Goal: Transaction & Acquisition: Purchase product/service

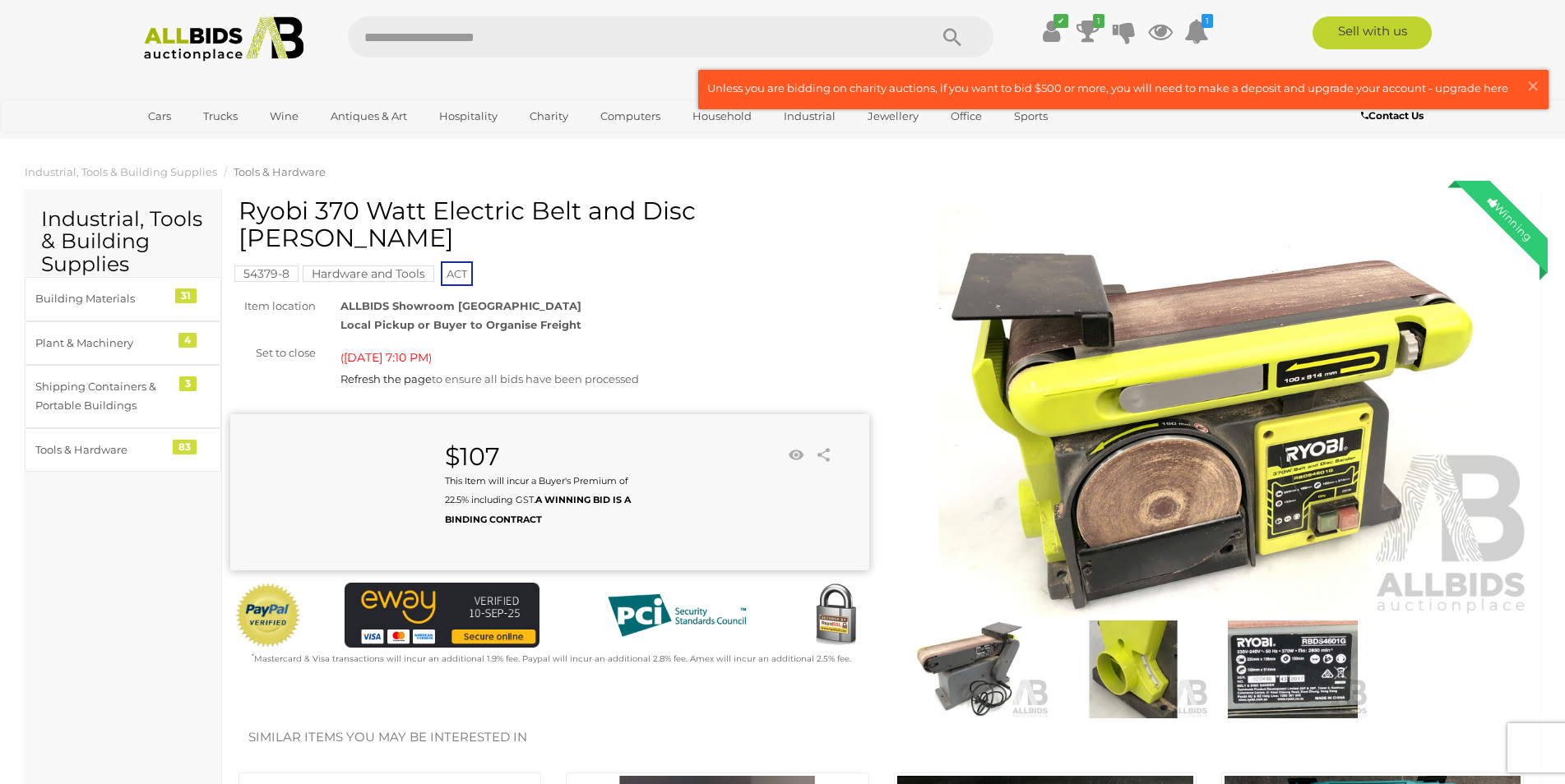
click at [714, 370] on div "Refresh the page to ensure all bids have been processed" at bounding box center [604, 379] width 528 height 19
click at [398, 350] on span "Today 7:10 PM" at bounding box center [386, 357] width 85 height 14
click at [299, 343] on div "Set to close" at bounding box center [273, 353] width 110 height 19
click at [827, 495] on div "$107 This Item will incur a Buyer's Premium of 22.5% including GST. A WINNING B…" at bounding box center [533, 486] width 606 height 86
click at [1360, 36] on link "Sell with us" at bounding box center [1371, 32] width 119 height 33
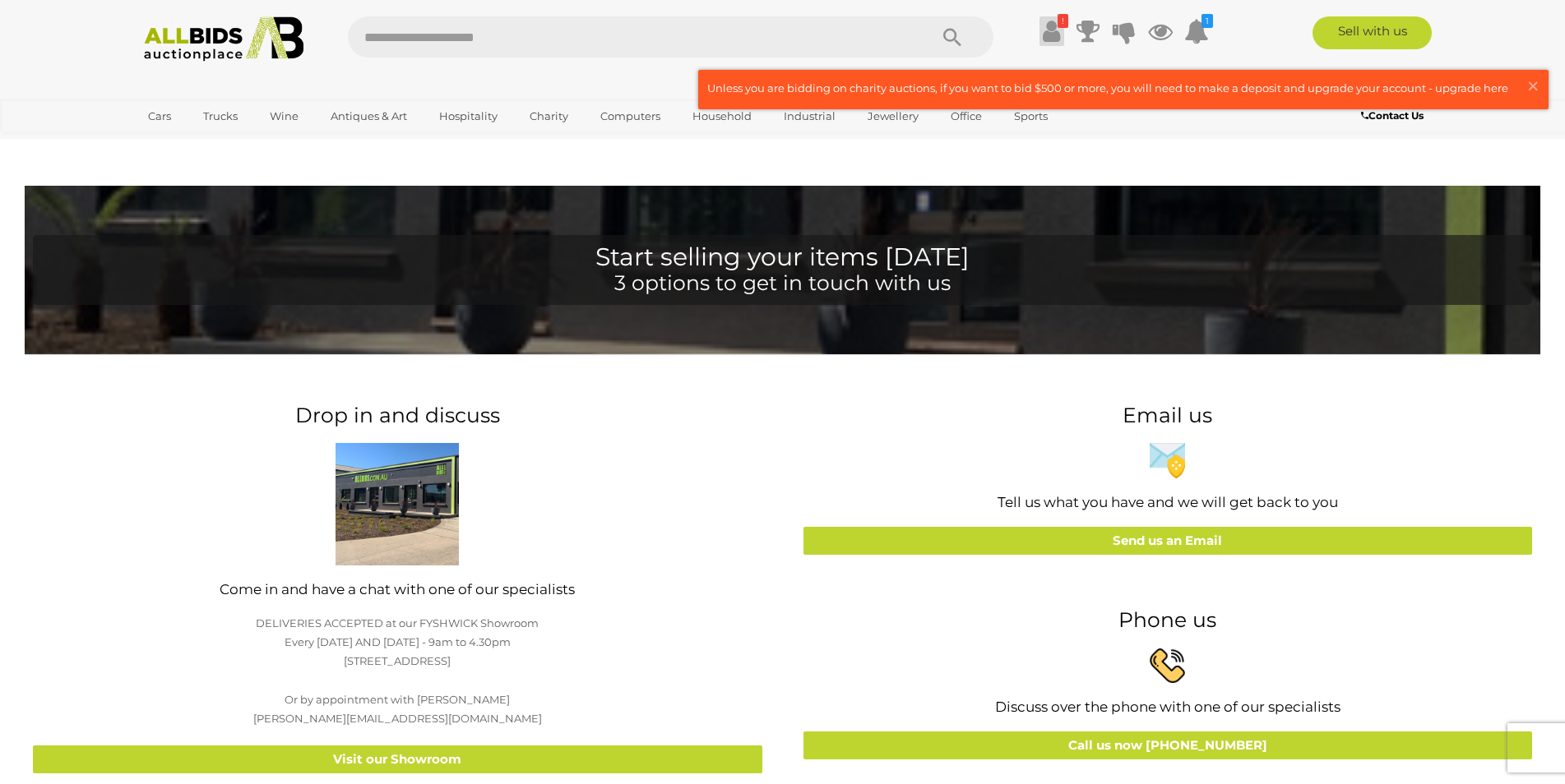
click at [1059, 29] on link "!" at bounding box center [1052, 30] width 25 height 30
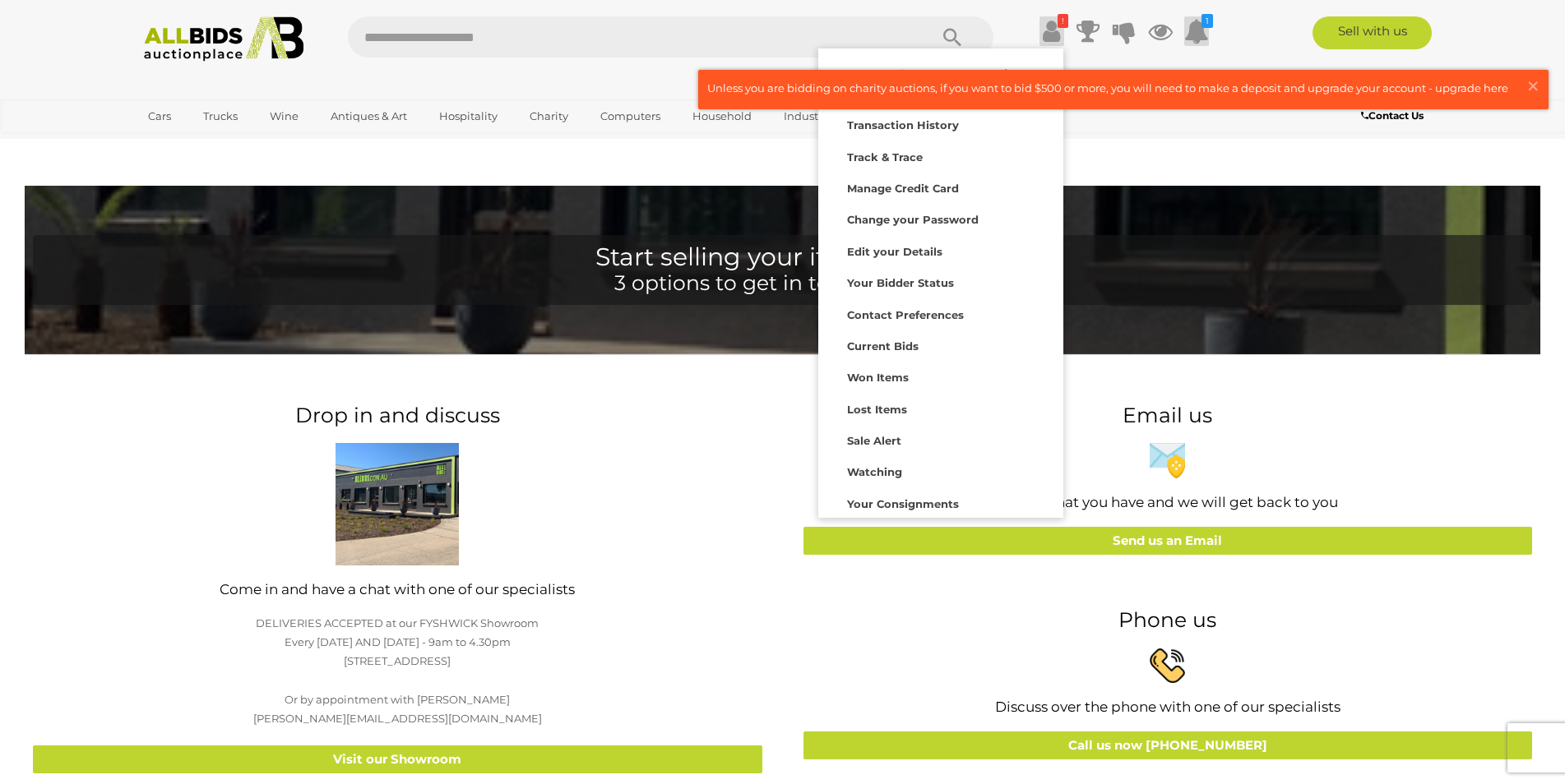
click at [1199, 33] on icon at bounding box center [1196, 30] width 25 height 30
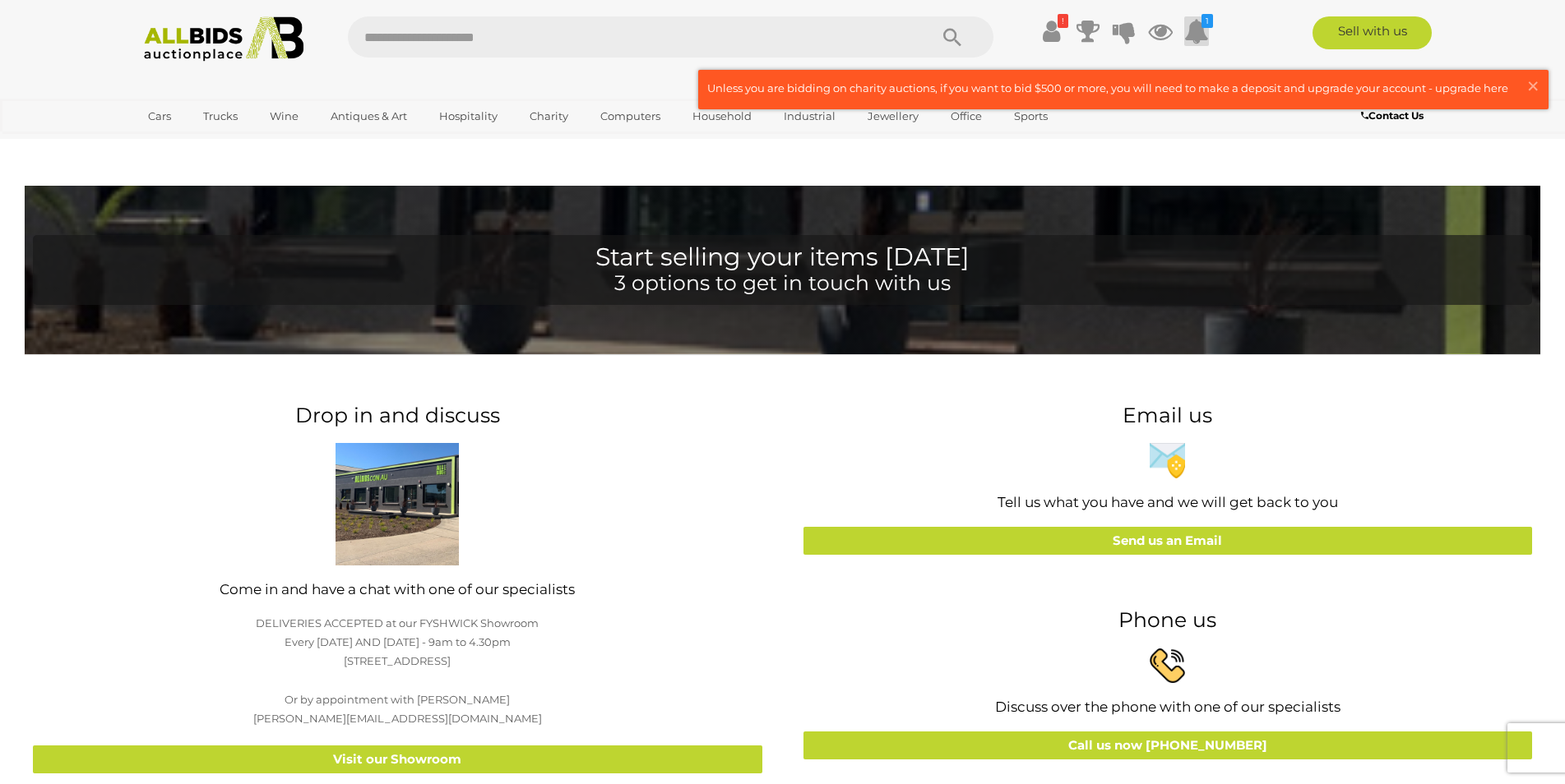
click at [1198, 30] on icon at bounding box center [1196, 30] width 25 height 30
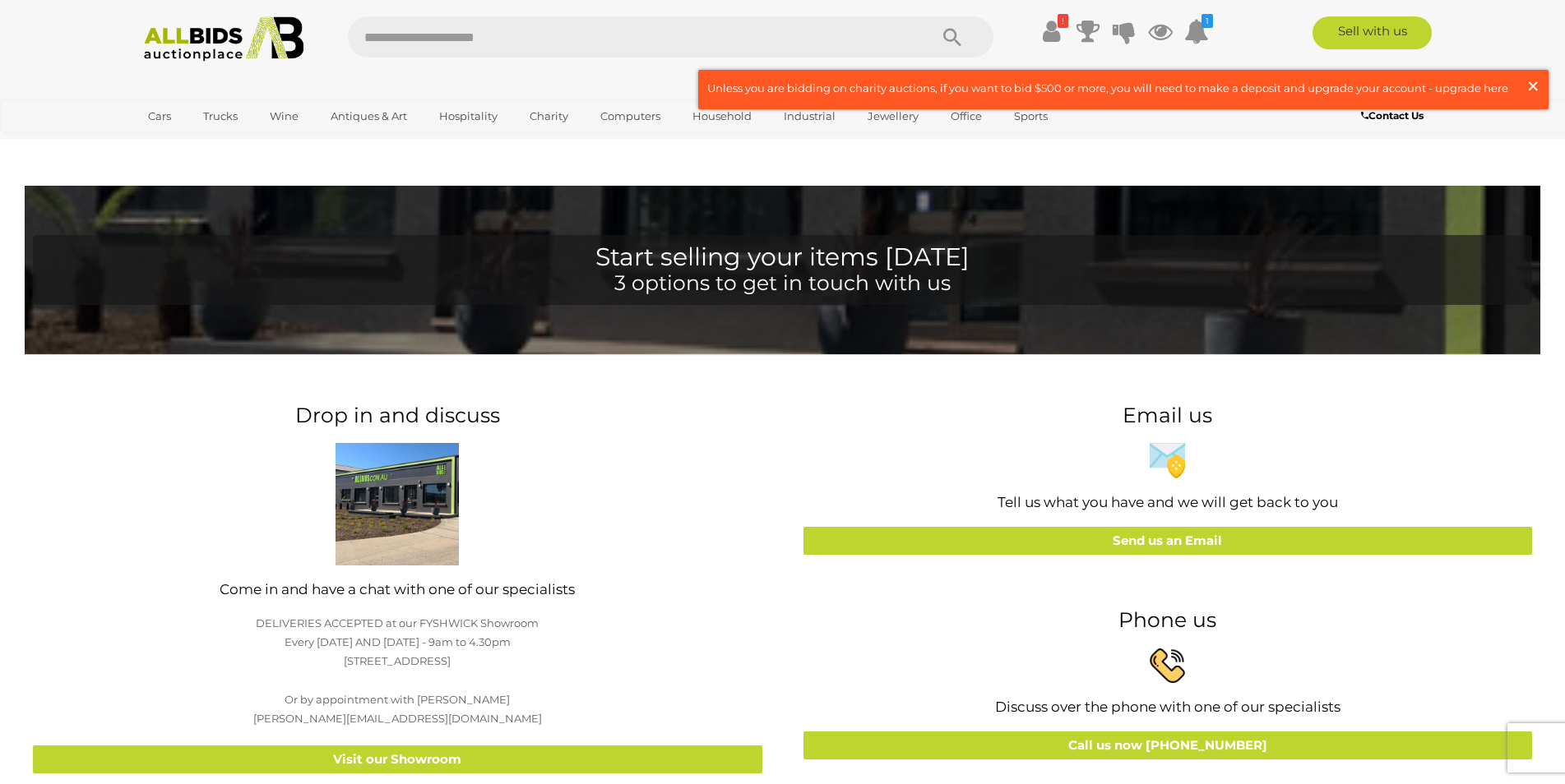
click at [1532, 86] on span "×" at bounding box center [1532, 86] width 14 height 32
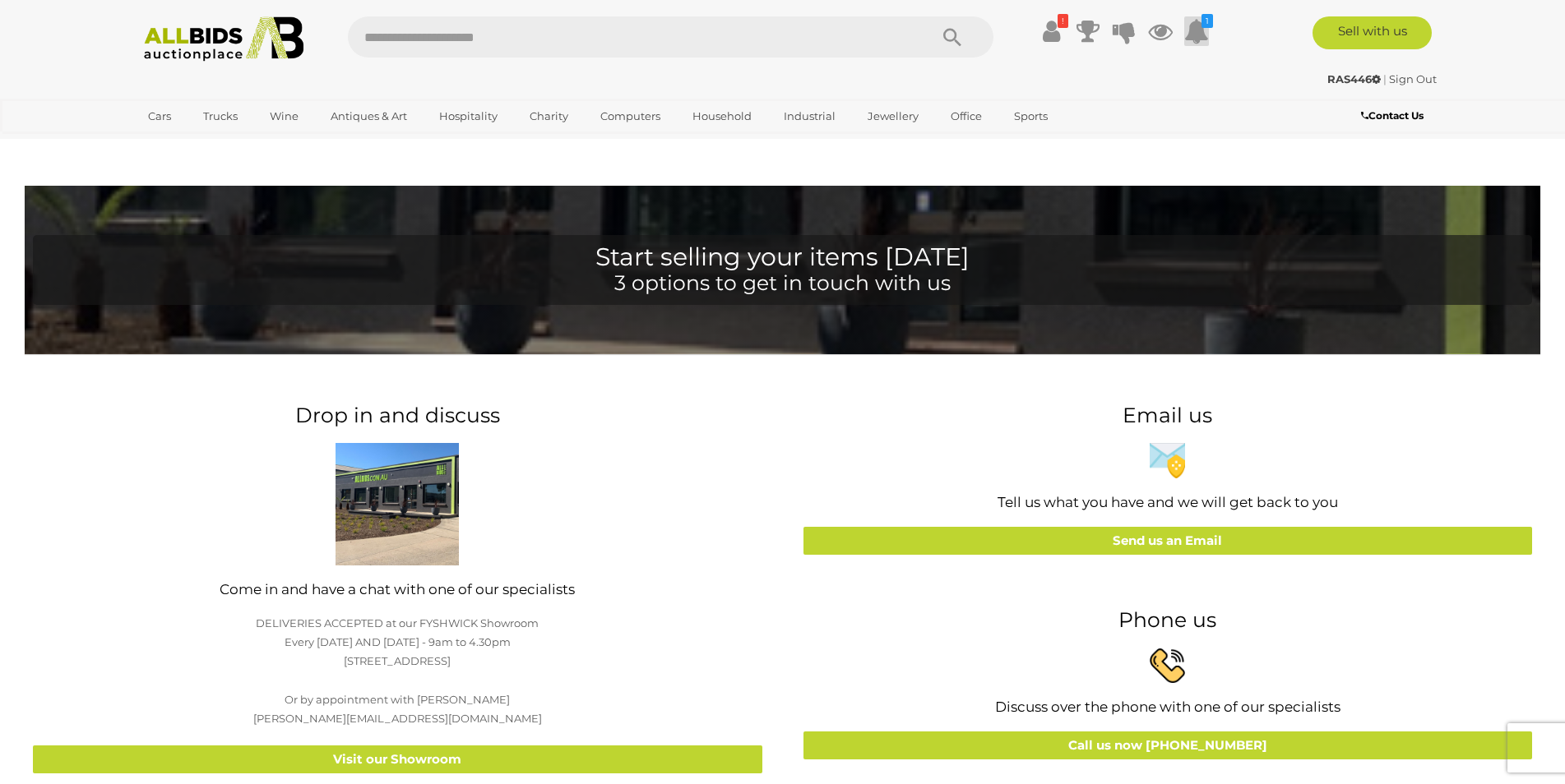
click at [1203, 29] on icon at bounding box center [1196, 30] width 25 height 30
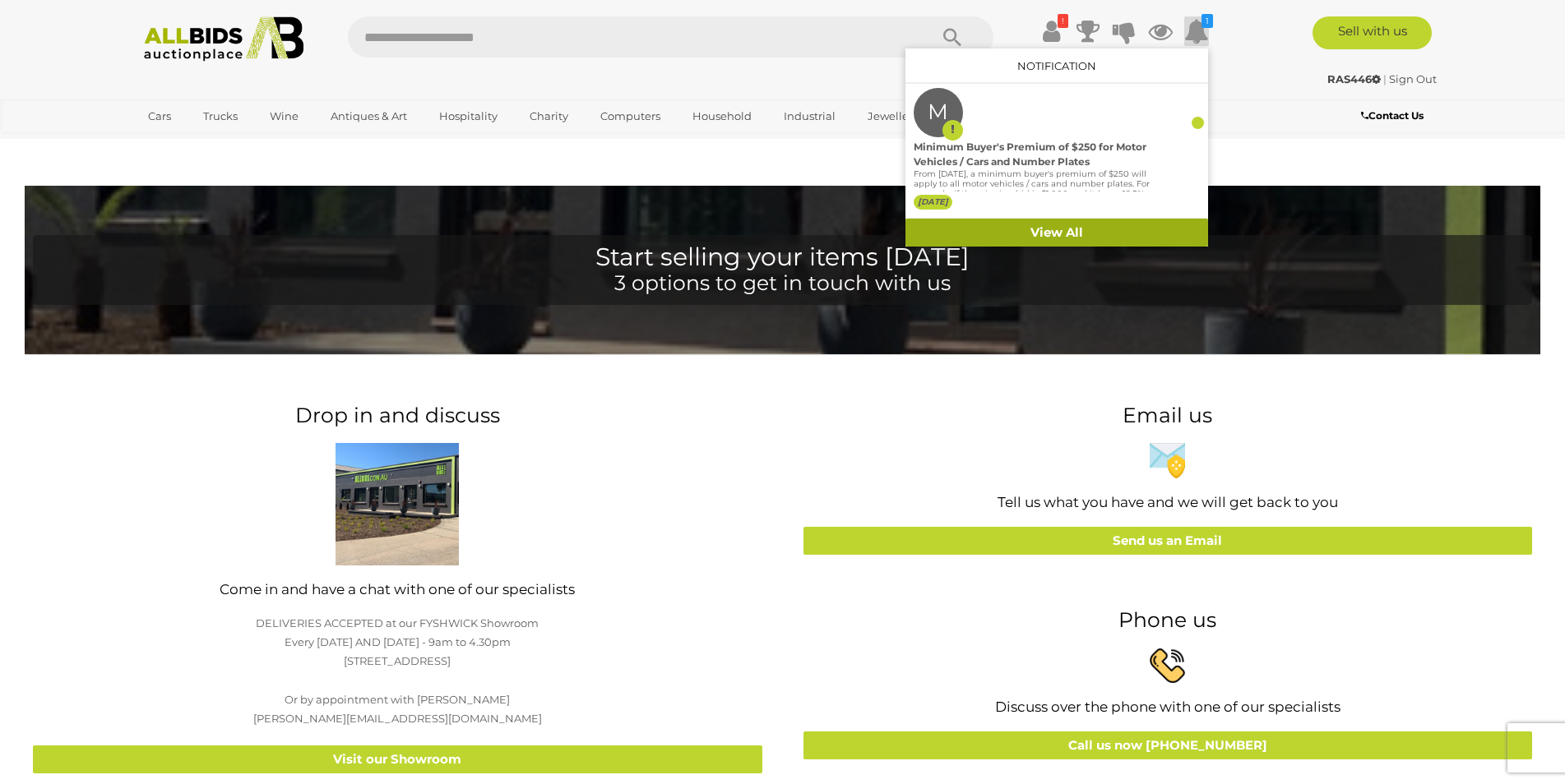
click at [1095, 219] on link "View All" at bounding box center [1057, 233] width 303 height 29
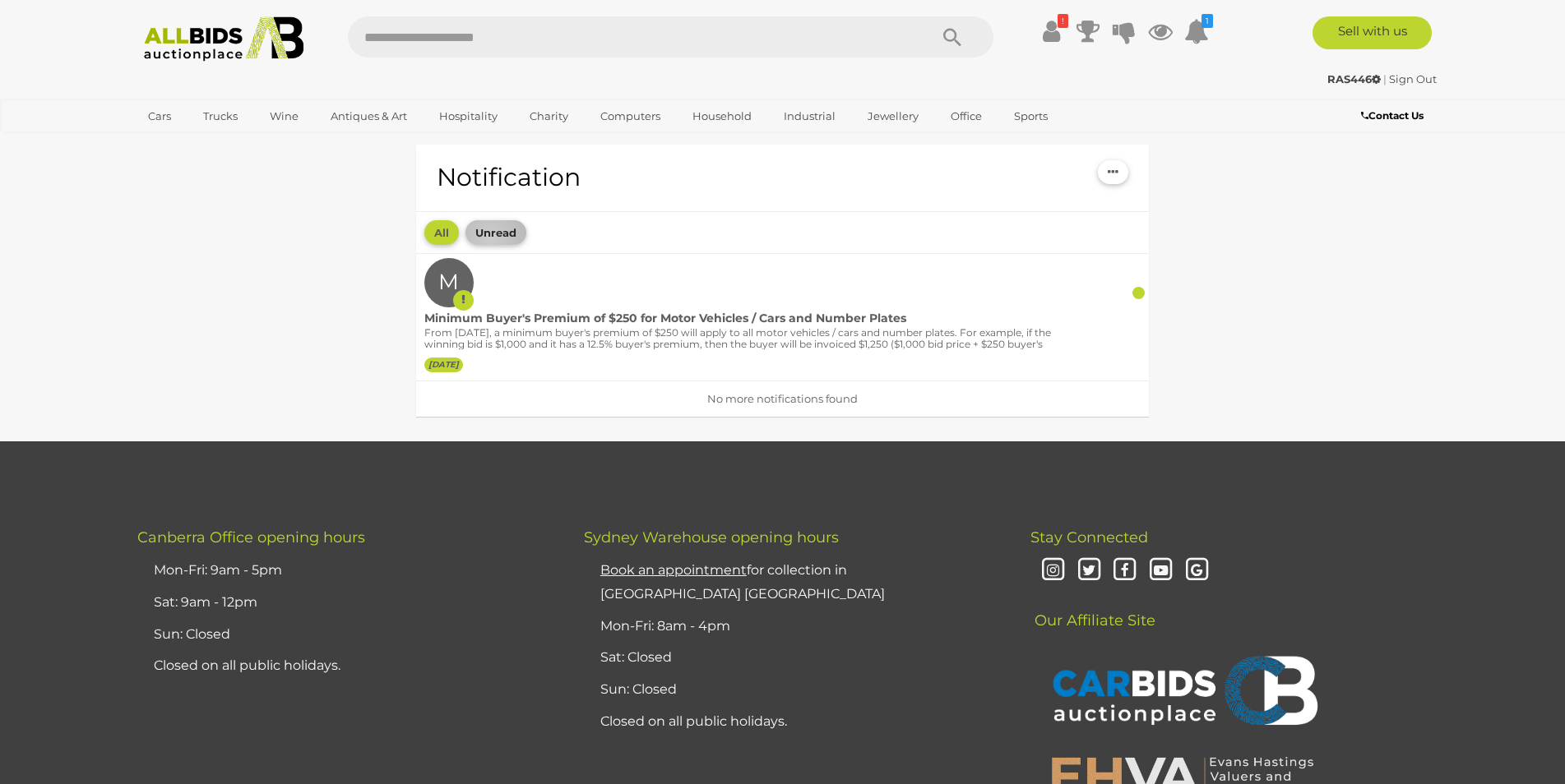
click at [493, 238] on button "Unread" at bounding box center [496, 233] width 61 height 25
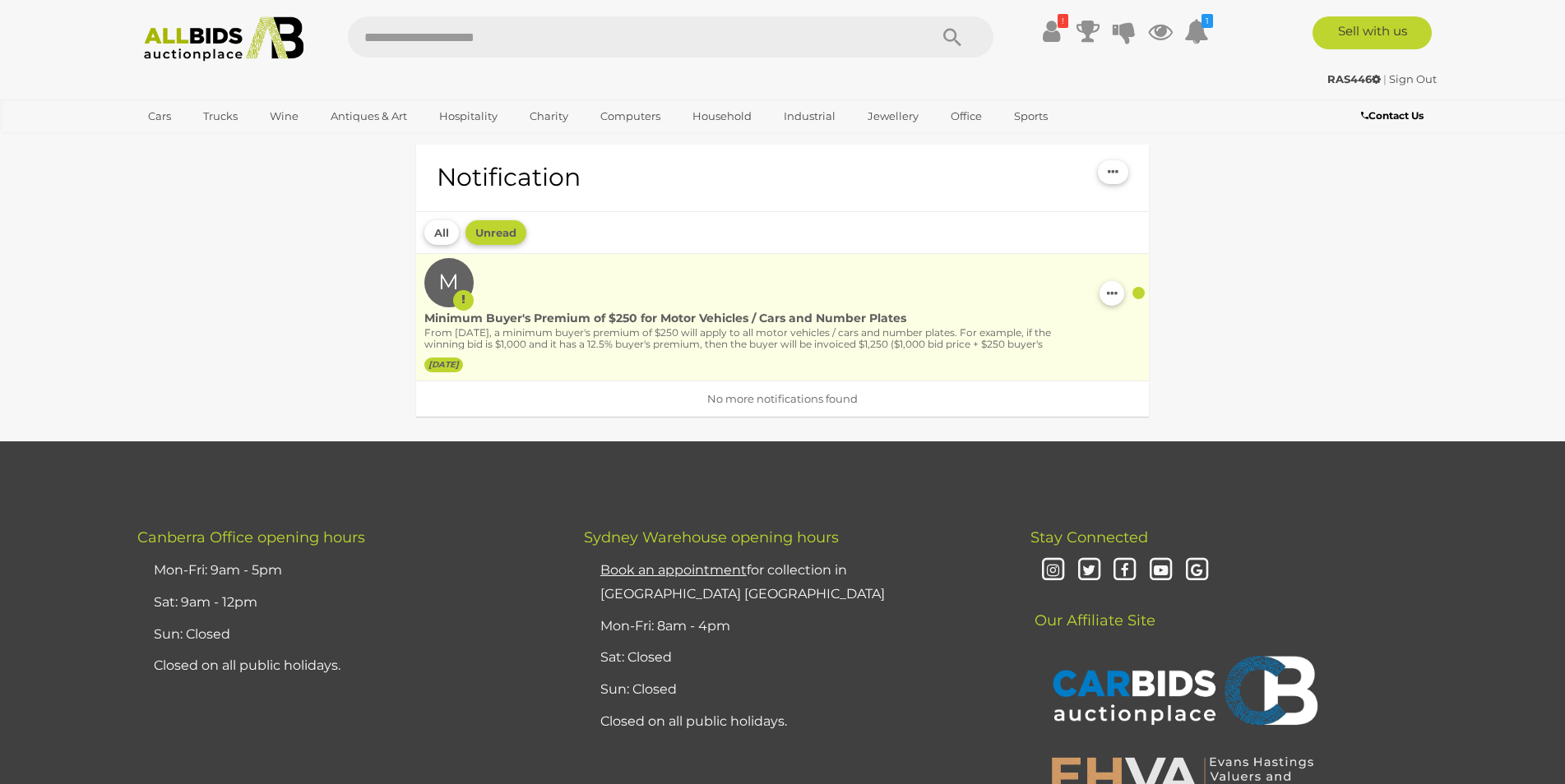
click at [463, 358] on label "2 weeks ago" at bounding box center [444, 365] width 39 height 14
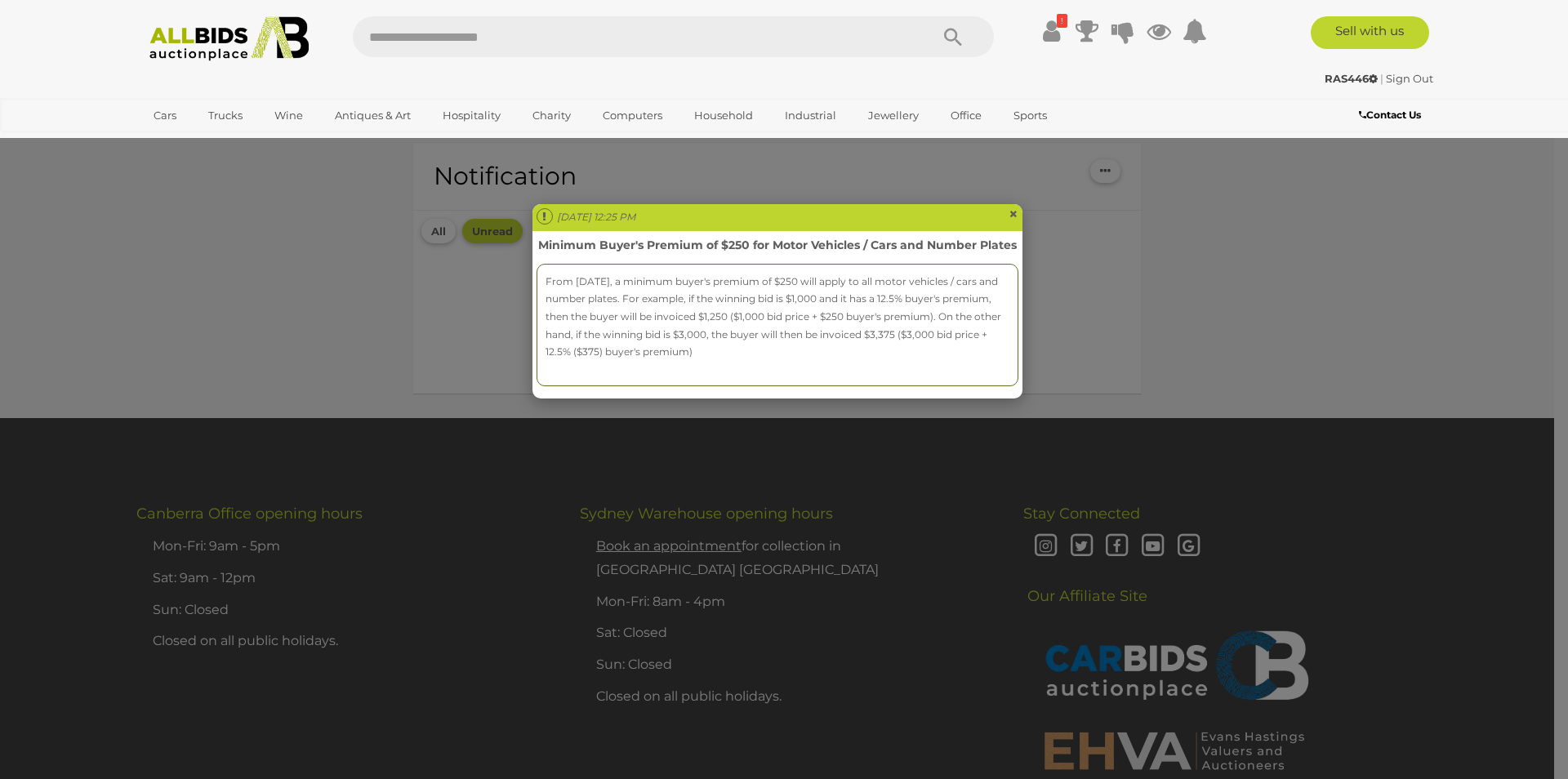
click at [1013, 218] on span "×" at bounding box center [1013, 213] width 10 height 19
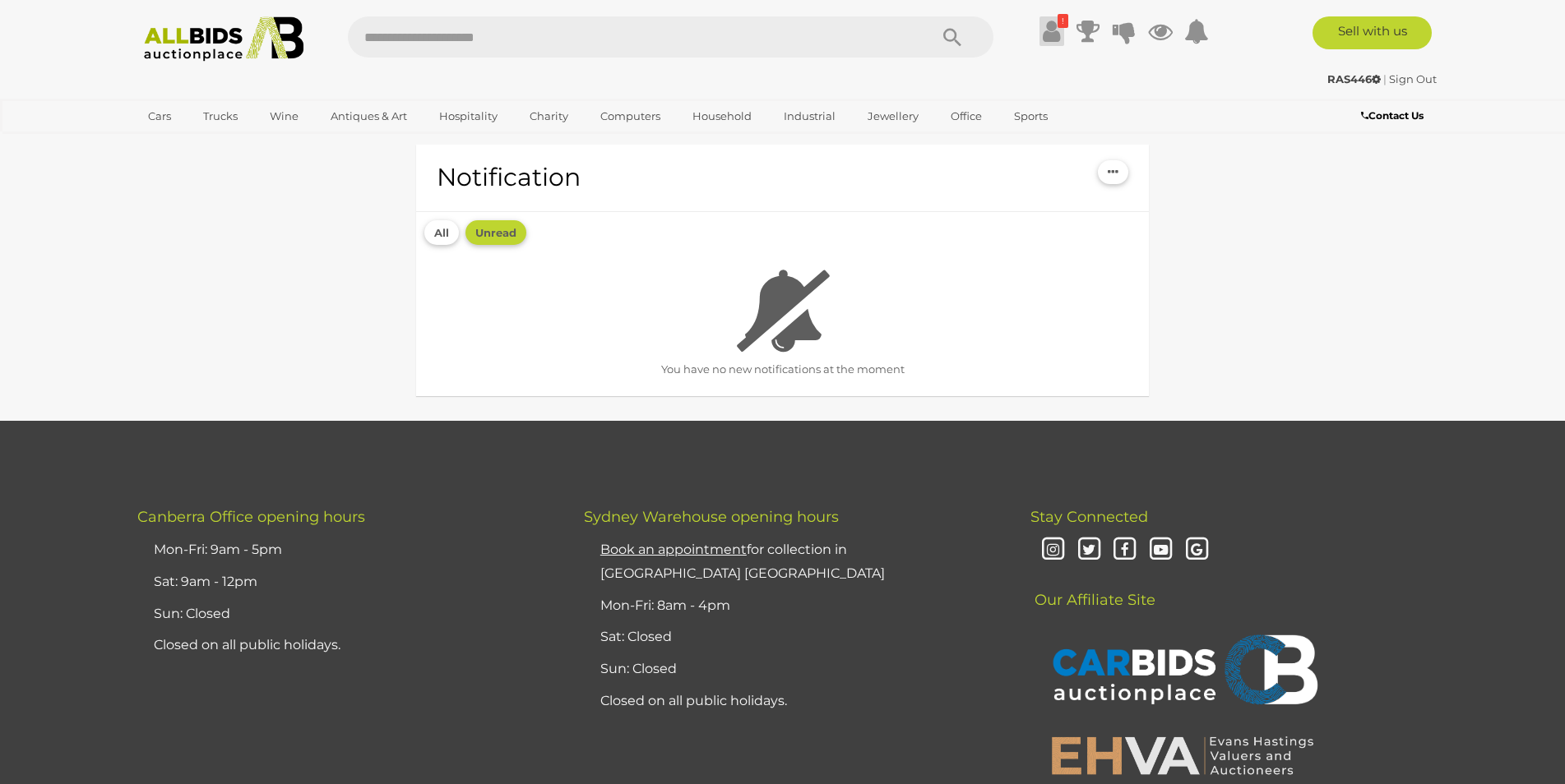
drag, startPoint x: 1048, startPoint y: 30, endPoint x: 1039, endPoint y: 41, distance: 14.2
click at [1047, 30] on icon at bounding box center [1051, 30] width 17 height 30
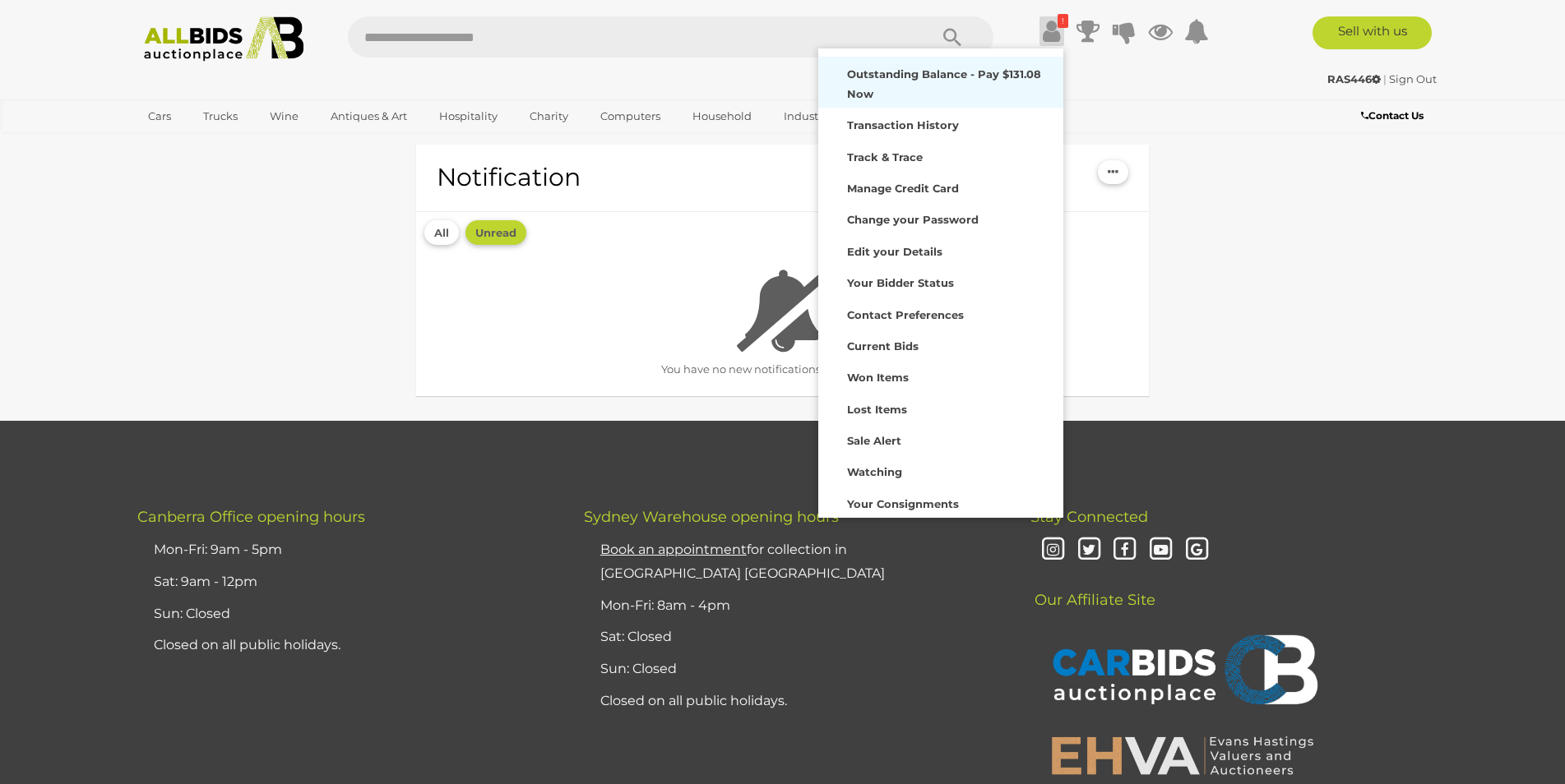
click at [964, 75] on strong "Outstanding Balance - Pay $131.08 Now" at bounding box center [943, 84] width 194 height 32
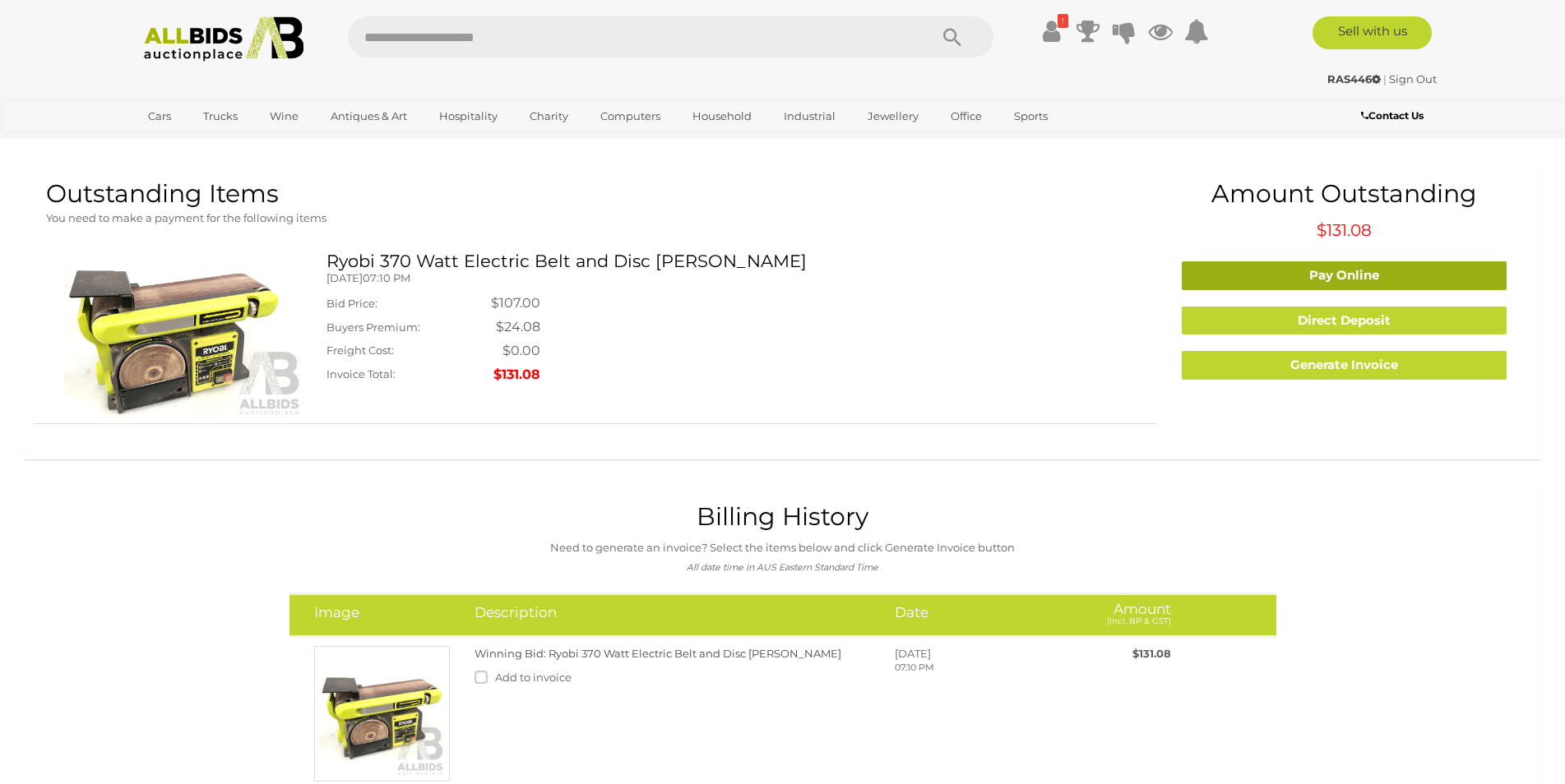
click at [1313, 277] on link "Pay Online" at bounding box center [1344, 276] width 325 height 29
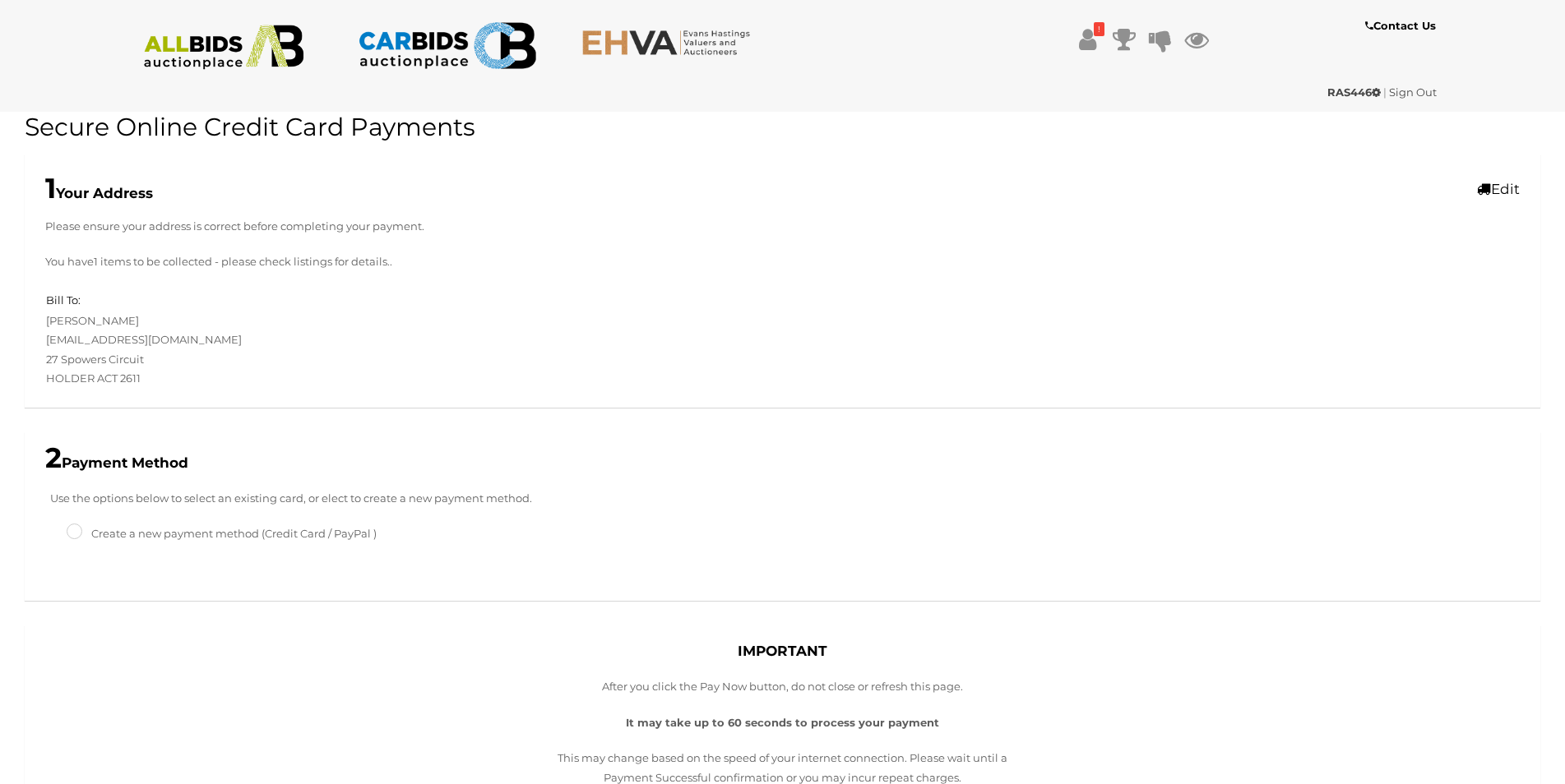
scroll to position [405, 0]
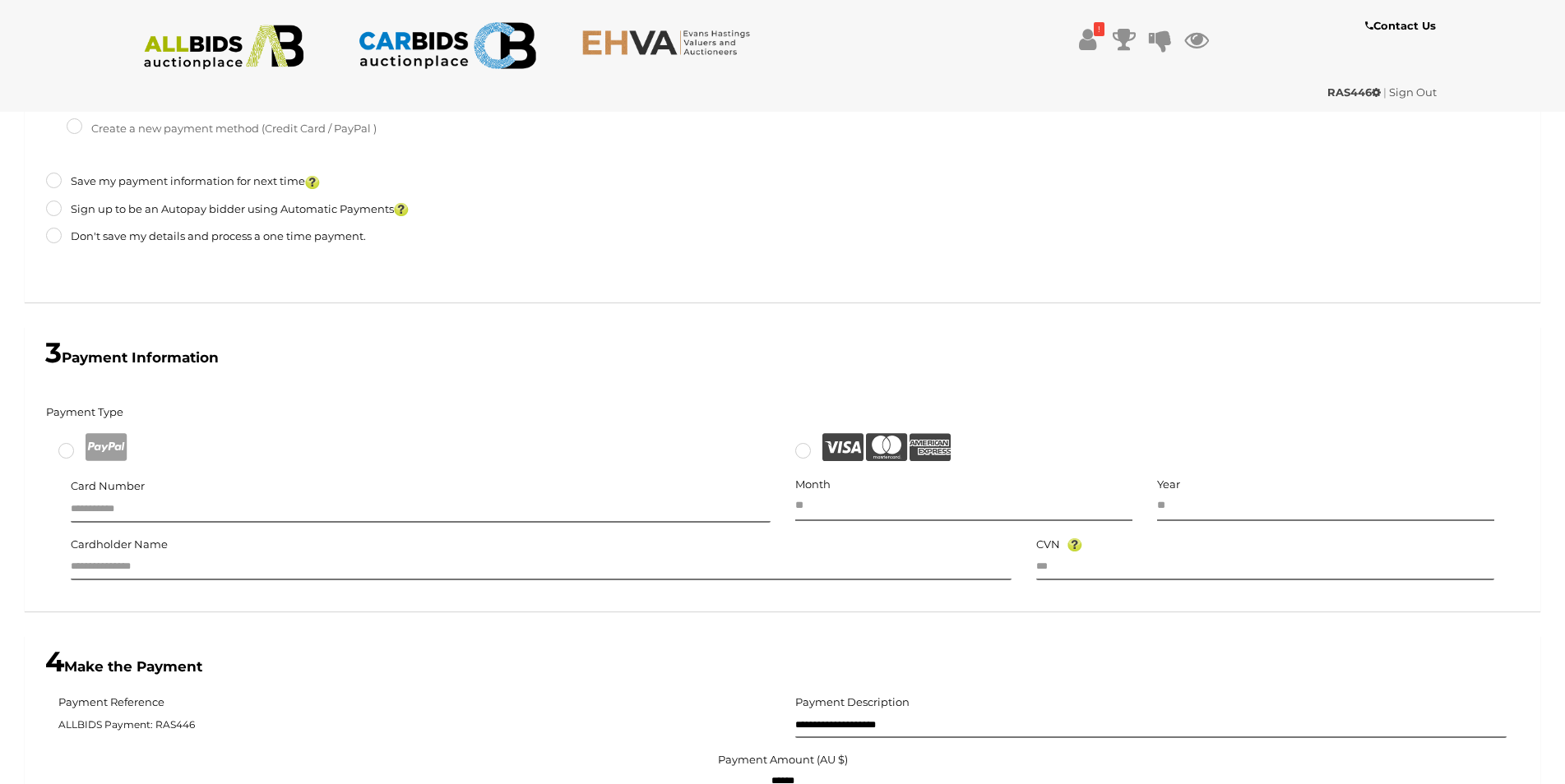
type input "******"
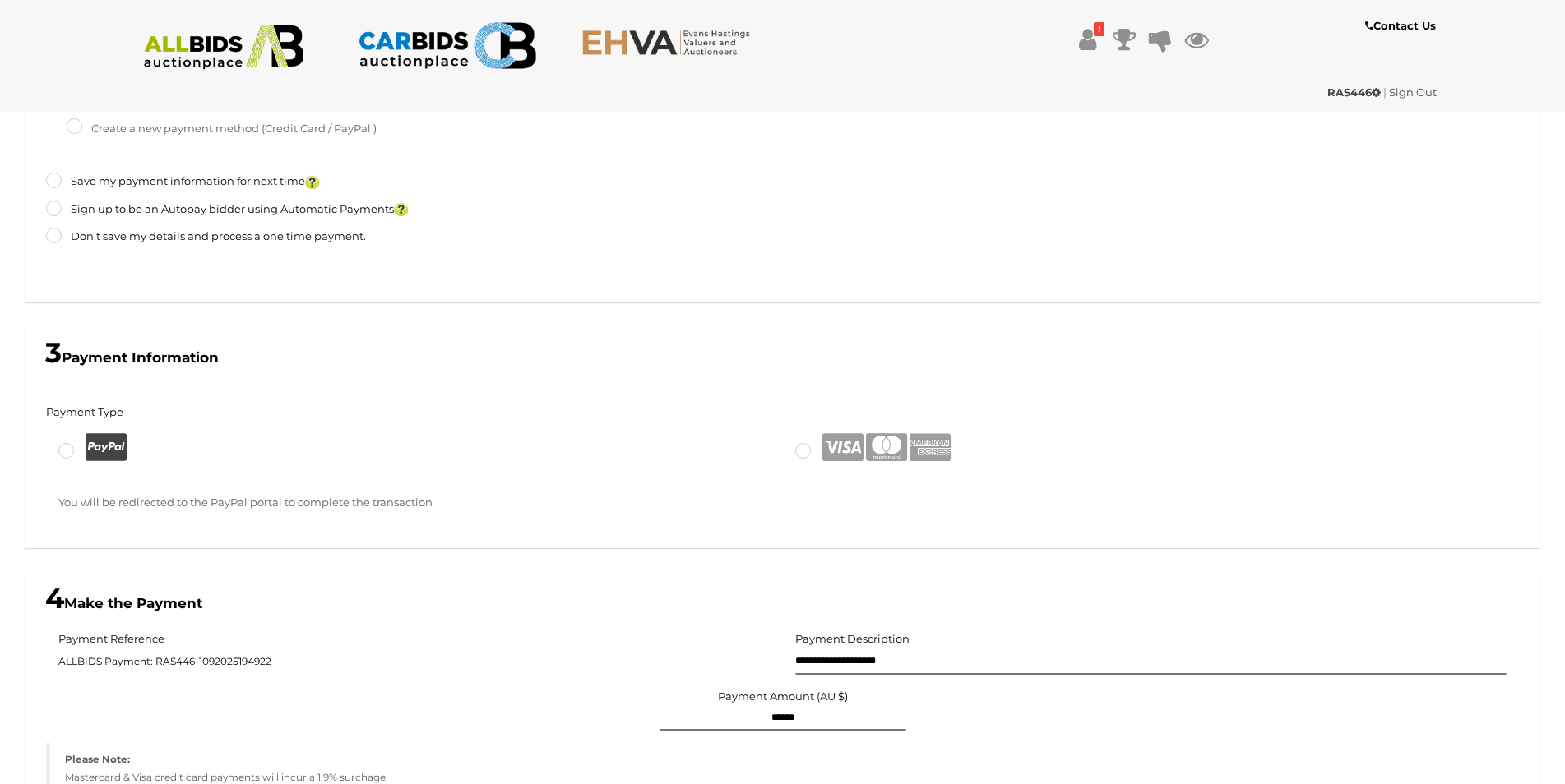
click at [109, 452] on icon at bounding box center [106, 447] width 41 height 32
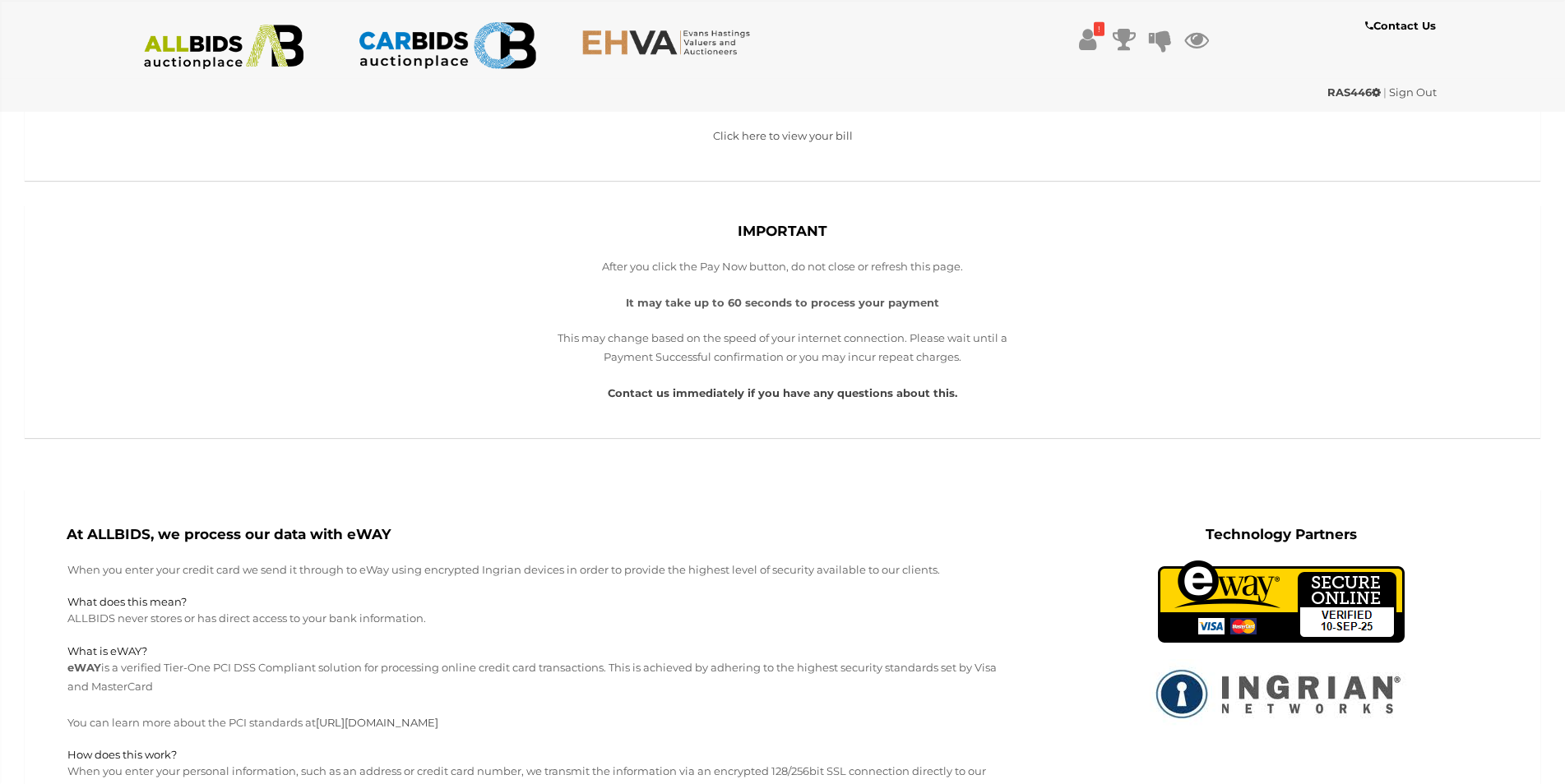
scroll to position [308, 0]
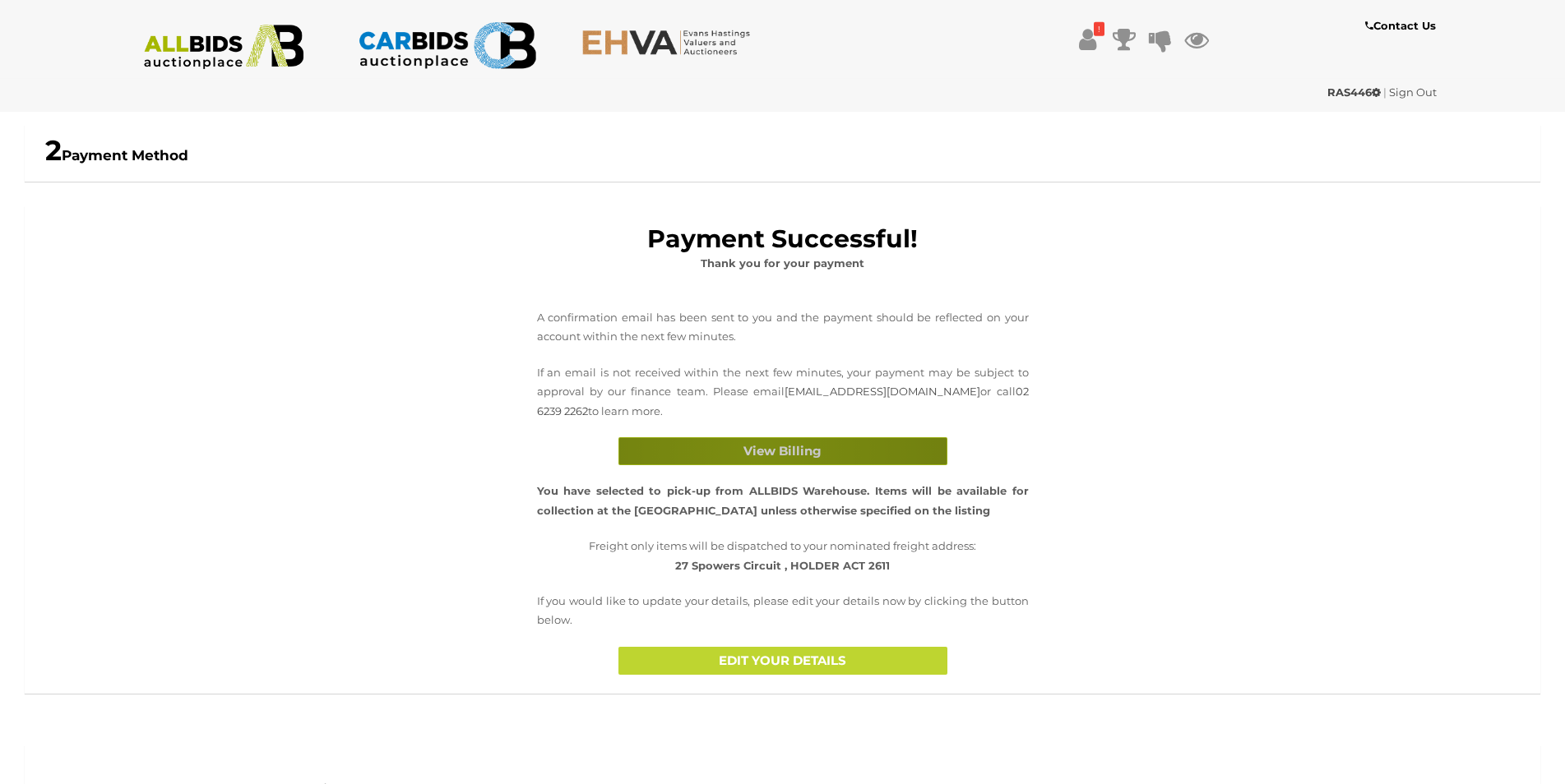
click at [755, 454] on button "View Billing" at bounding box center [782, 452] width 329 height 29
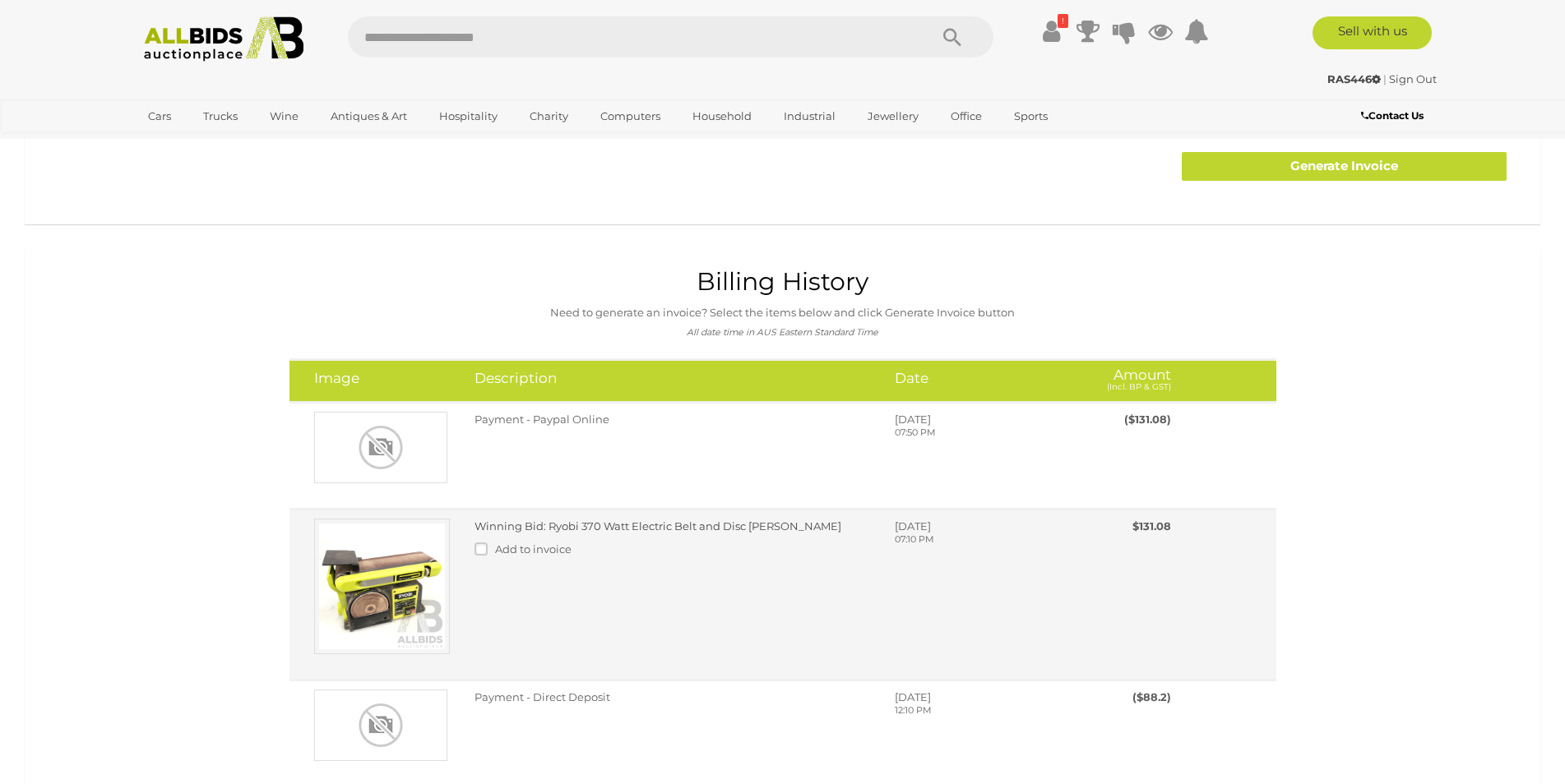
scroll to position [392, 0]
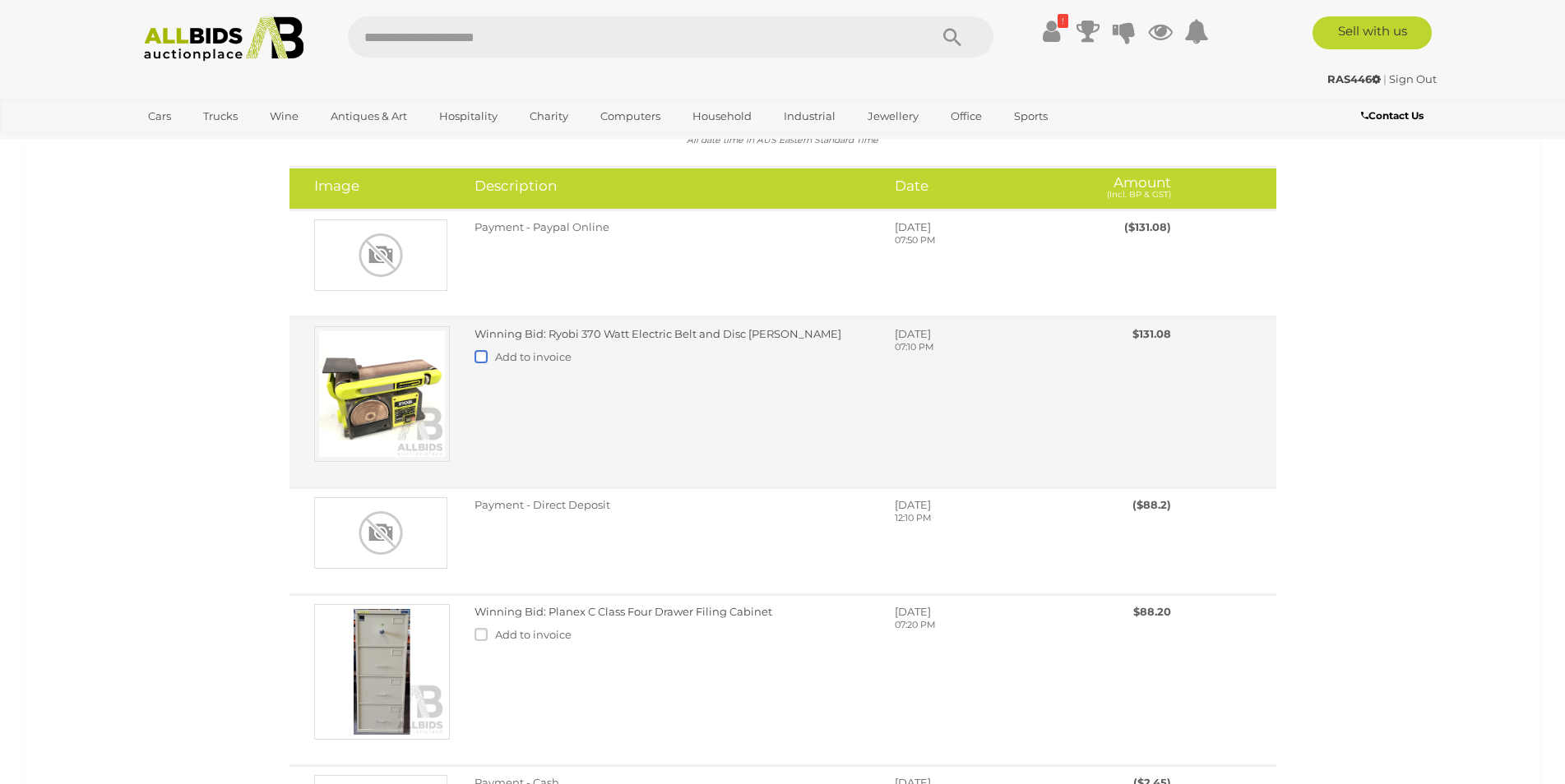
click at [482, 360] on label at bounding box center [485, 357] width 20 height 14
click at [607, 337] on link "Winning Bid: Ryobi 370 Watt Electric Belt and Disc Sander" at bounding box center [657, 334] width 366 height 14
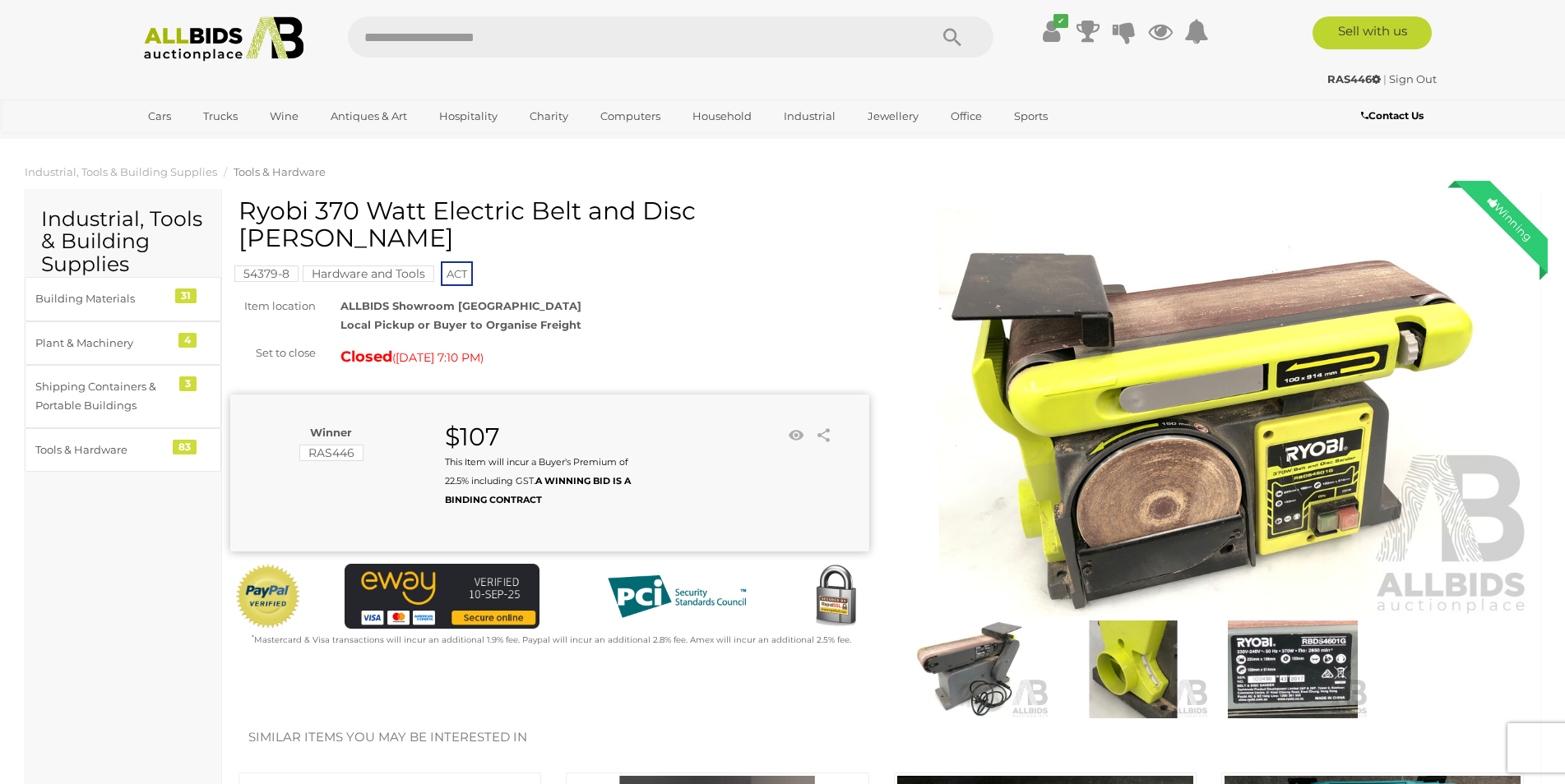
click at [1310, 691] on img at bounding box center [1293, 670] width 151 height 98
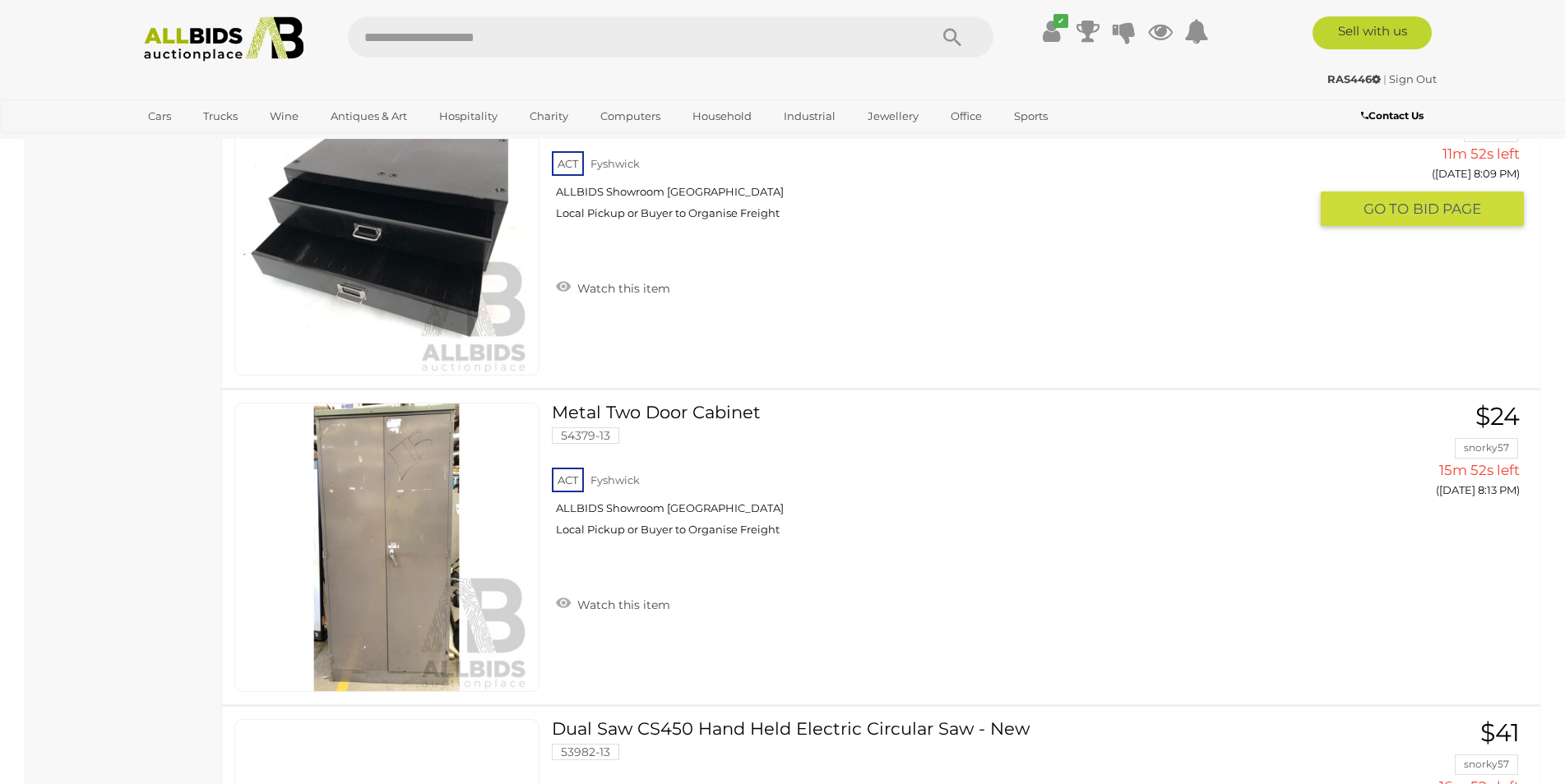
scroll to position [1174, 0]
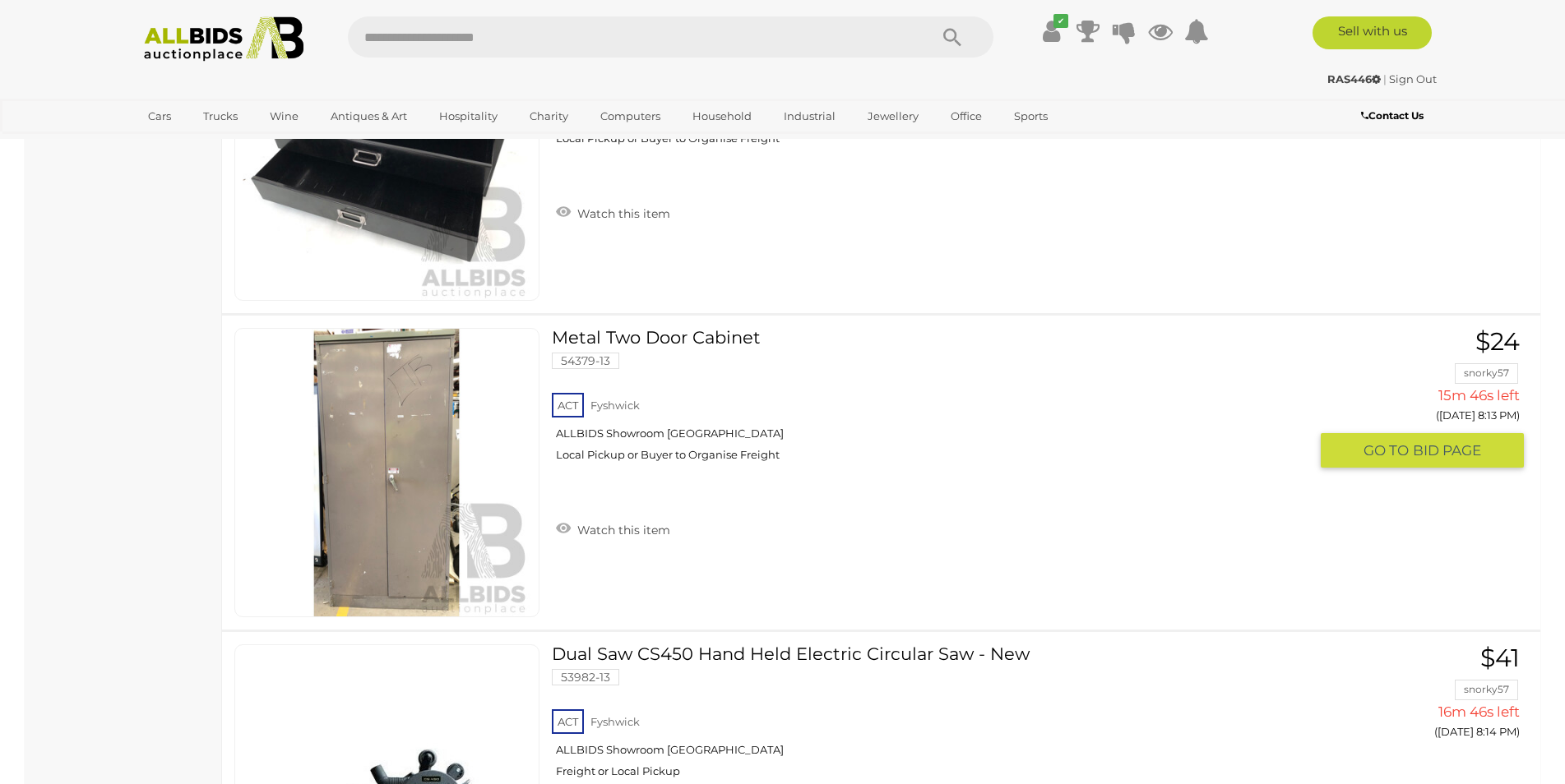
click at [426, 444] on link at bounding box center [387, 473] width 305 height 289
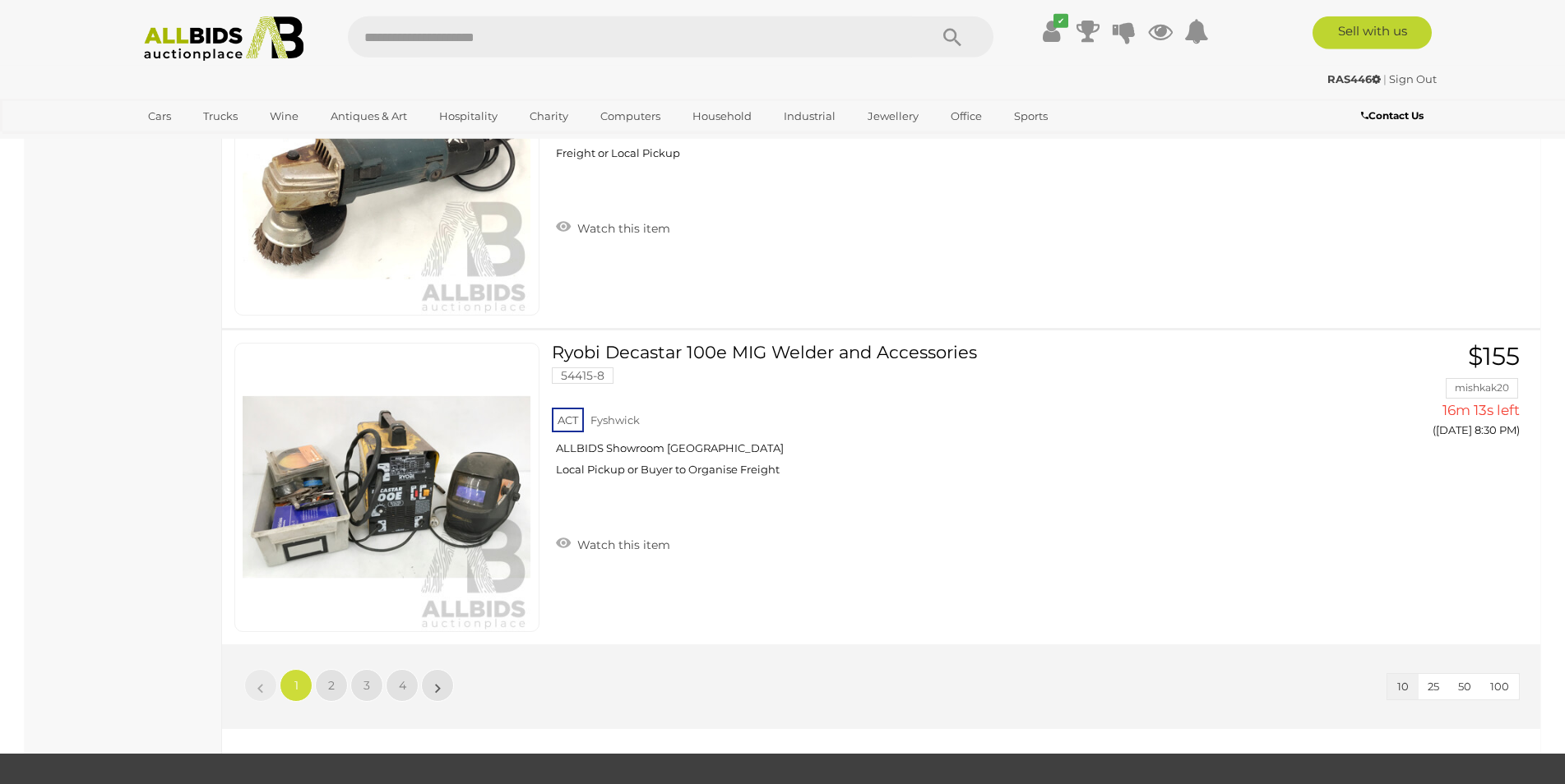
scroll to position [2739, 0]
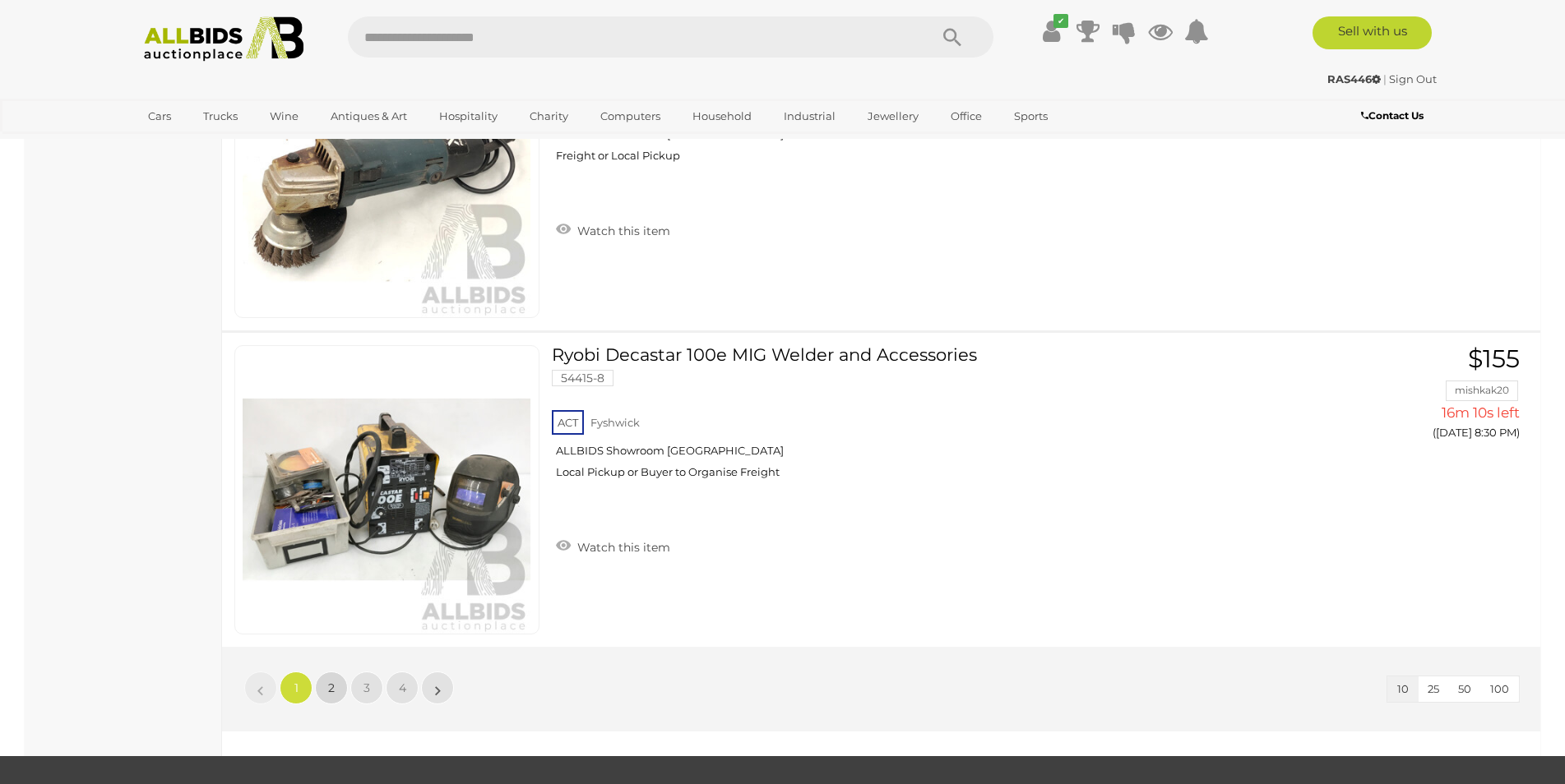
click at [329, 691] on span "2" at bounding box center [332, 688] width 7 height 14
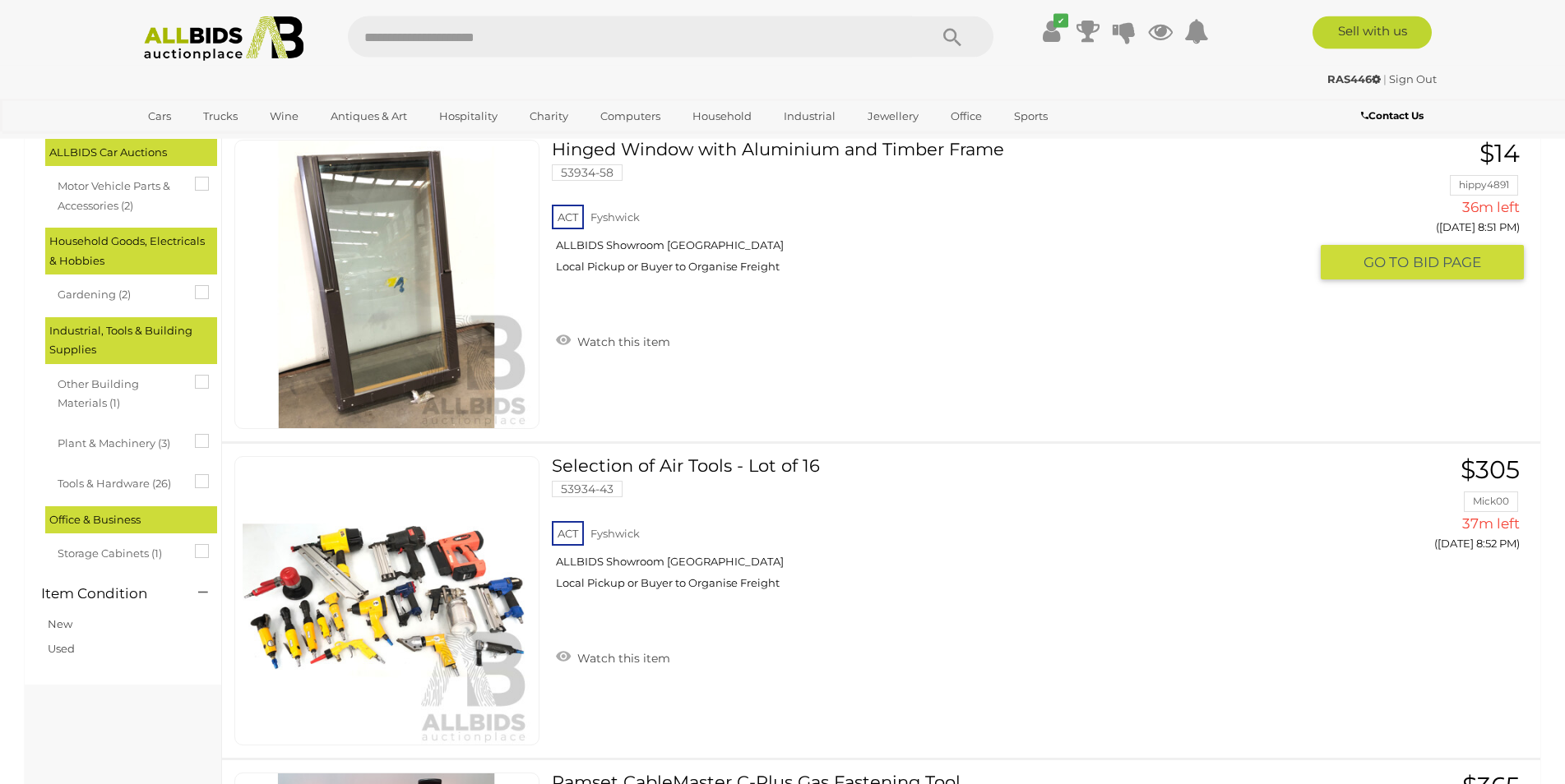
scroll to position [57, 0]
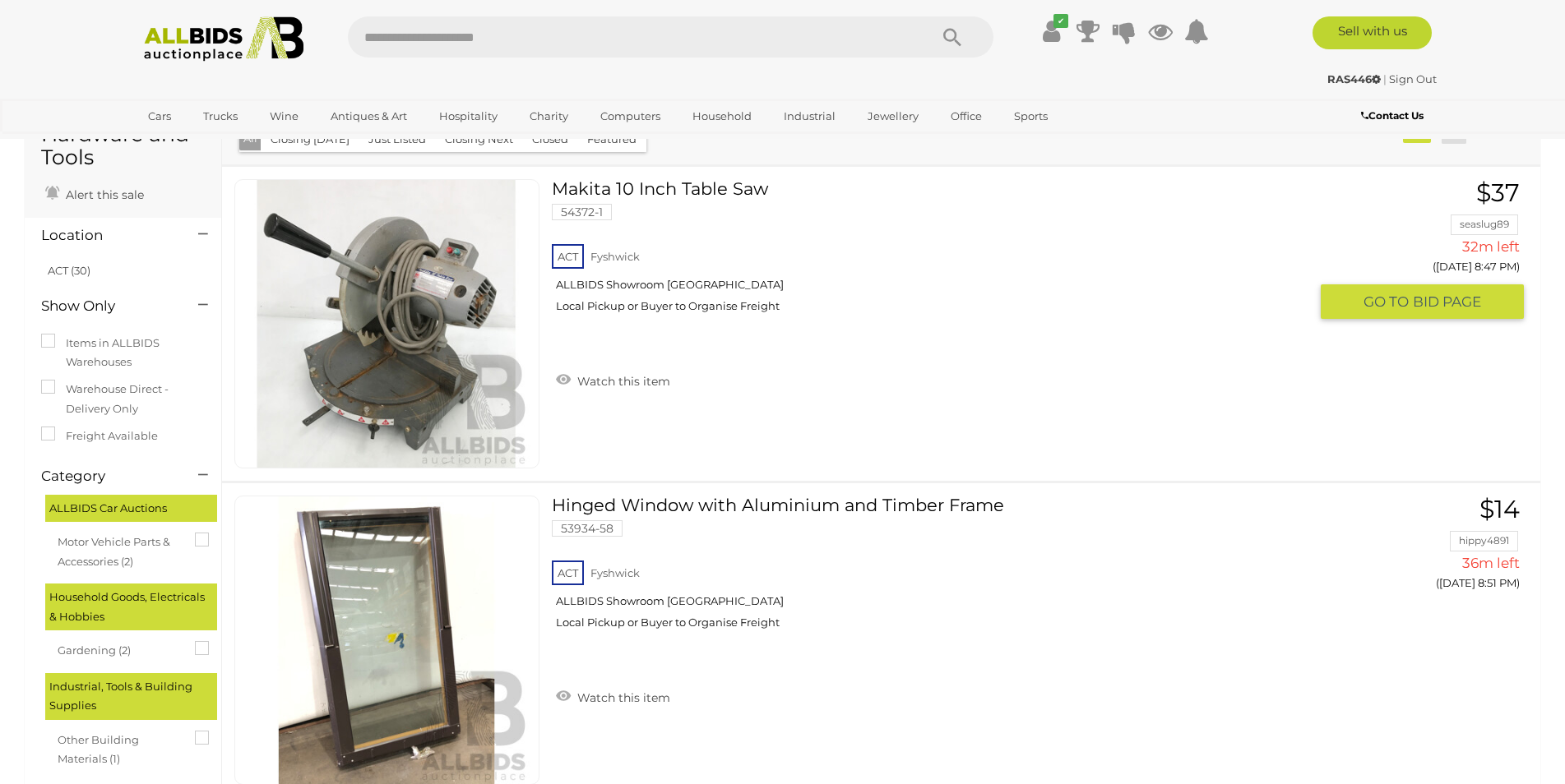
click at [430, 335] on img at bounding box center [387, 324] width 288 height 288
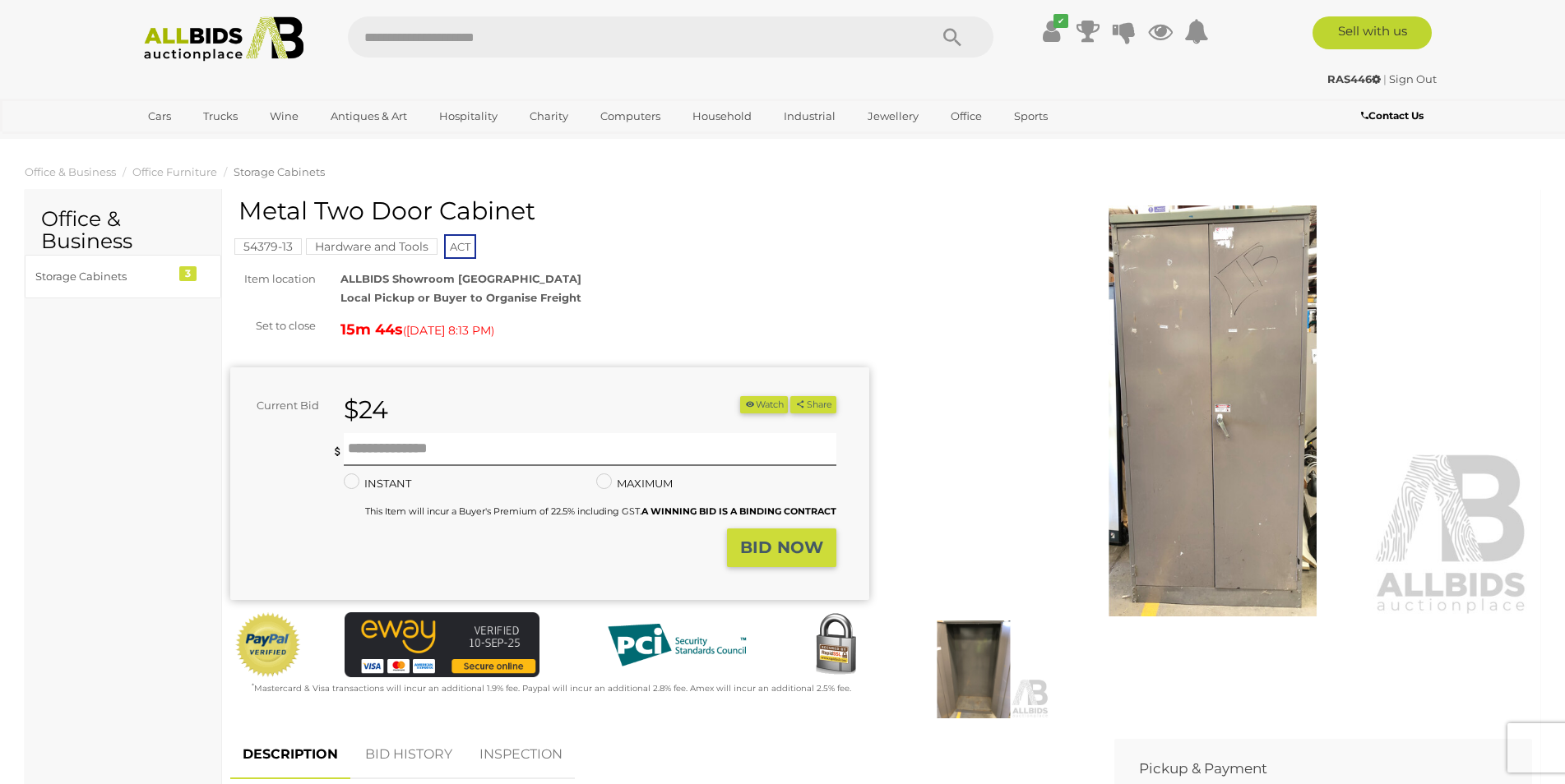
click at [1257, 452] on img at bounding box center [1213, 411] width 639 height 411
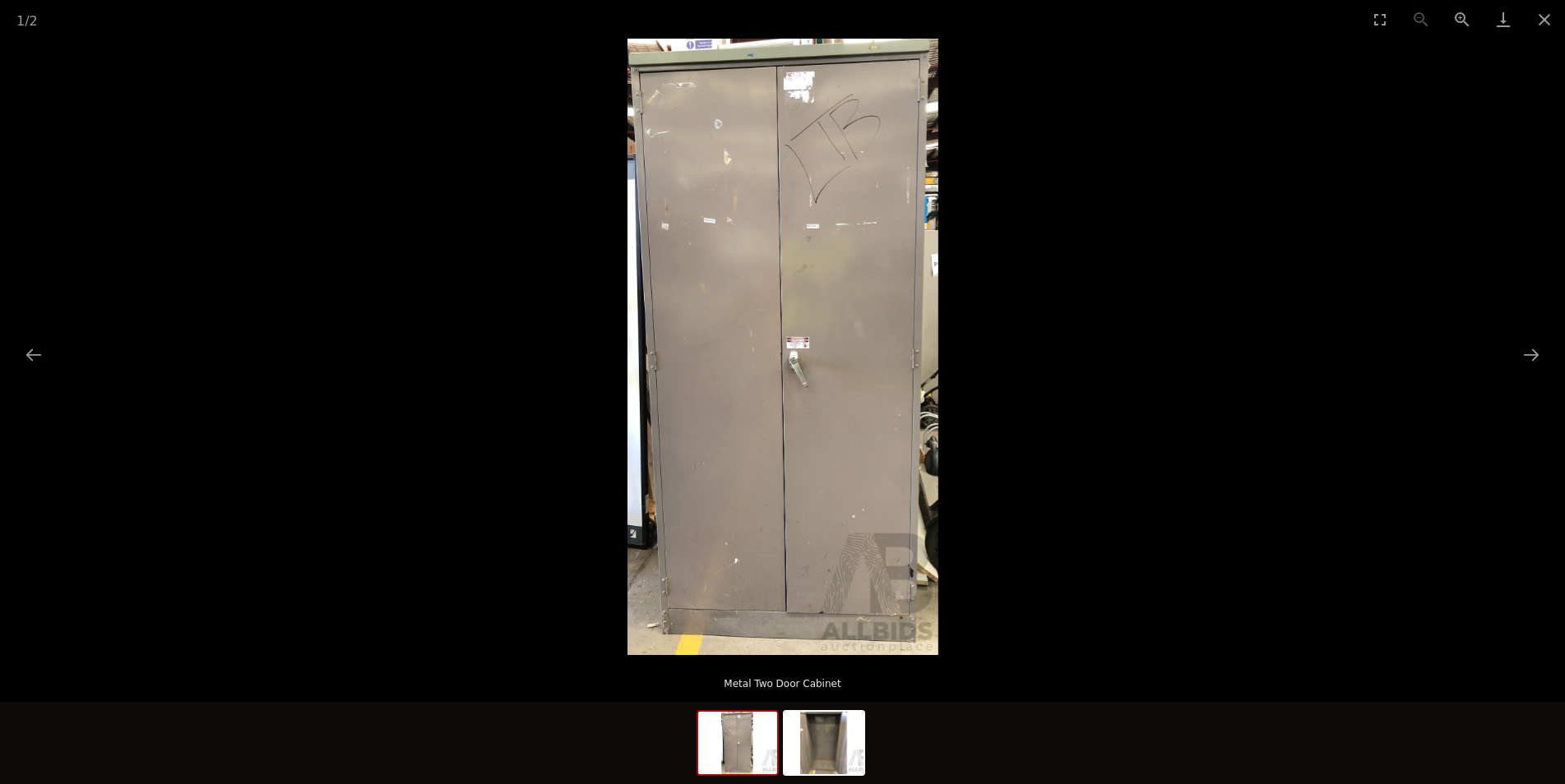
click at [851, 463] on img at bounding box center [782, 347] width 310 height 617
click at [843, 757] on img at bounding box center [823, 743] width 79 height 63
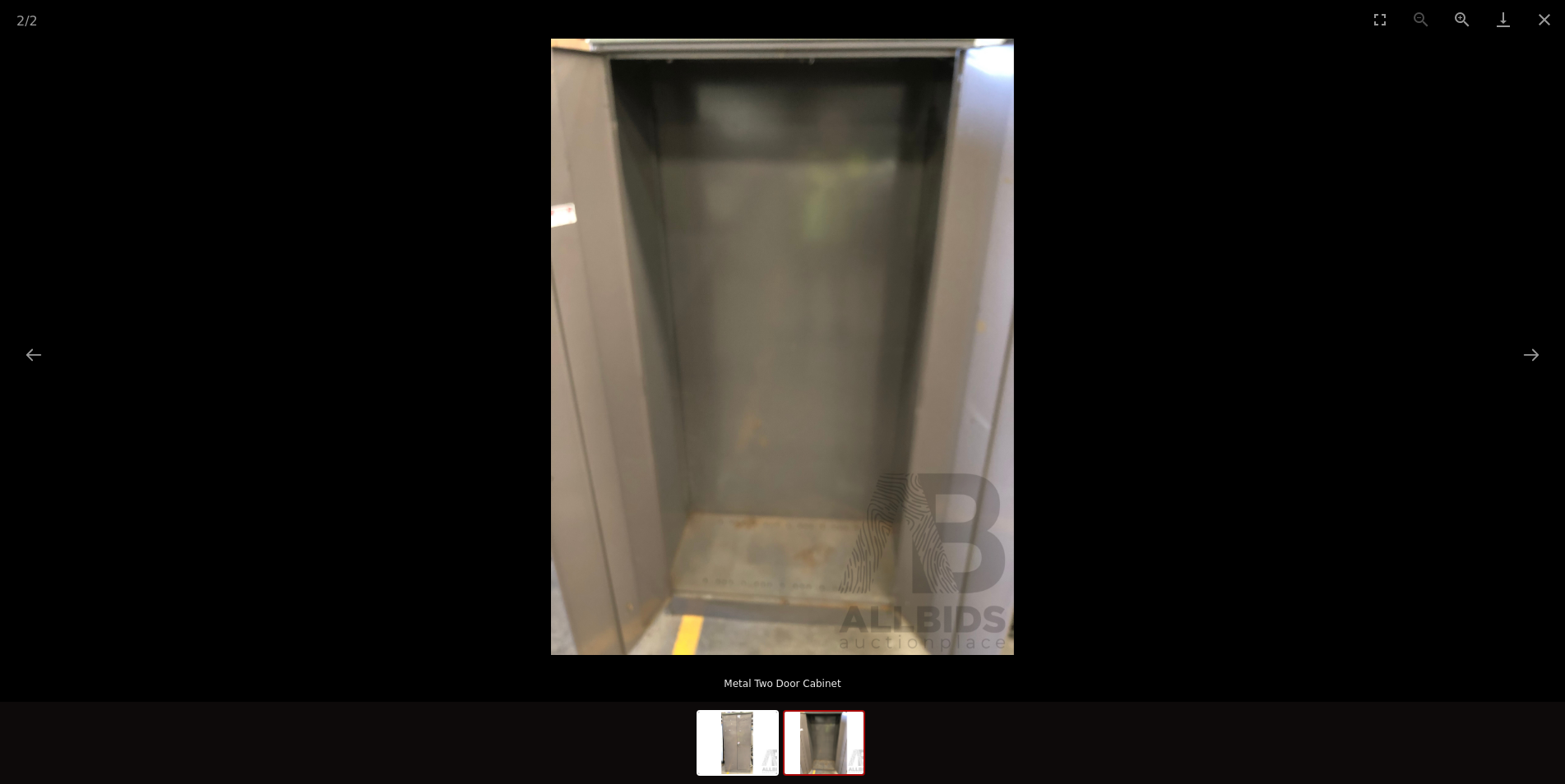
click at [760, 542] on img at bounding box center [782, 347] width 463 height 617
click at [1522, 354] on button "Next slide" at bounding box center [1530, 354] width 35 height 32
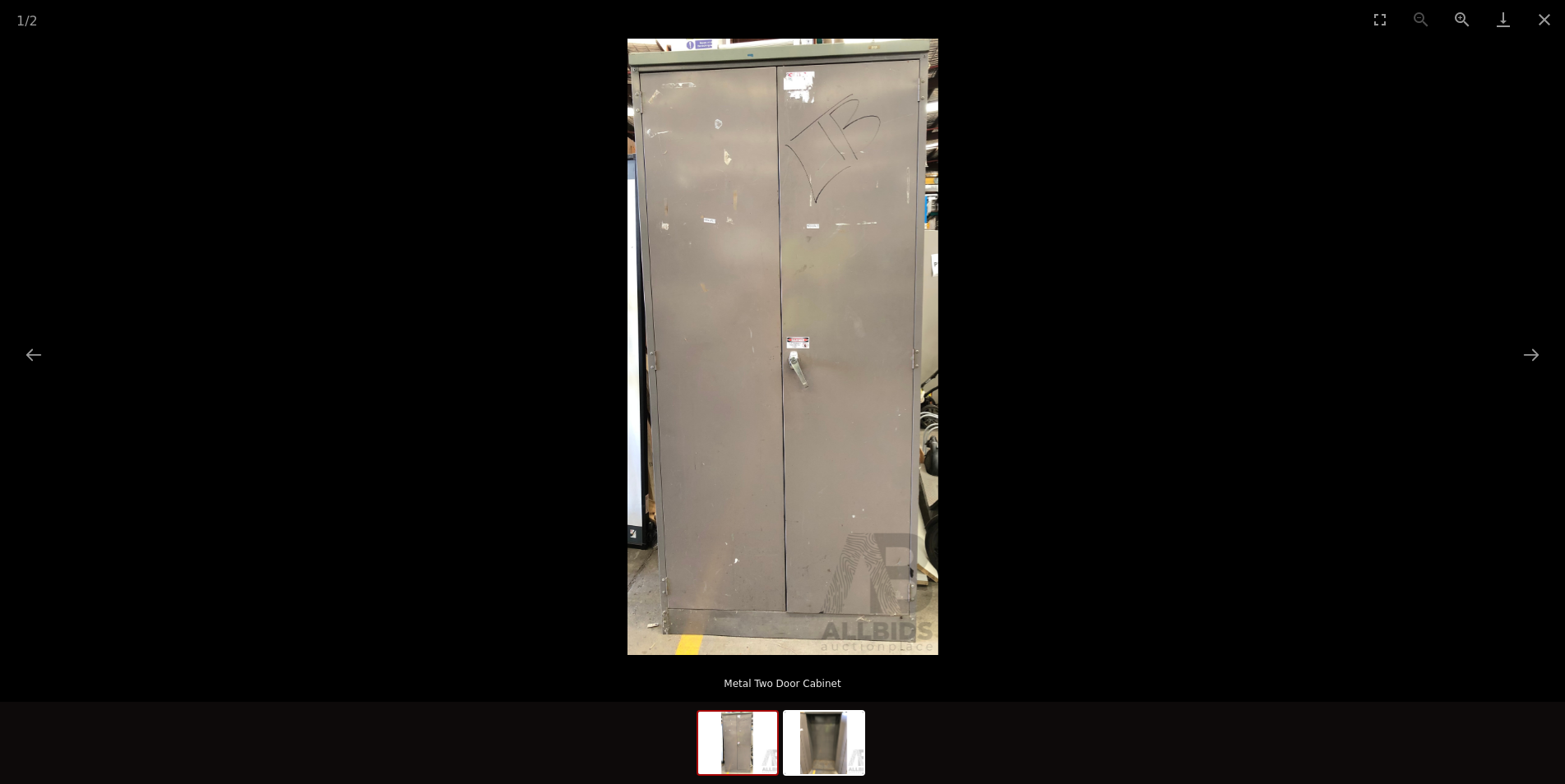
click at [813, 382] on img at bounding box center [782, 347] width 310 height 617
click at [1542, 25] on button "Close gallery" at bounding box center [1544, 19] width 41 height 39
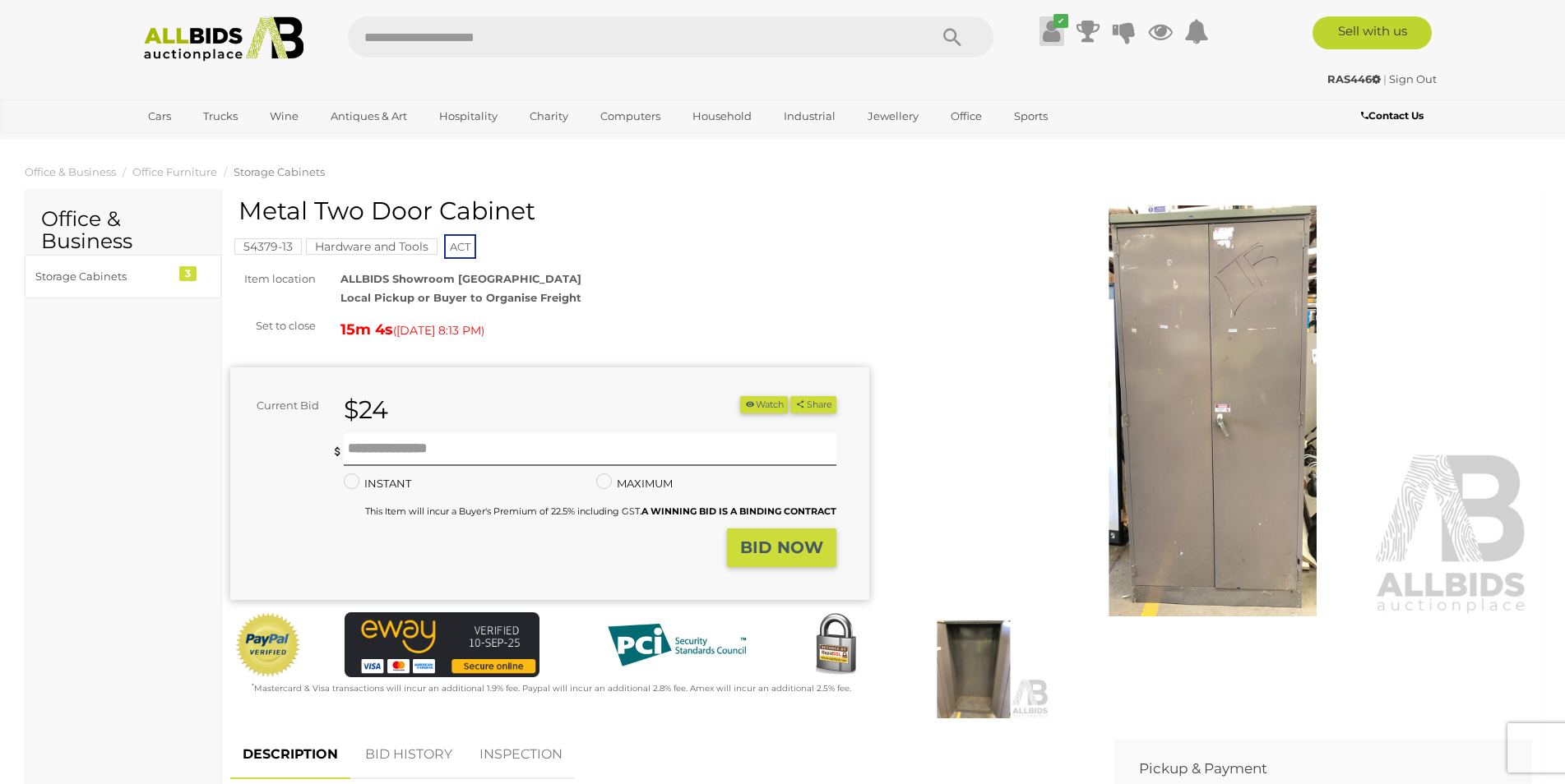
click at [1045, 30] on icon at bounding box center [1051, 30] width 17 height 30
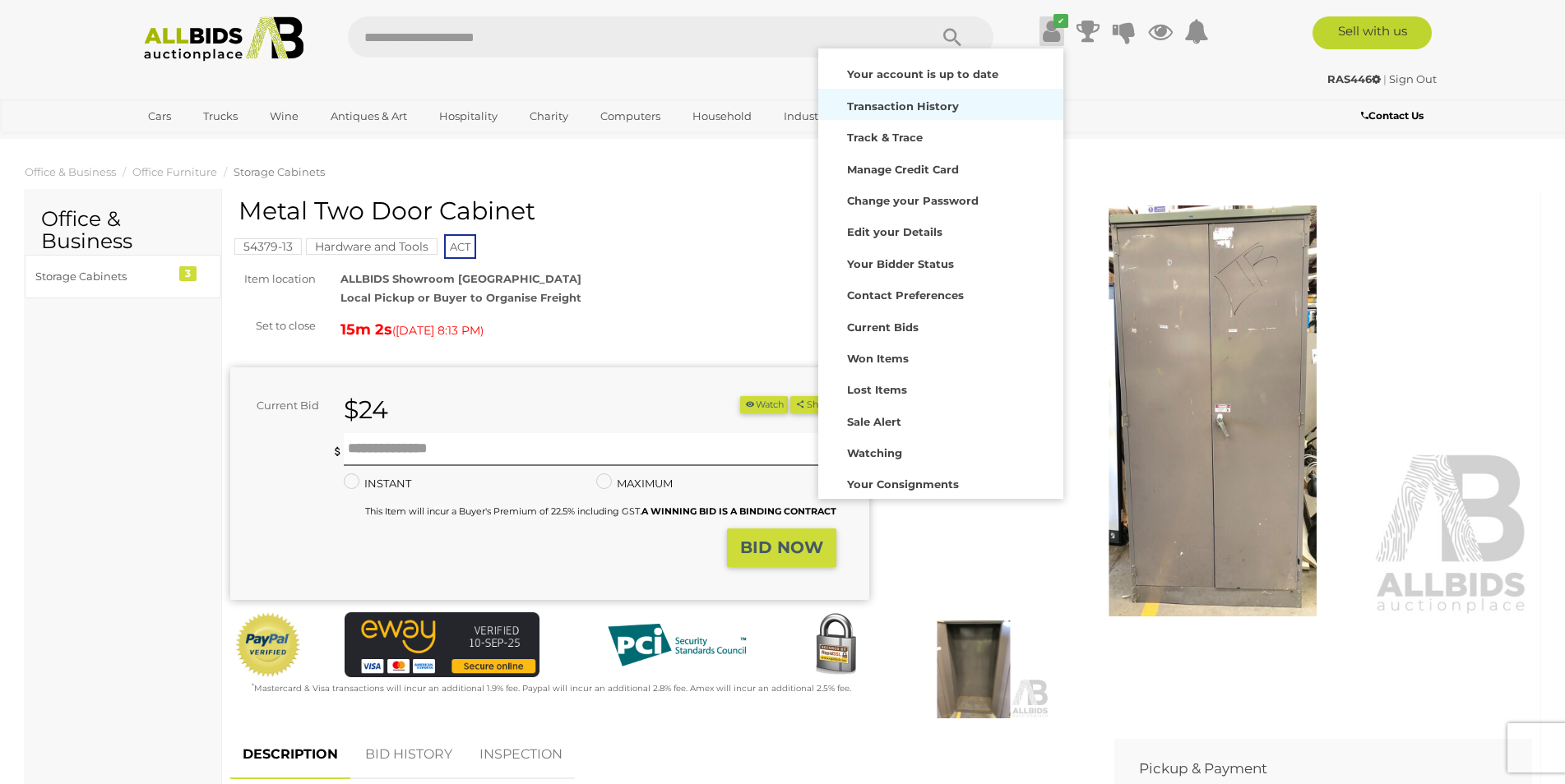
click at [918, 95] on div "Transaction History" at bounding box center [941, 104] width 237 height 23
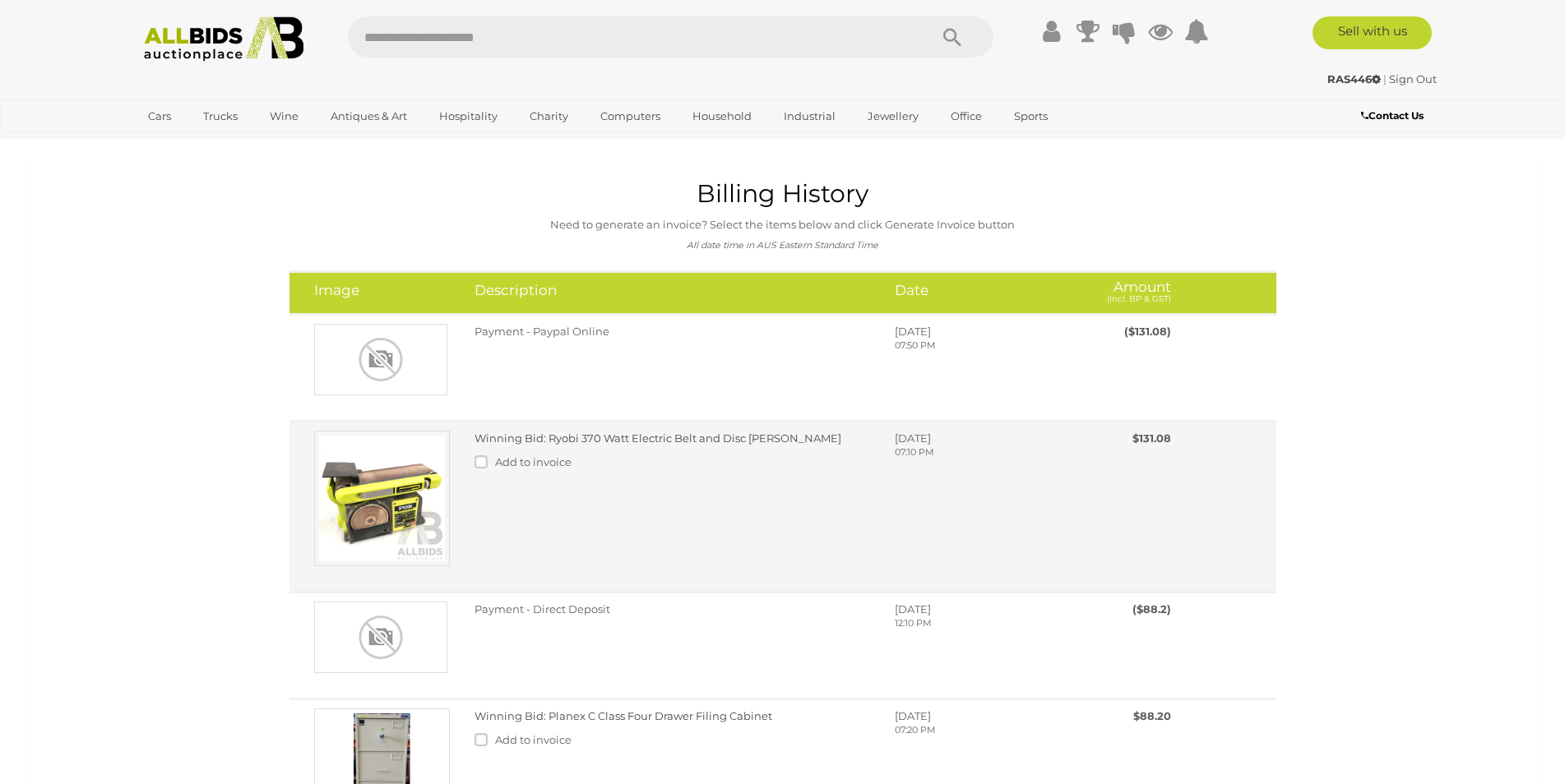
click at [400, 502] on img at bounding box center [382, 498] width 135 height 135
click at [400, 502] on img at bounding box center [382, 498] width 135 height 135
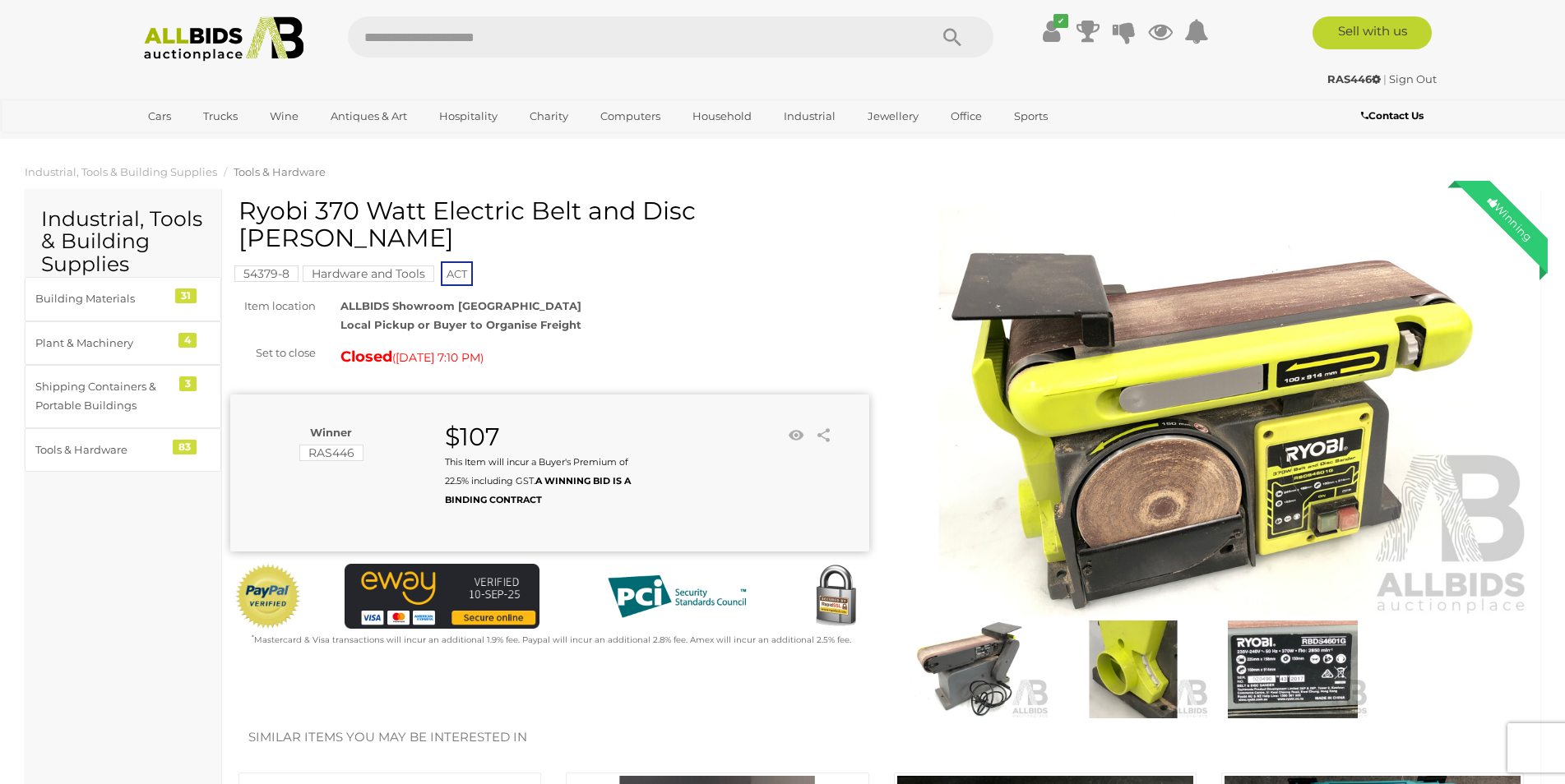
click at [1161, 535] on img at bounding box center [1213, 411] width 639 height 411
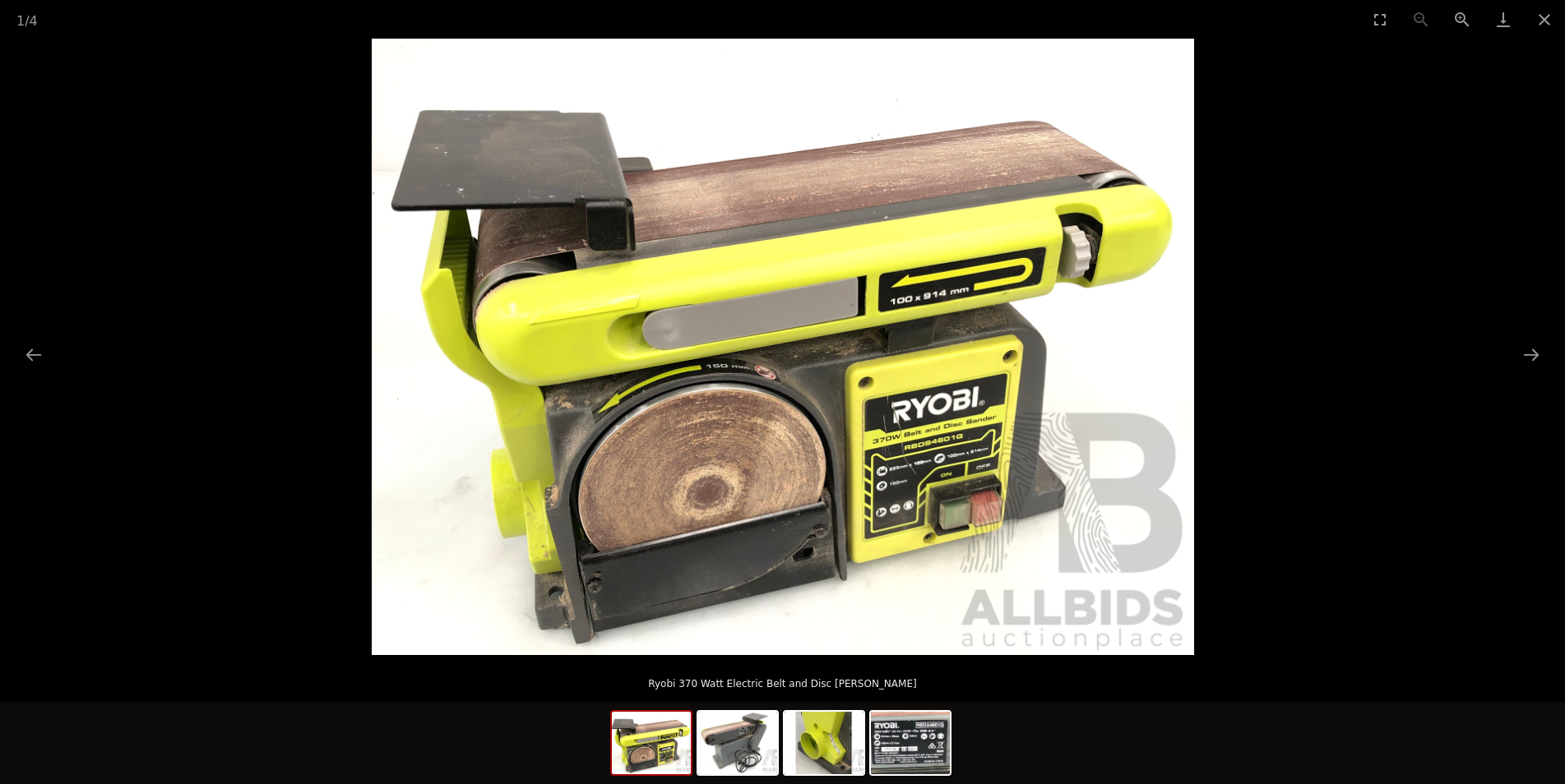
click at [729, 568] on img at bounding box center [782, 347] width 822 height 617
click at [725, 520] on img at bounding box center [782, 347] width 822 height 617
click at [726, 518] on img at bounding box center [782, 347] width 822 height 617
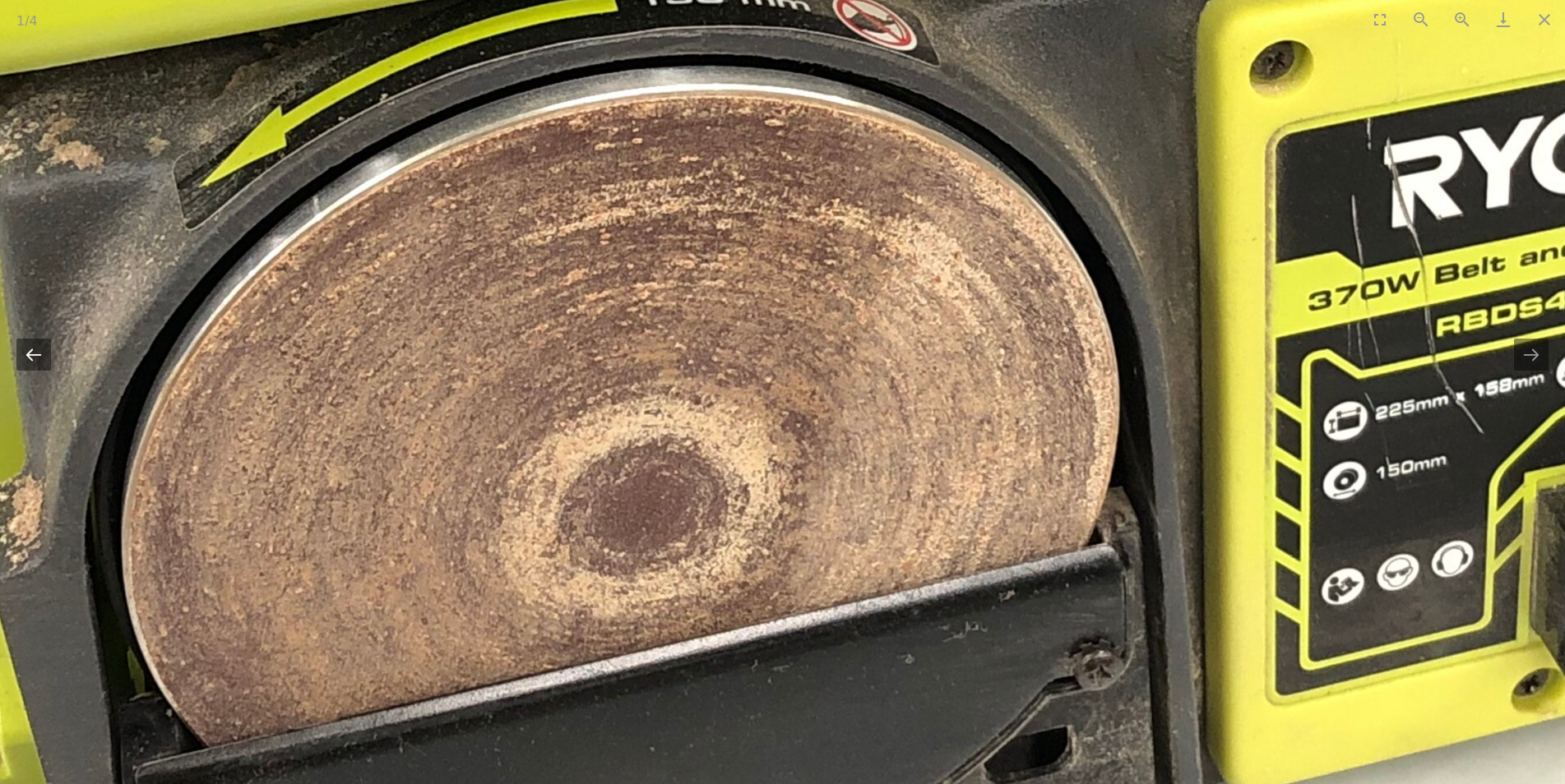
drag, startPoint x: 63, startPoint y: 331, endPoint x: 44, endPoint y: 361, distance: 35.5
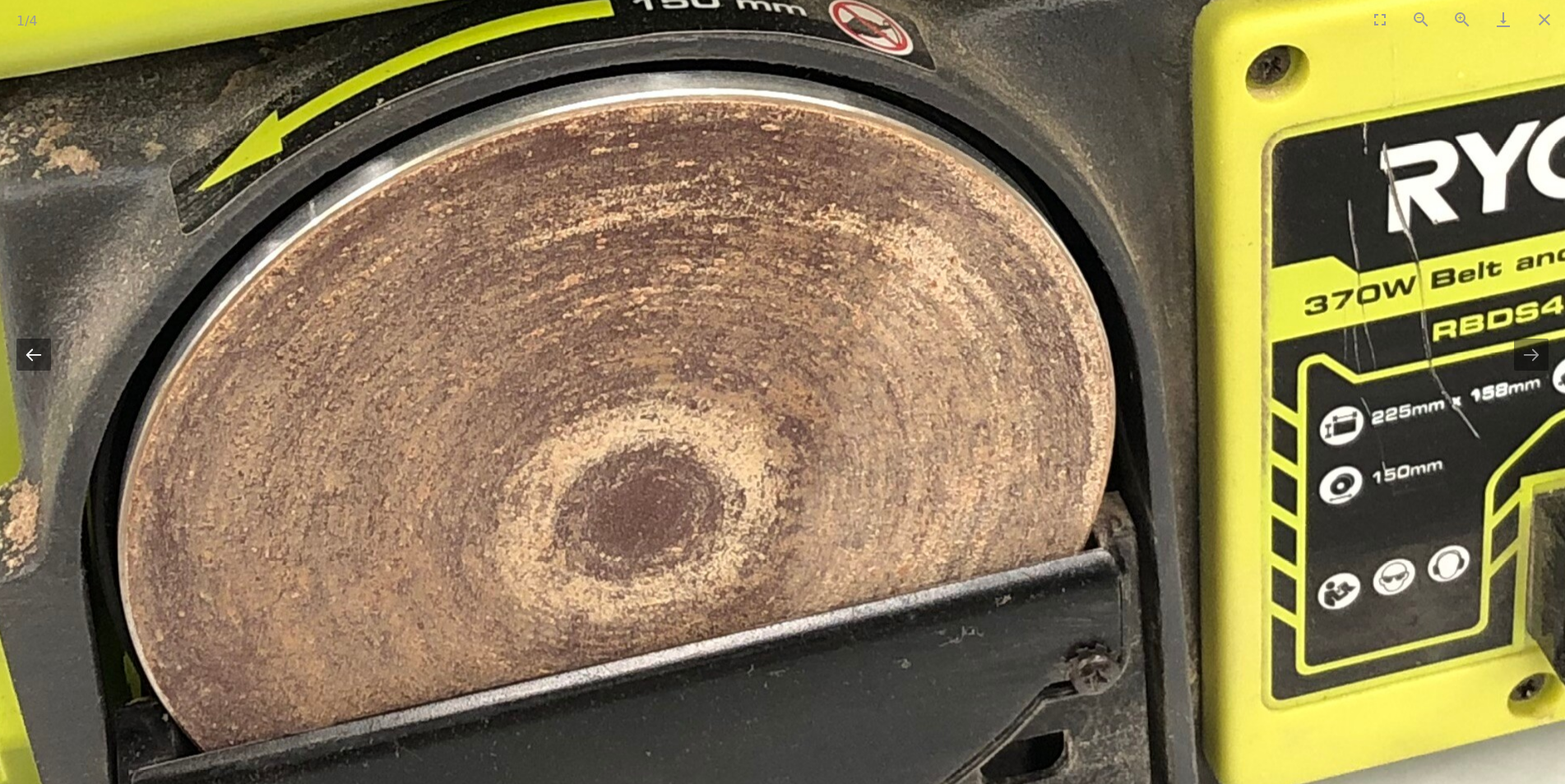
click at [38, 363] on button "Previous slide" at bounding box center [33, 354] width 35 height 32
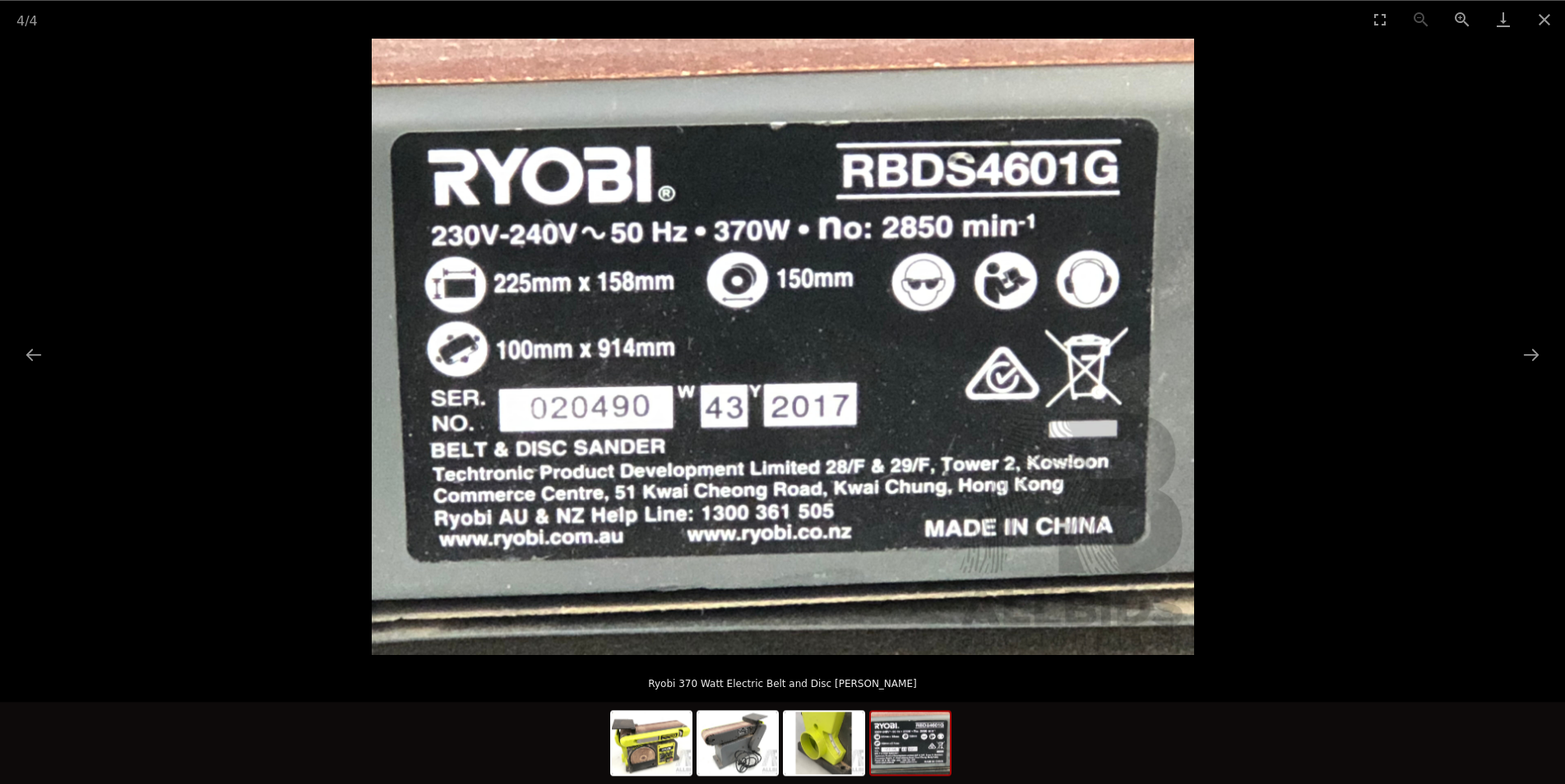
scroll to position [2348, 0]
click at [673, 757] on img at bounding box center [651, 743] width 79 height 63
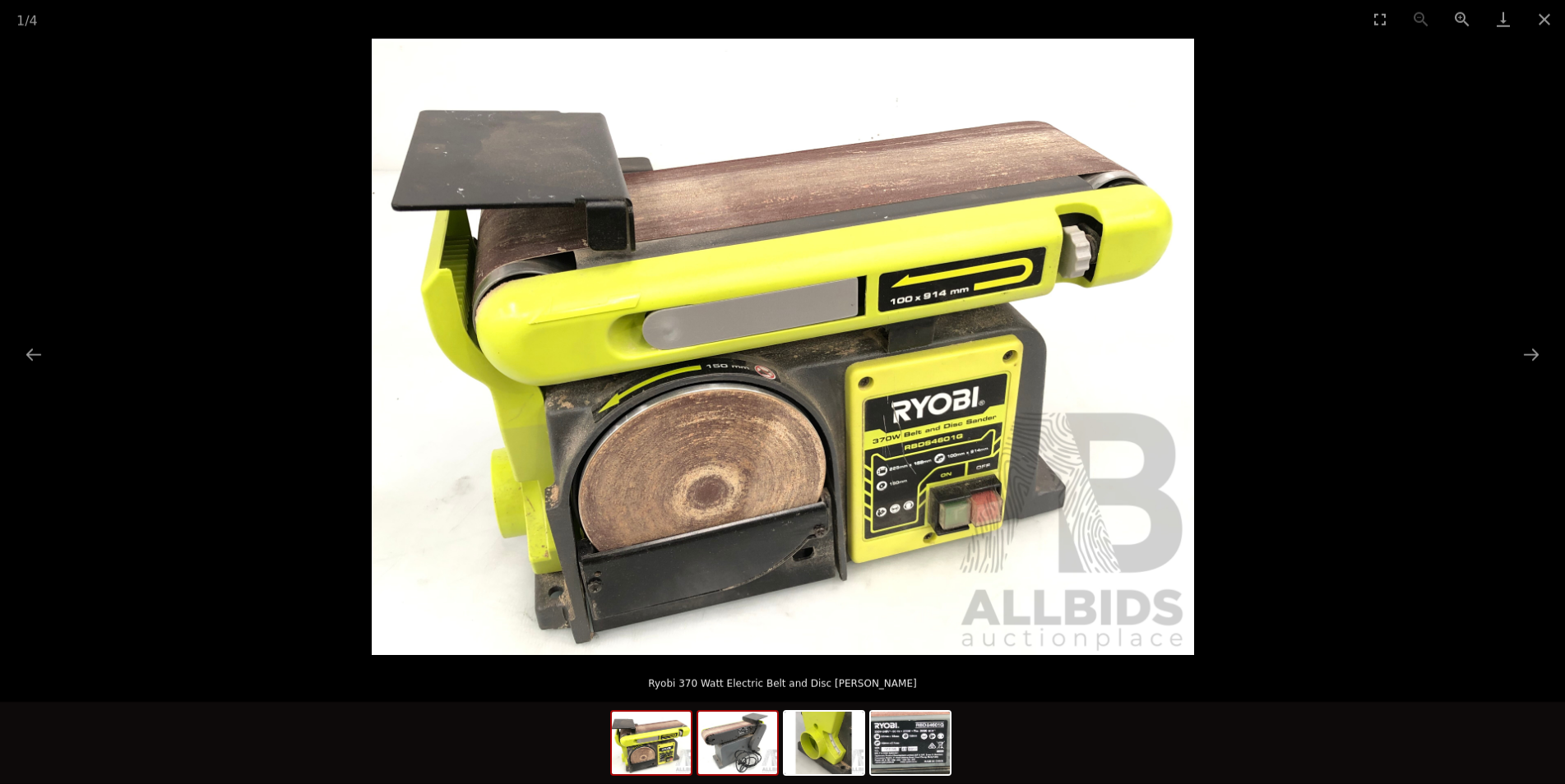
click at [763, 771] on img at bounding box center [737, 743] width 79 height 63
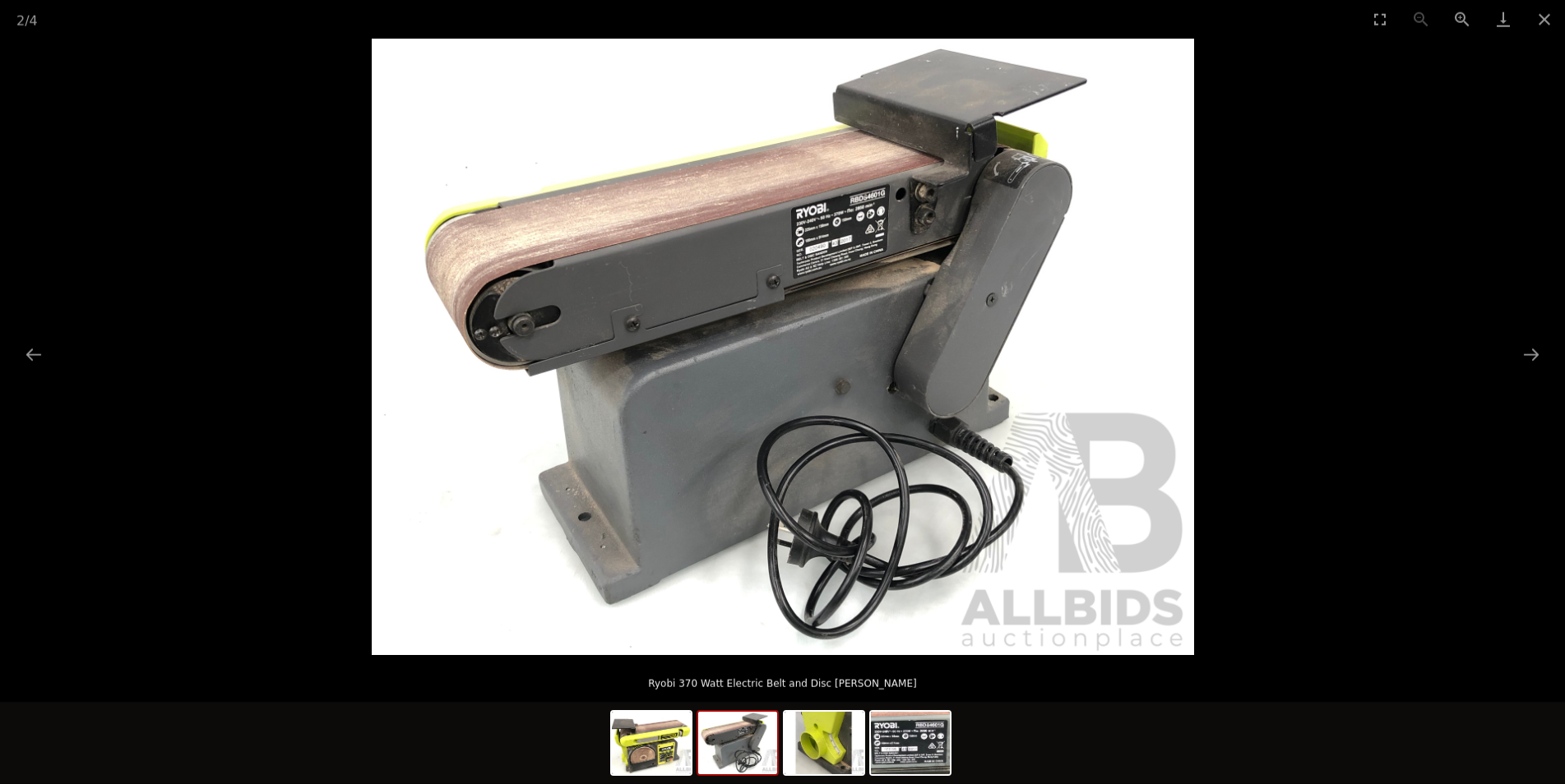
click at [637, 779] on div at bounding box center [782, 745] width 345 height 86
click at [823, 744] on img at bounding box center [823, 743] width 79 height 63
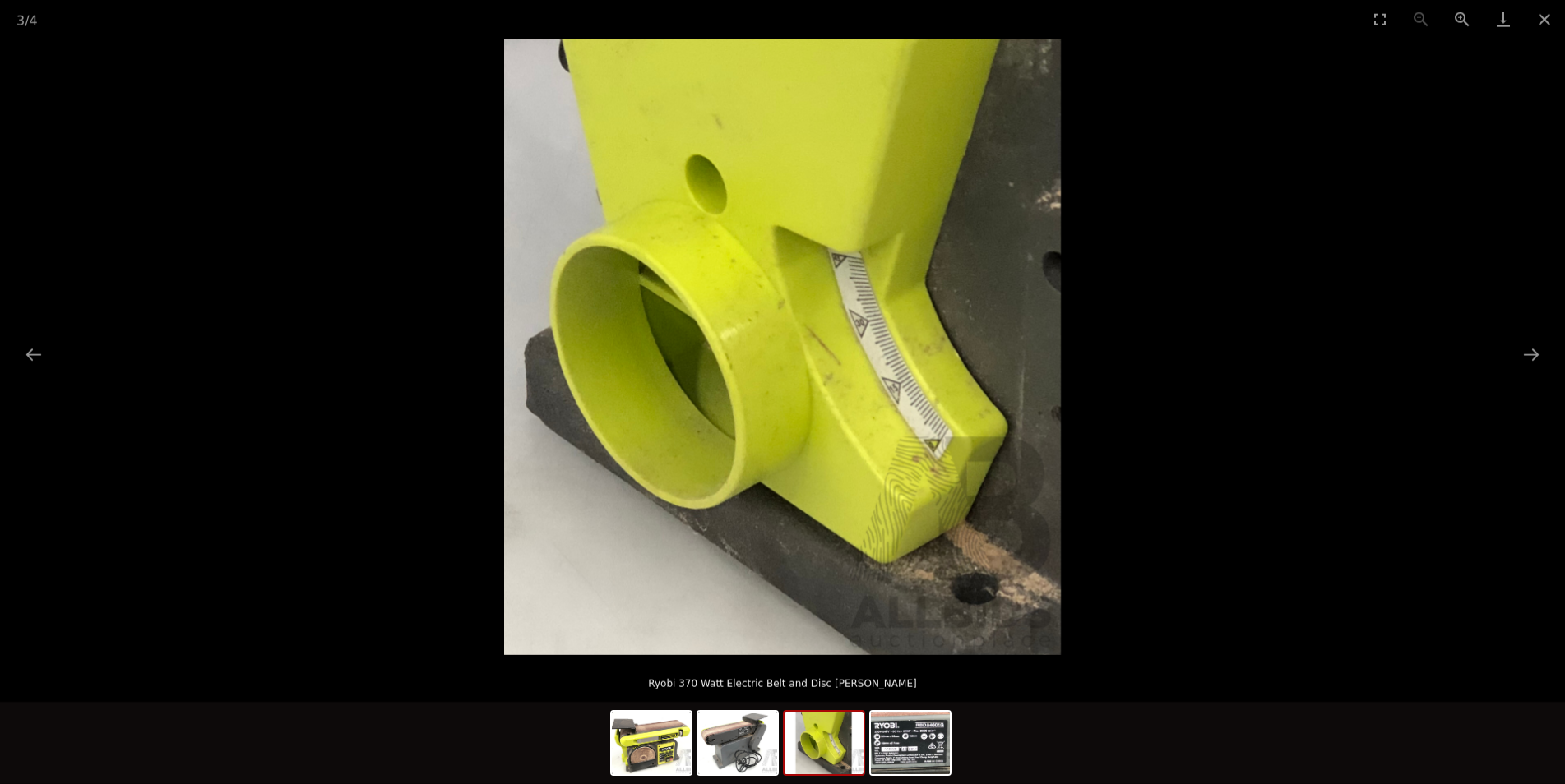
click at [1035, 583] on img at bounding box center [782, 347] width 557 height 617
click at [925, 763] on img at bounding box center [909, 743] width 79 height 63
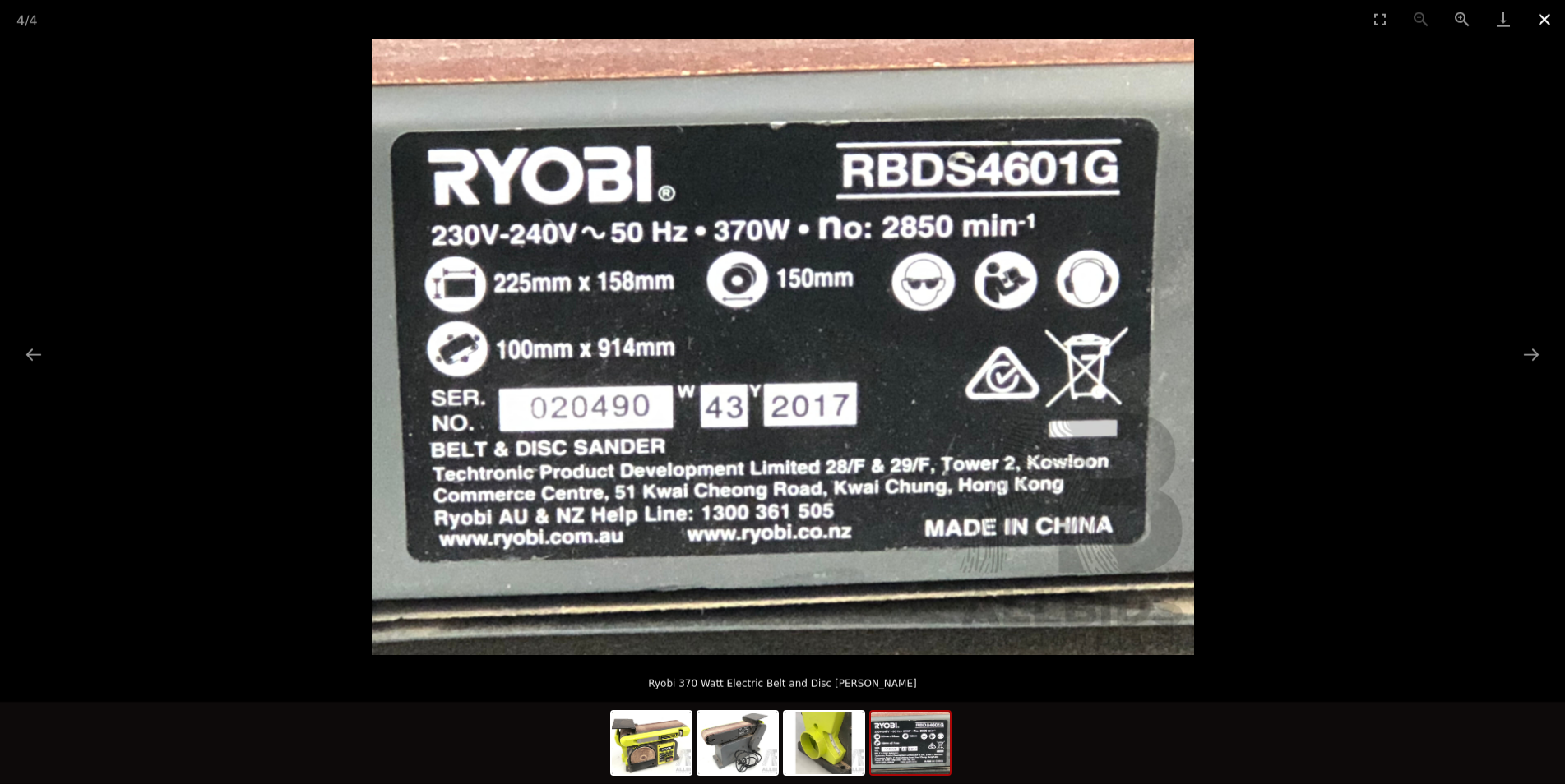
click at [1543, 14] on button "Close gallery" at bounding box center [1544, 19] width 41 height 39
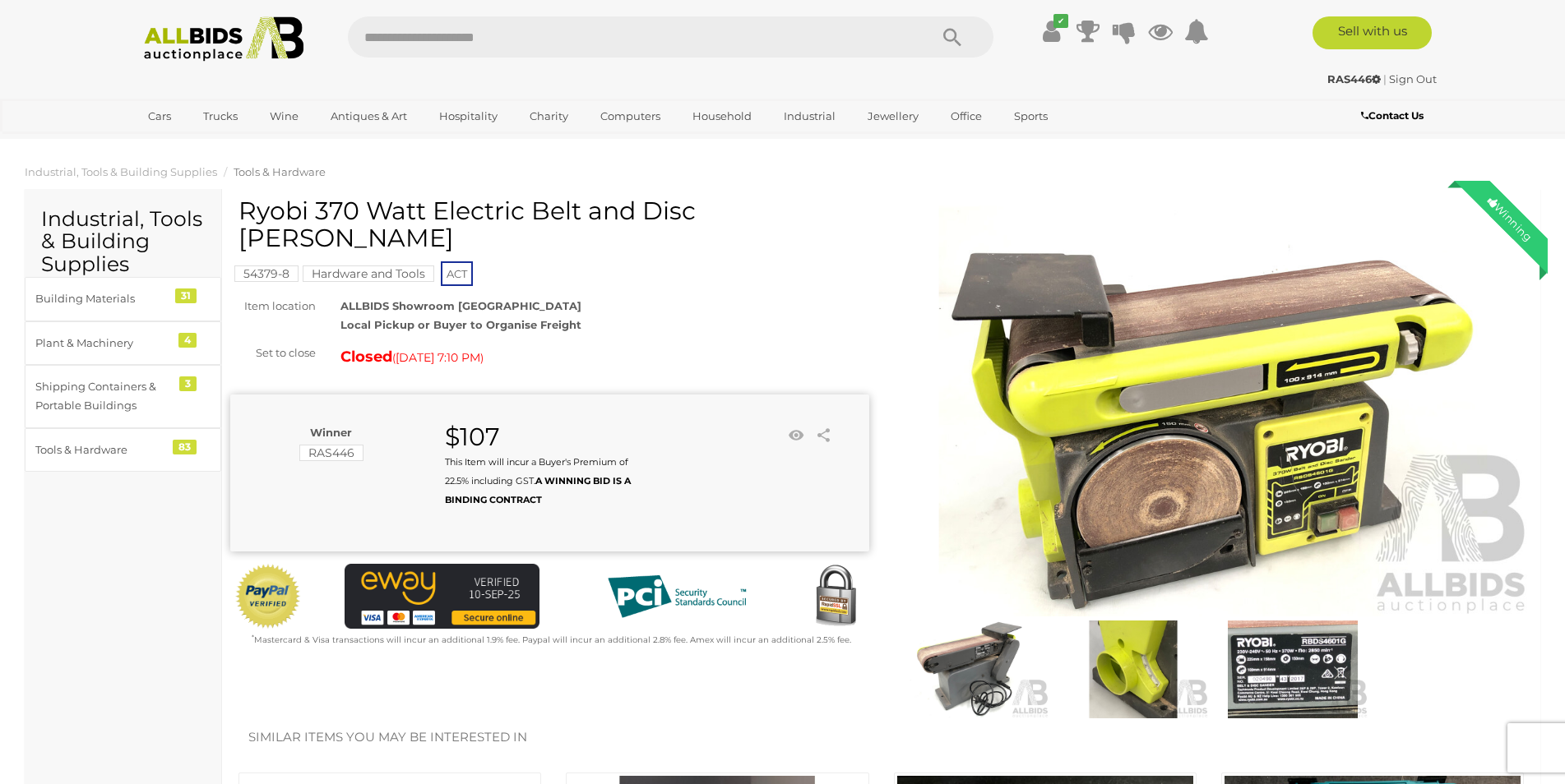
click at [1131, 563] on img at bounding box center [1213, 411] width 639 height 411
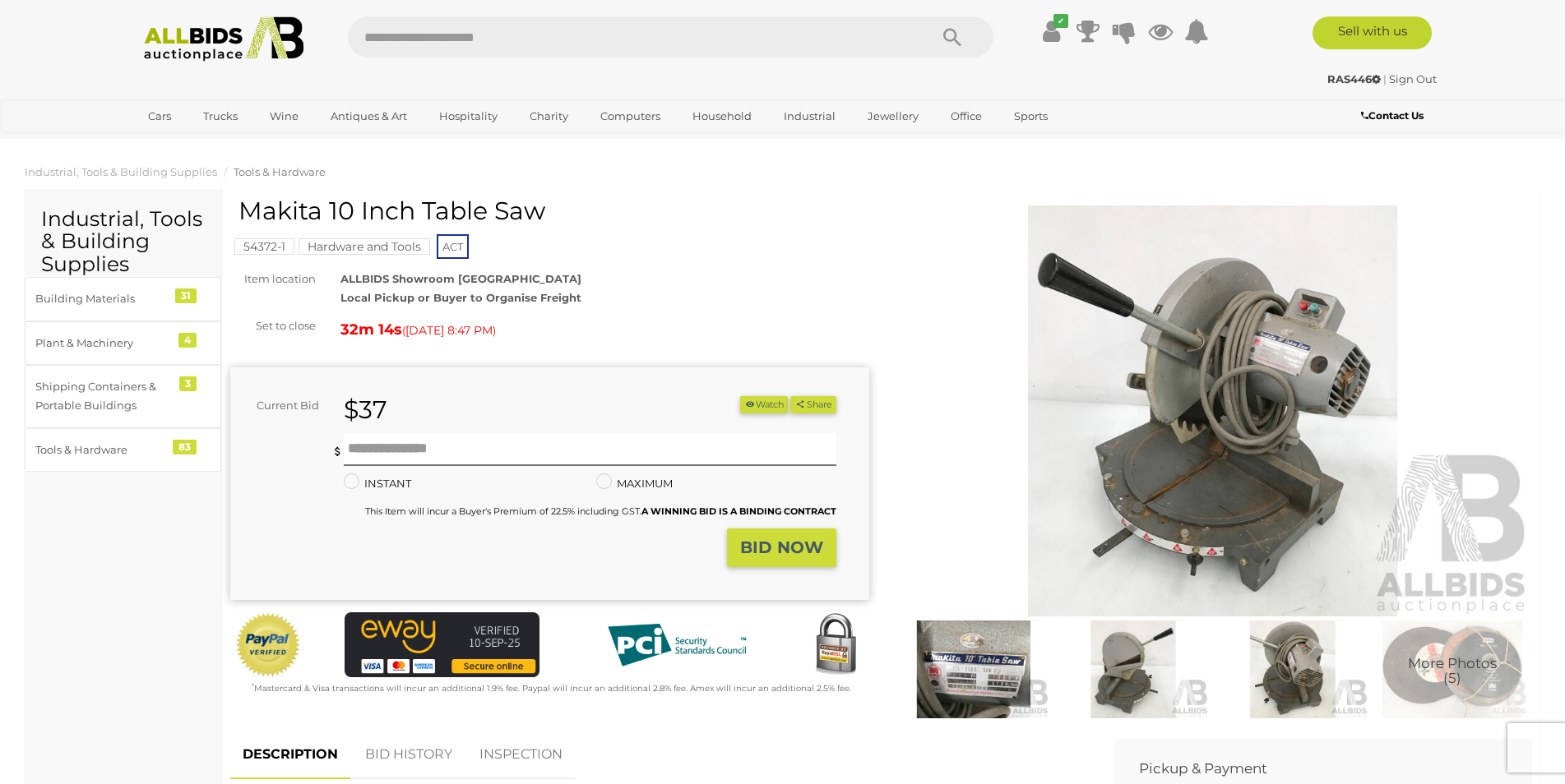
click at [947, 679] on img at bounding box center [973, 670] width 151 height 98
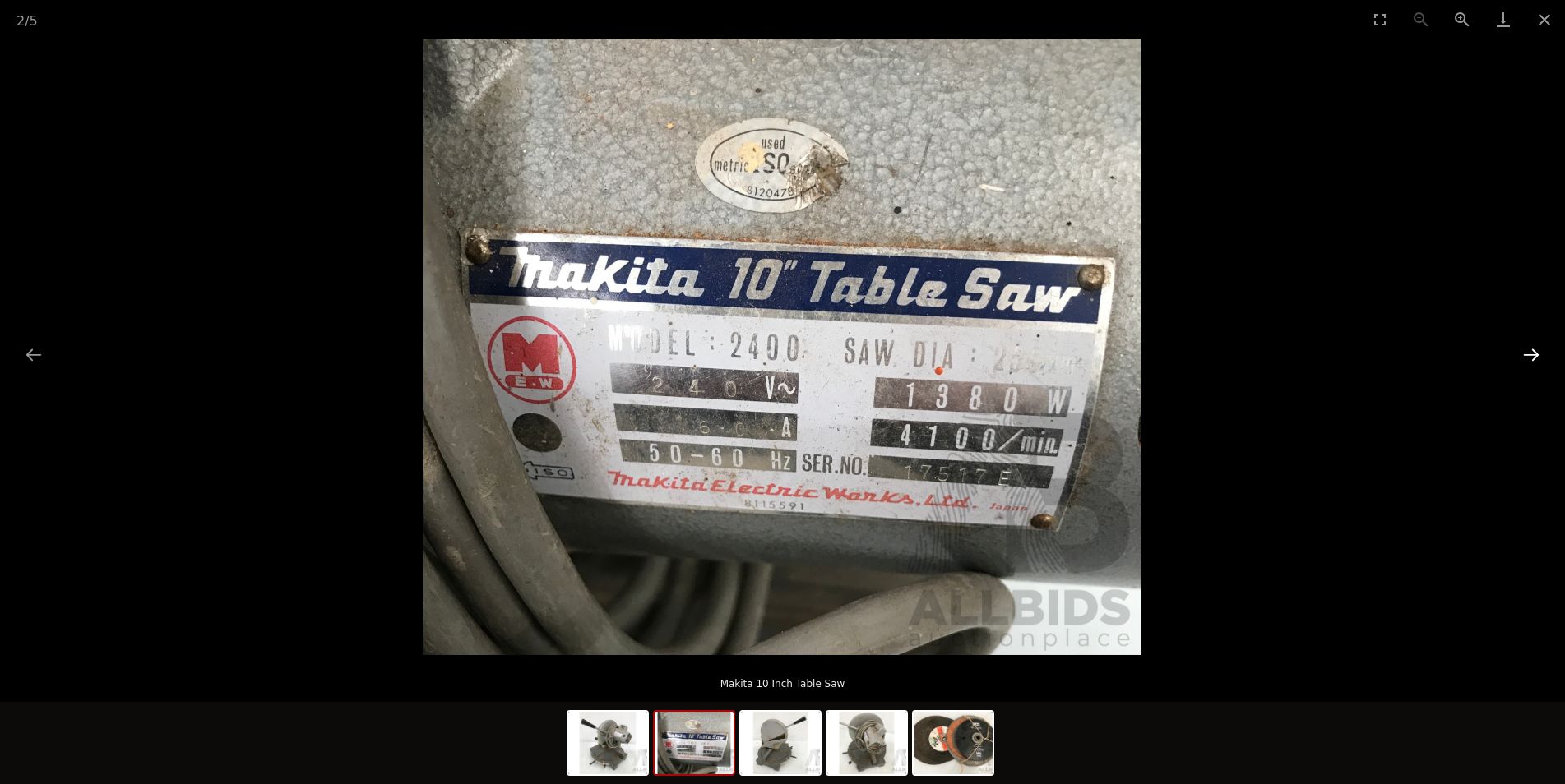
click at [1533, 348] on button "Next slide" at bounding box center [1530, 354] width 35 height 32
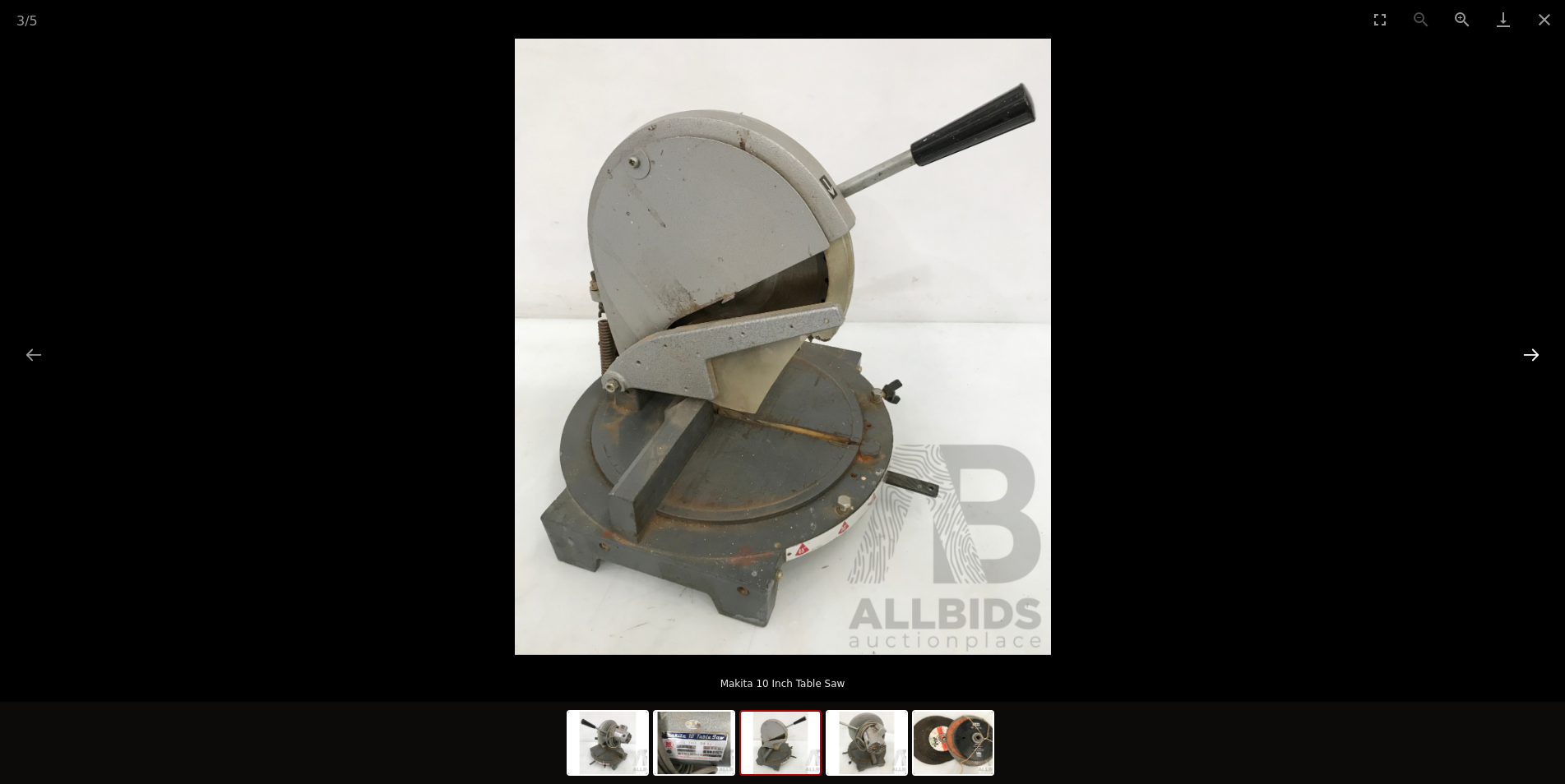
click at [1528, 353] on button "Next slide" at bounding box center [1530, 354] width 35 height 32
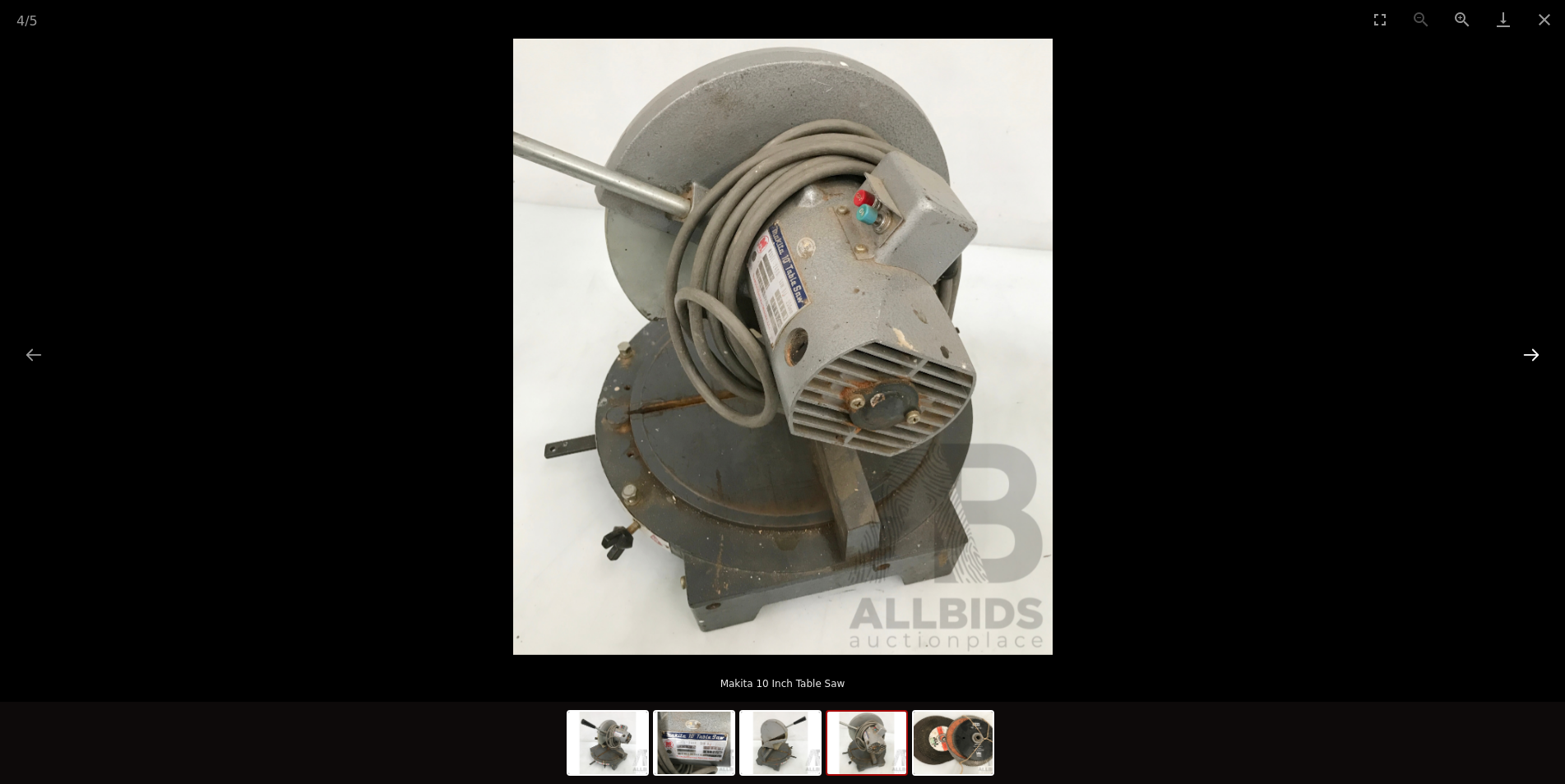
click at [1532, 357] on button "Next slide" at bounding box center [1530, 354] width 35 height 32
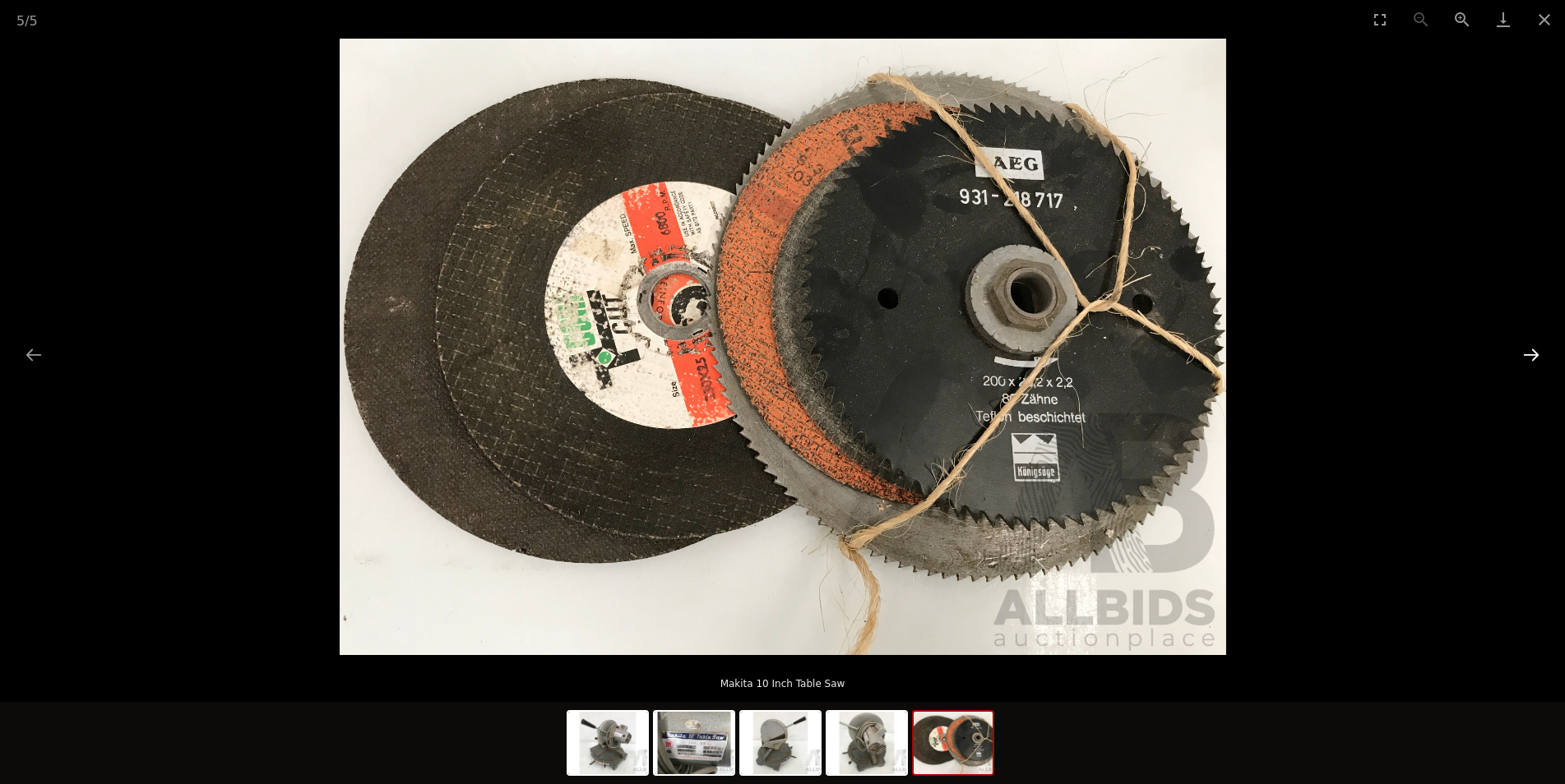
click at [1521, 366] on button "Next slide" at bounding box center [1530, 354] width 35 height 32
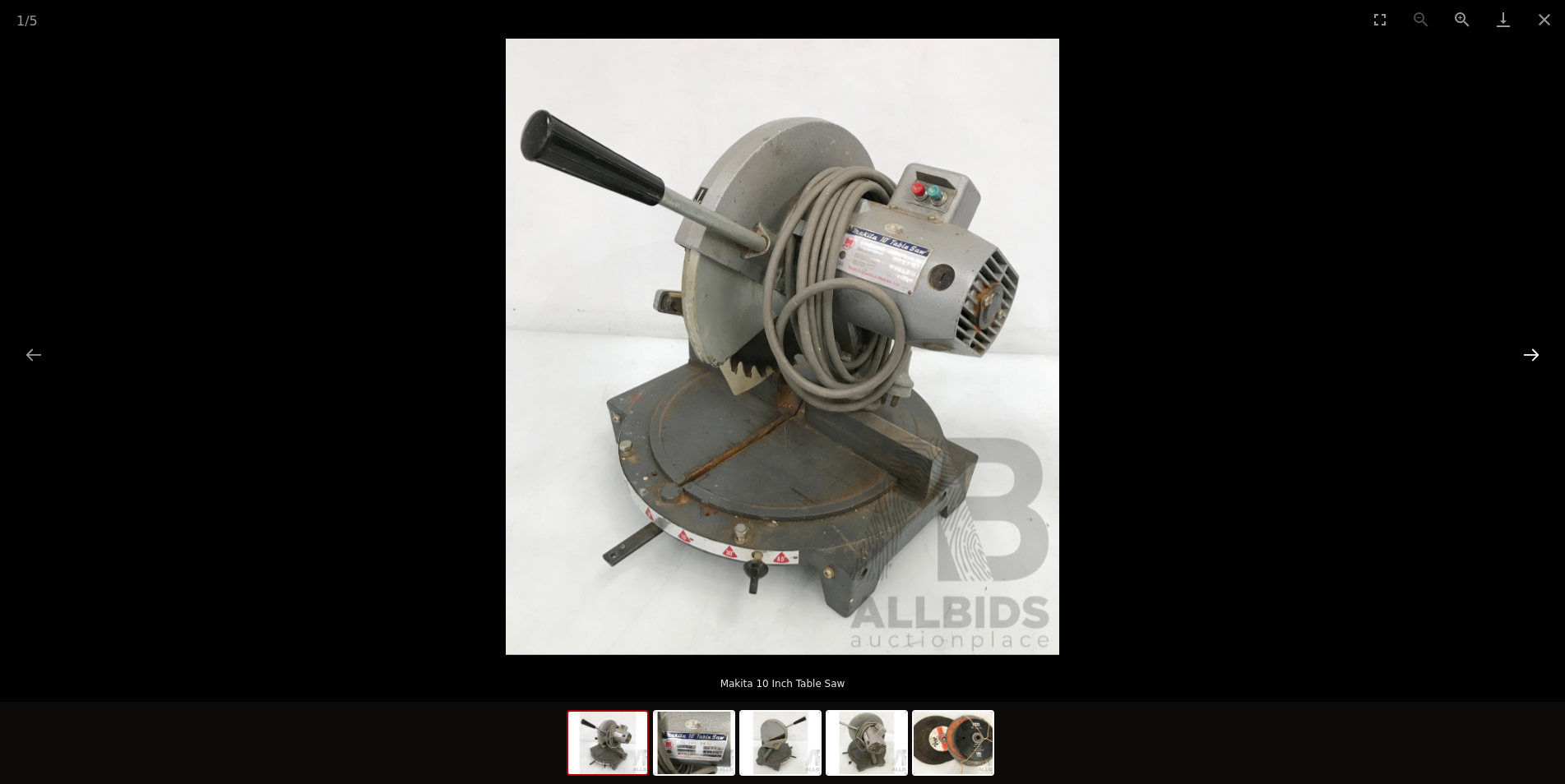
click at [1518, 369] on button "Next slide" at bounding box center [1530, 354] width 35 height 32
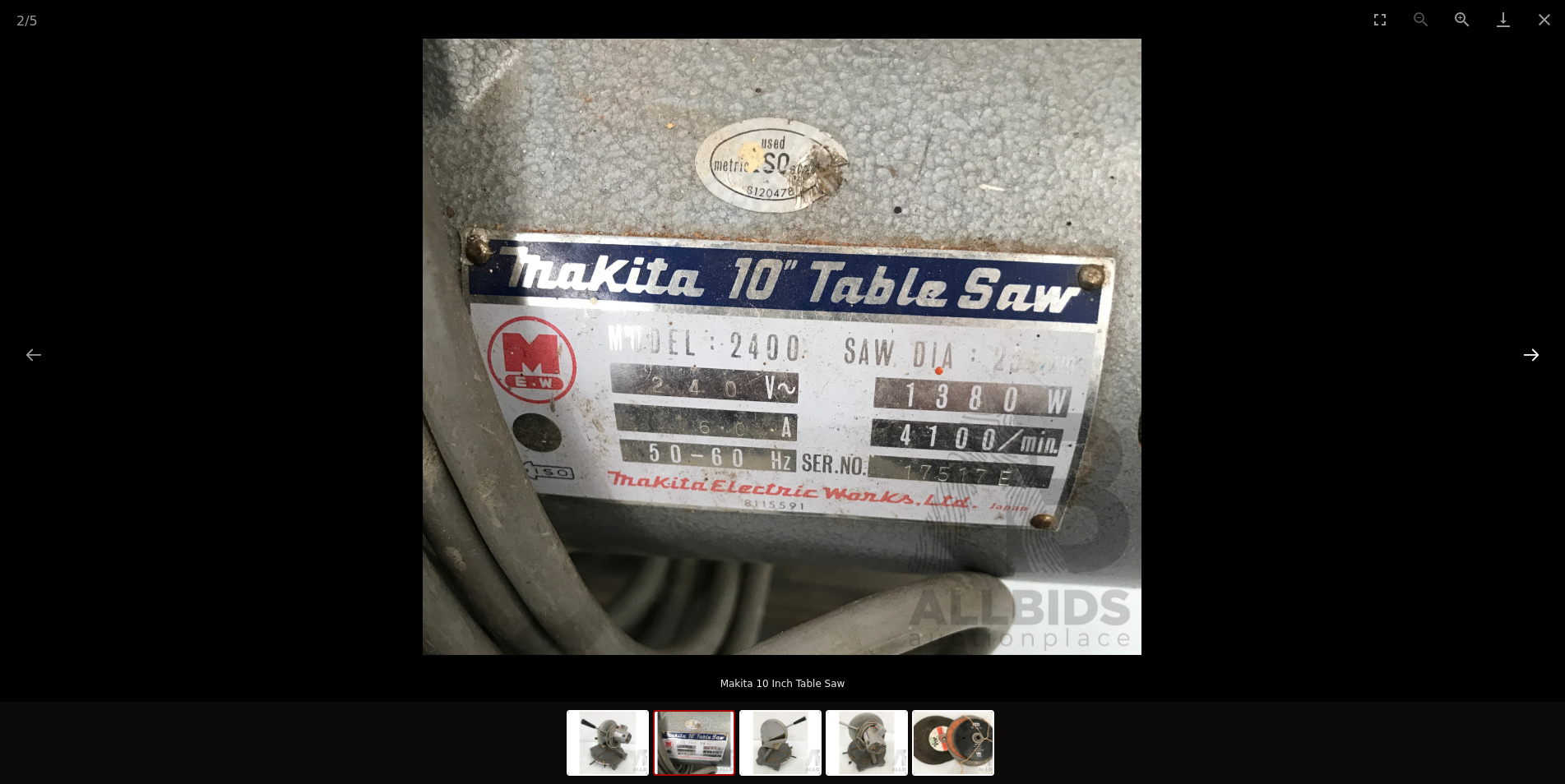
click at [1518, 369] on button "Next slide" at bounding box center [1530, 354] width 35 height 32
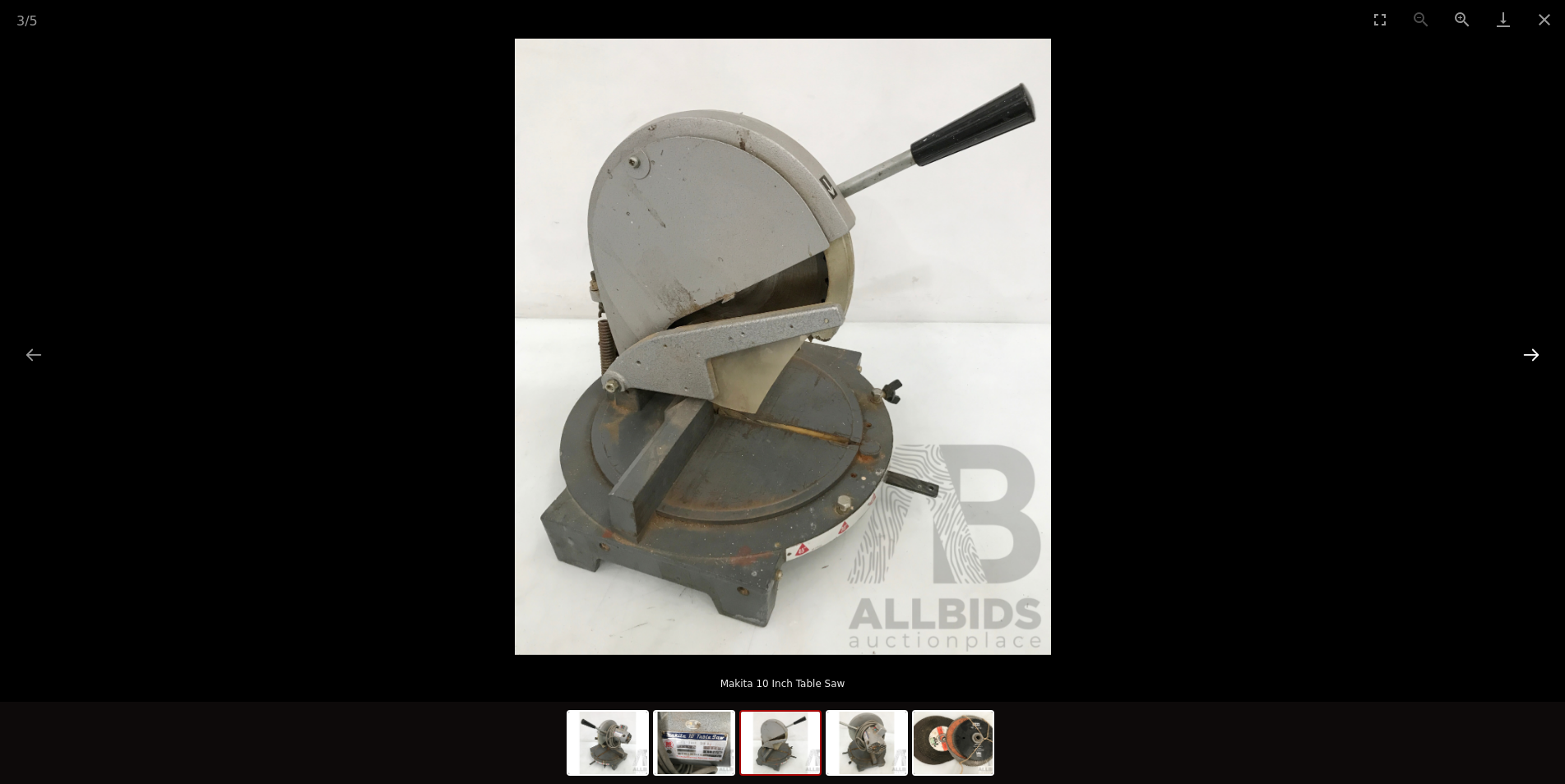
click at [1518, 369] on button "Next slide" at bounding box center [1530, 354] width 35 height 32
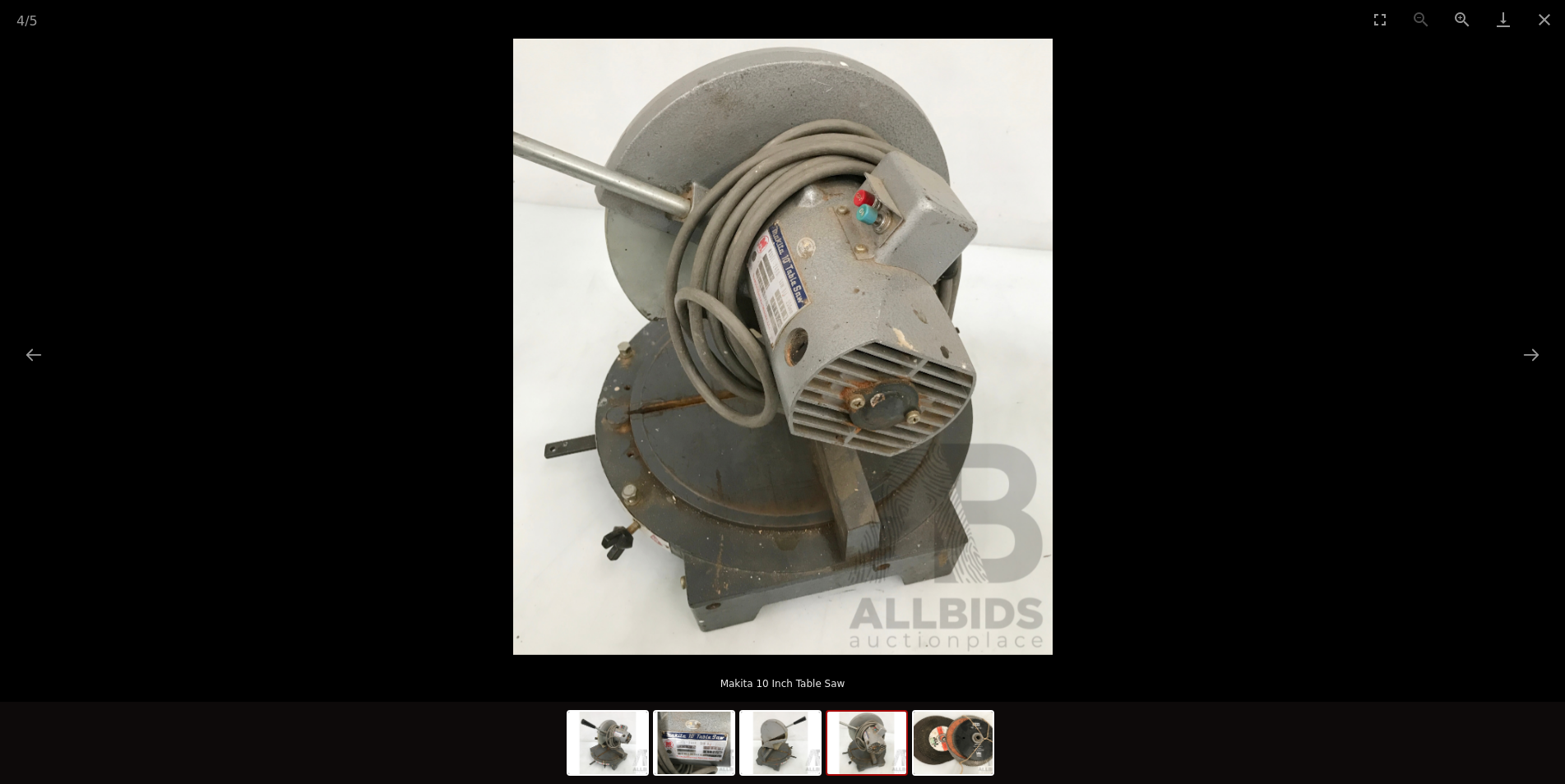
click at [806, 347] on img at bounding box center [783, 347] width 540 height 617
click at [955, 756] on img at bounding box center [953, 743] width 79 height 63
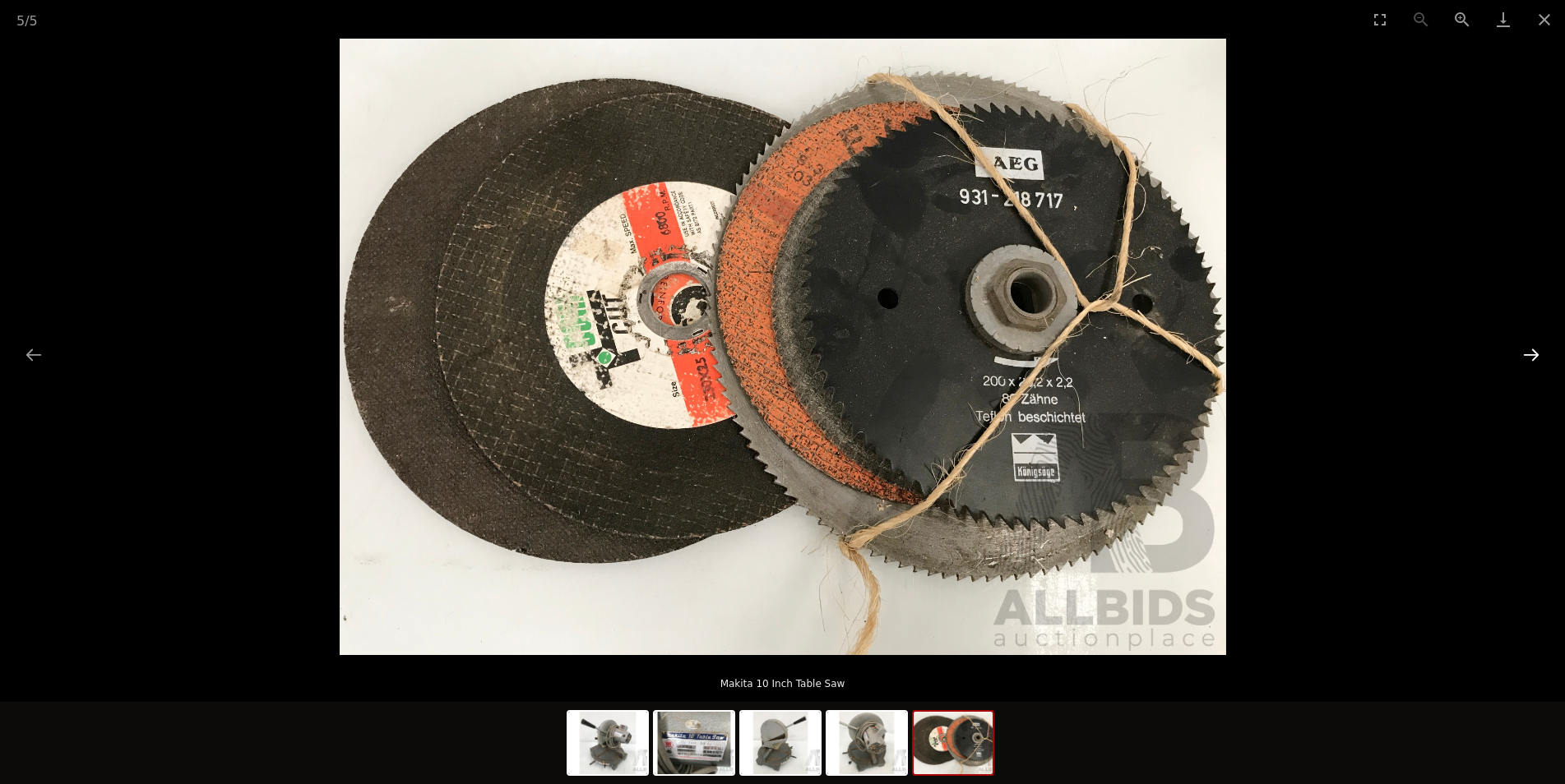
click at [1526, 358] on button "Next slide" at bounding box center [1530, 354] width 35 height 32
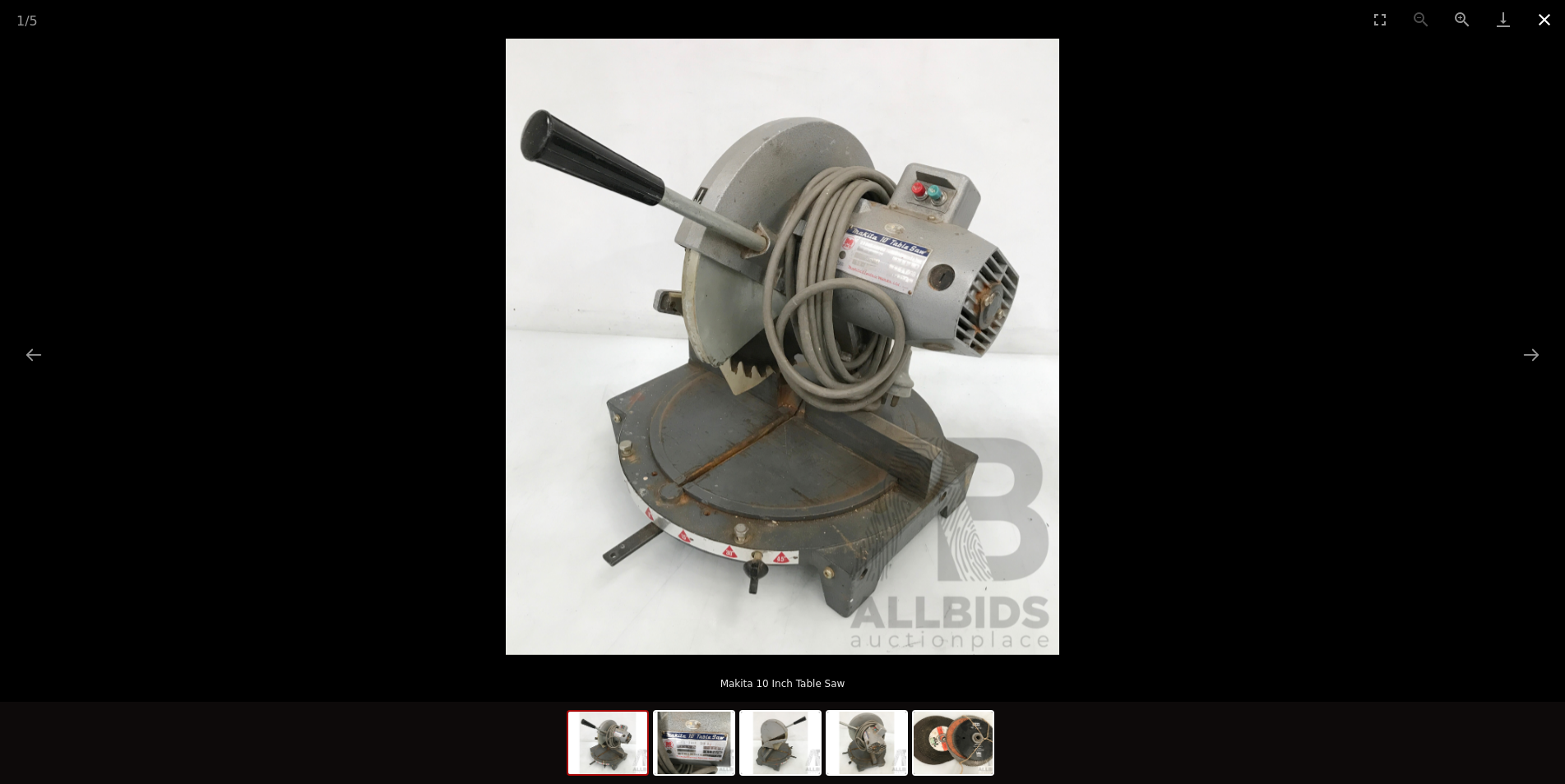
click at [1540, 21] on button "Close gallery" at bounding box center [1544, 19] width 41 height 39
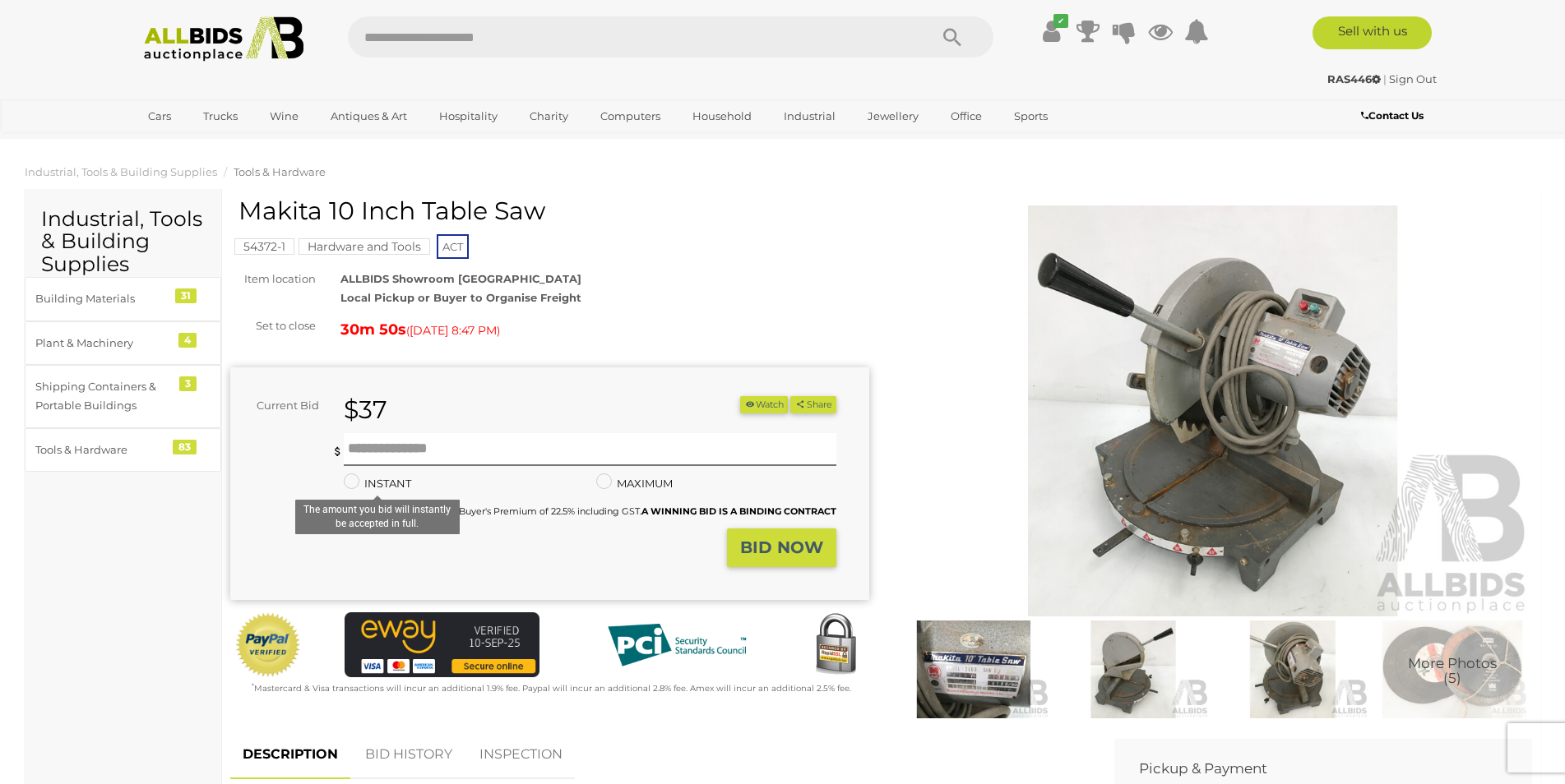
click at [388, 485] on label "INSTANT" at bounding box center [377, 484] width 68 height 19
click at [387, 486] on label "INSTANT" at bounding box center [377, 484] width 68 height 19
click at [766, 405] on button "Watch" at bounding box center [764, 404] width 47 height 17
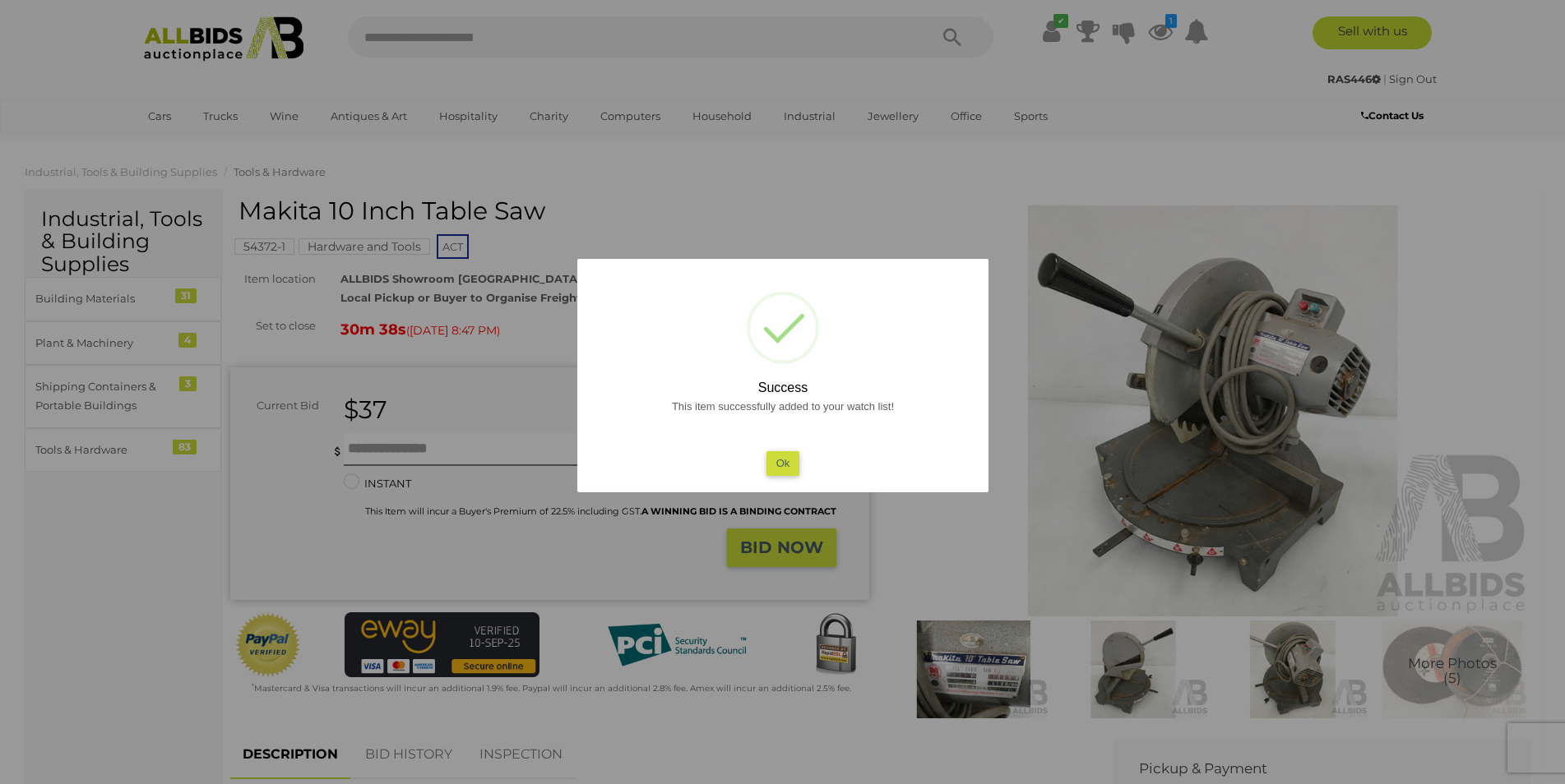
click at [787, 469] on button "Ok" at bounding box center [782, 463] width 34 height 24
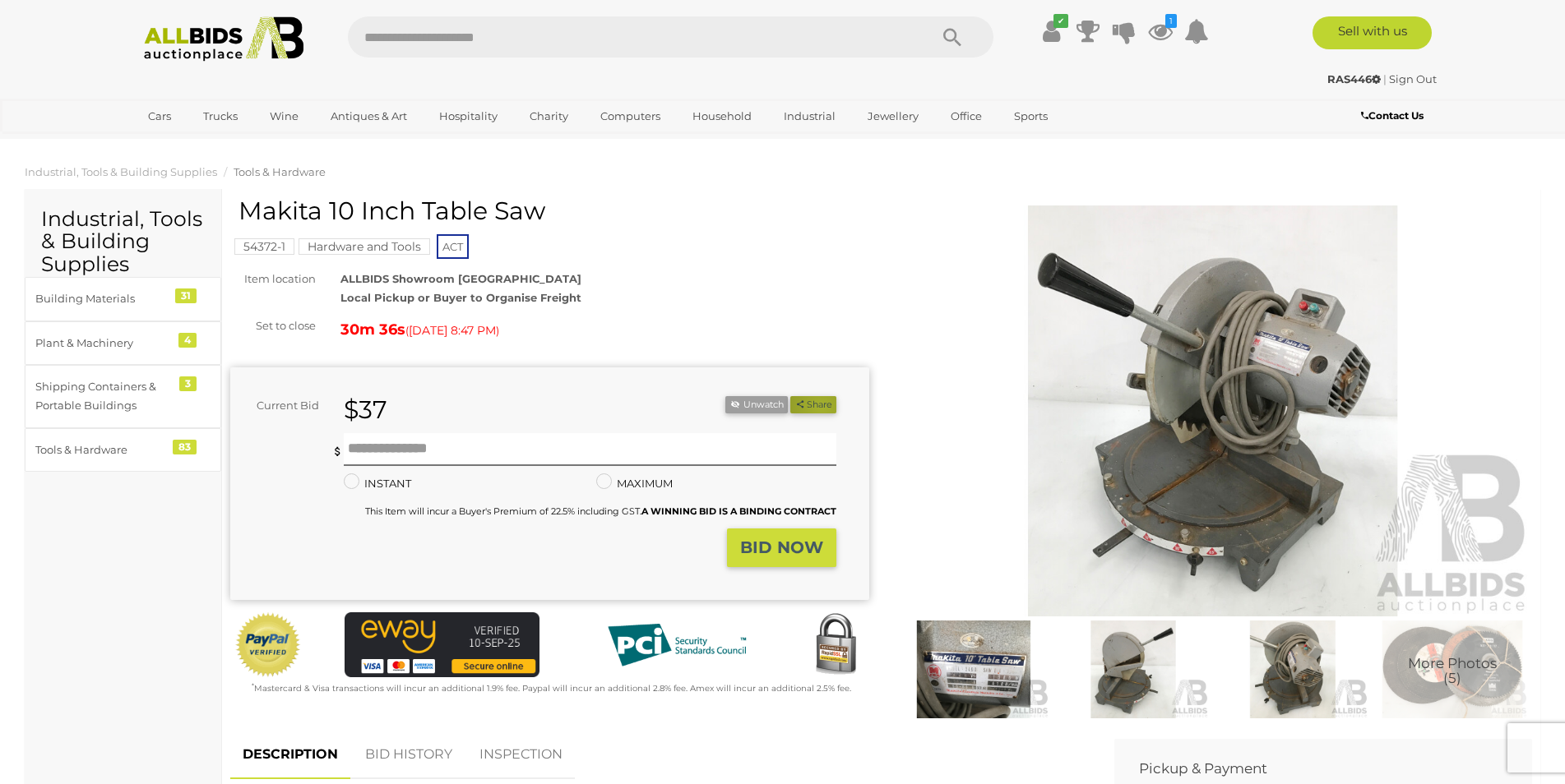
click at [819, 407] on button "Share" at bounding box center [812, 404] width 45 height 17
click at [416, 760] on link "BID HISTORY" at bounding box center [409, 754] width 112 height 48
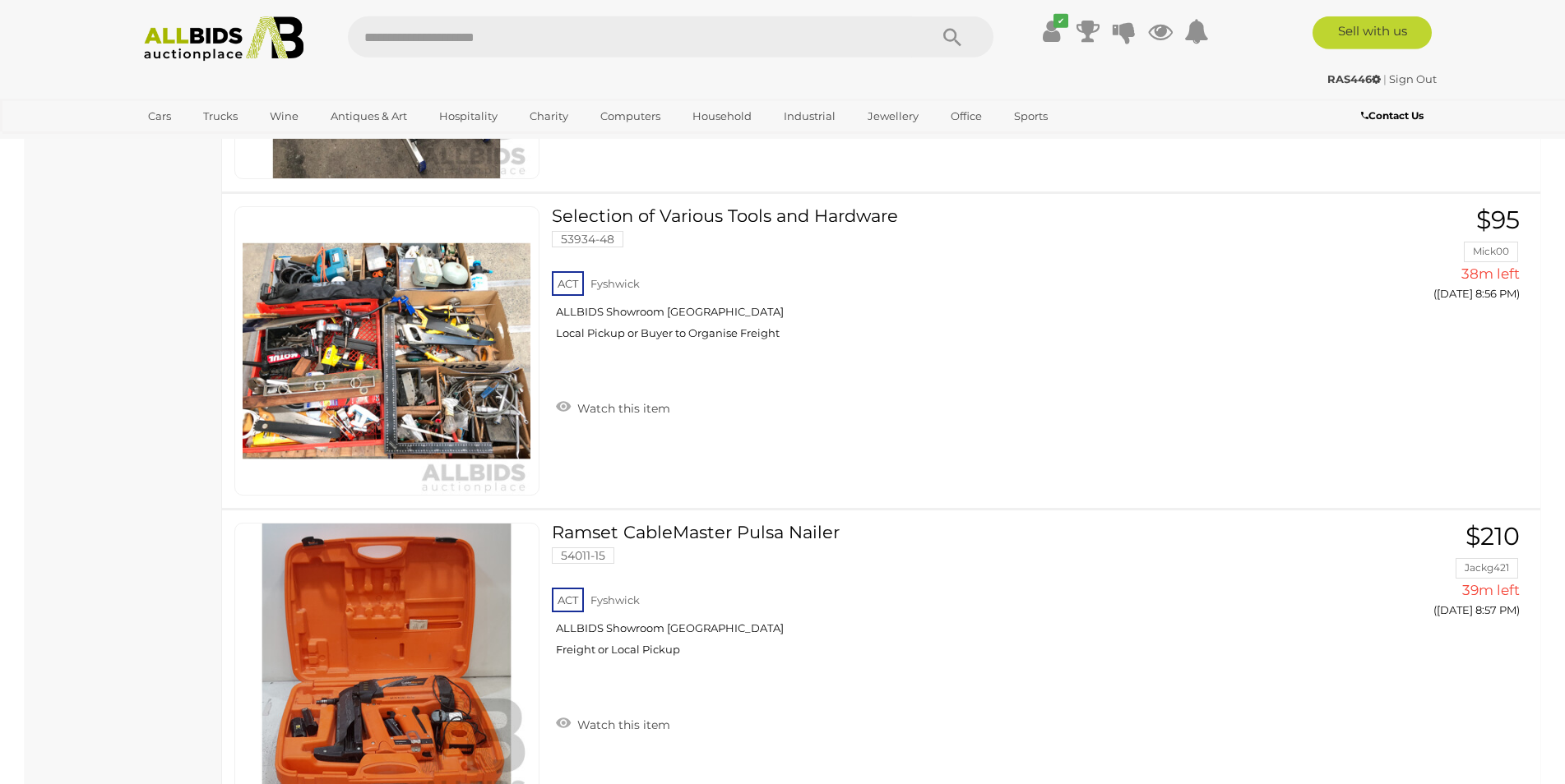
scroll to position [1174, 0]
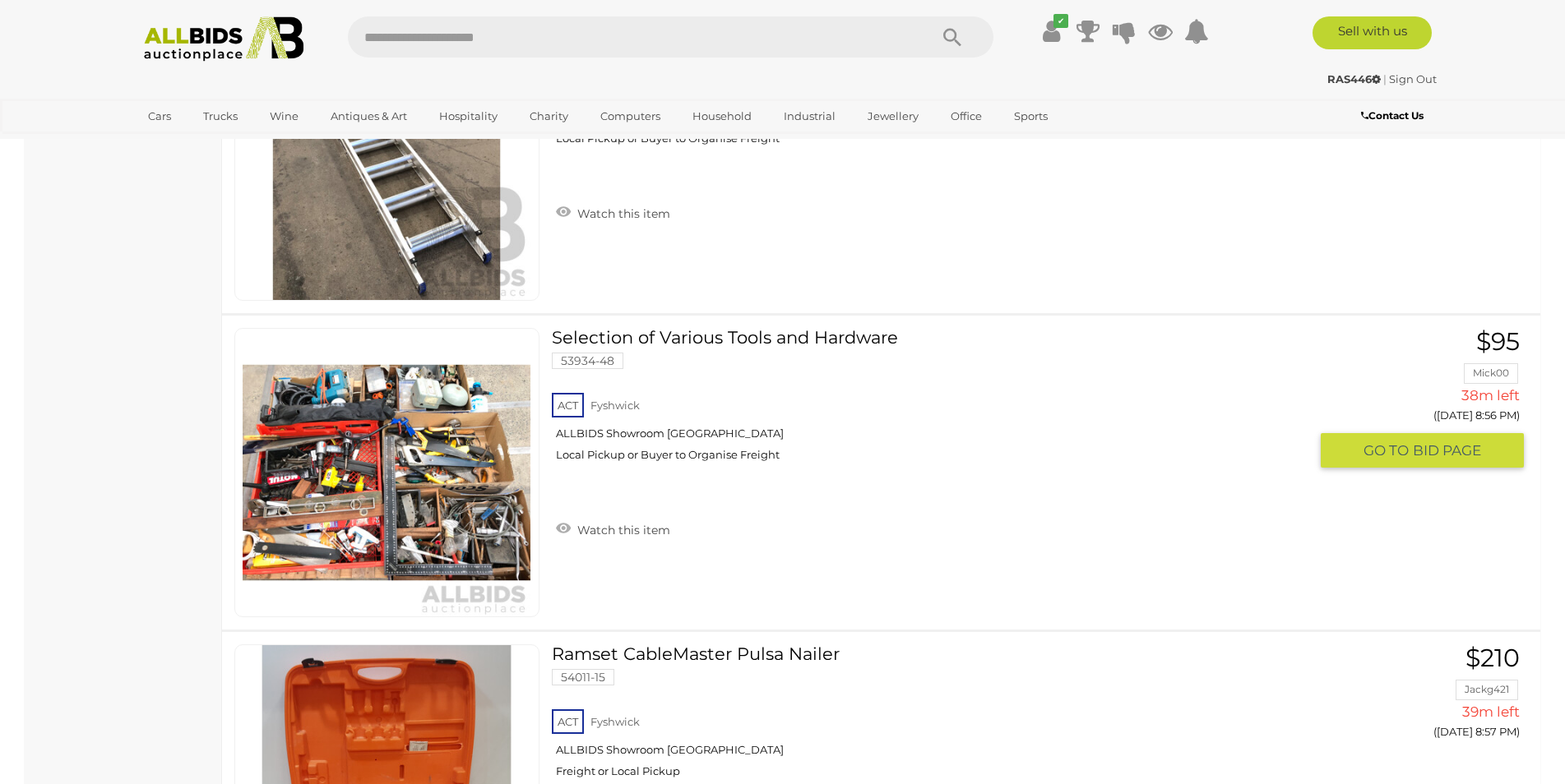
click at [319, 477] on img at bounding box center [387, 473] width 288 height 288
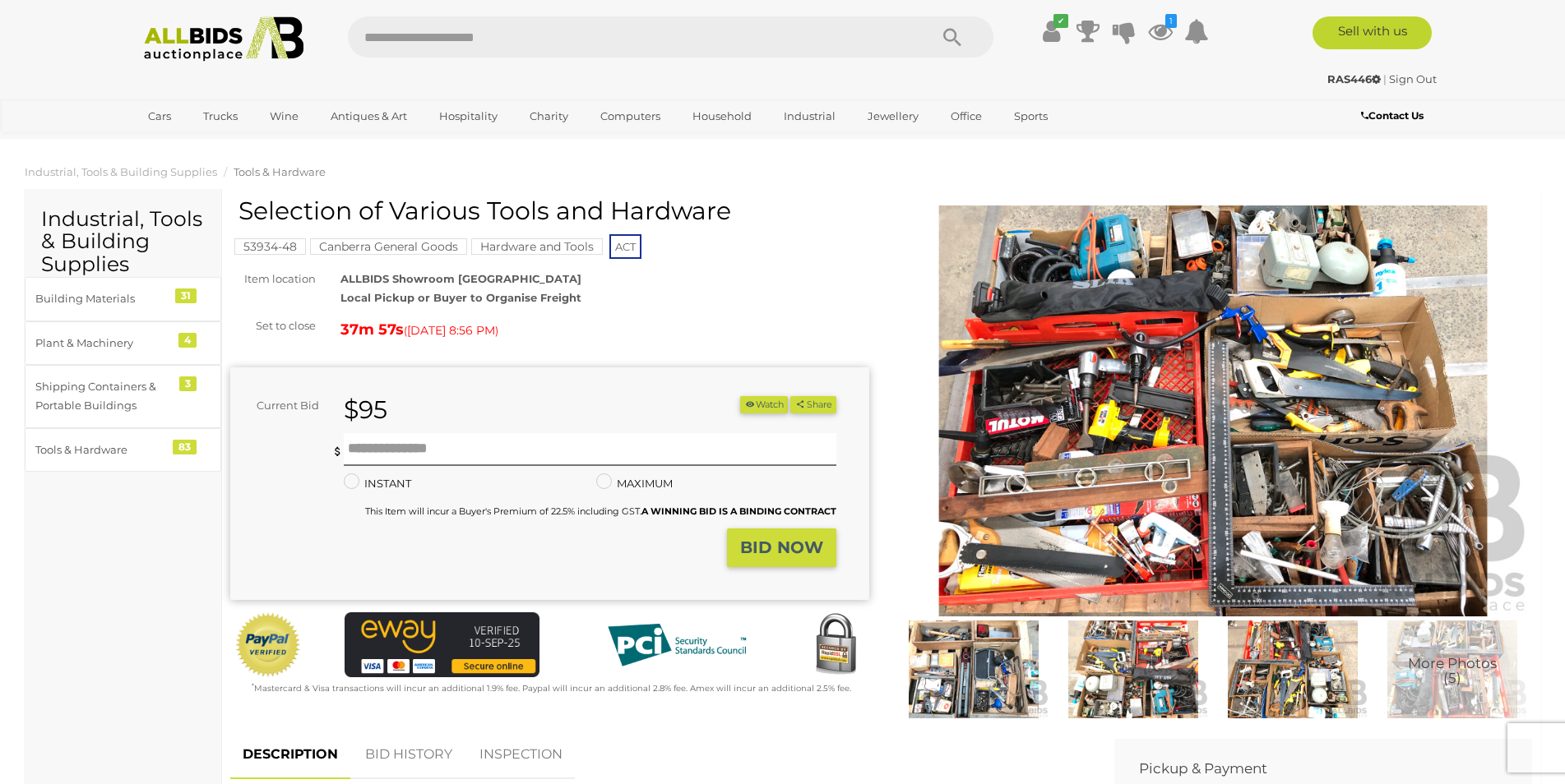
click at [964, 677] on img at bounding box center [973, 670] width 151 height 98
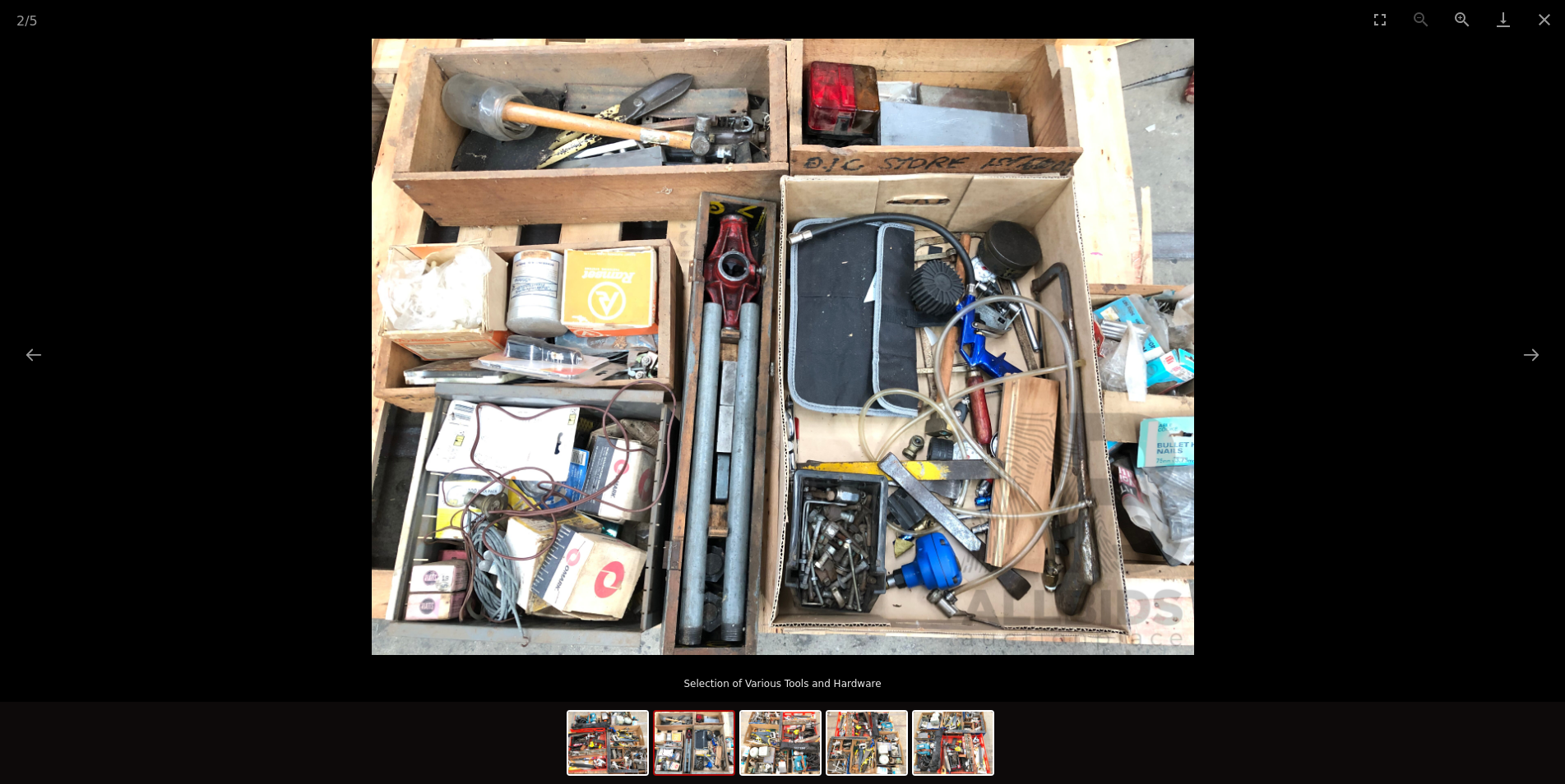
click at [728, 759] on img at bounding box center [694, 743] width 79 height 63
click at [601, 746] on img at bounding box center [607, 743] width 79 height 63
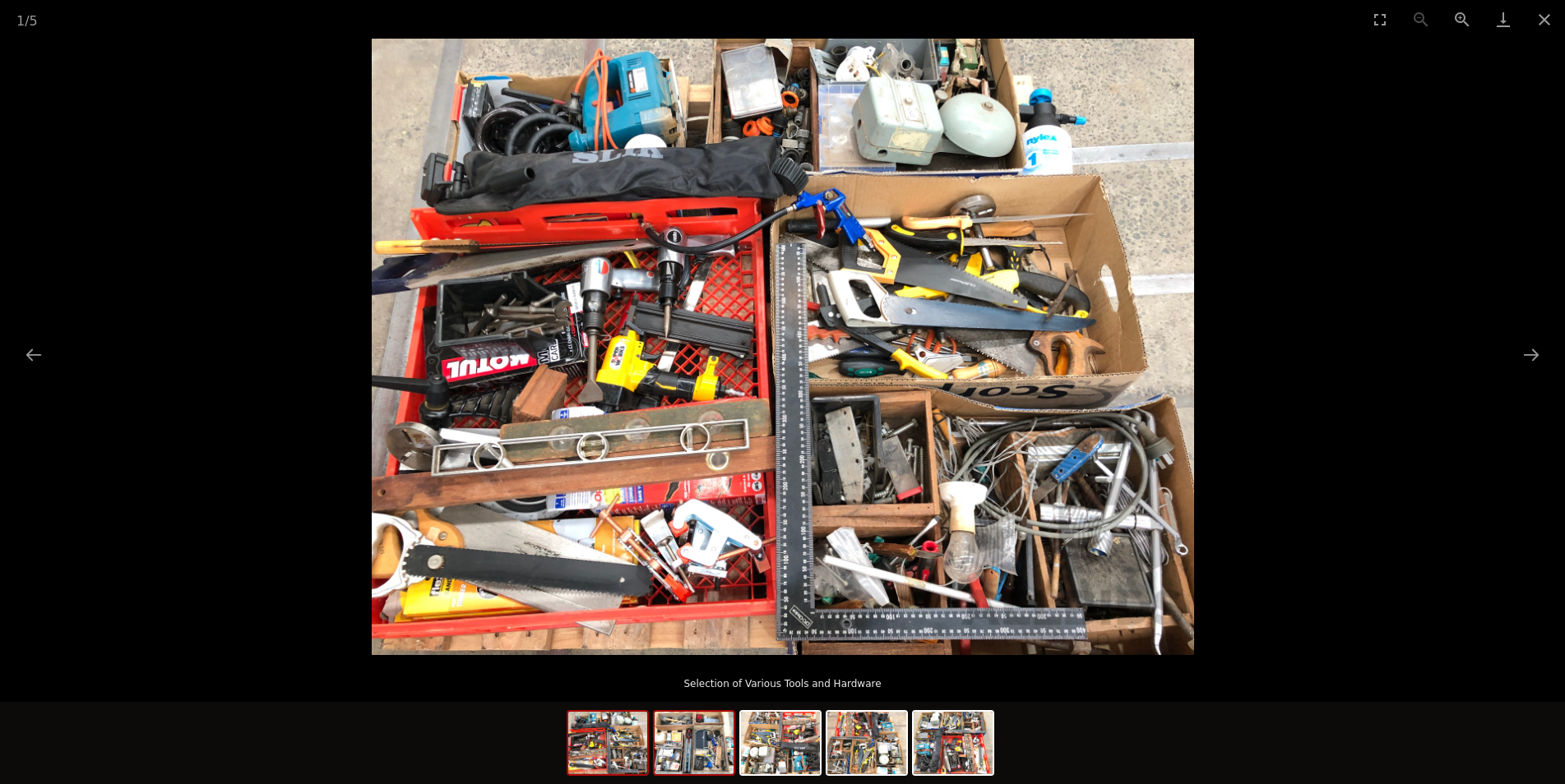
click at [700, 751] on img at bounding box center [694, 743] width 79 height 63
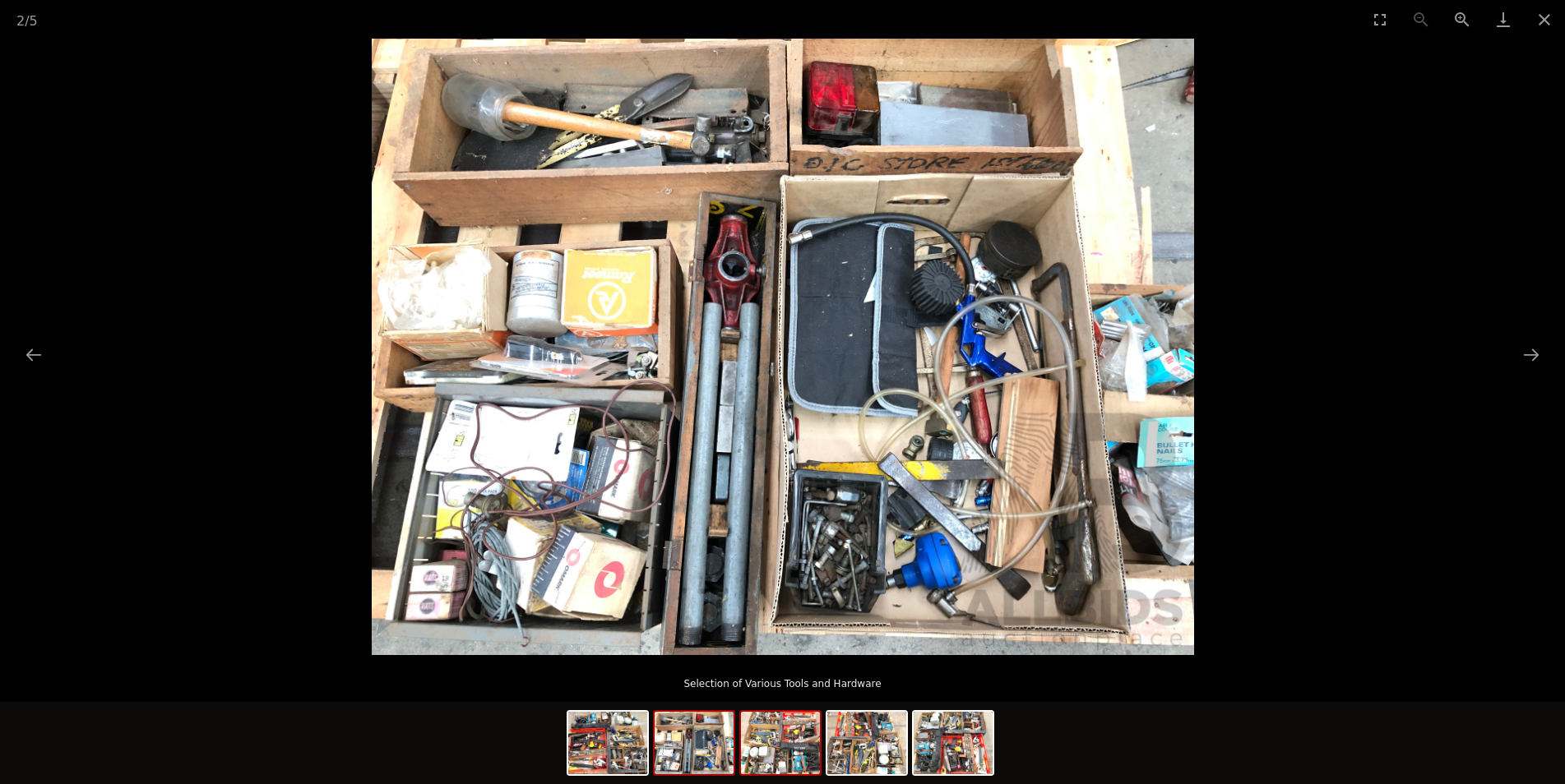
click at [758, 763] on img at bounding box center [780, 743] width 79 height 63
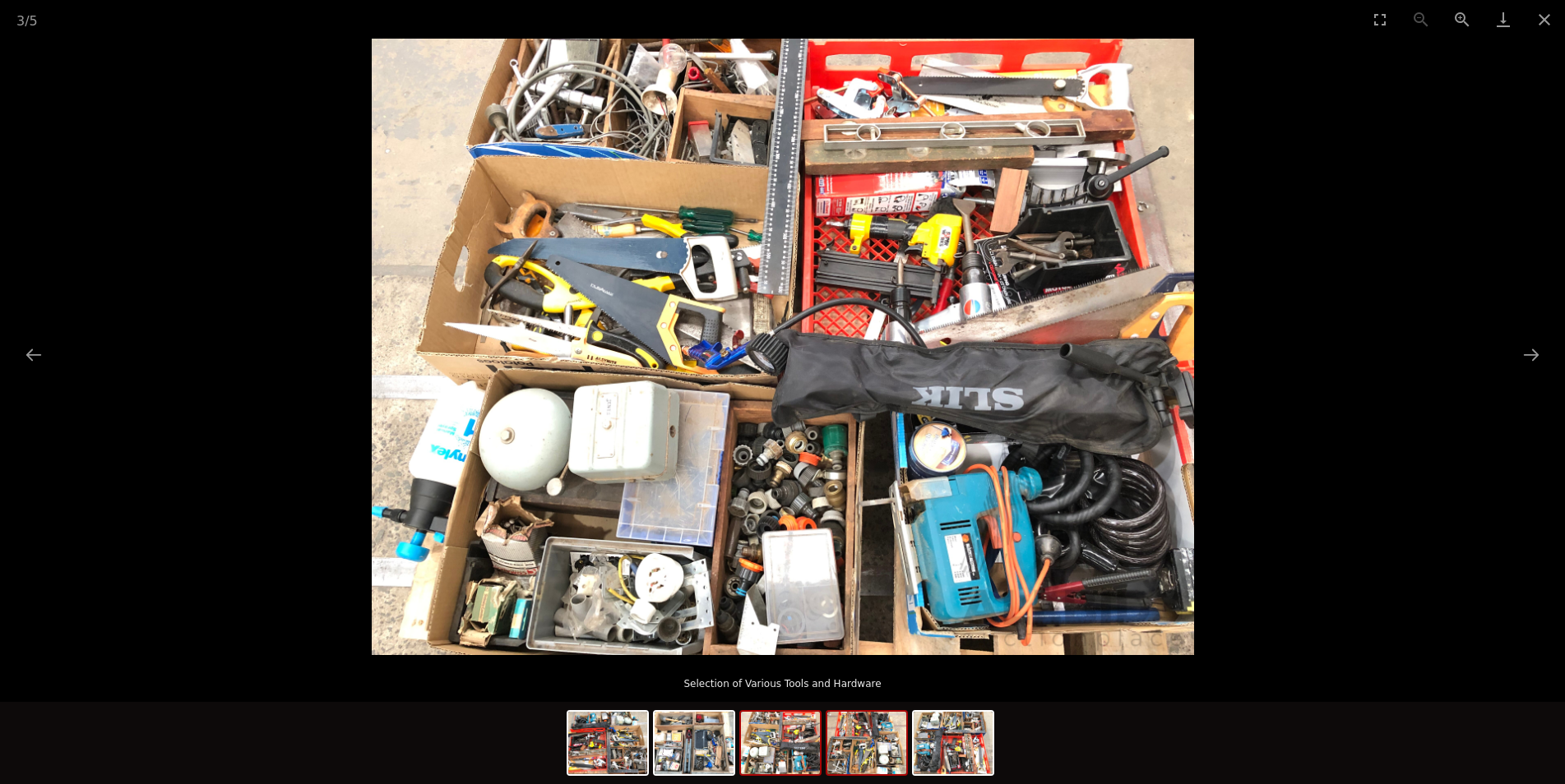
click at [870, 761] on img at bounding box center [866, 743] width 79 height 63
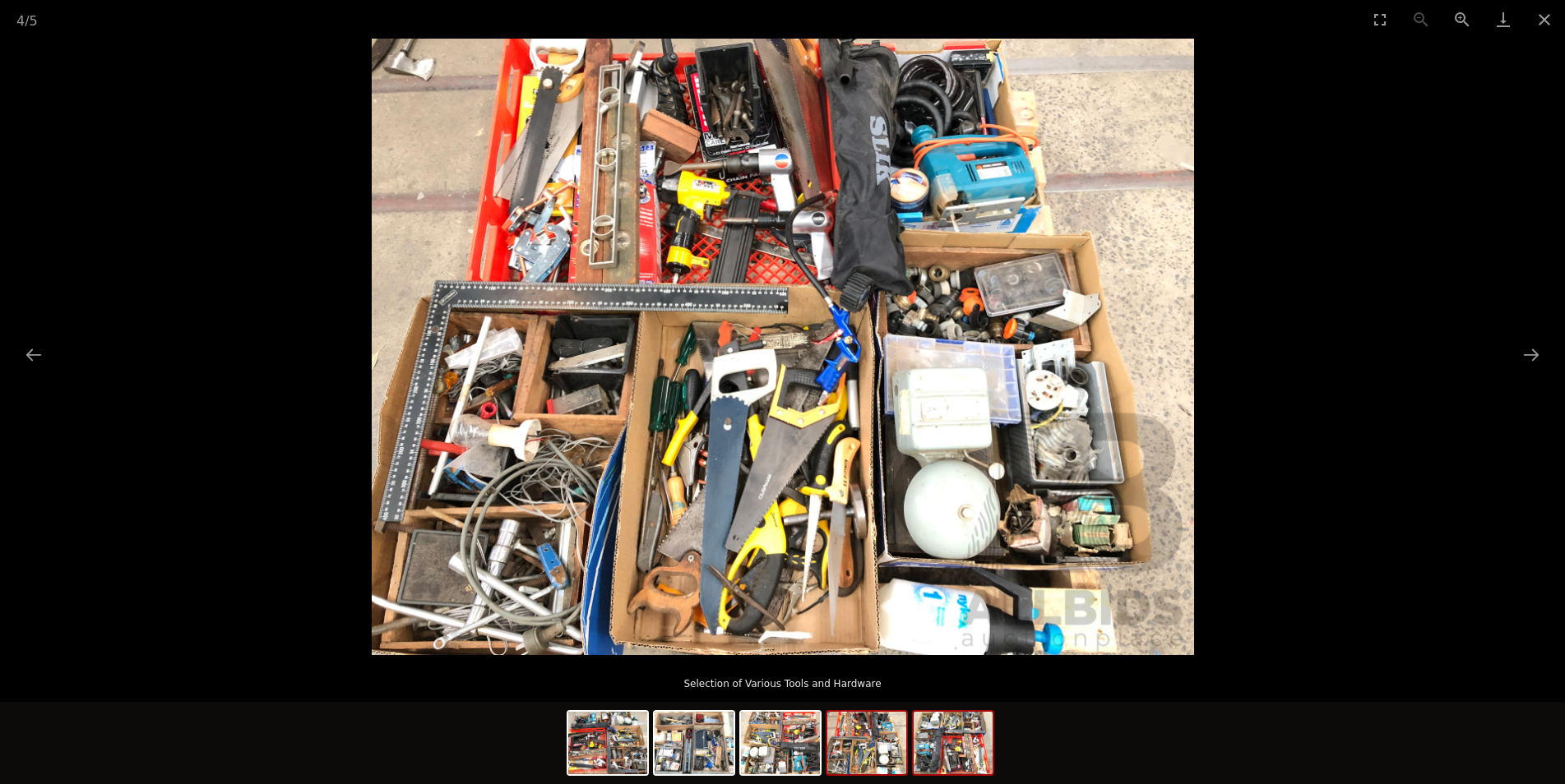
click at [946, 752] on img at bounding box center [953, 743] width 79 height 63
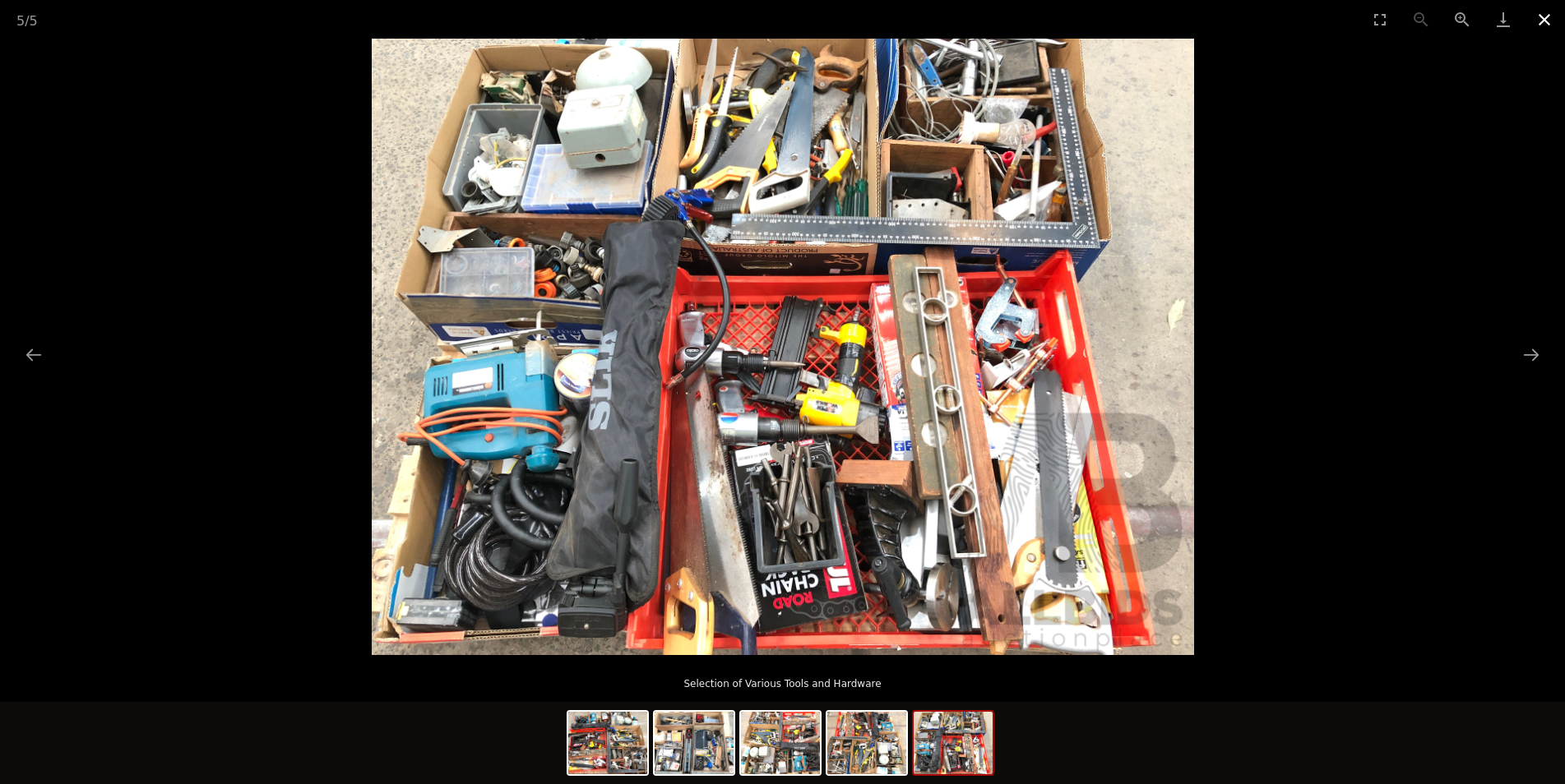
click at [1546, 16] on button "Close gallery" at bounding box center [1544, 19] width 41 height 39
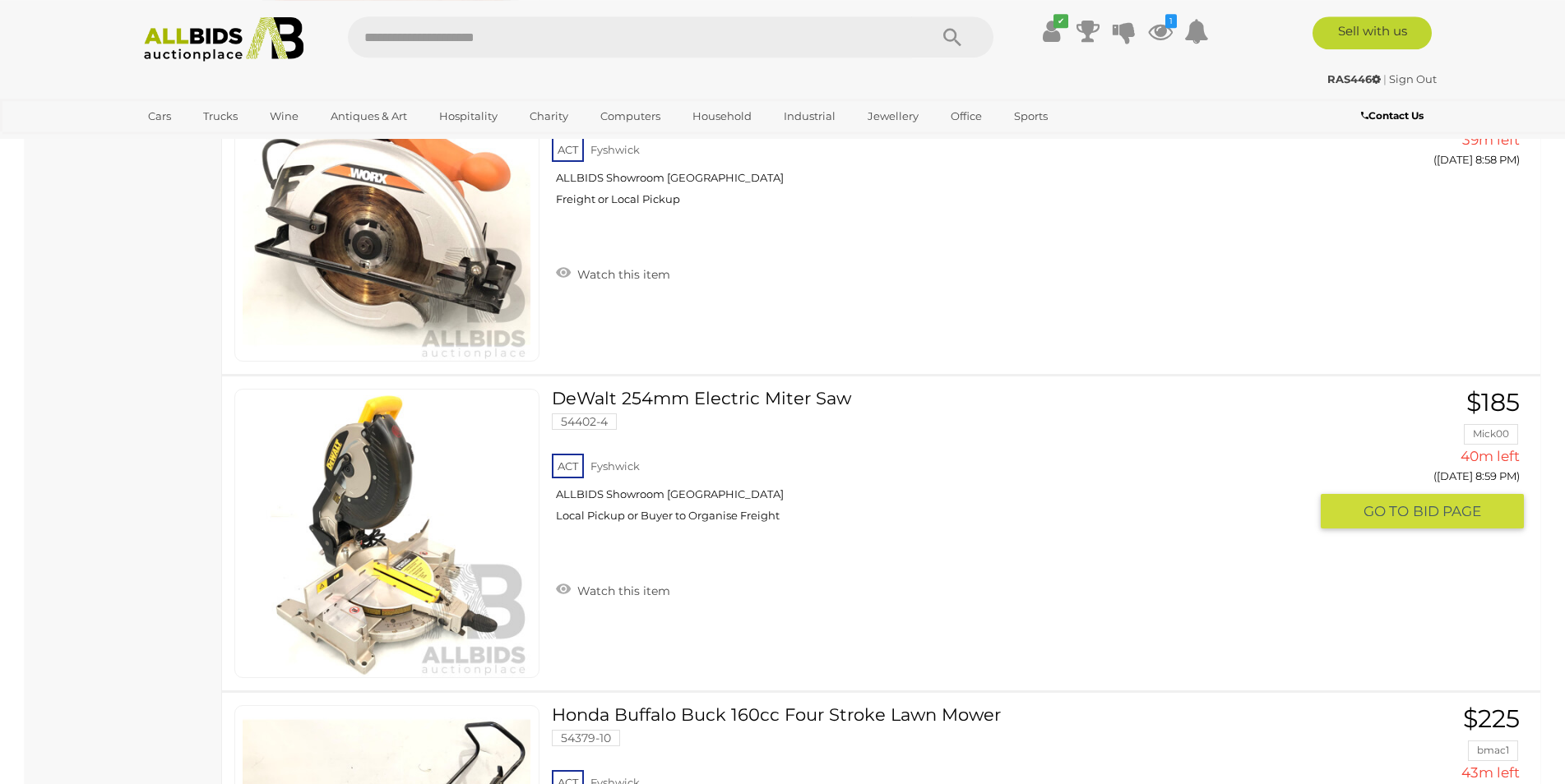
scroll to position [2186, 0]
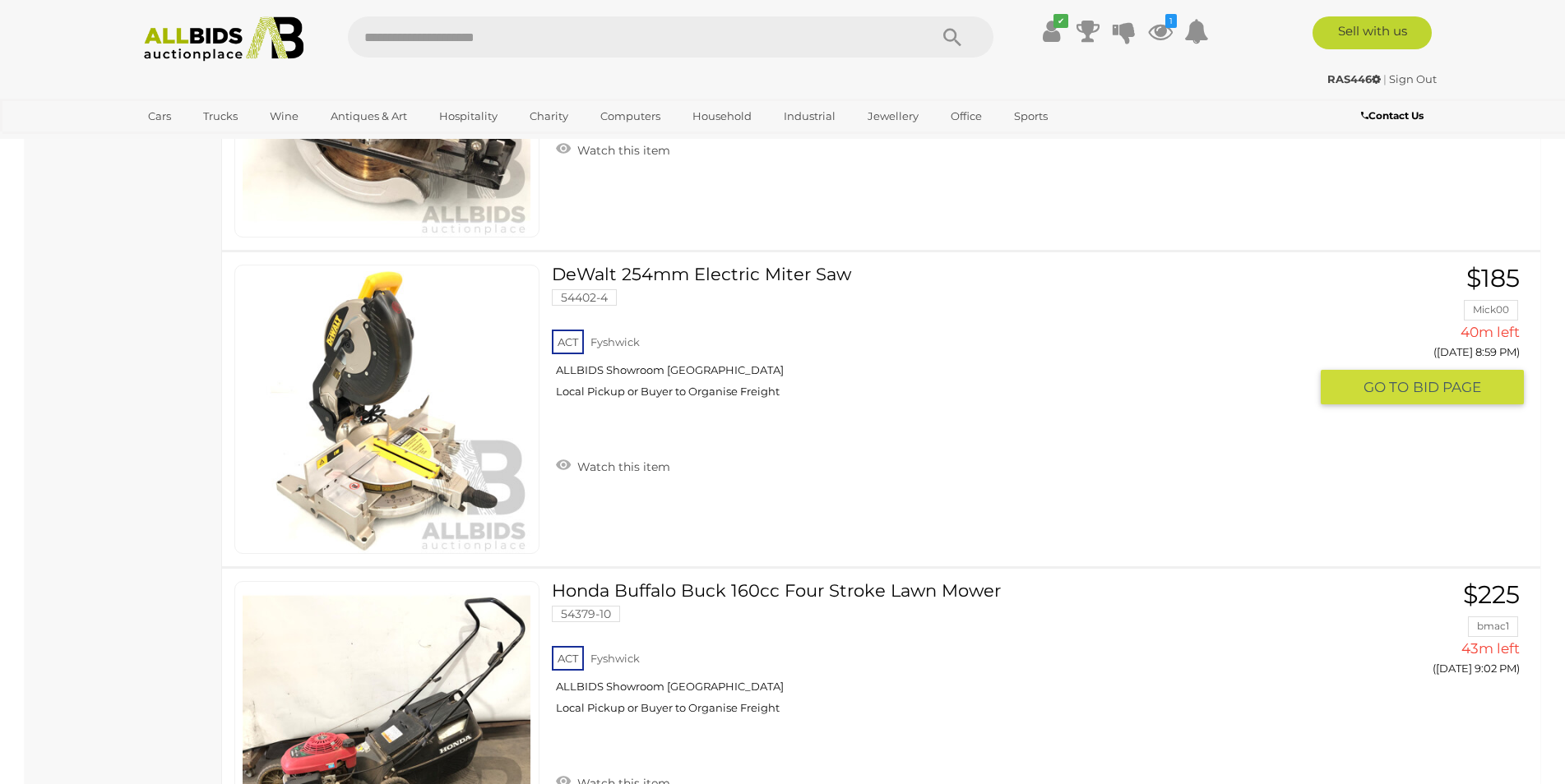
click at [402, 458] on img at bounding box center [387, 409] width 288 height 288
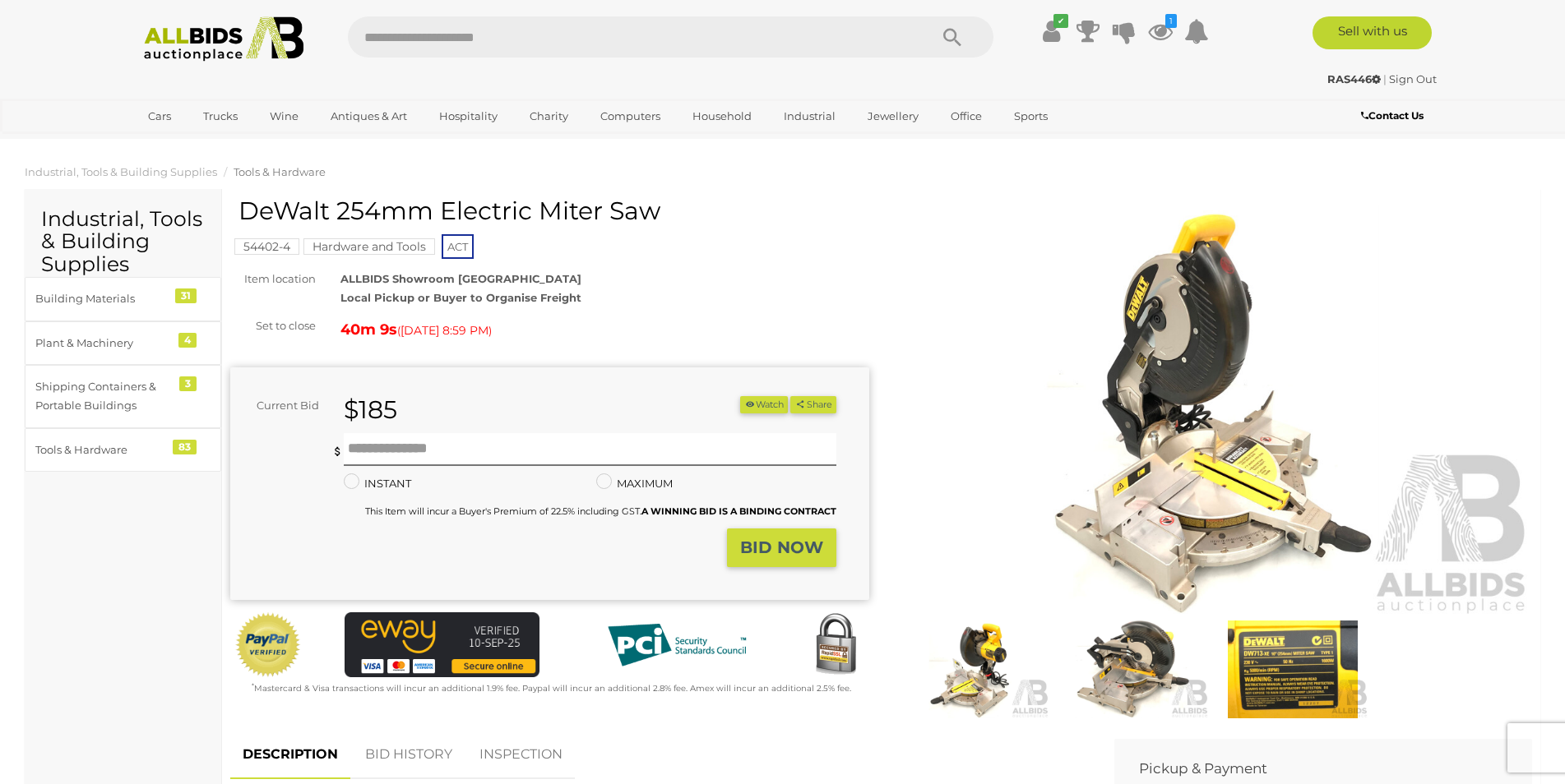
click at [1292, 691] on img at bounding box center [1293, 670] width 151 height 98
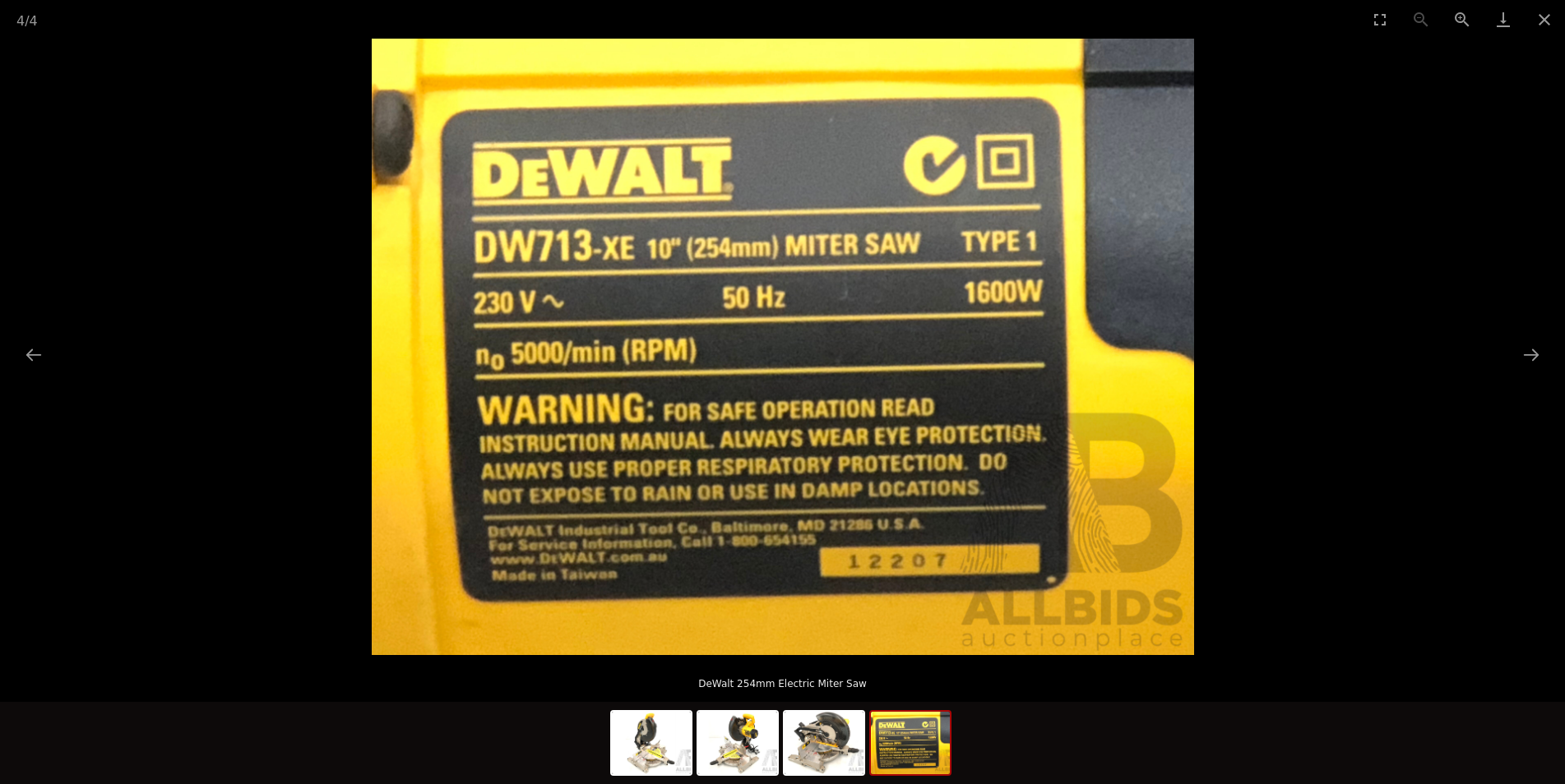
click at [694, 770] on div at bounding box center [782, 745] width 345 height 86
click at [646, 756] on img at bounding box center [651, 743] width 79 height 63
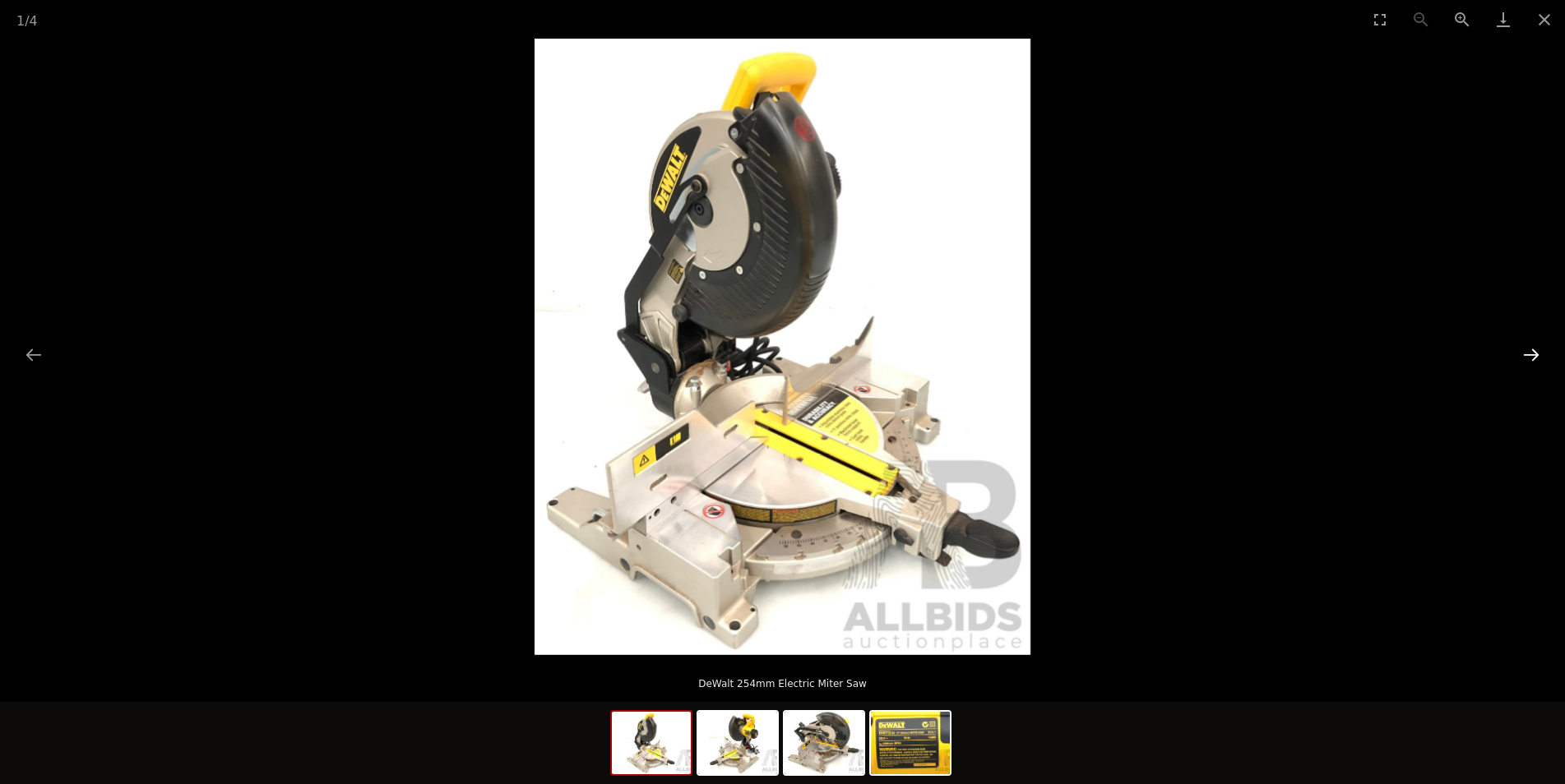
click at [1533, 361] on button "Next slide" at bounding box center [1530, 354] width 35 height 32
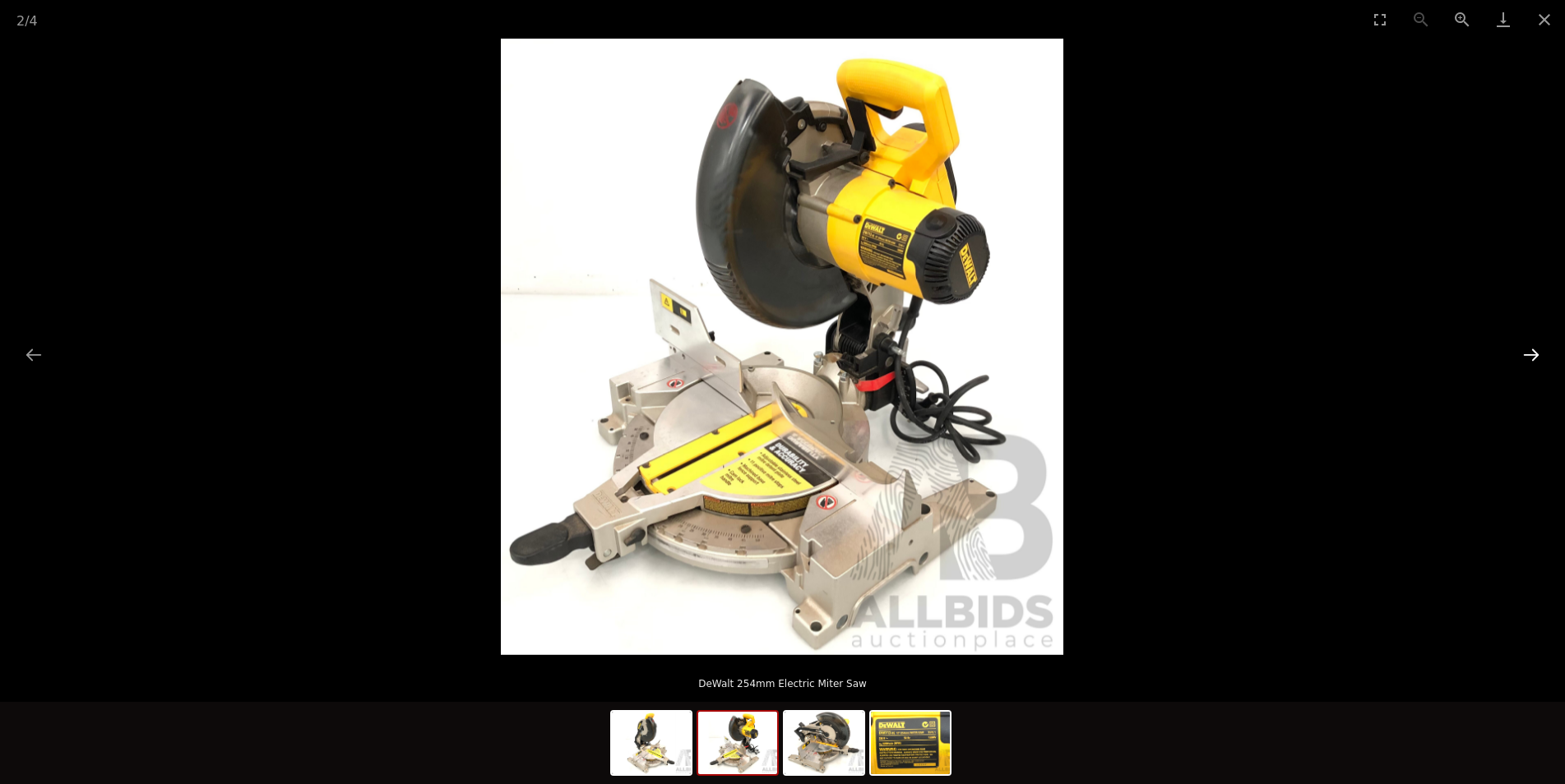
click at [1533, 361] on button "Next slide" at bounding box center [1530, 354] width 35 height 32
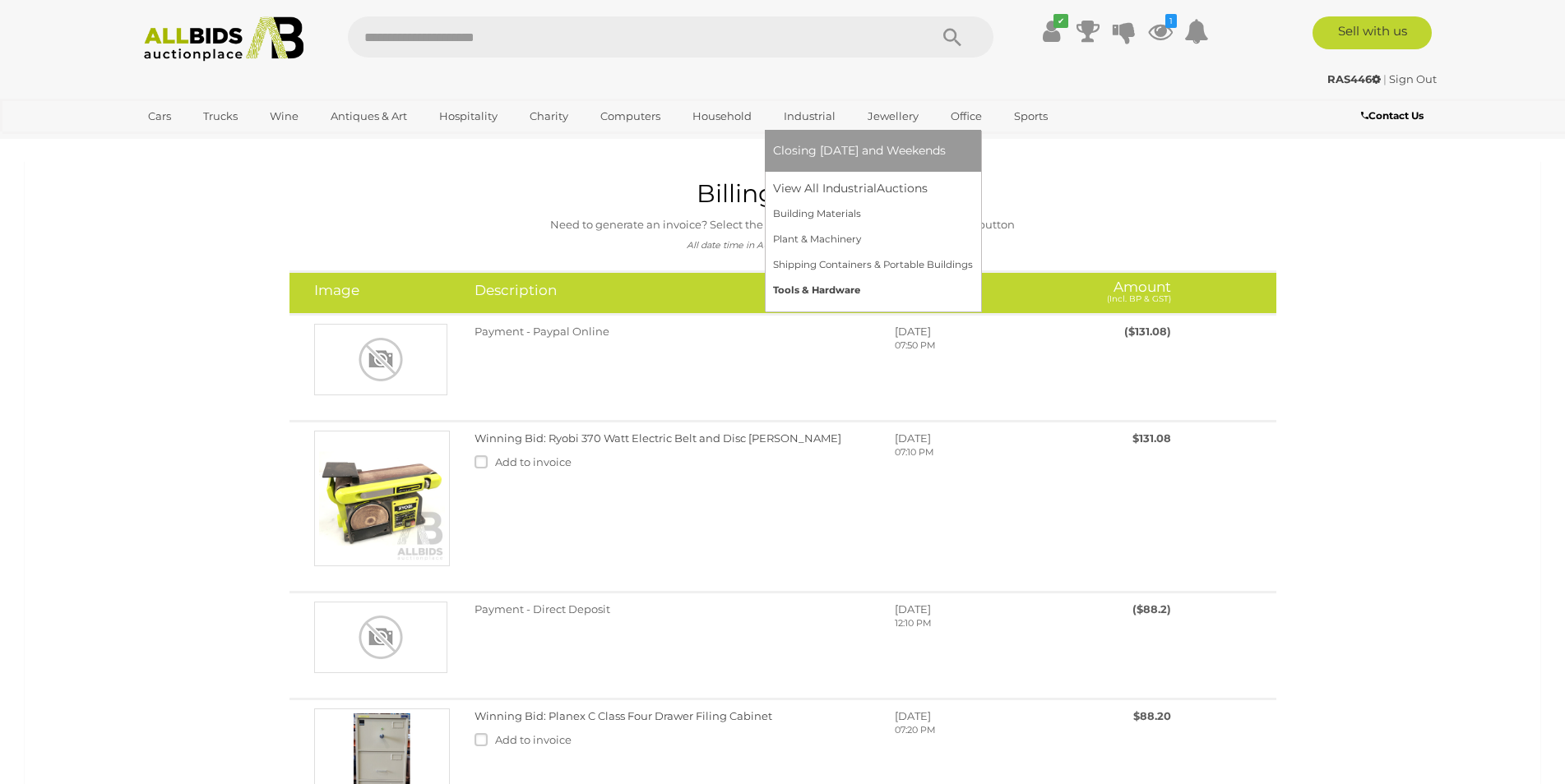
click at [844, 289] on link "Tools & Hardware" at bounding box center [873, 291] width 200 height 25
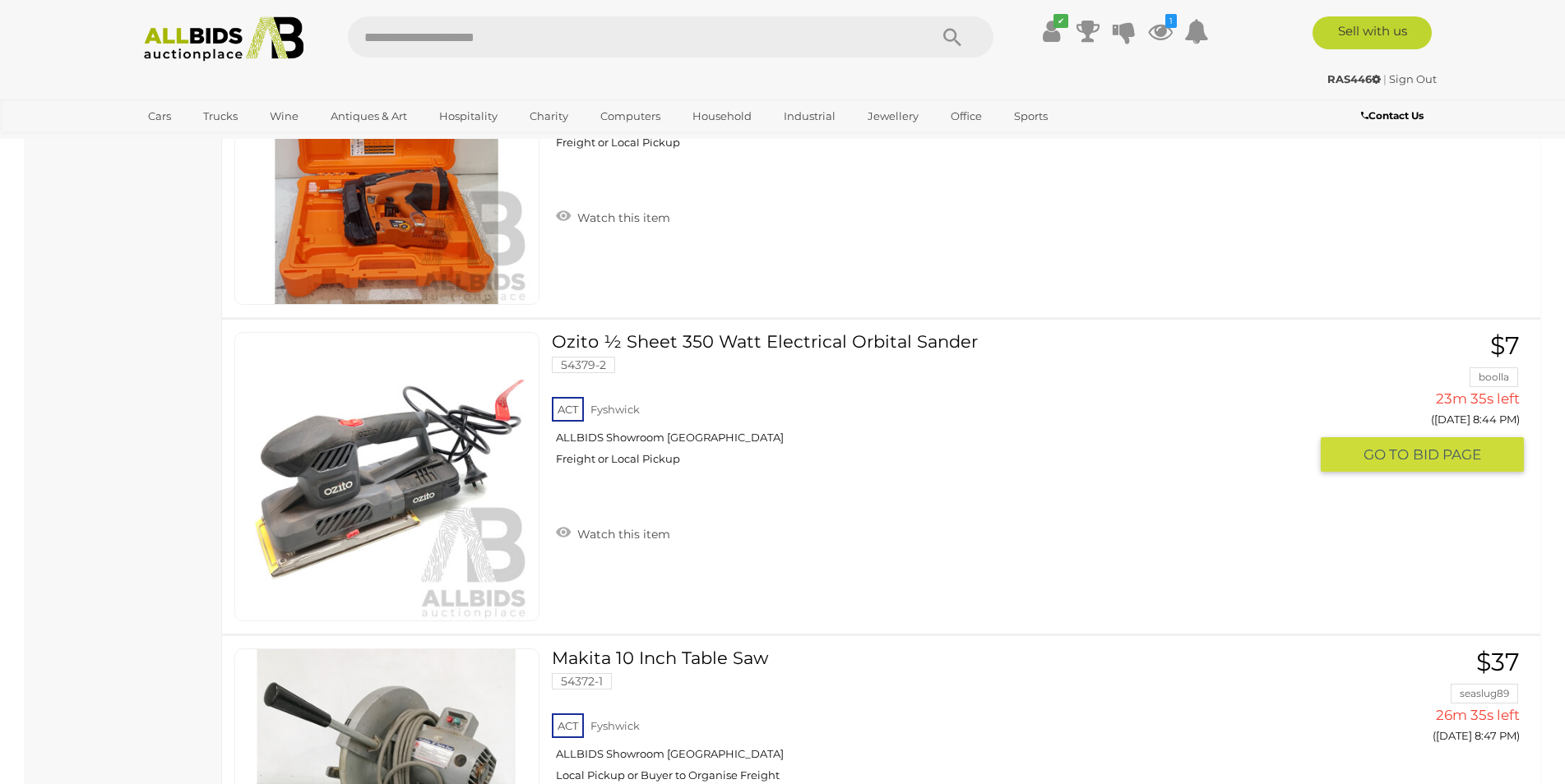
scroll to position [2348, 0]
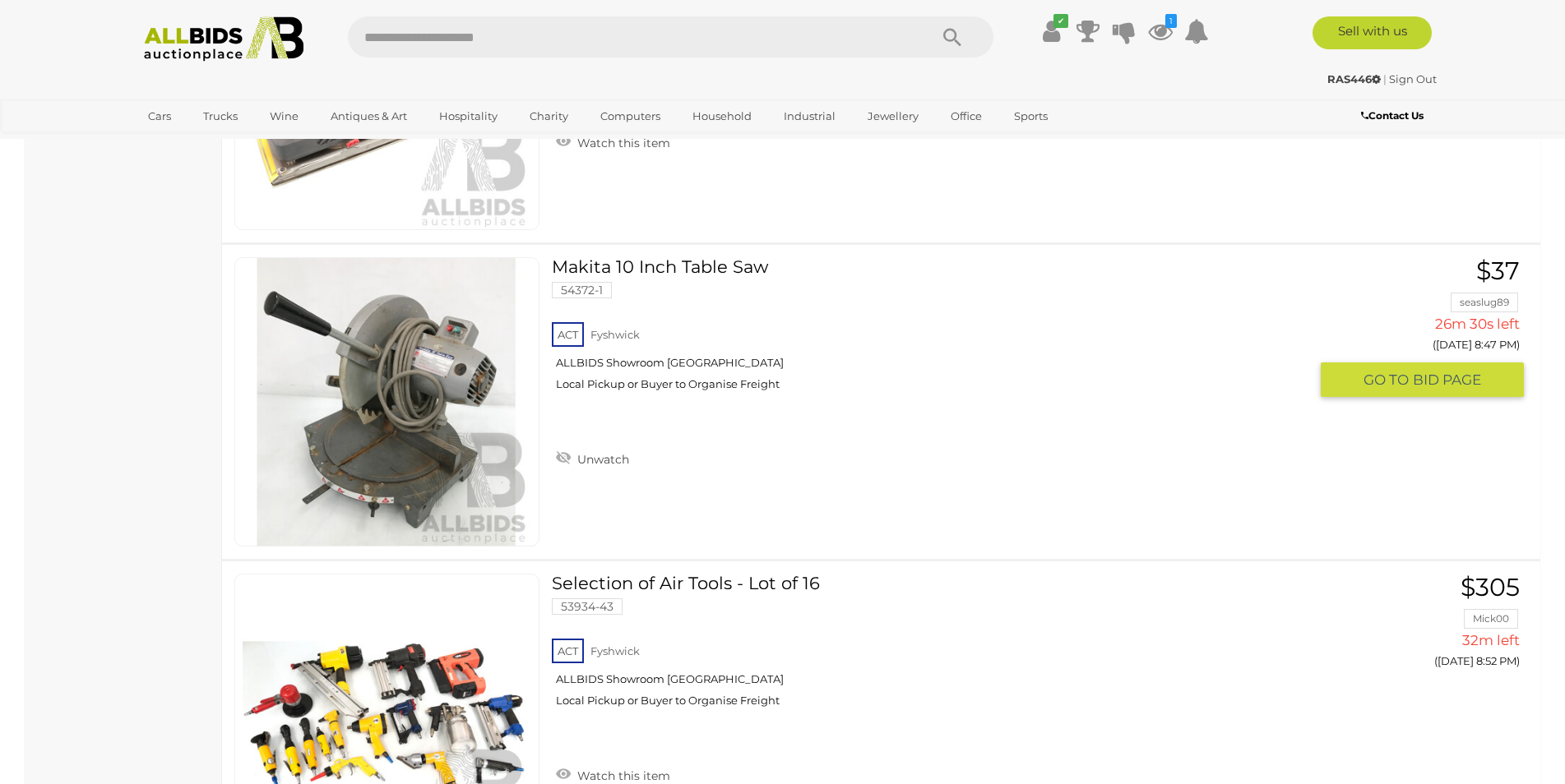
click at [413, 381] on link at bounding box center [387, 402] width 305 height 289
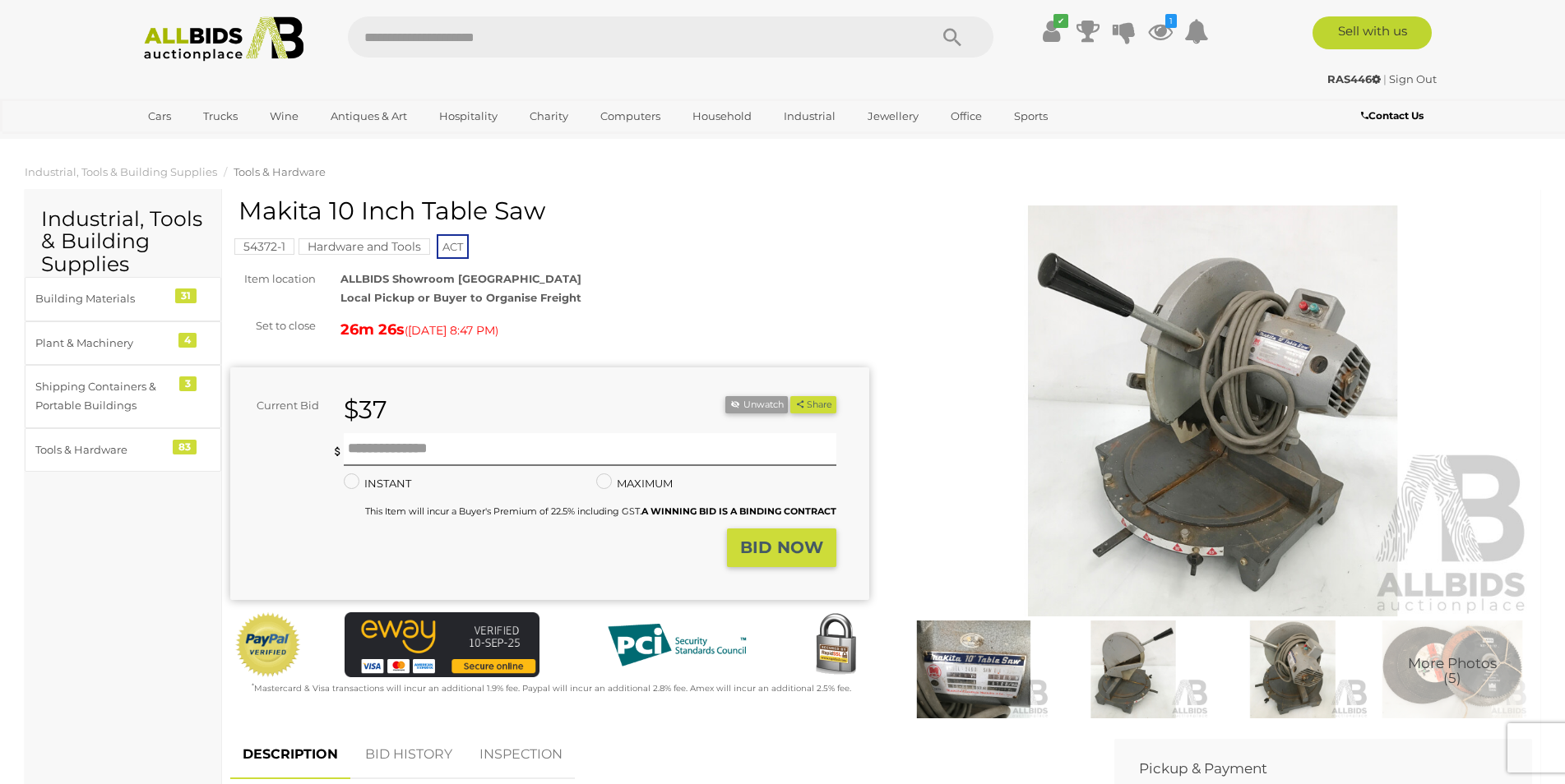
drag, startPoint x: 1021, startPoint y: 666, endPoint x: 1012, endPoint y: 667, distance: 9.1
click at [1018, 666] on img at bounding box center [973, 670] width 151 height 98
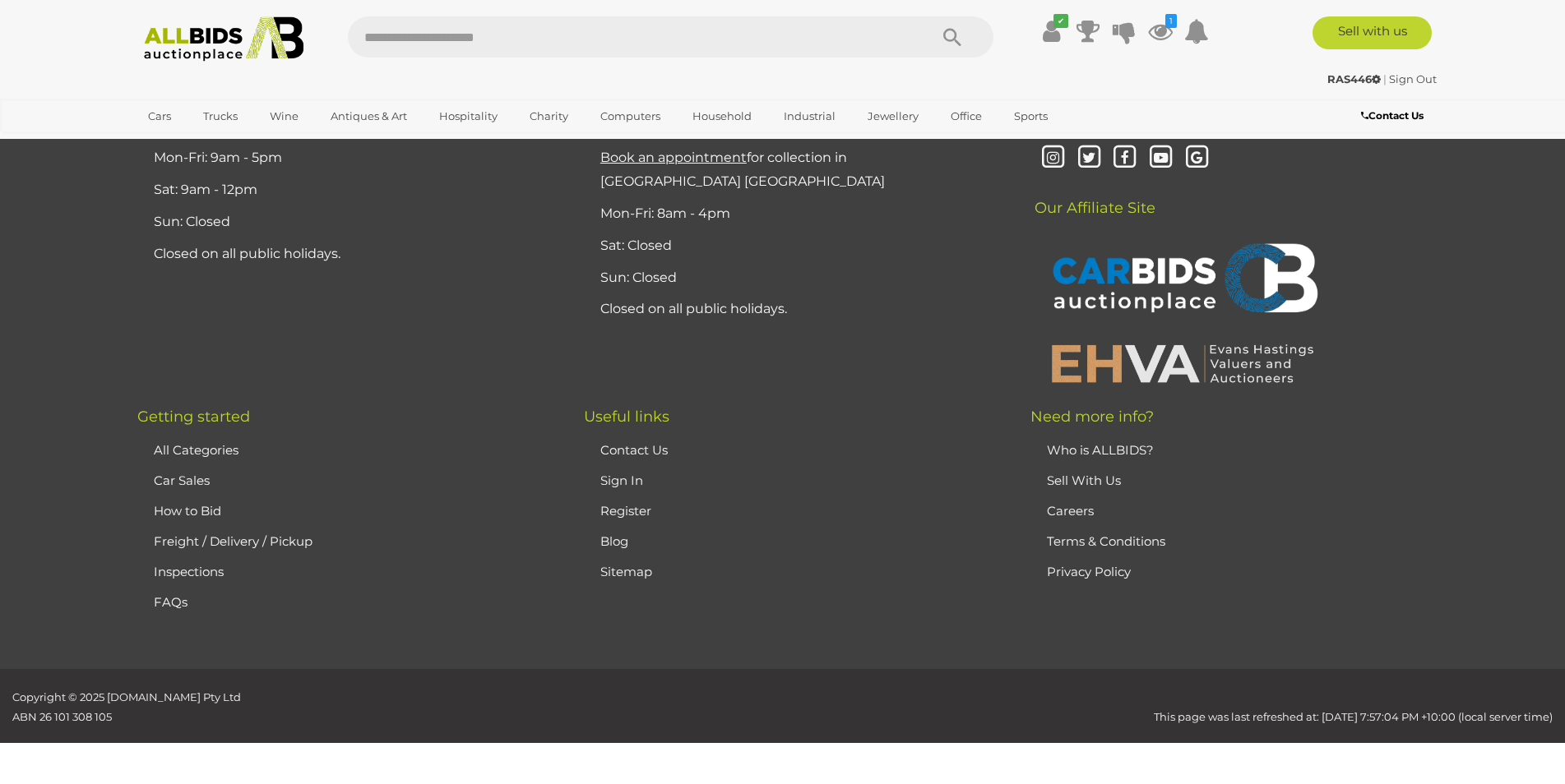
scroll to position [2354, 0]
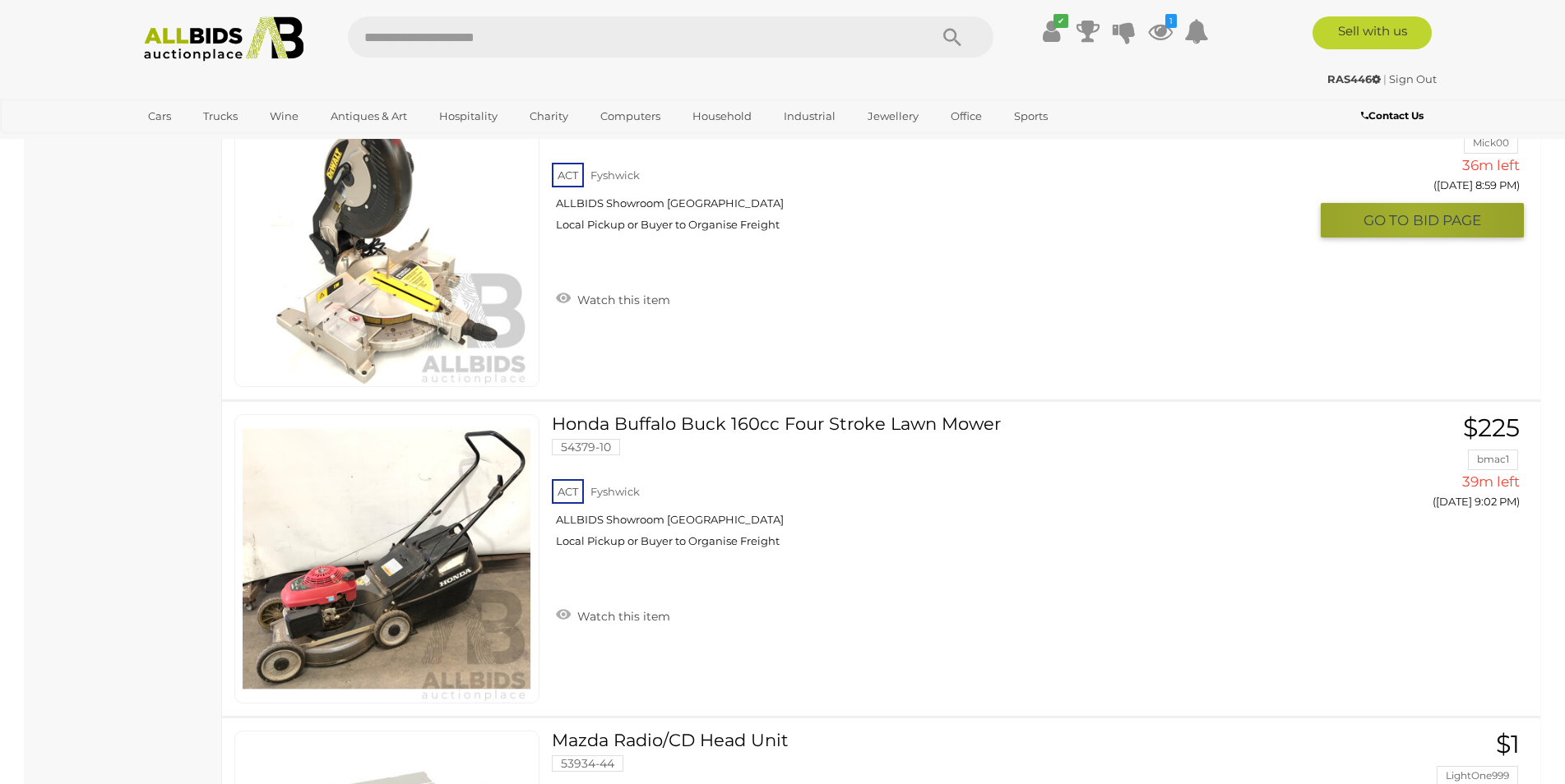
click at [1418, 225] on span "BID PAGE" at bounding box center [1447, 221] width 69 height 19
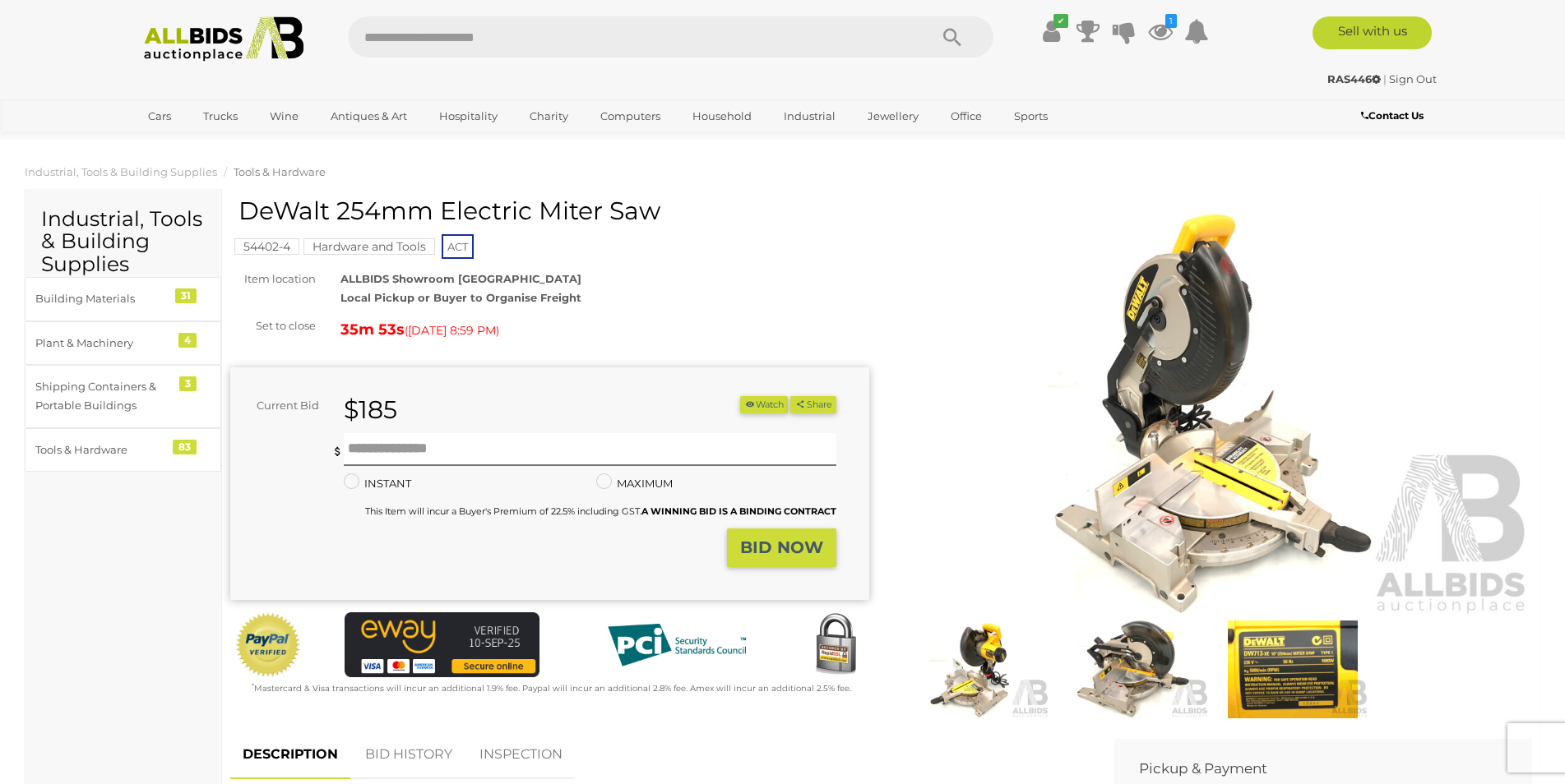
click at [1117, 672] on img at bounding box center [1133, 670] width 151 height 98
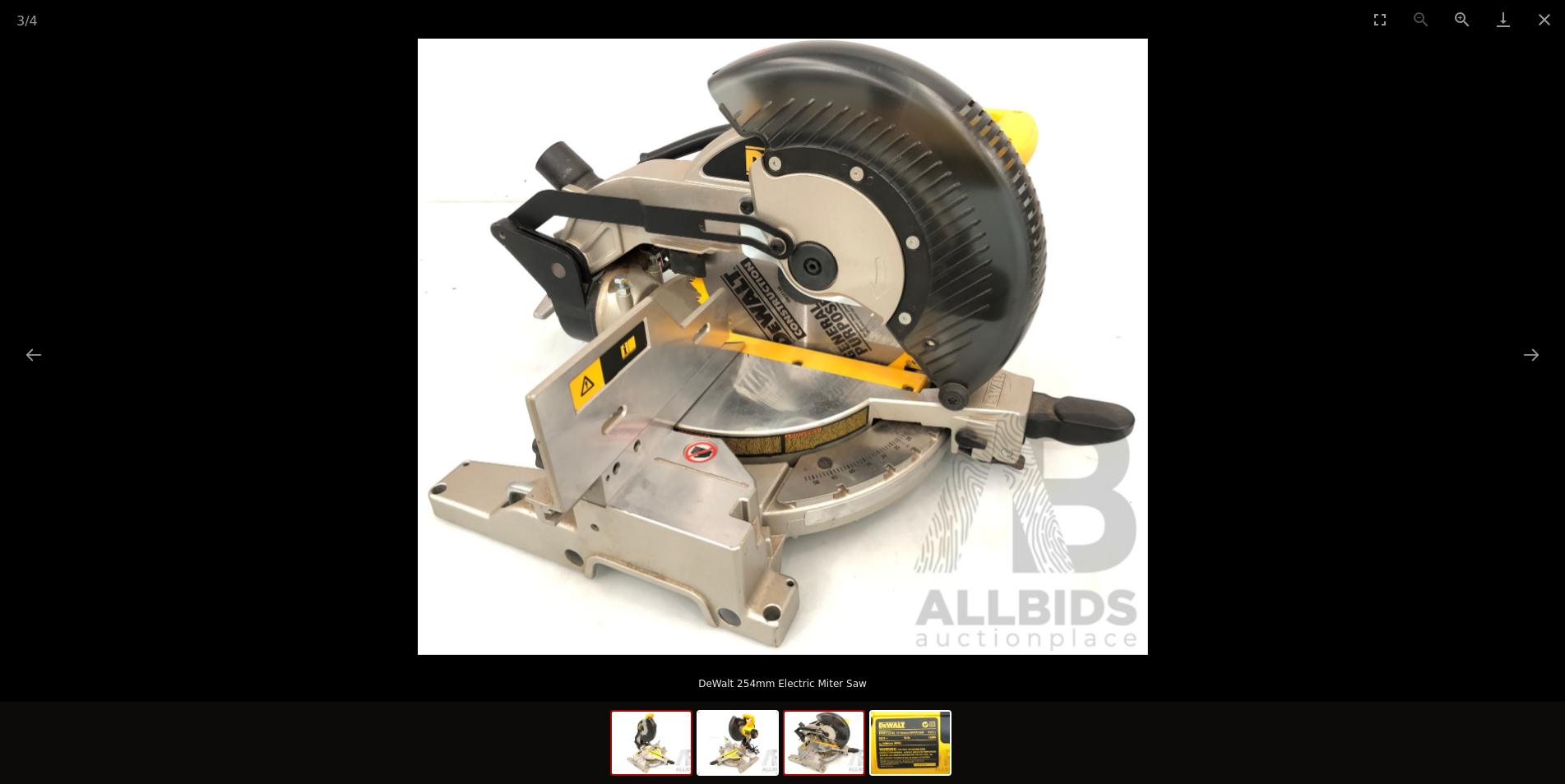
click at [650, 755] on img at bounding box center [651, 743] width 79 height 63
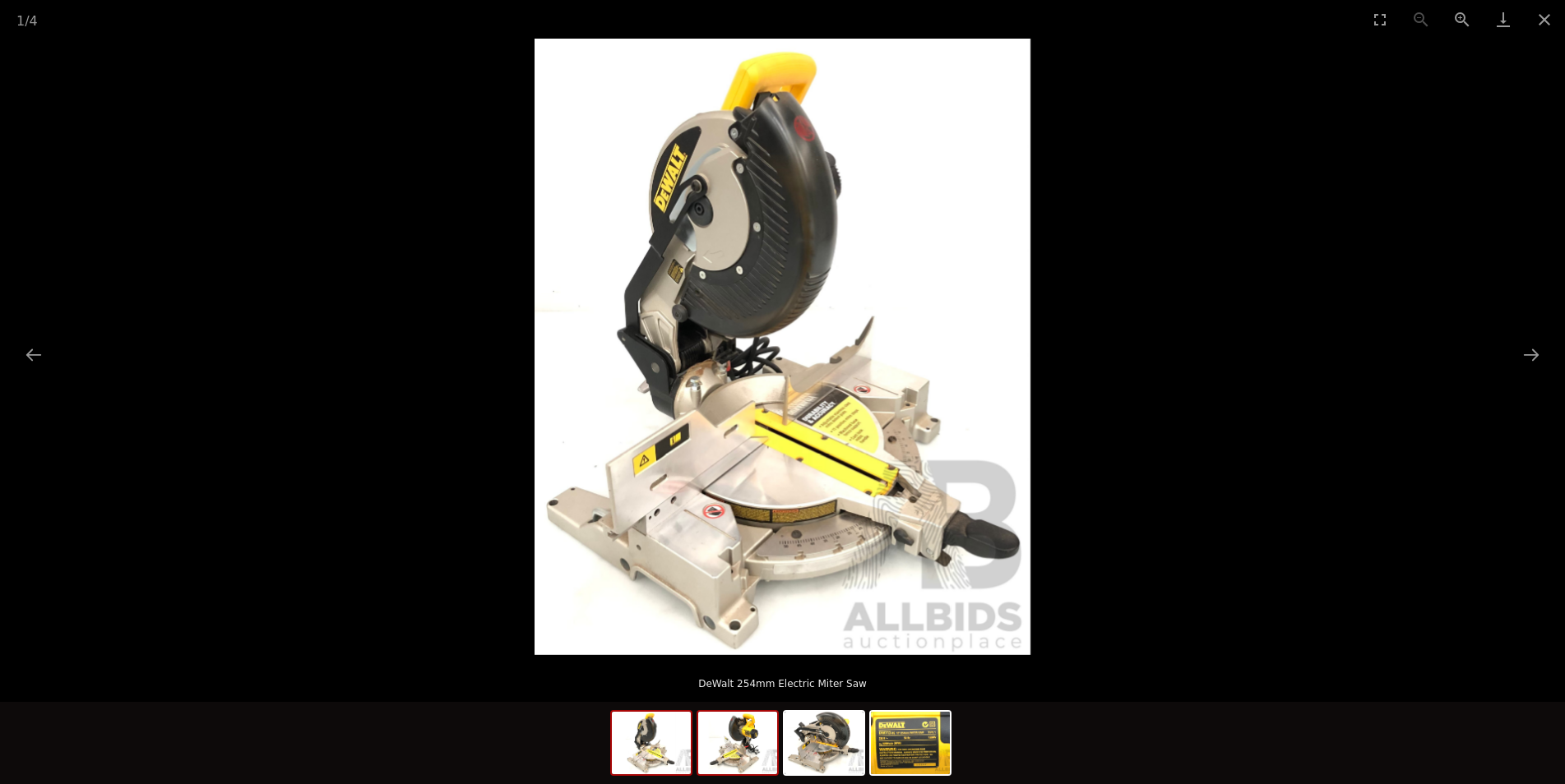
click at [759, 770] on img at bounding box center [737, 743] width 79 height 63
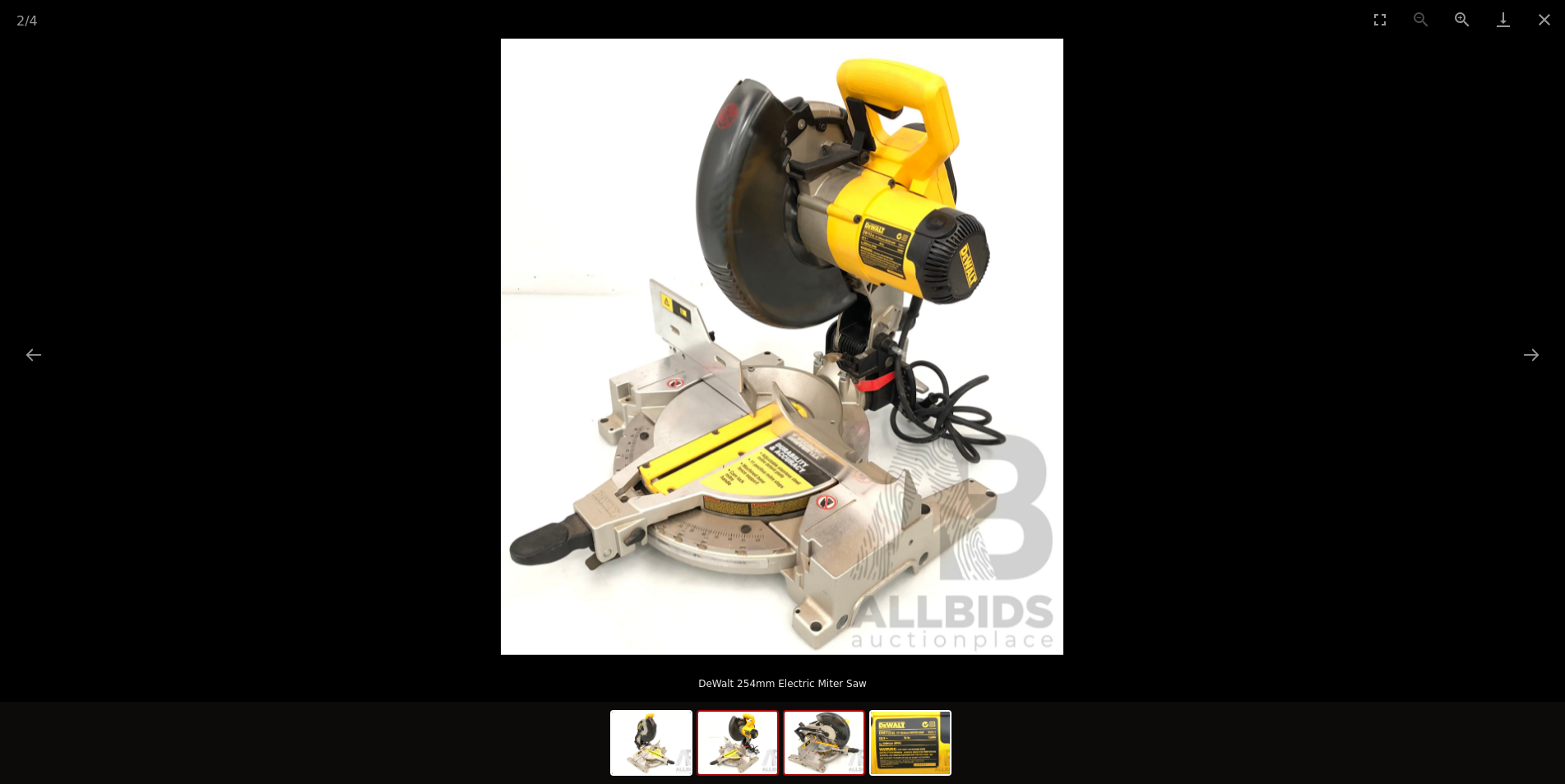
click at [811, 770] on img at bounding box center [823, 743] width 79 height 63
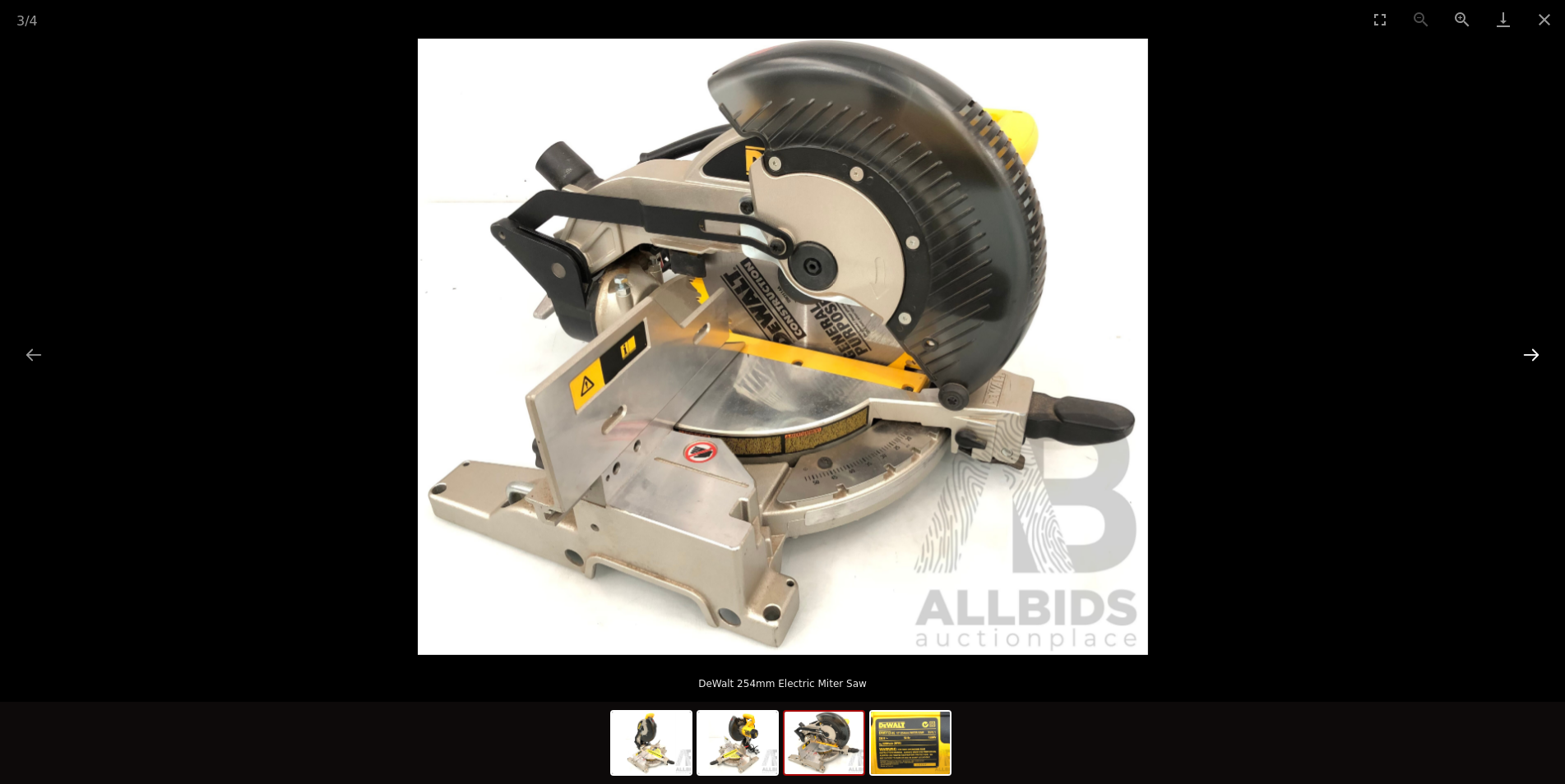
click at [1530, 355] on button "Next slide" at bounding box center [1530, 354] width 35 height 32
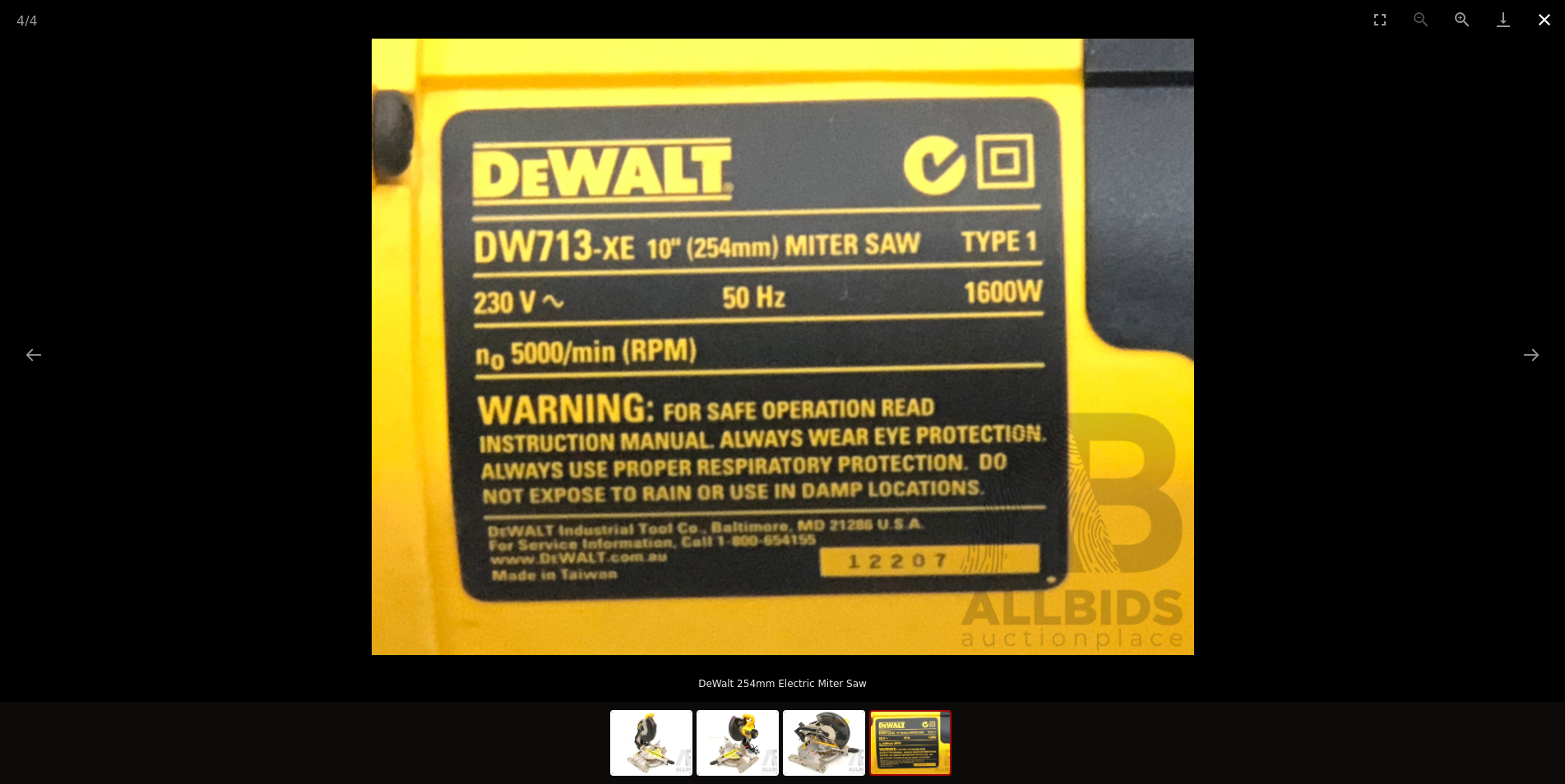
click at [1548, 15] on button "Close gallery" at bounding box center [1544, 19] width 41 height 39
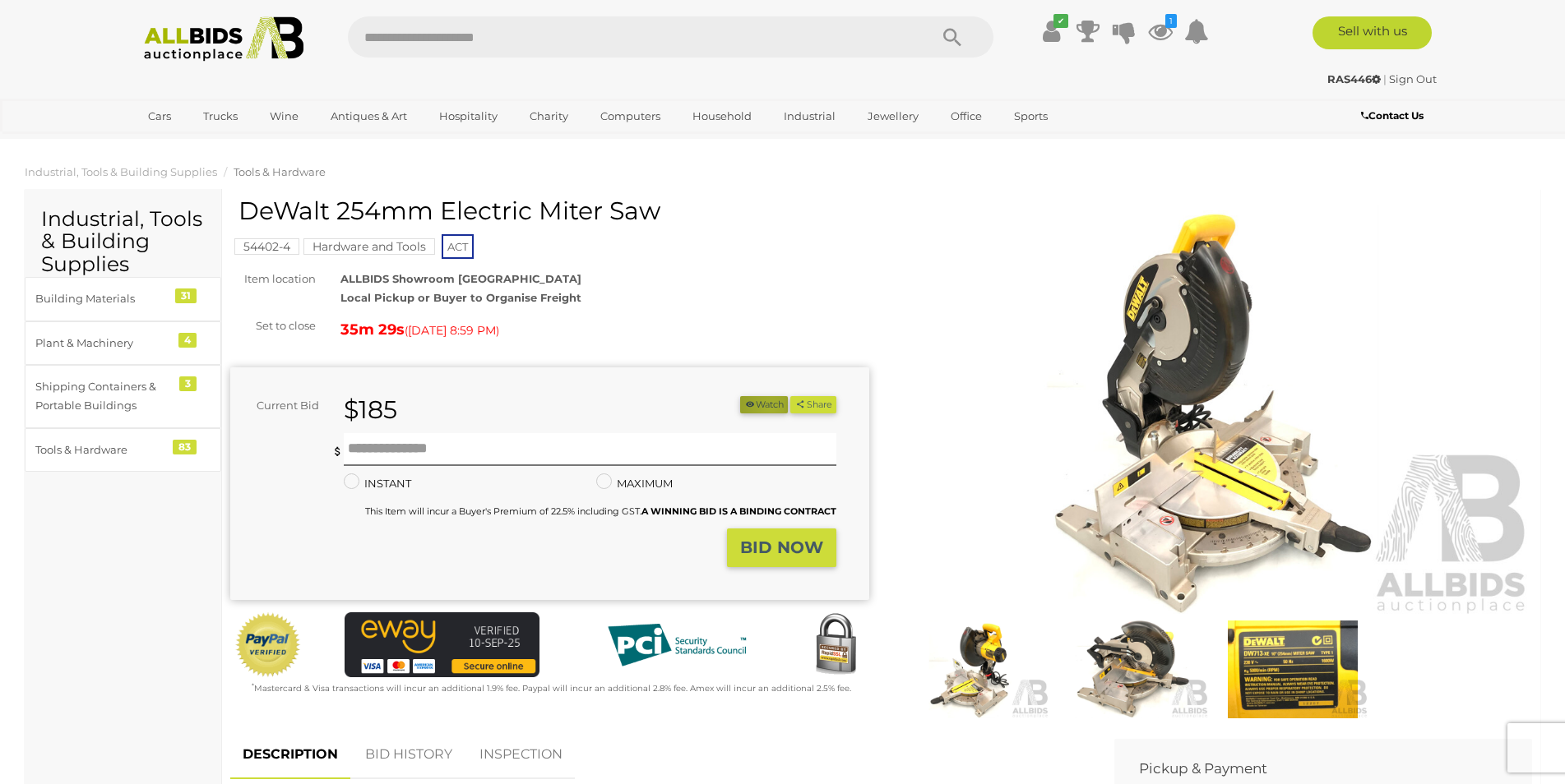
click at [763, 408] on button "Watch" at bounding box center [764, 404] width 47 height 17
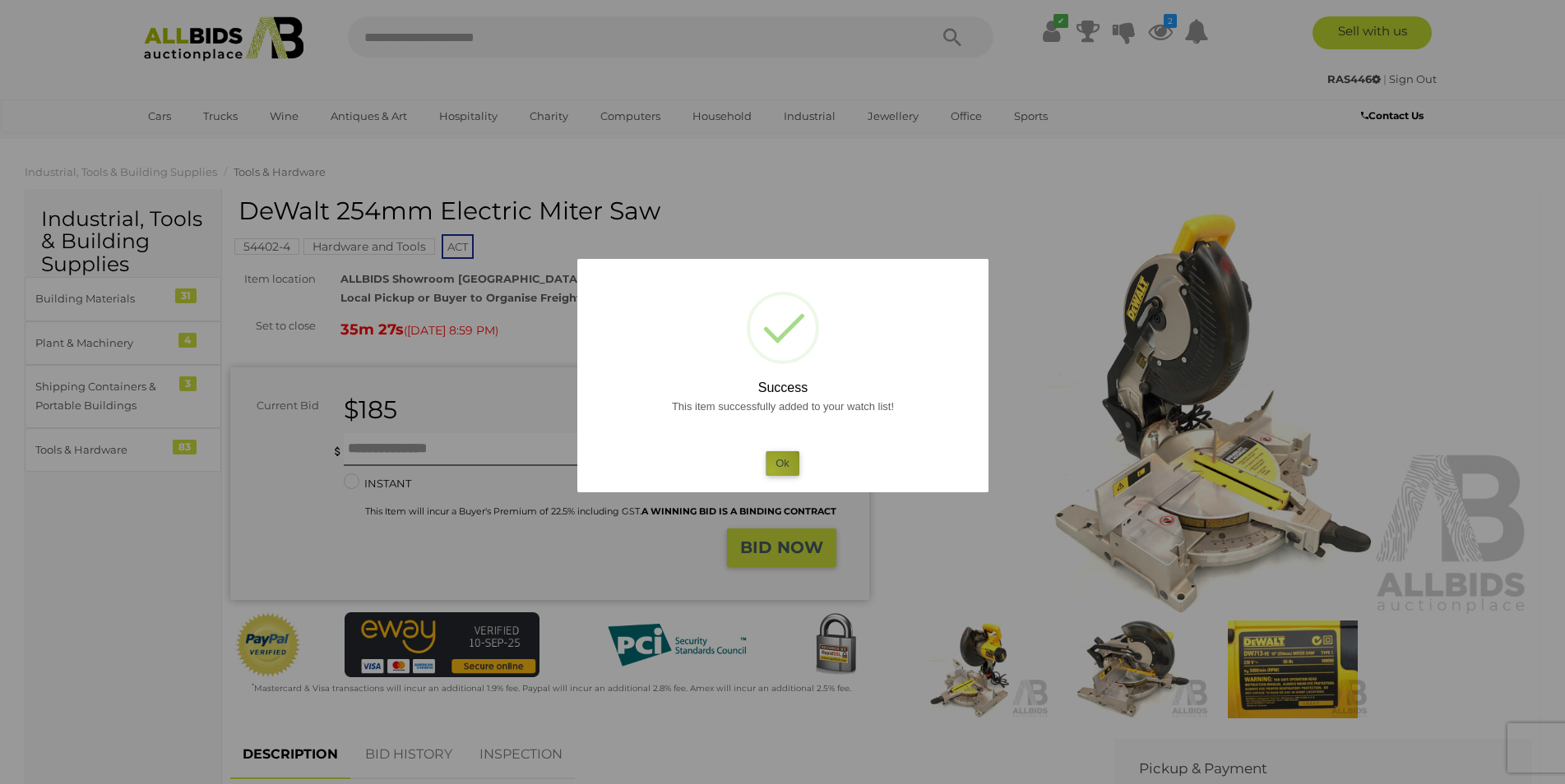
click at [772, 470] on button "Ok" at bounding box center [782, 463] width 34 height 24
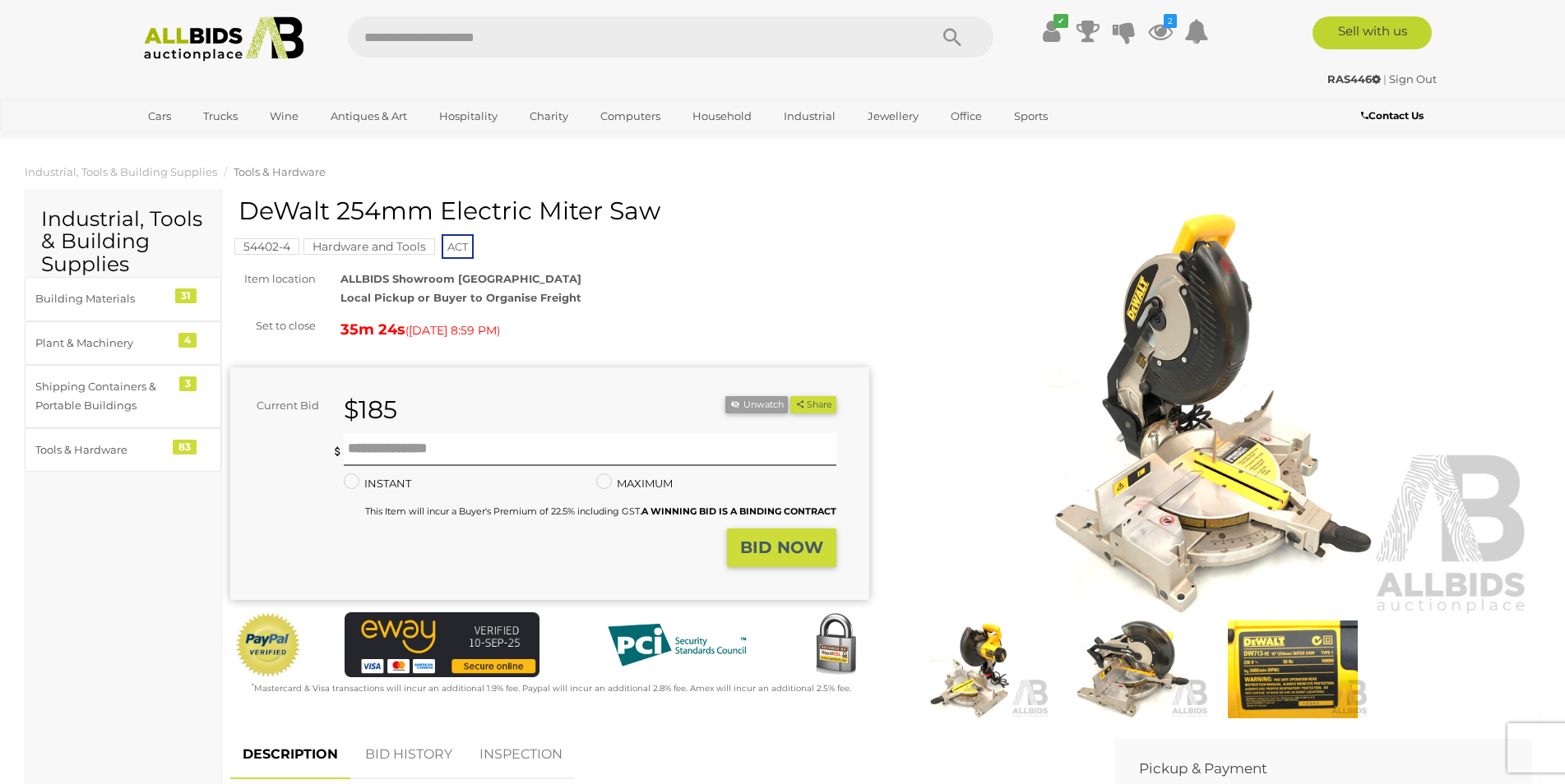
click at [399, 748] on link "BID HISTORY" at bounding box center [409, 754] width 112 height 48
click at [1160, 29] on icon at bounding box center [1160, 30] width 25 height 30
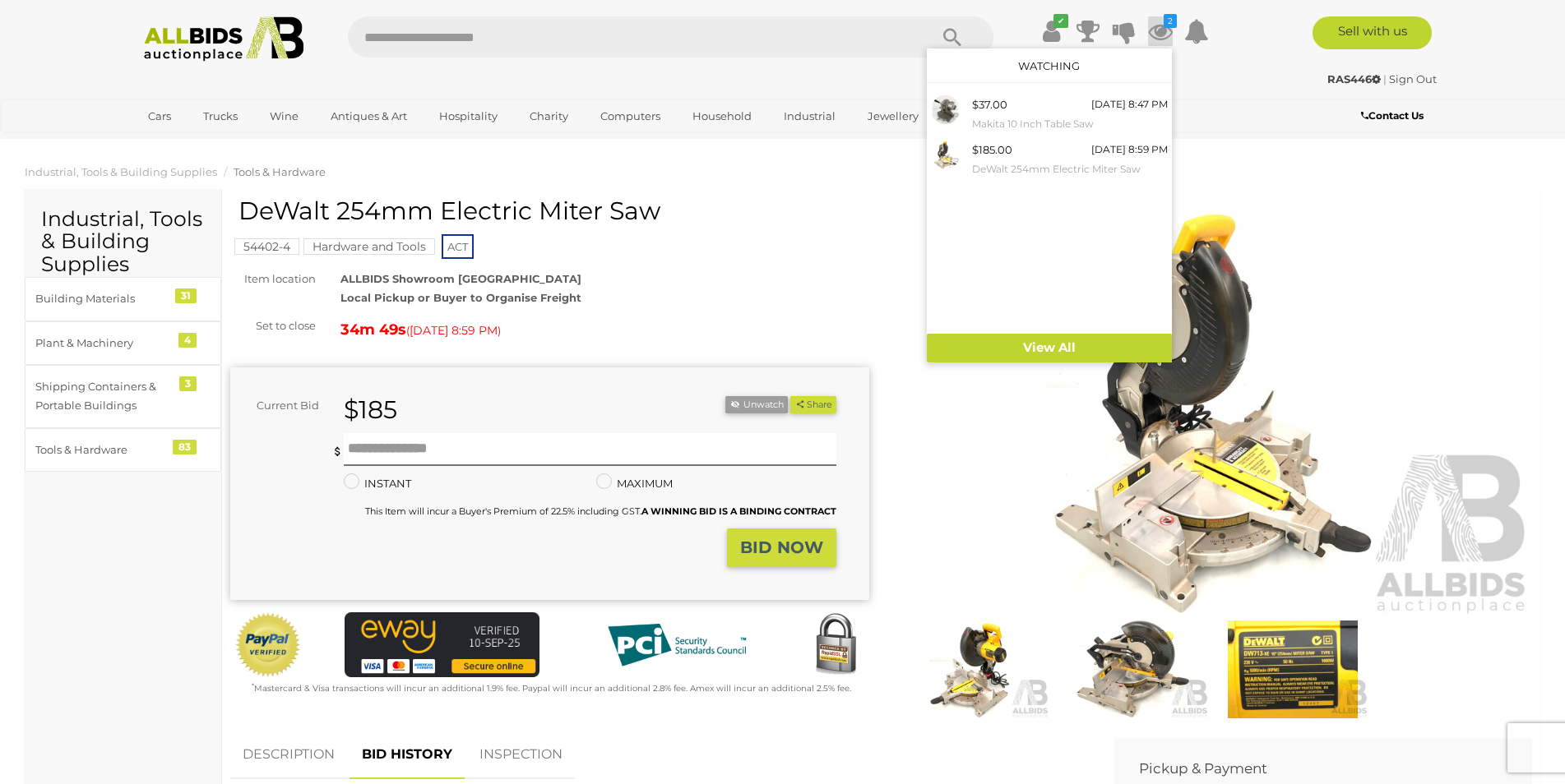
click at [1332, 211] on img at bounding box center [1213, 411] width 639 height 411
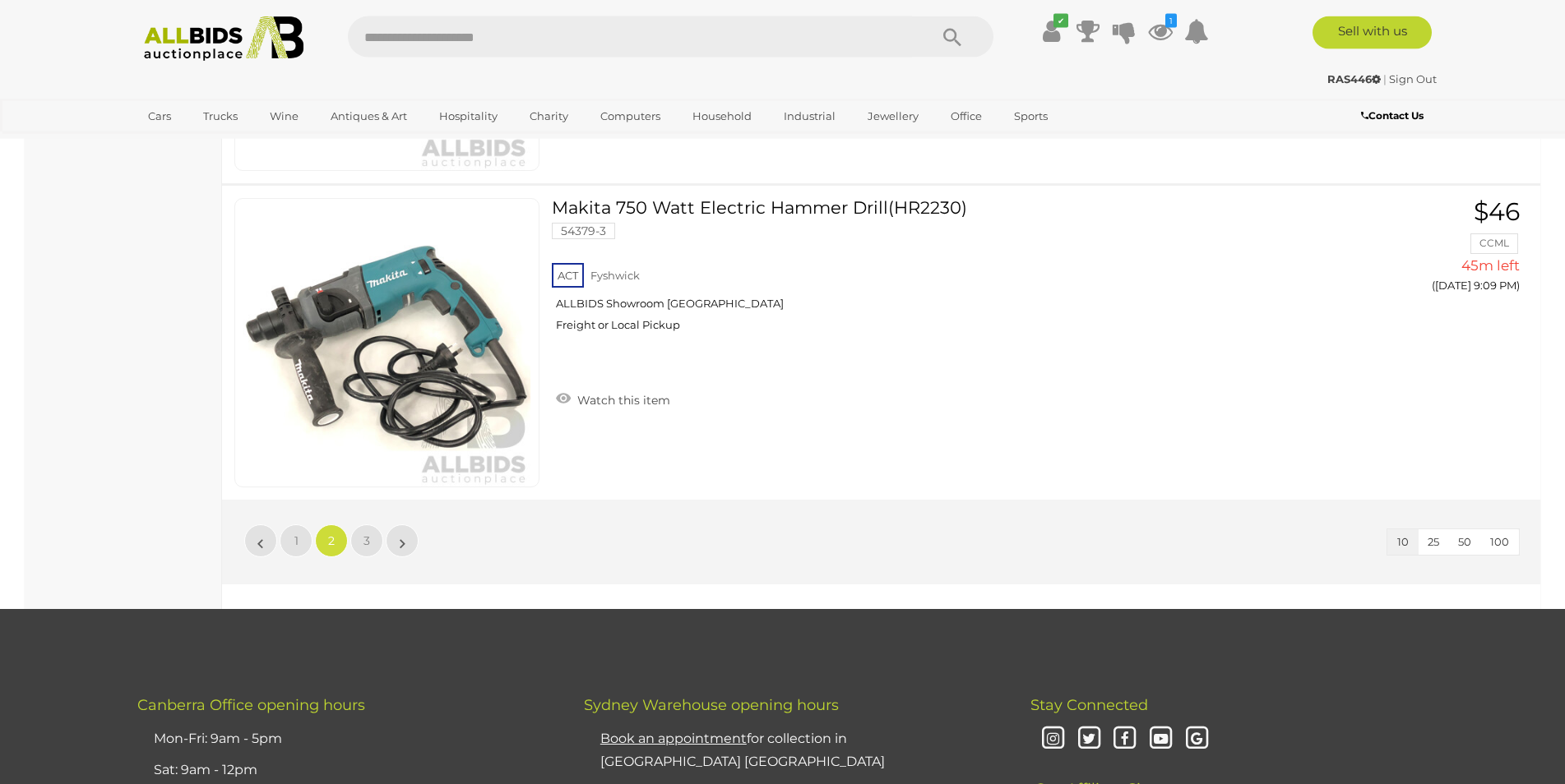
scroll to position [3210, 0]
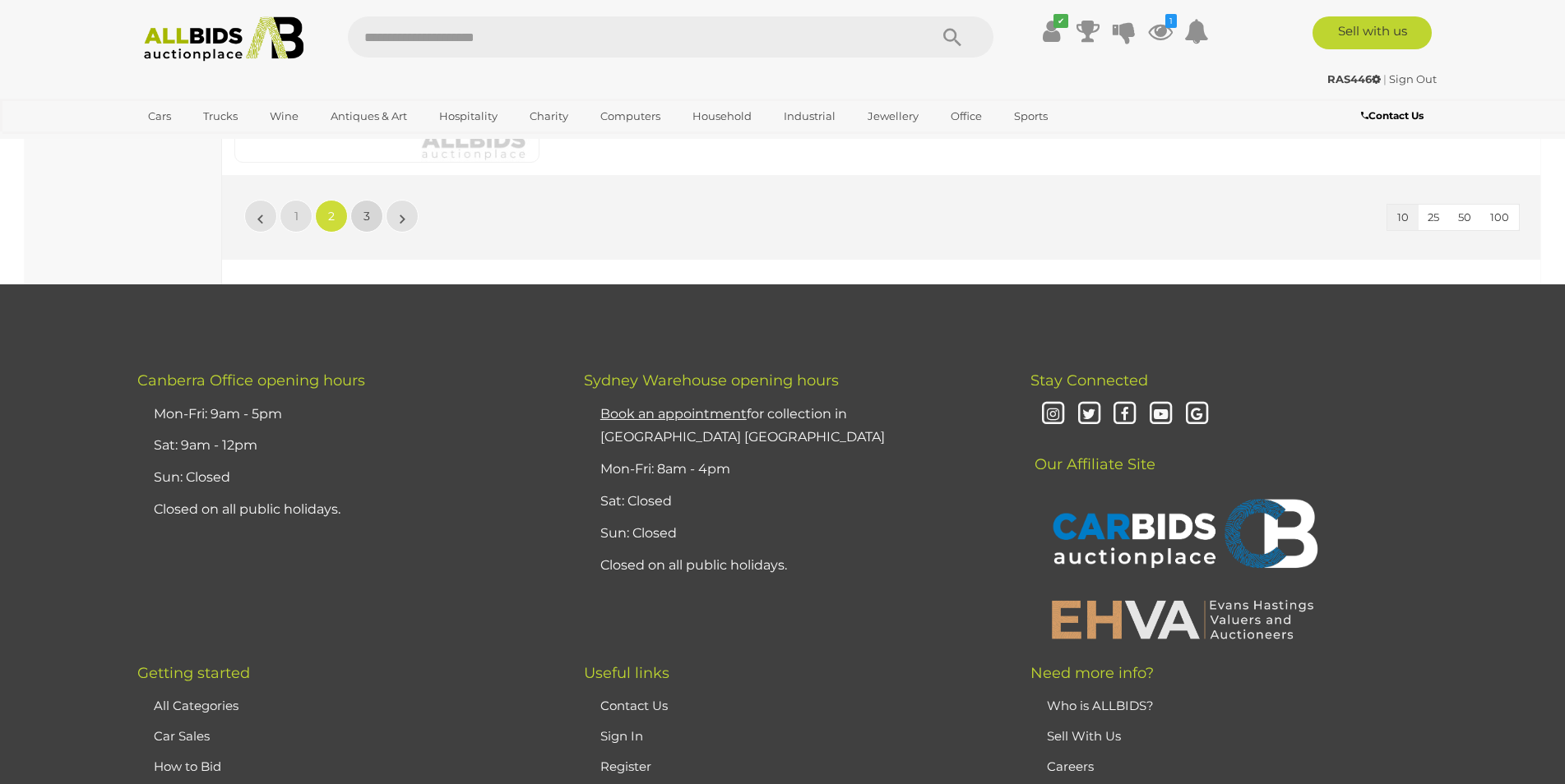
click at [369, 212] on span "3" at bounding box center [367, 216] width 7 height 14
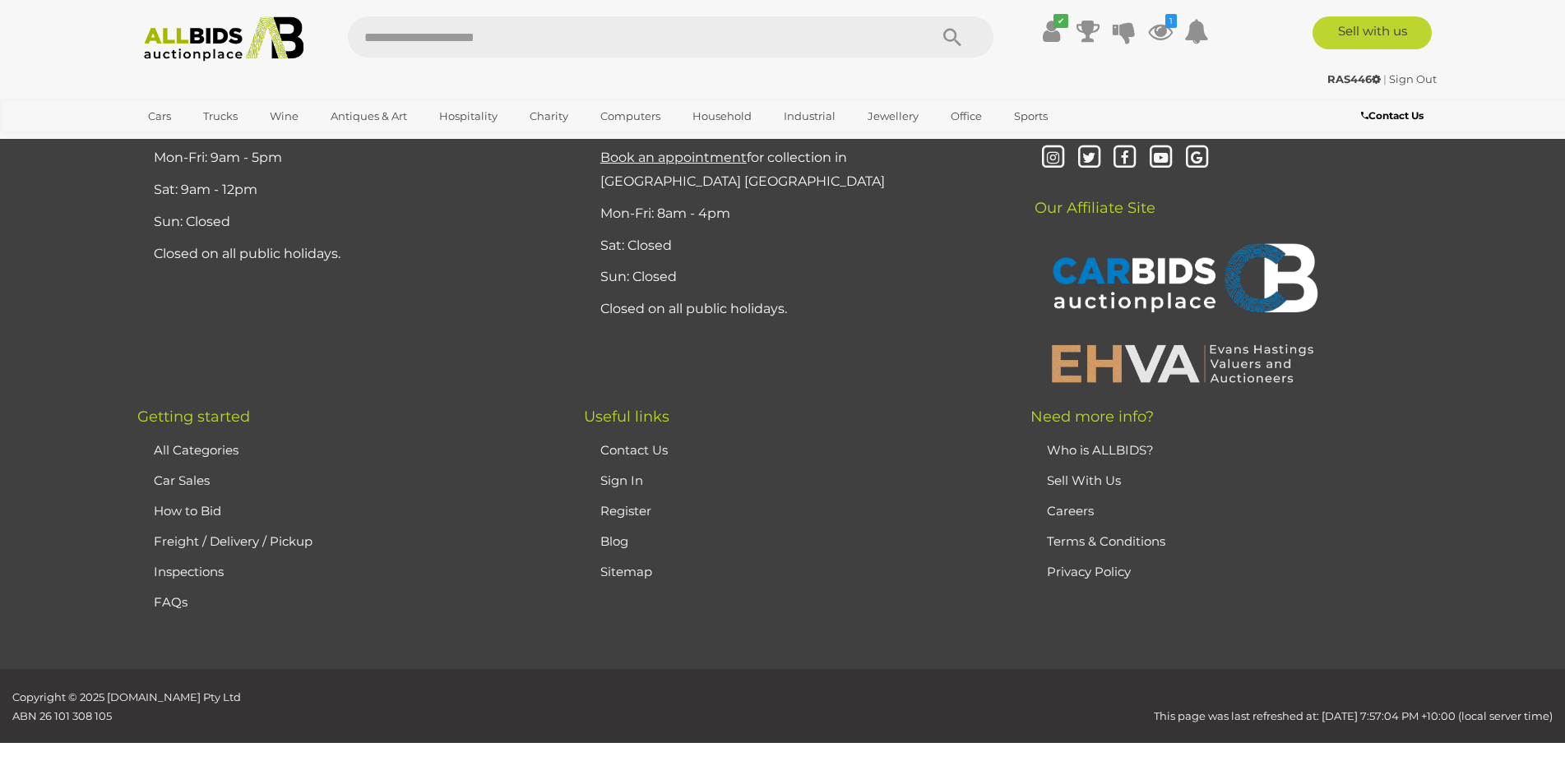
scroll to position [57, 0]
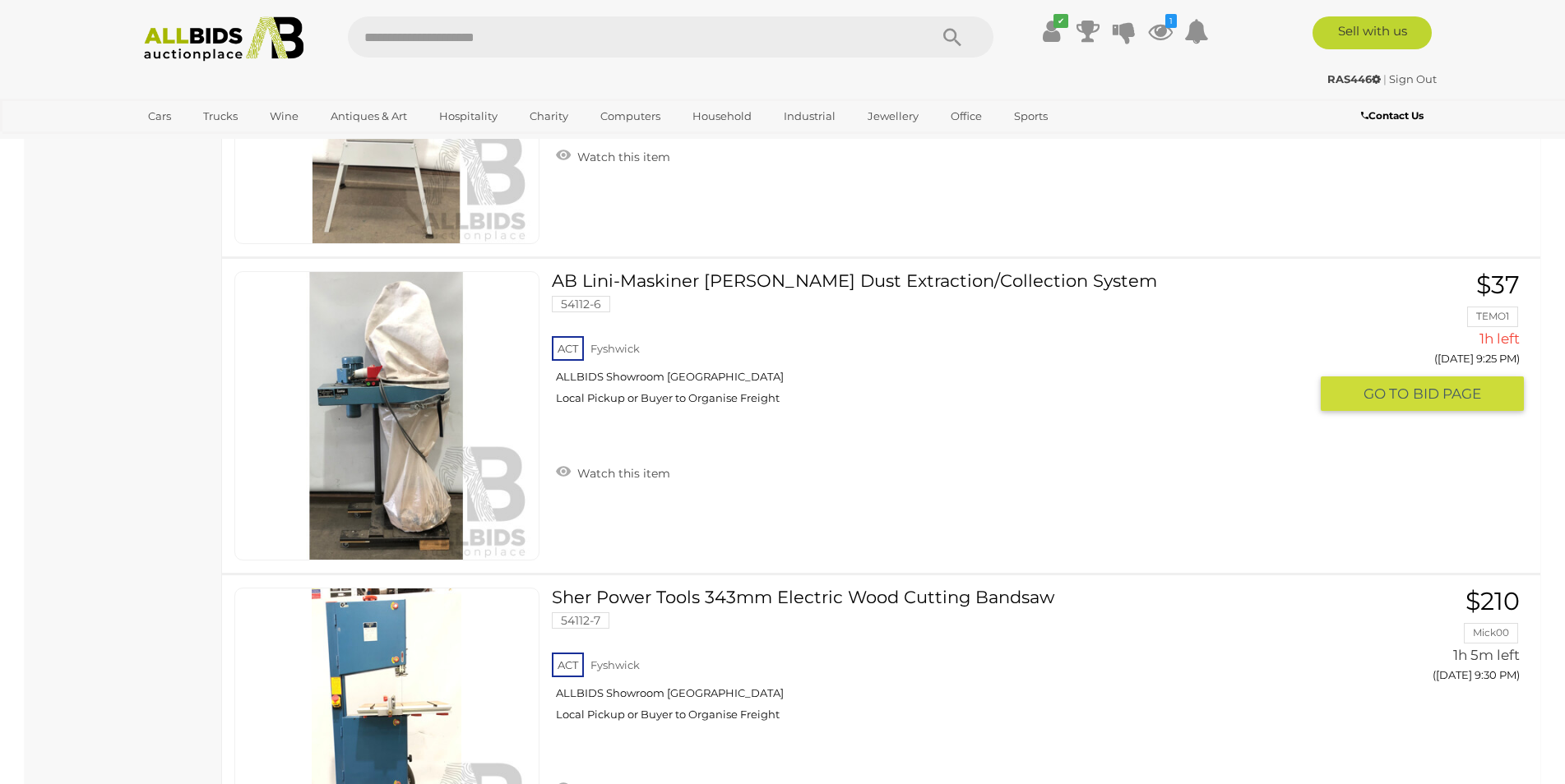
scroll to position [1622, 0]
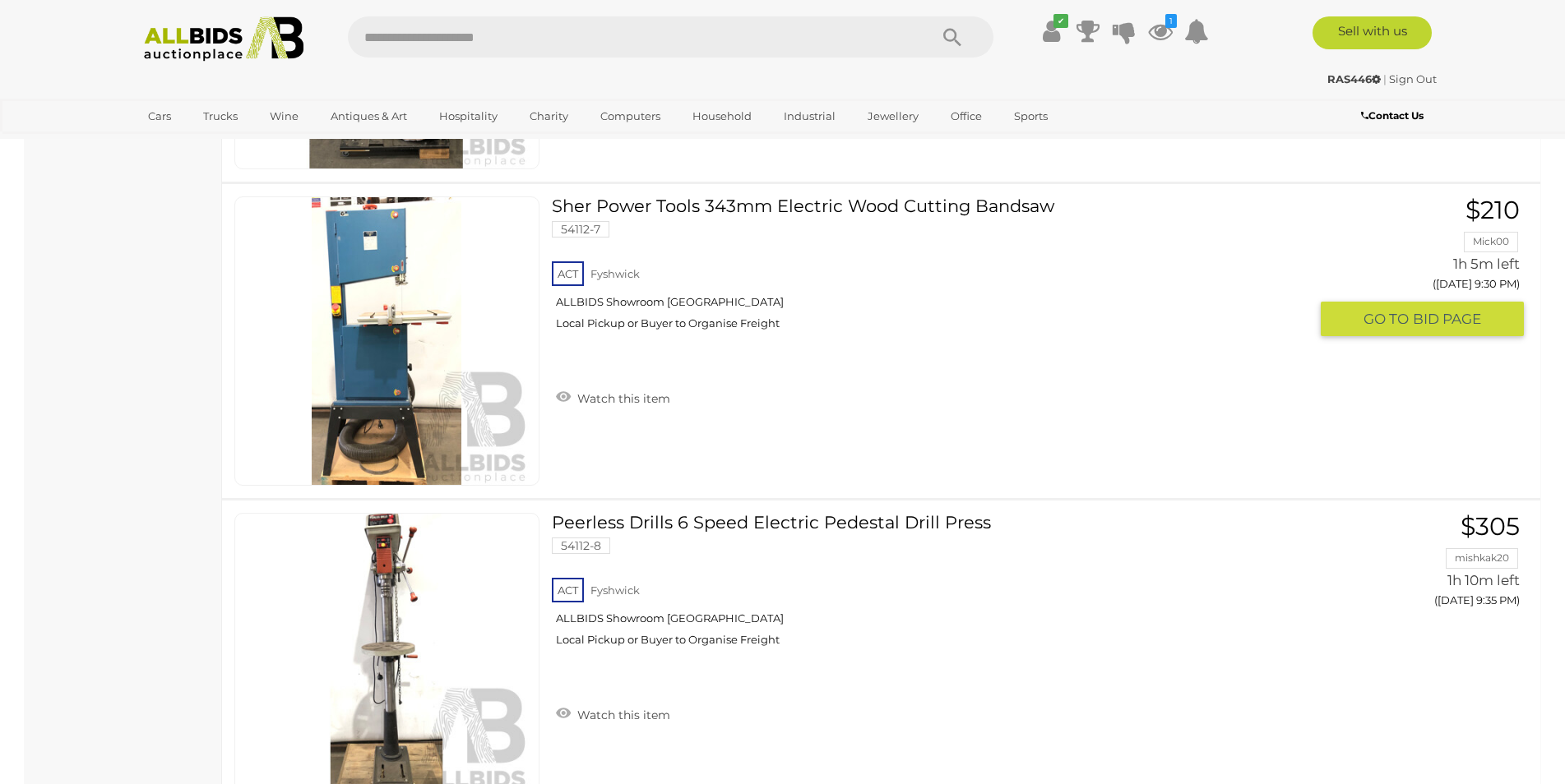
click at [1113, 406] on div "Watch this item" at bounding box center [936, 376] width 769 height 66
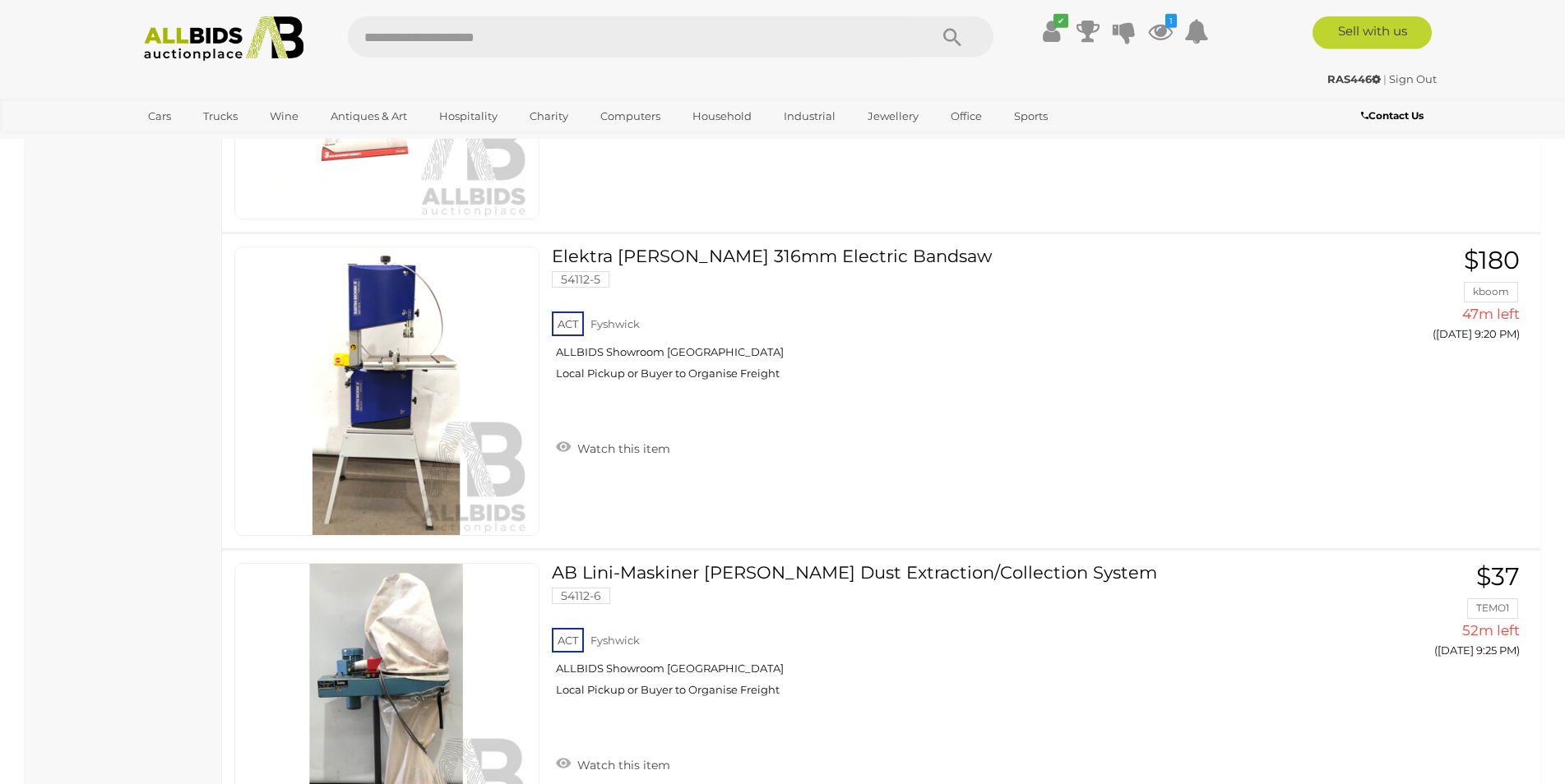
scroll to position [0, 0]
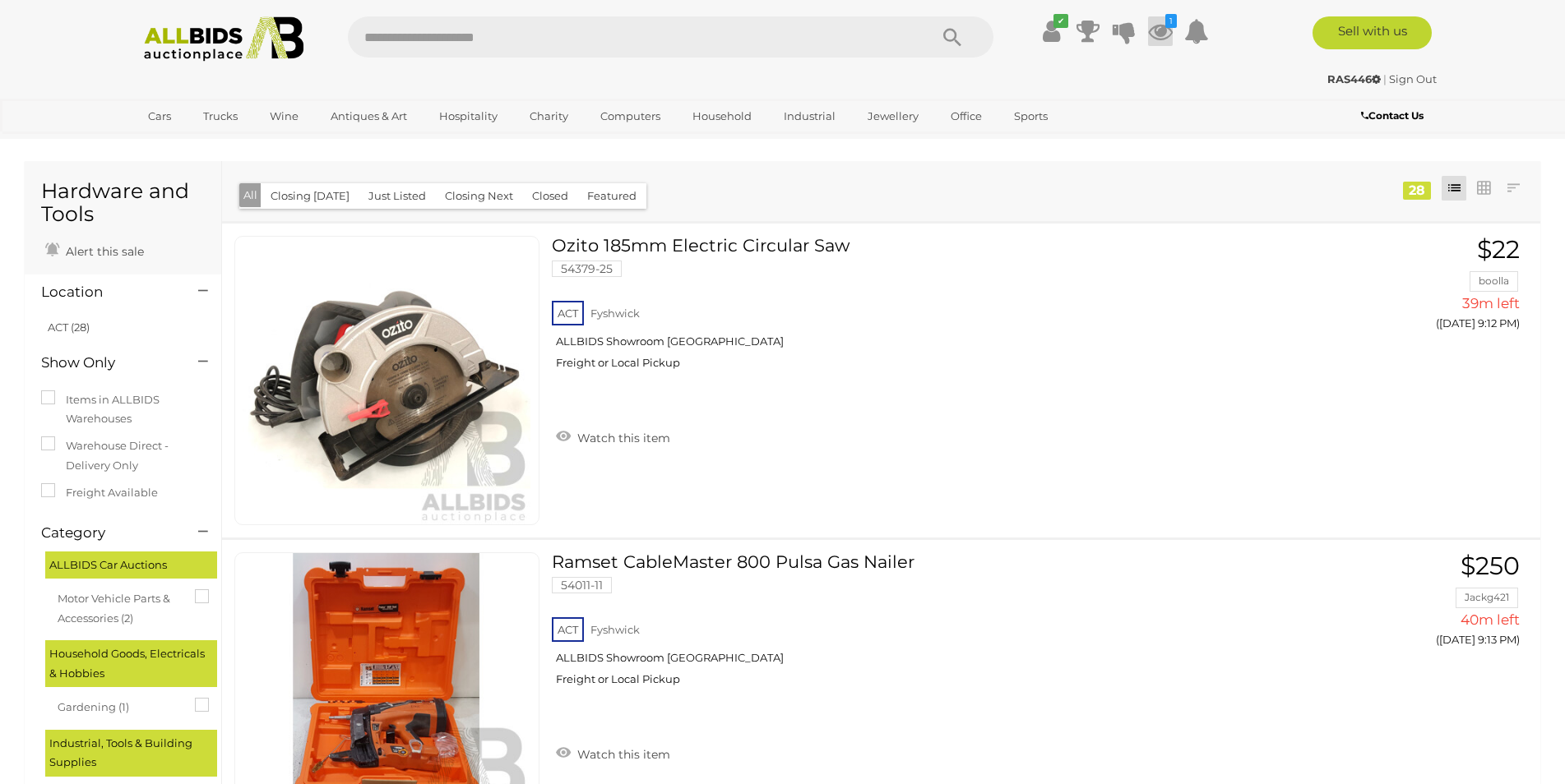
click at [1155, 25] on icon at bounding box center [1160, 30] width 25 height 30
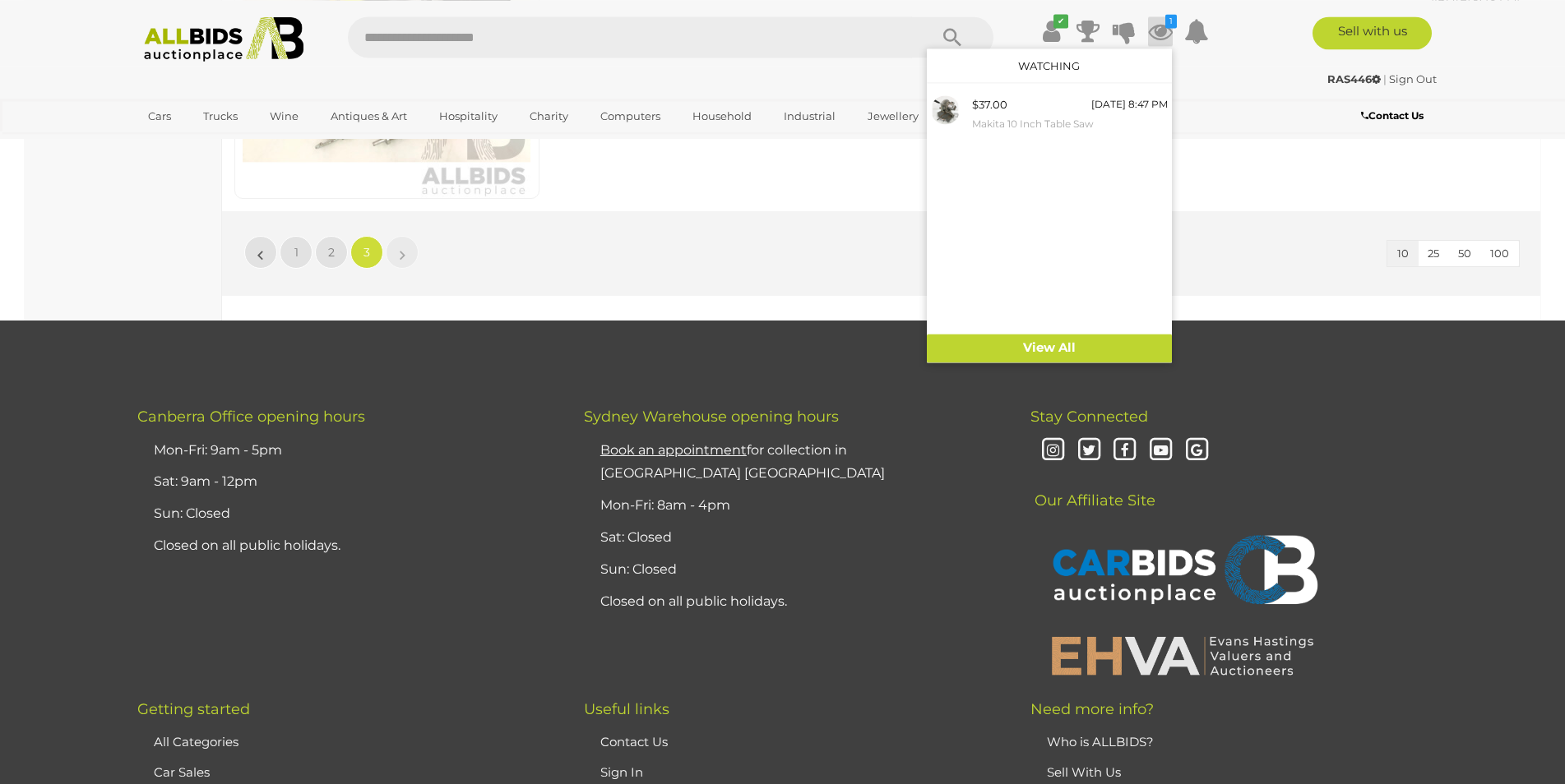
scroll to position [2348, 0]
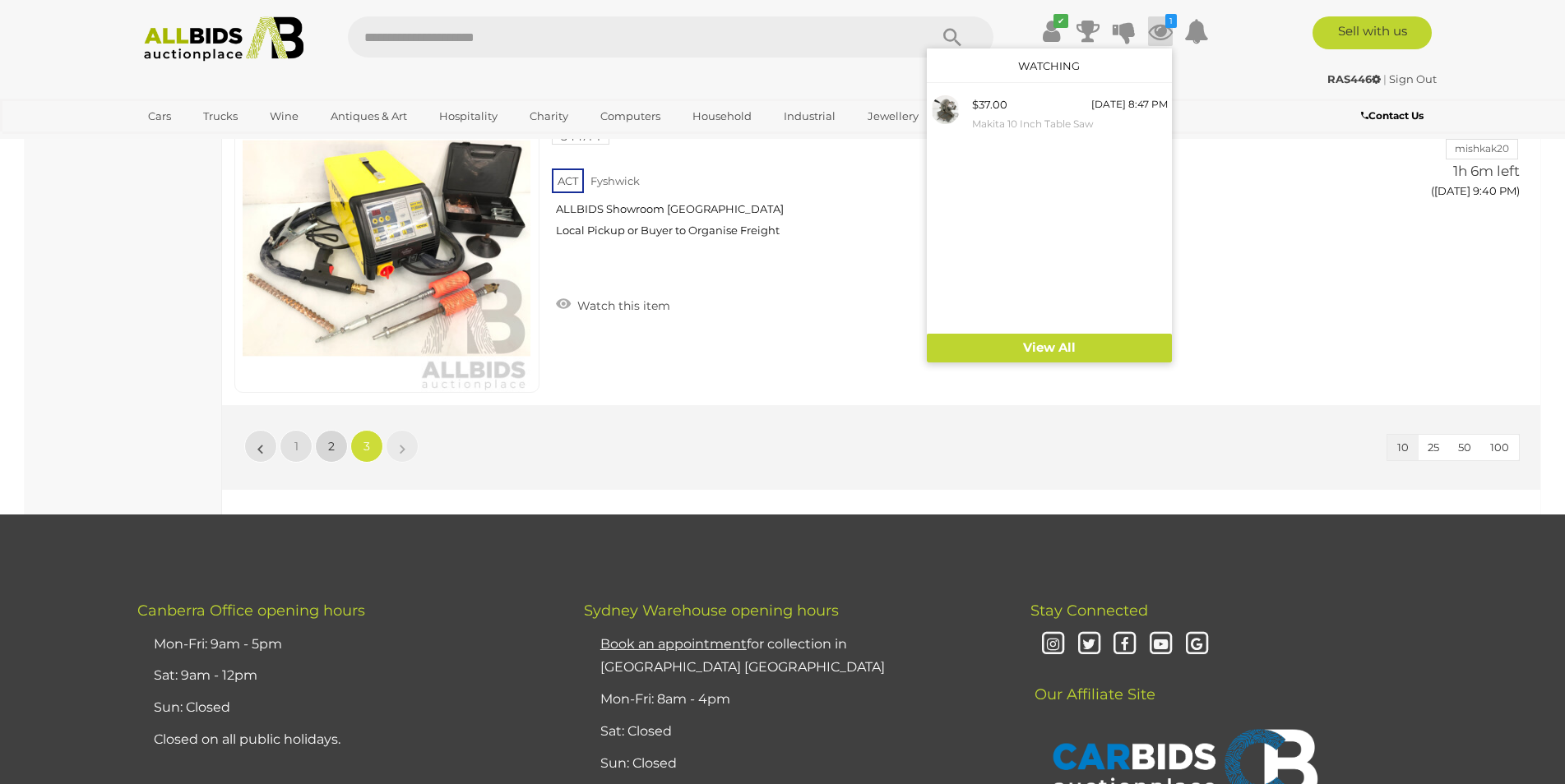
click at [344, 449] on link "2" at bounding box center [331, 446] width 33 height 33
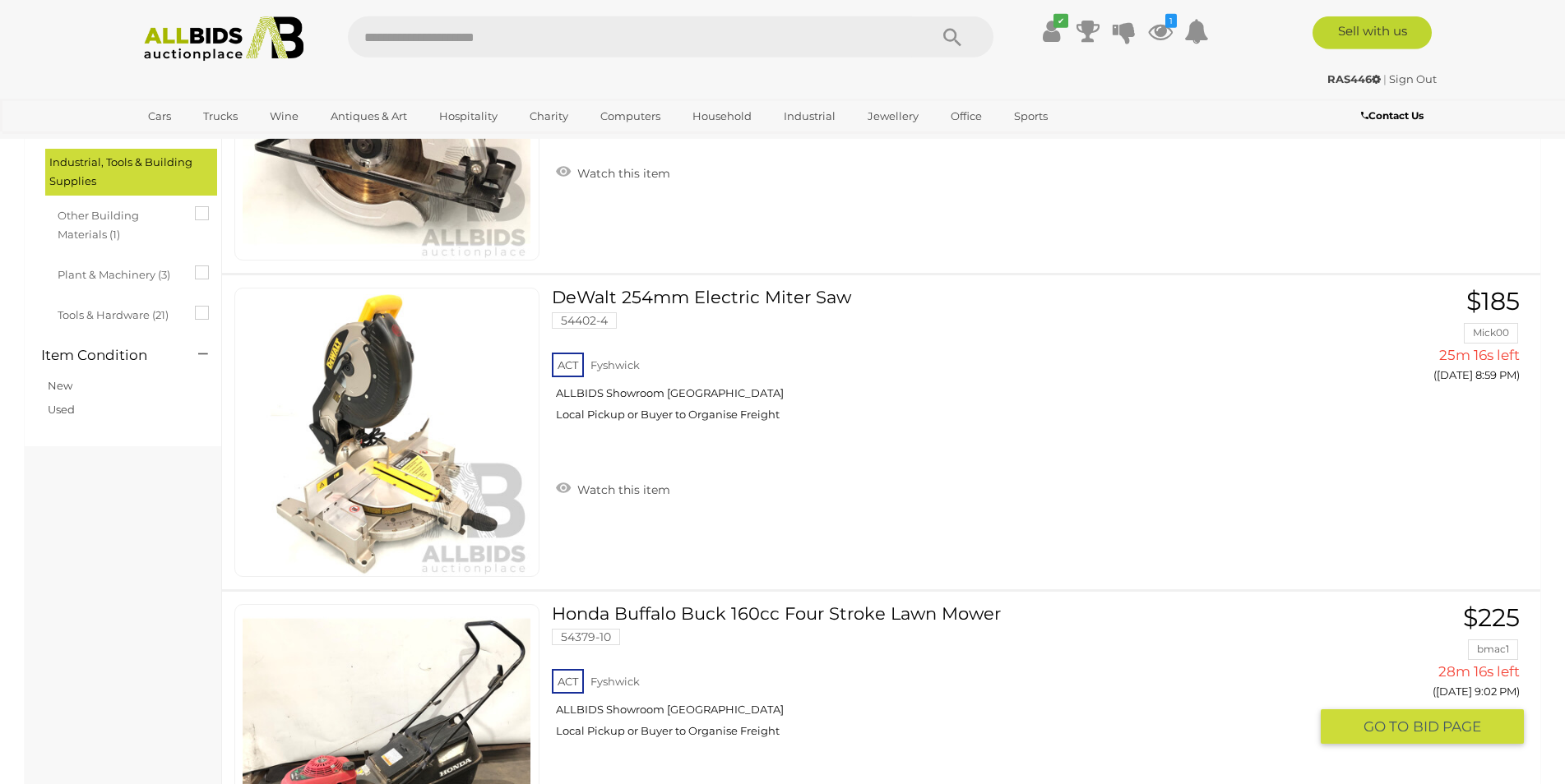
scroll to position [770, 0]
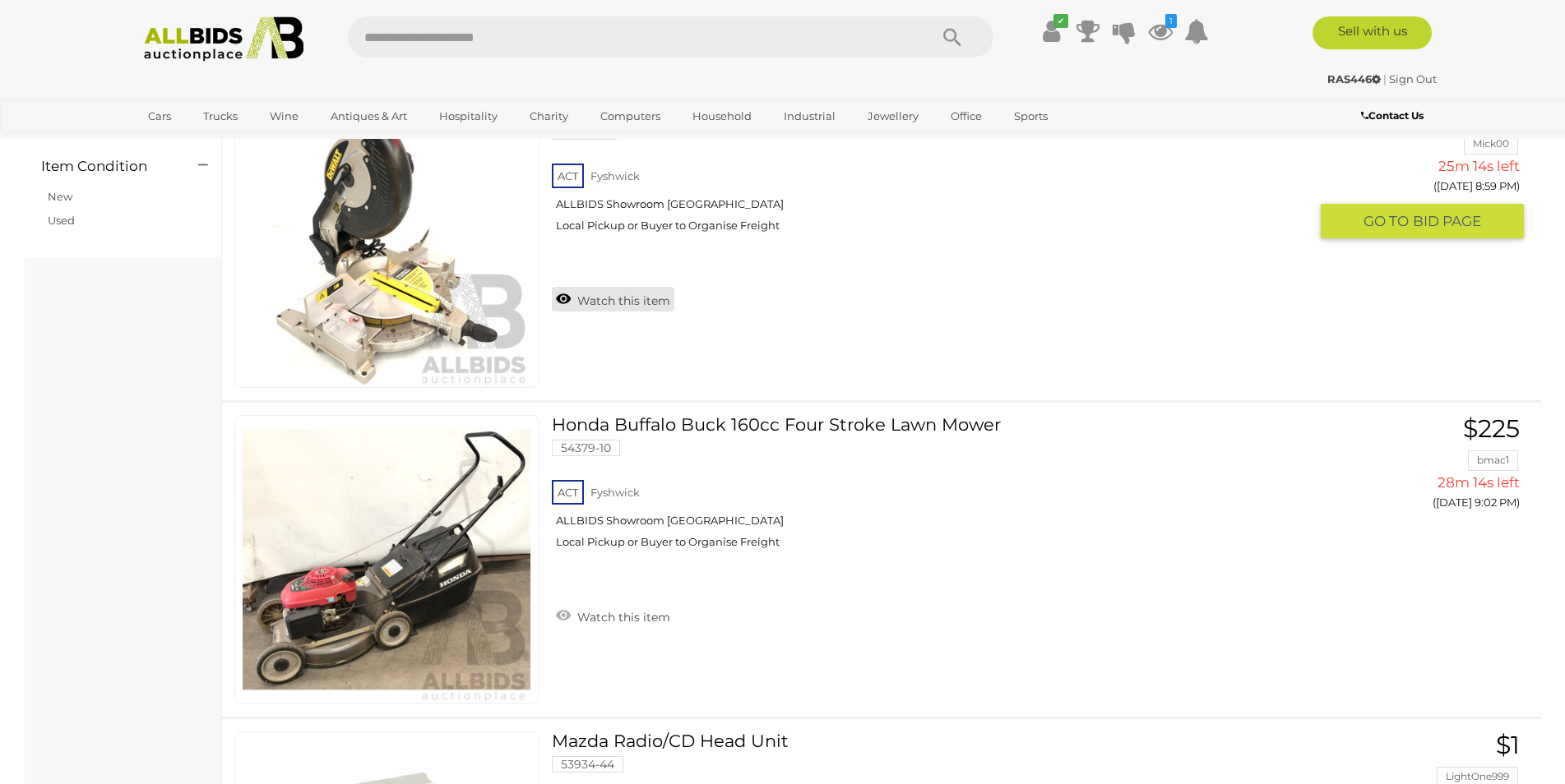
click at [596, 301] on link "Watch this item" at bounding box center [612, 299] width 123 height 25
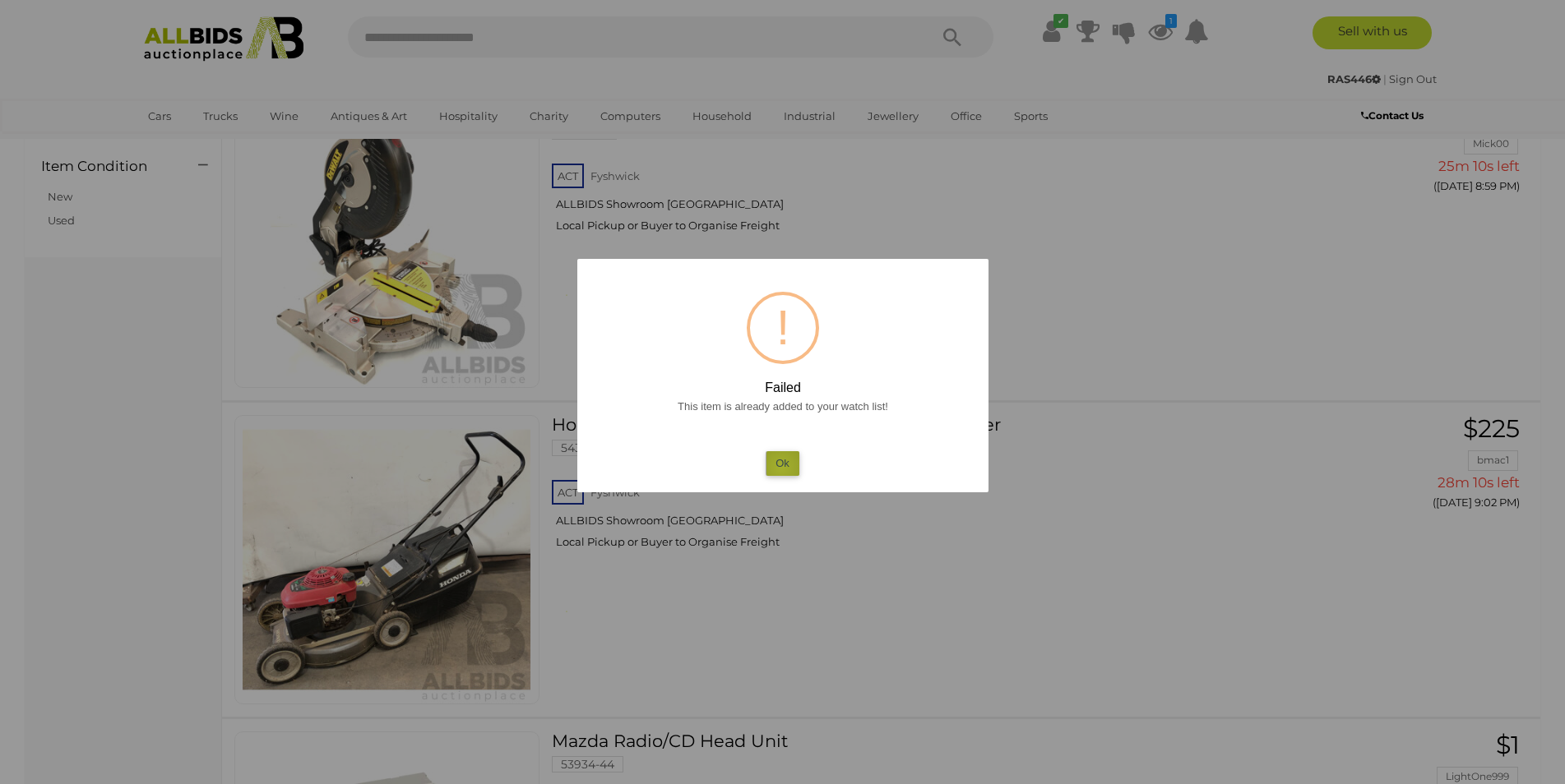
click at [781, 467] on button "Ok" at bounding box center [782, 463] width 34 height 24
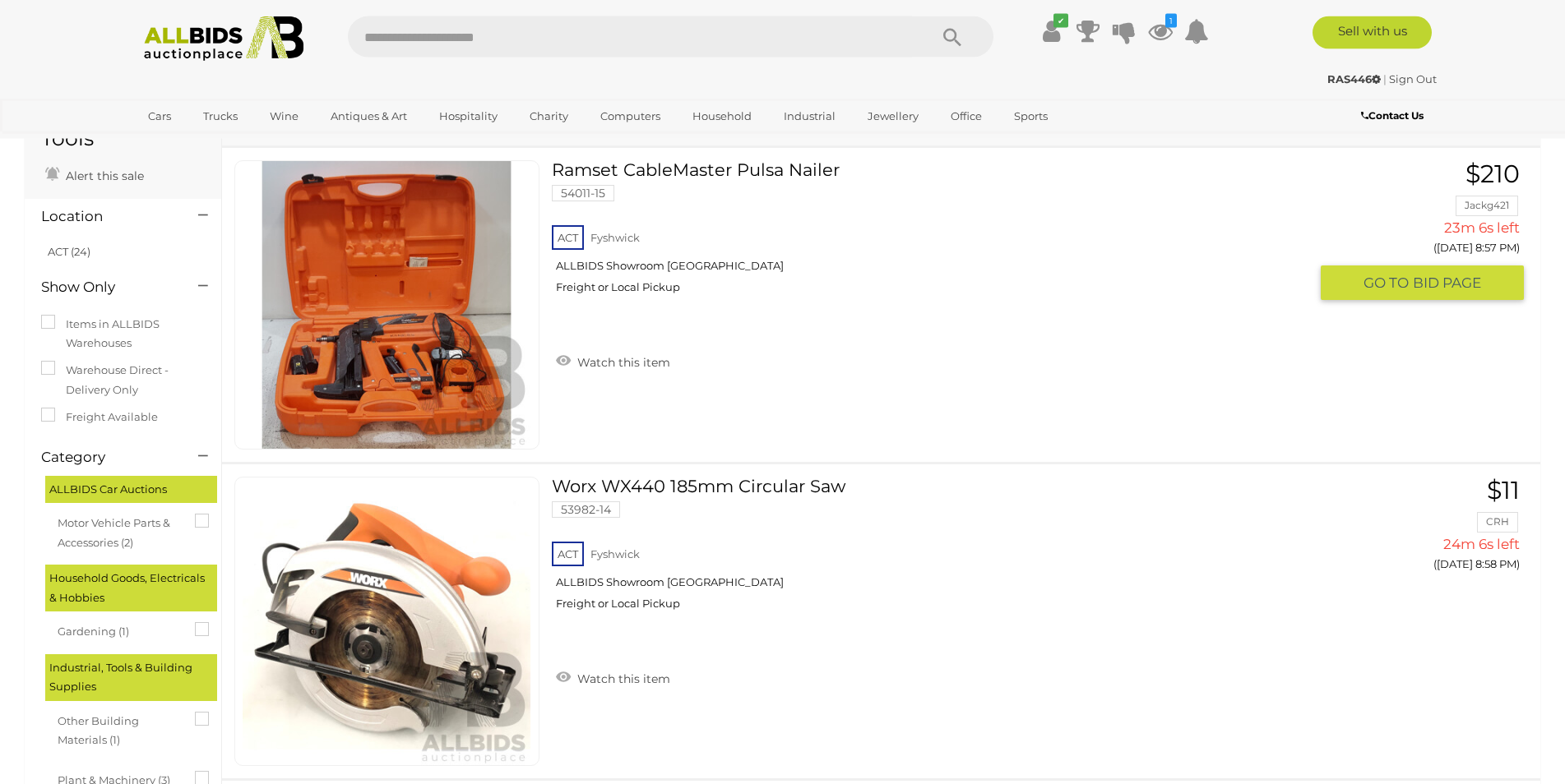
scroll to position [0, 0]
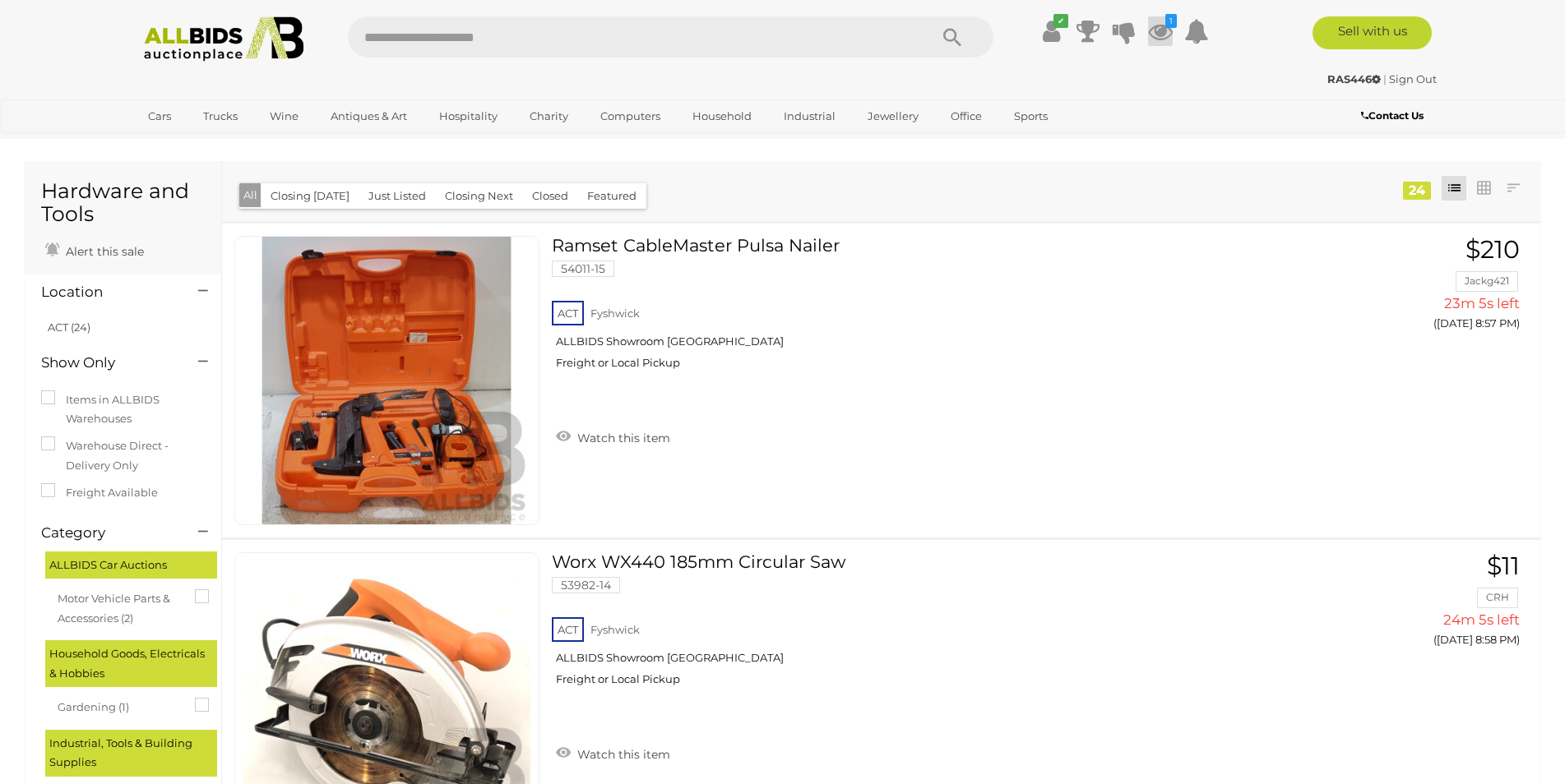
click at [1165, 26] on icon "1" at bounding box center [1171, 21] width 12 height 14
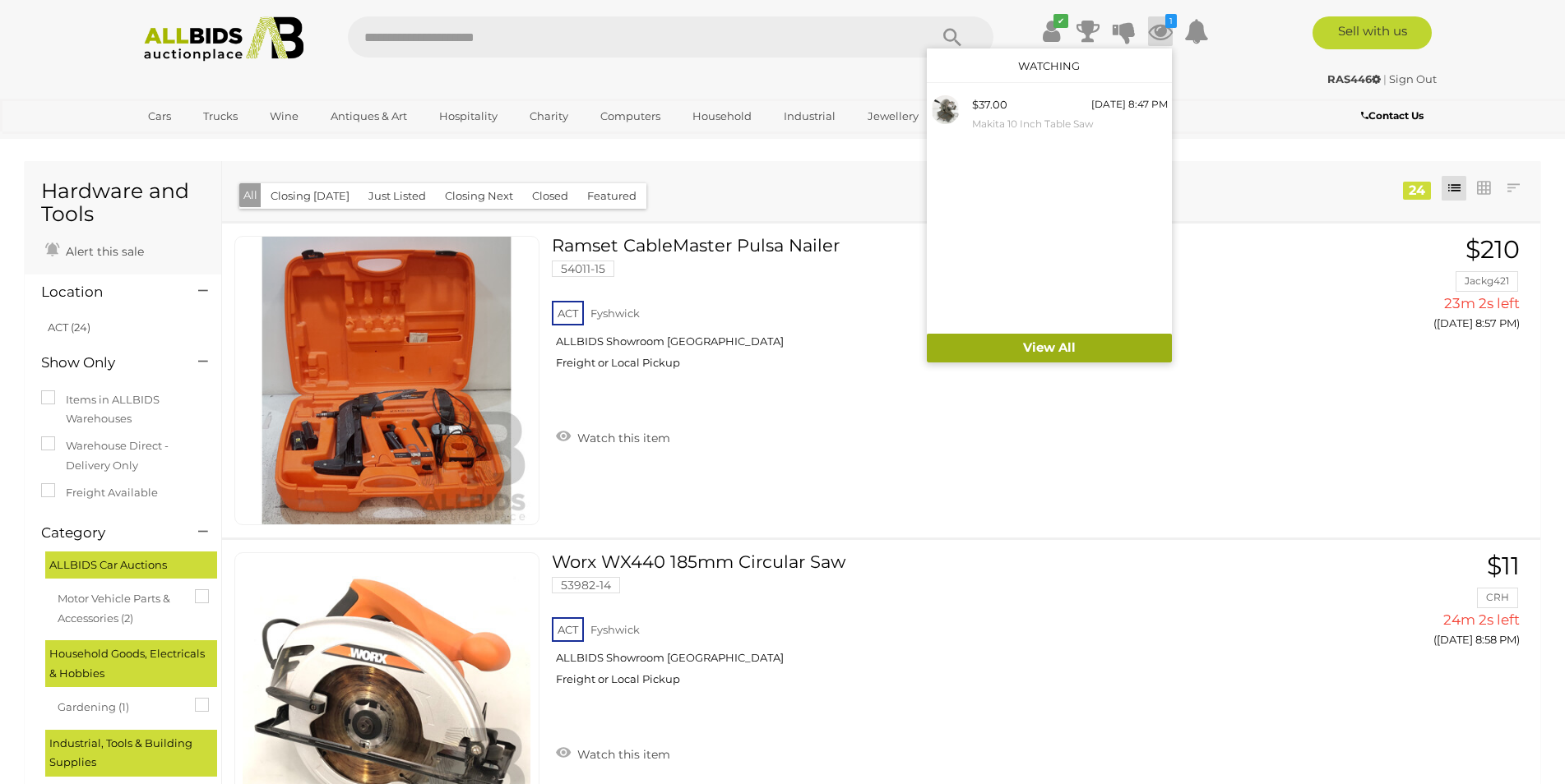
click at [1068, 347] on link "View All" at bounding box center [1049, 348] width 245 height 29
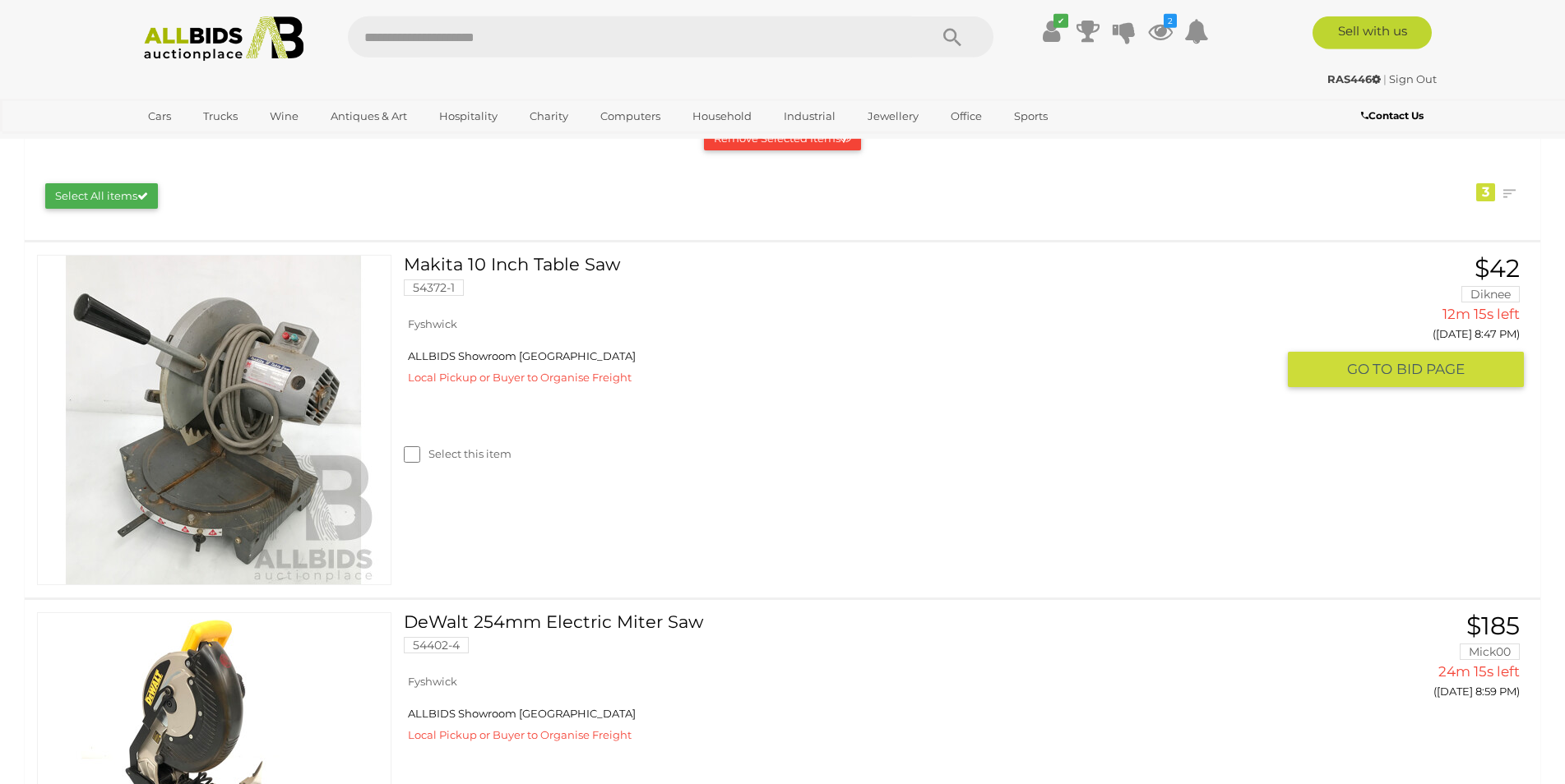
scroll to position [392, 0]
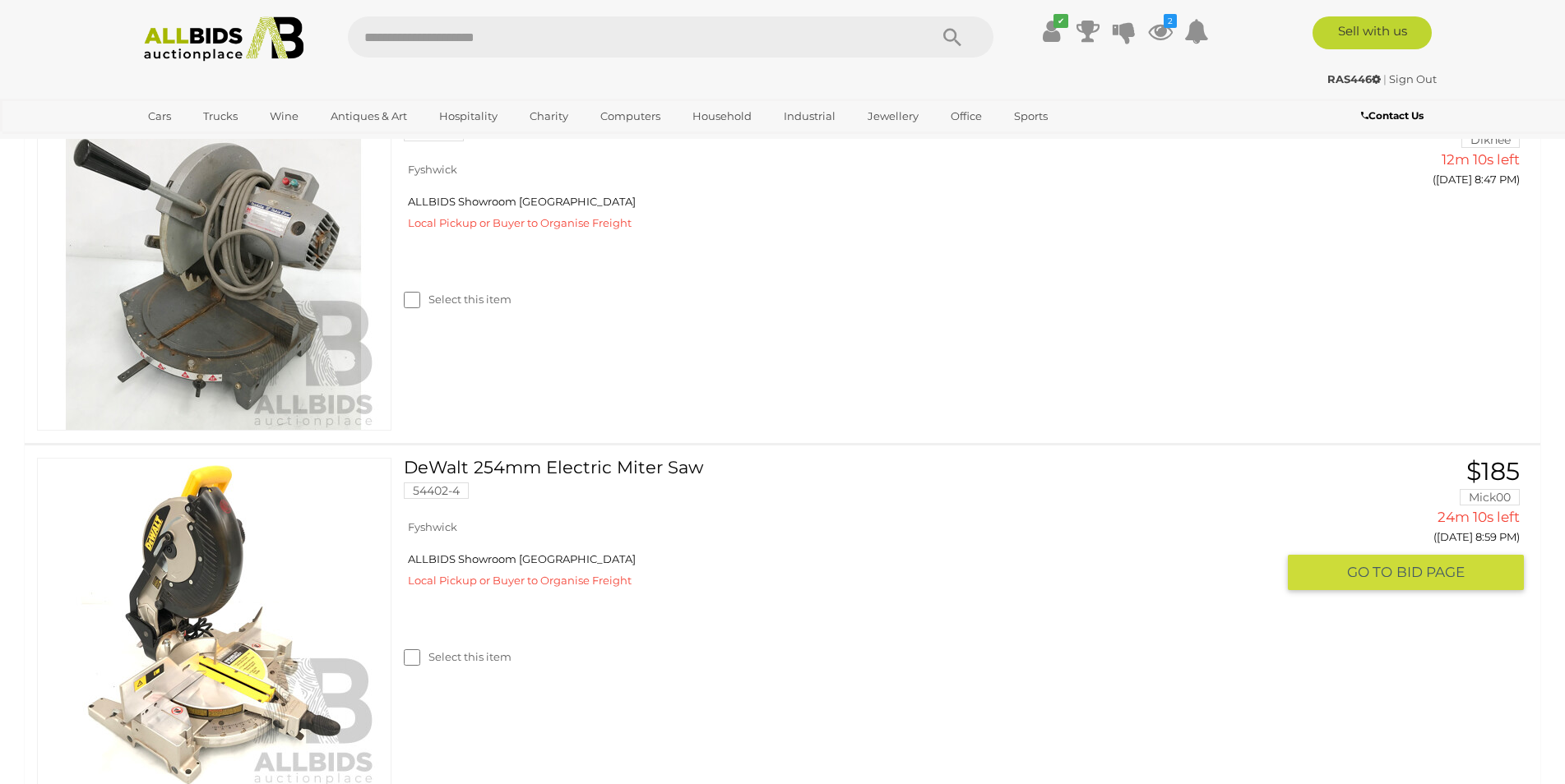
click at [236, 661] on img at bounding box center [213, 622] width 329 height 329
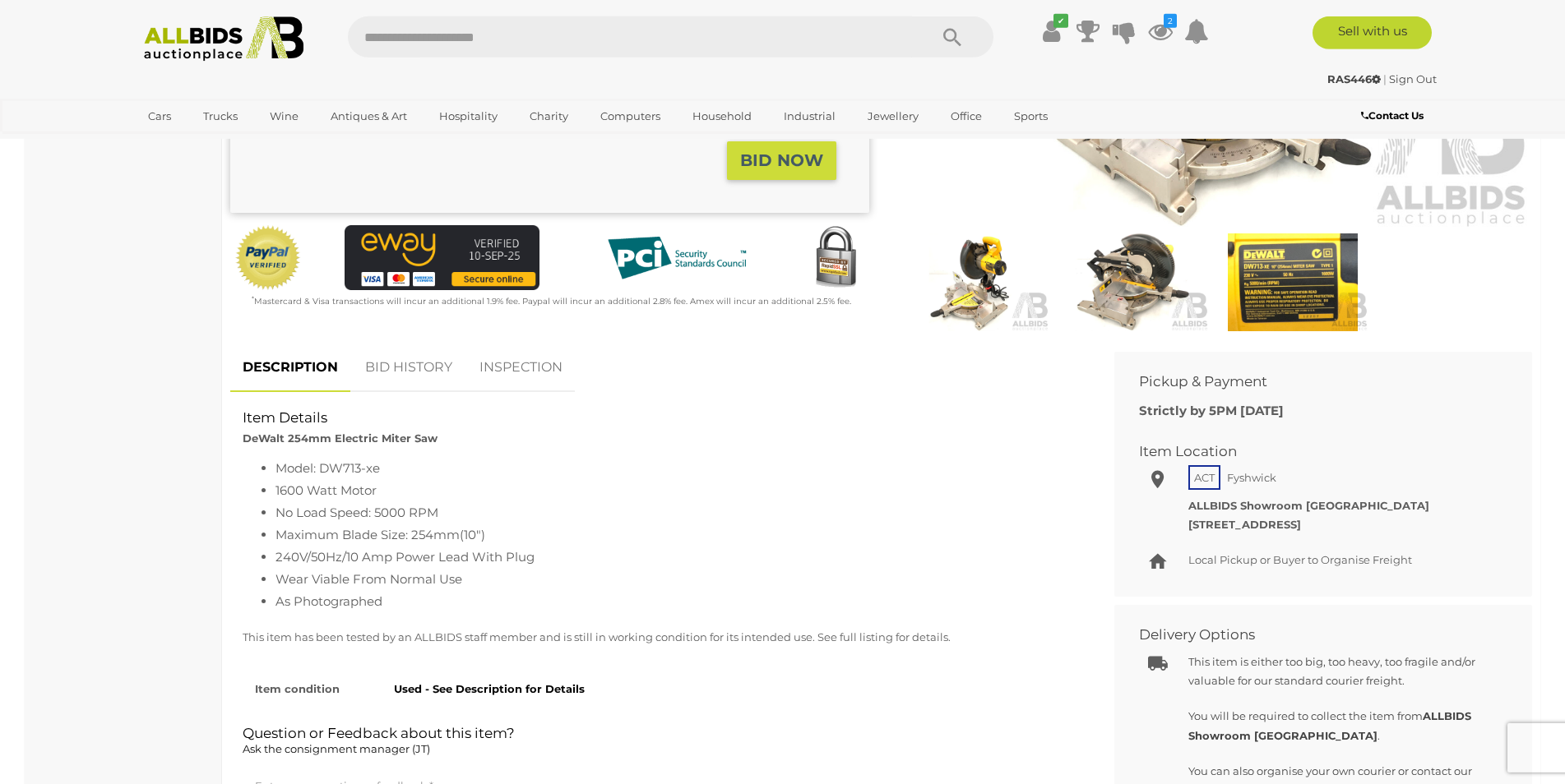
scroll to position [392, 0]
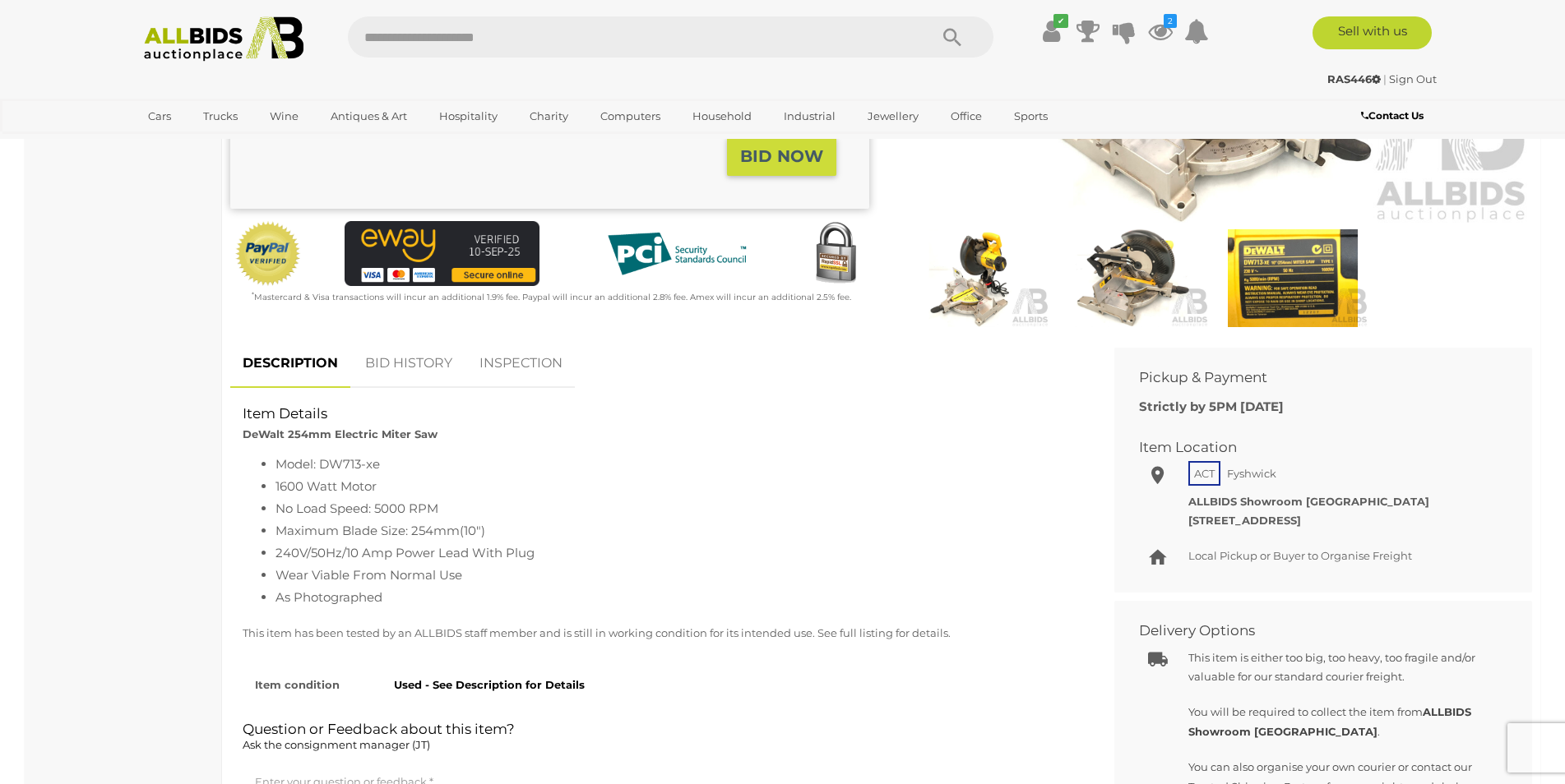
click at [511, 361] on link "INSPECTION" at bounding box center [520, 363] width 107 height 48
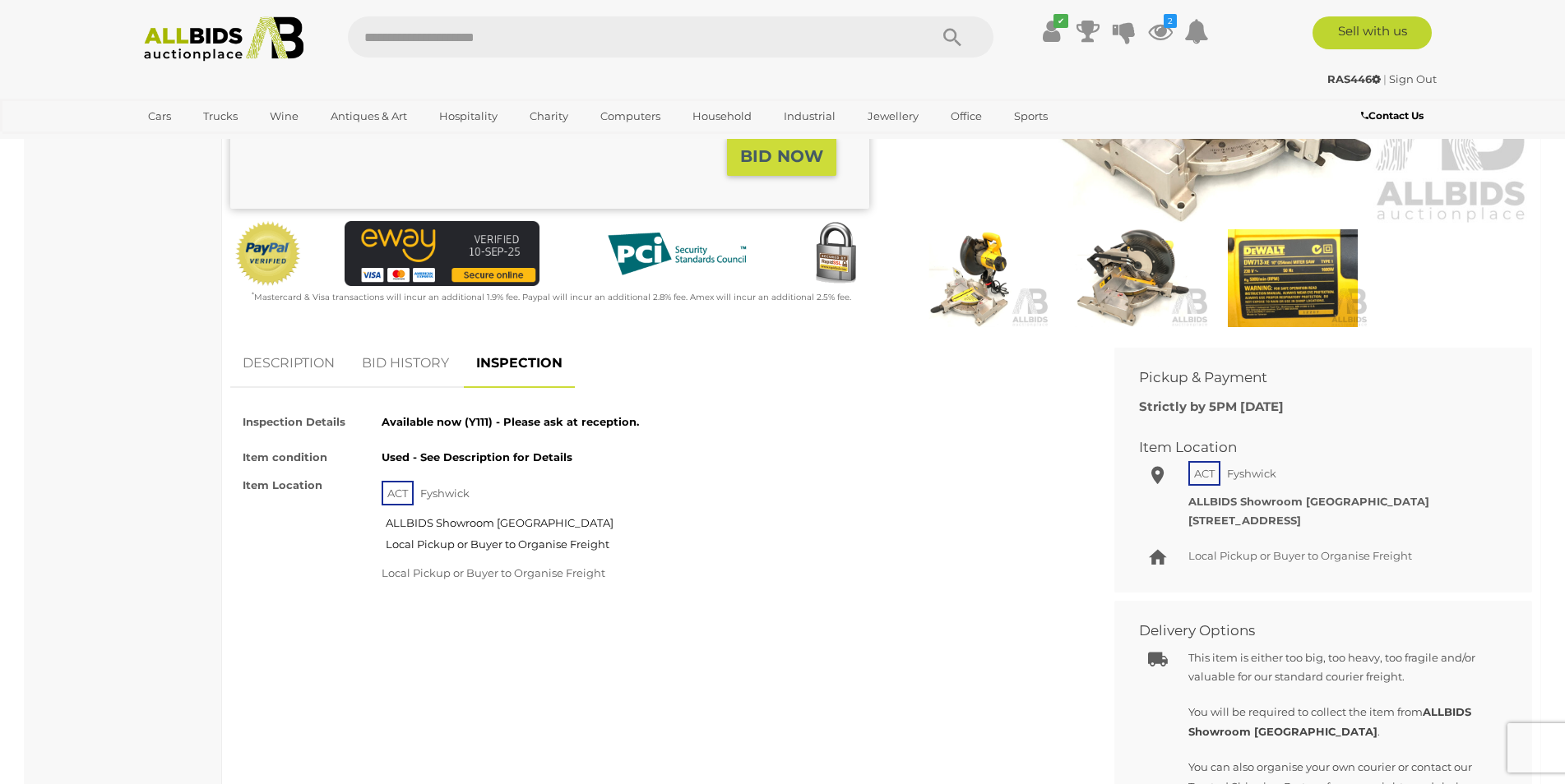
click at [405, 369] on link "BID HISTORY" at bounding box center [405, 363] width 112 height 48
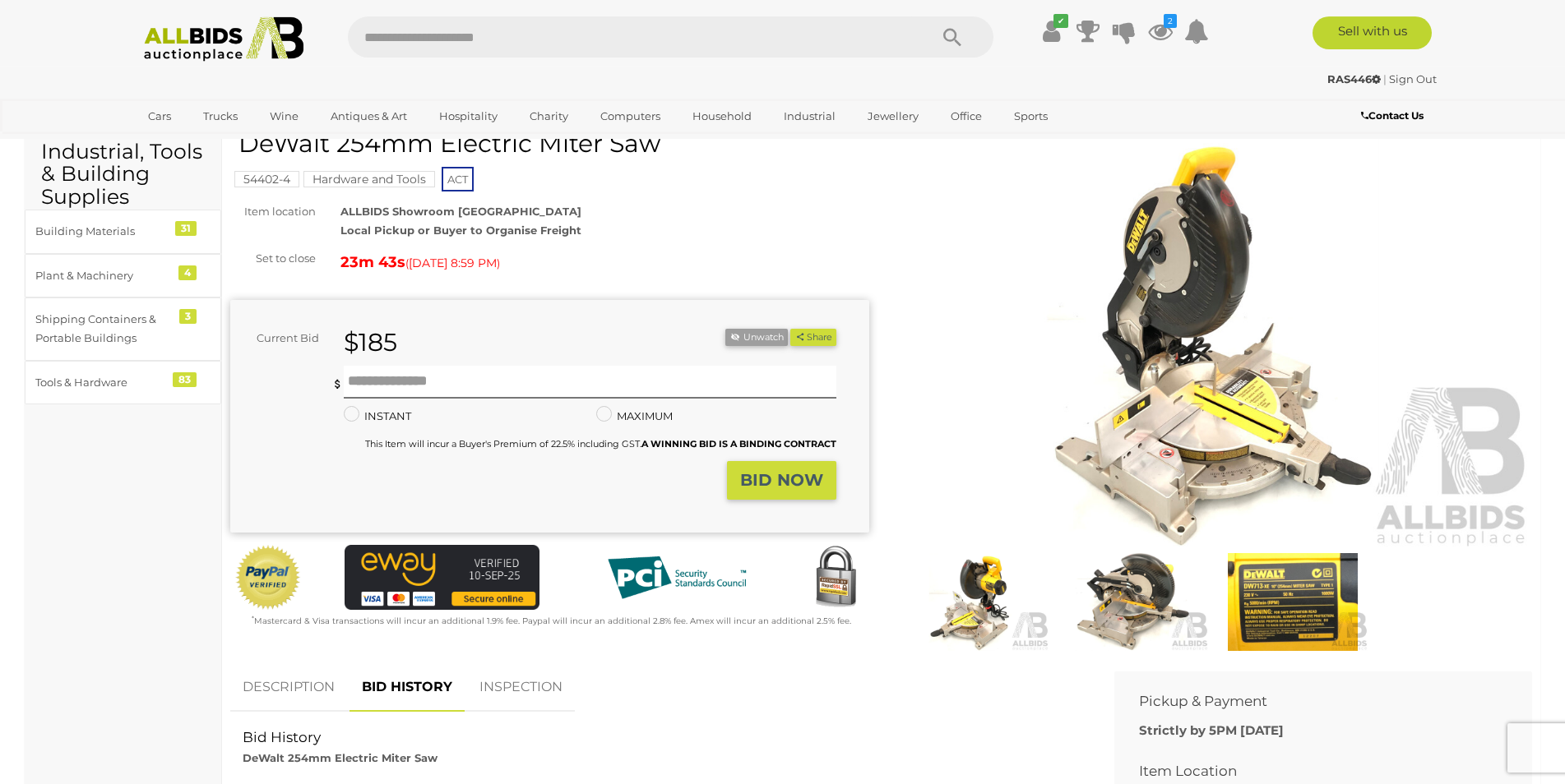
scroll to position [0, 0]
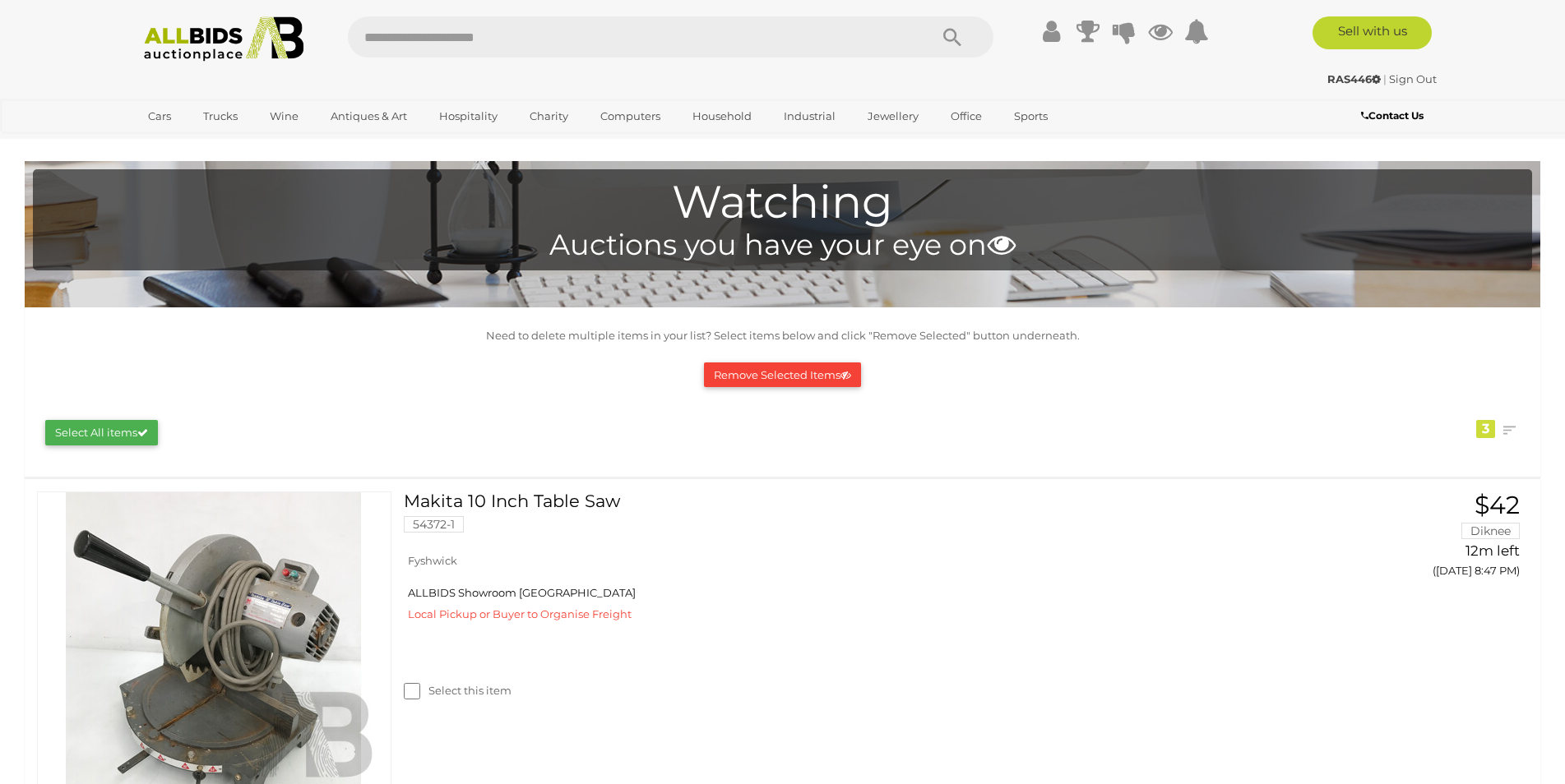
scroll to position [750, 0]
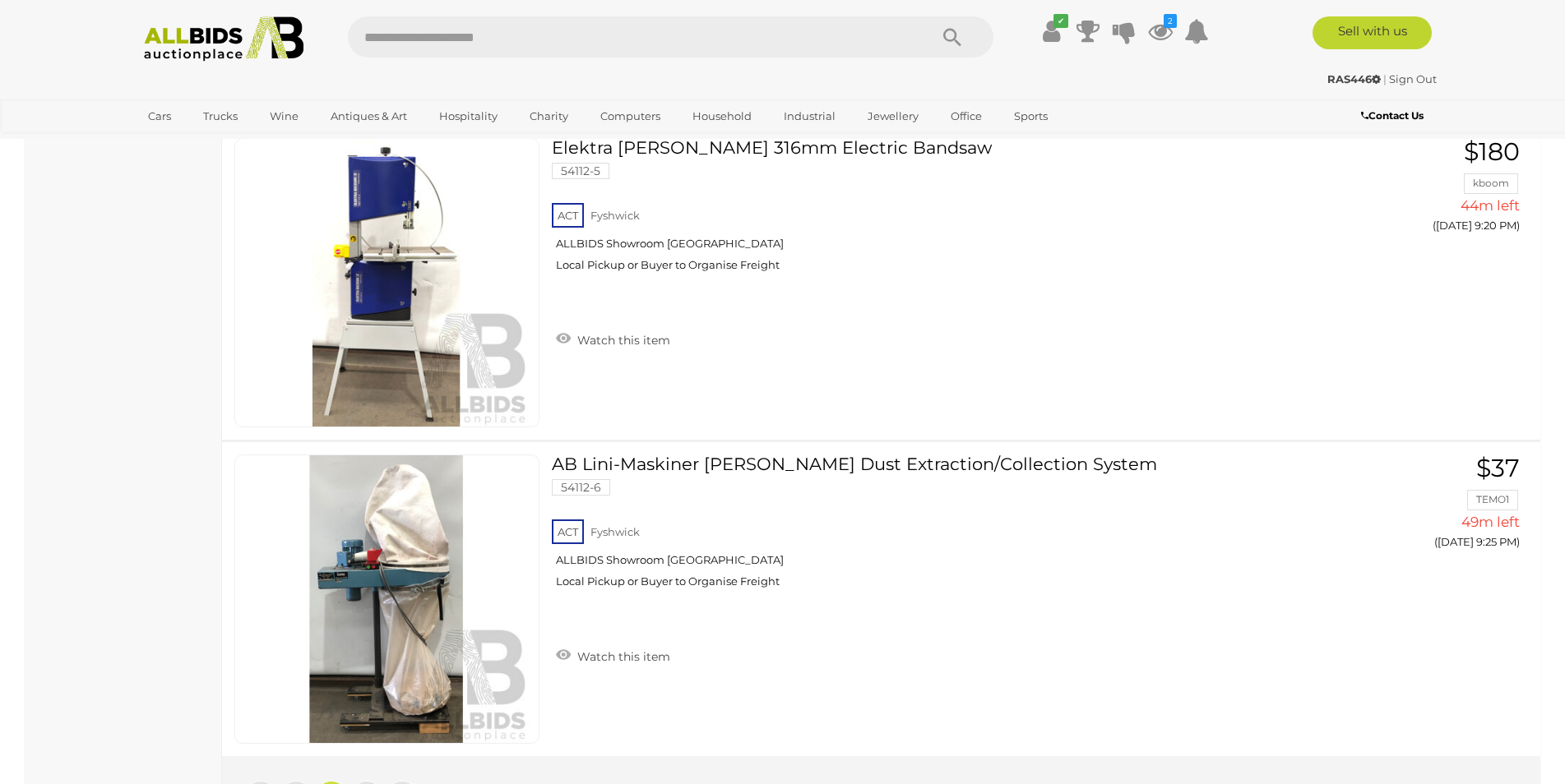
scroll to position [3130, 0]
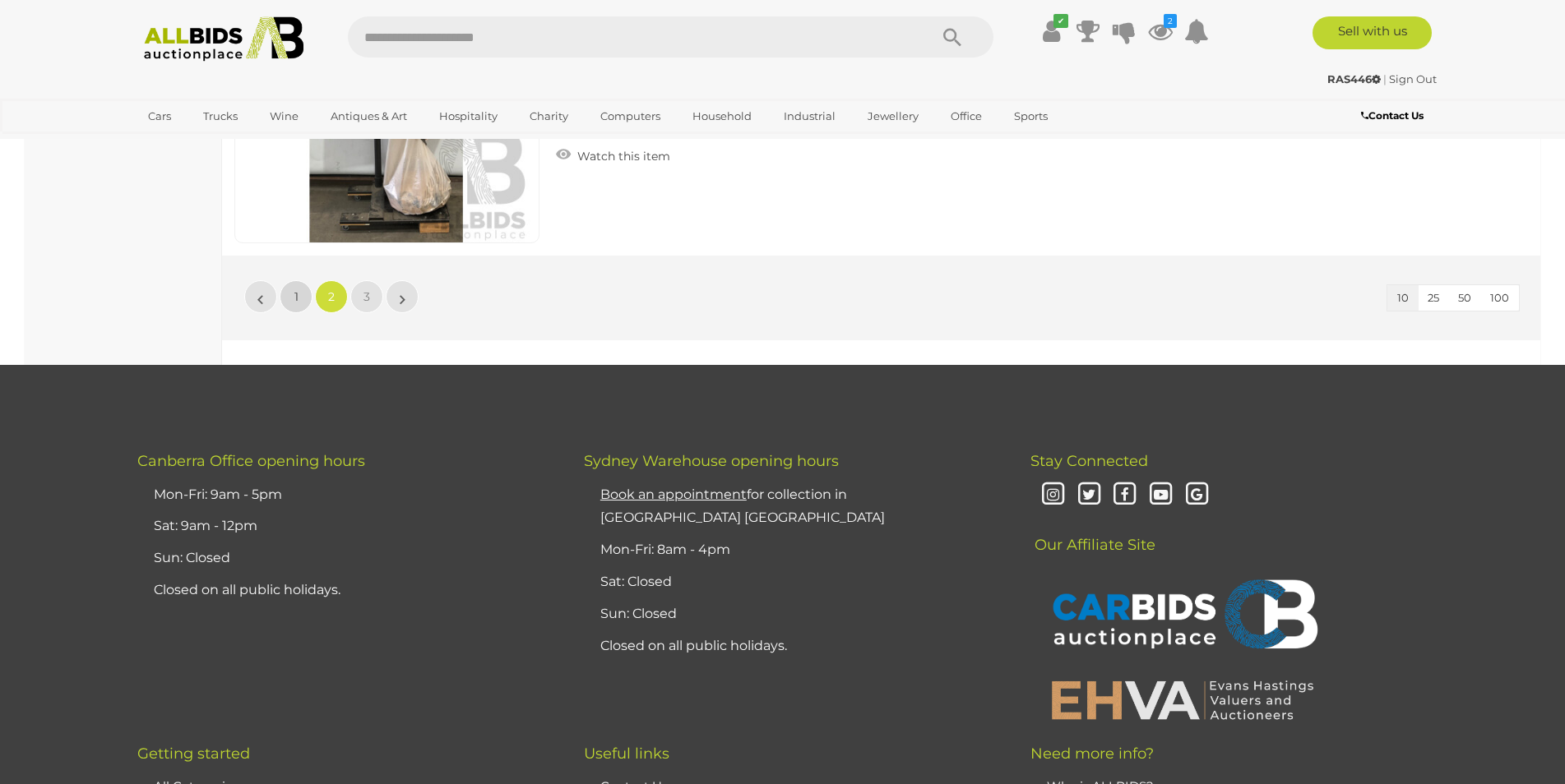
click at [303, 296] on link "1" at bounding box center [295, 296] width 33 height 33
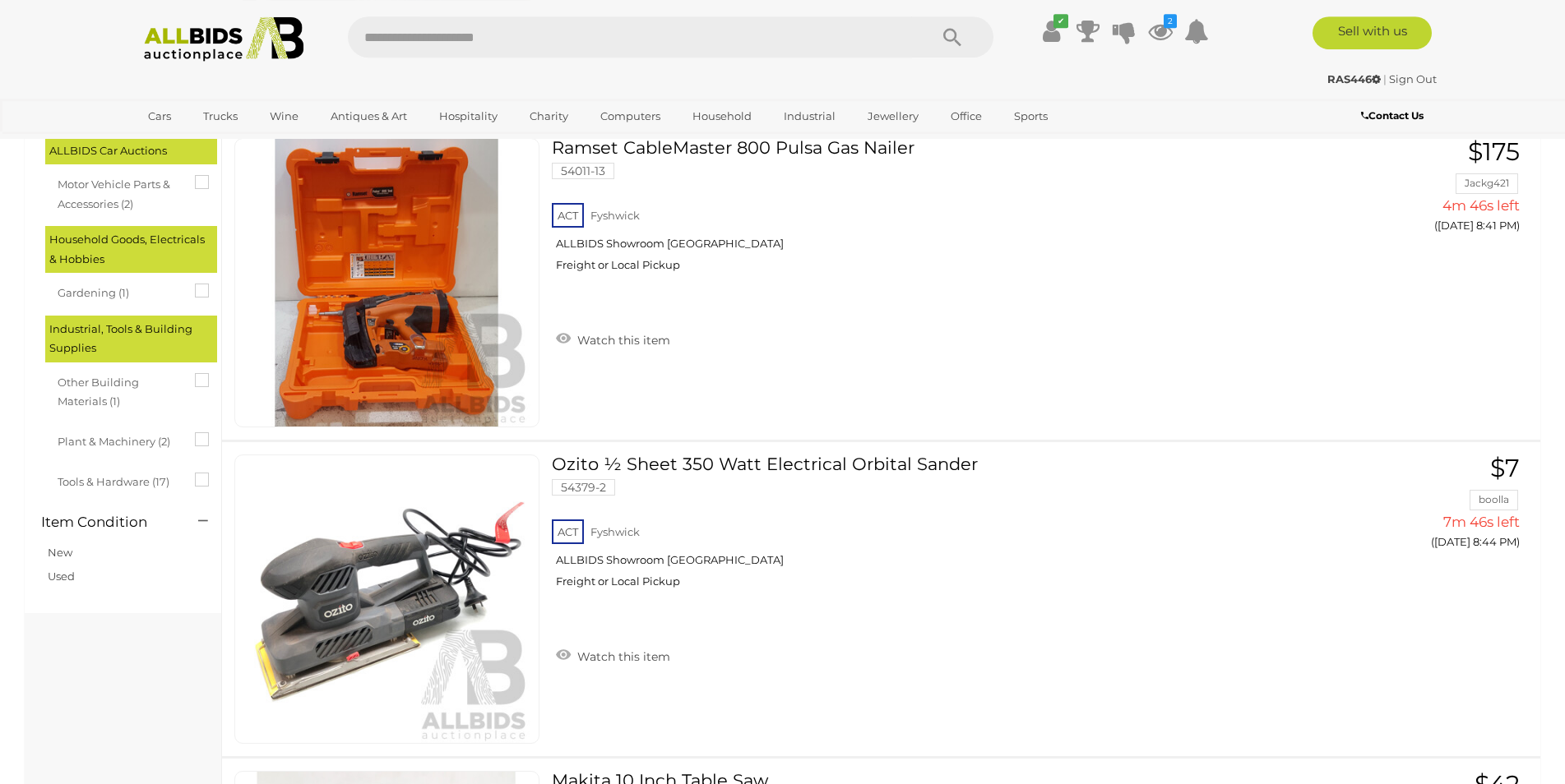
scroll to position [392, 0]
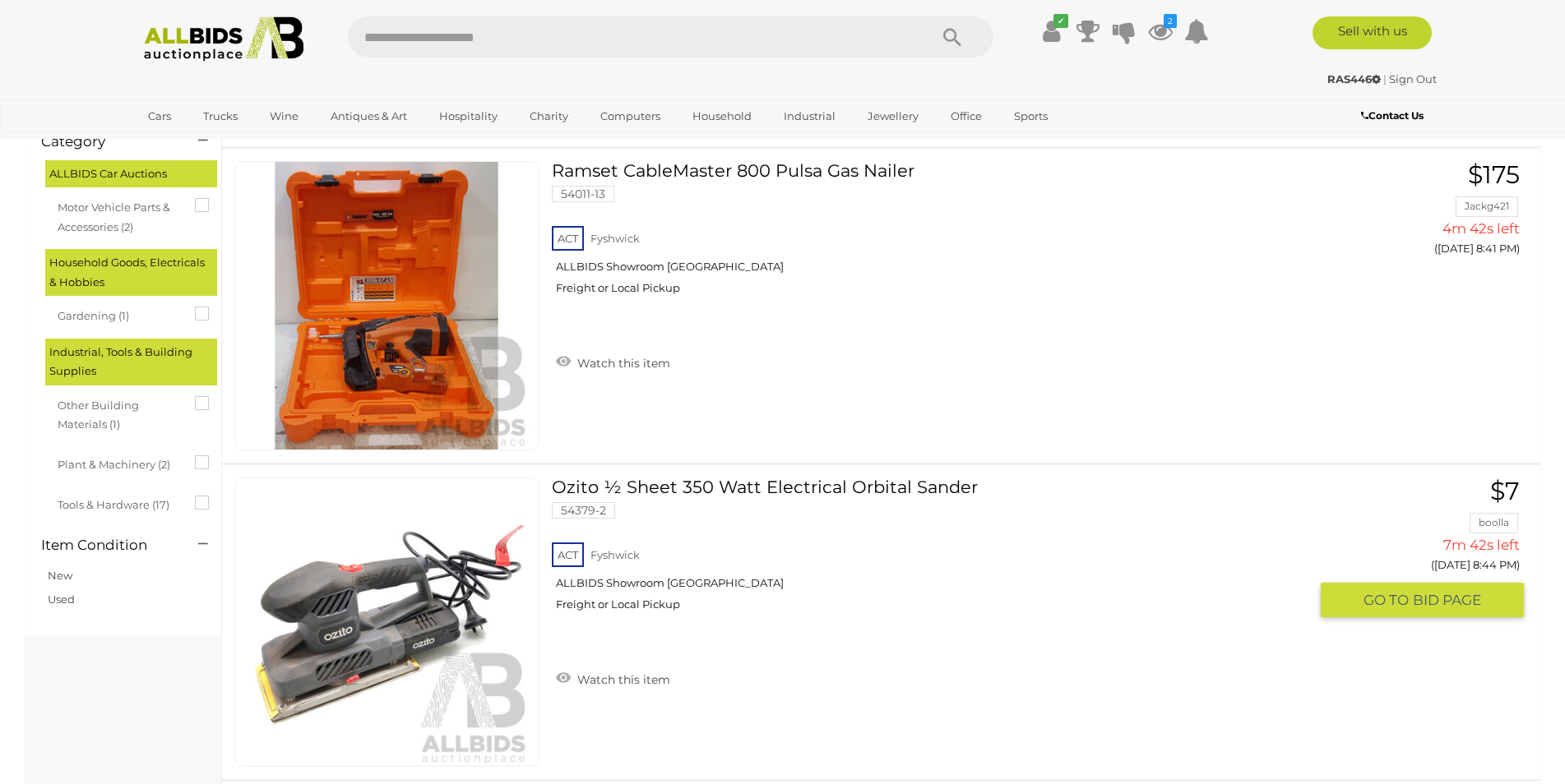
click at [730, 624] on div "ACT Fyshwick ALLBIDS Showroom Fyshwick Freight or Local Pickup" at bounding box center [930, 582] width 756 height 85
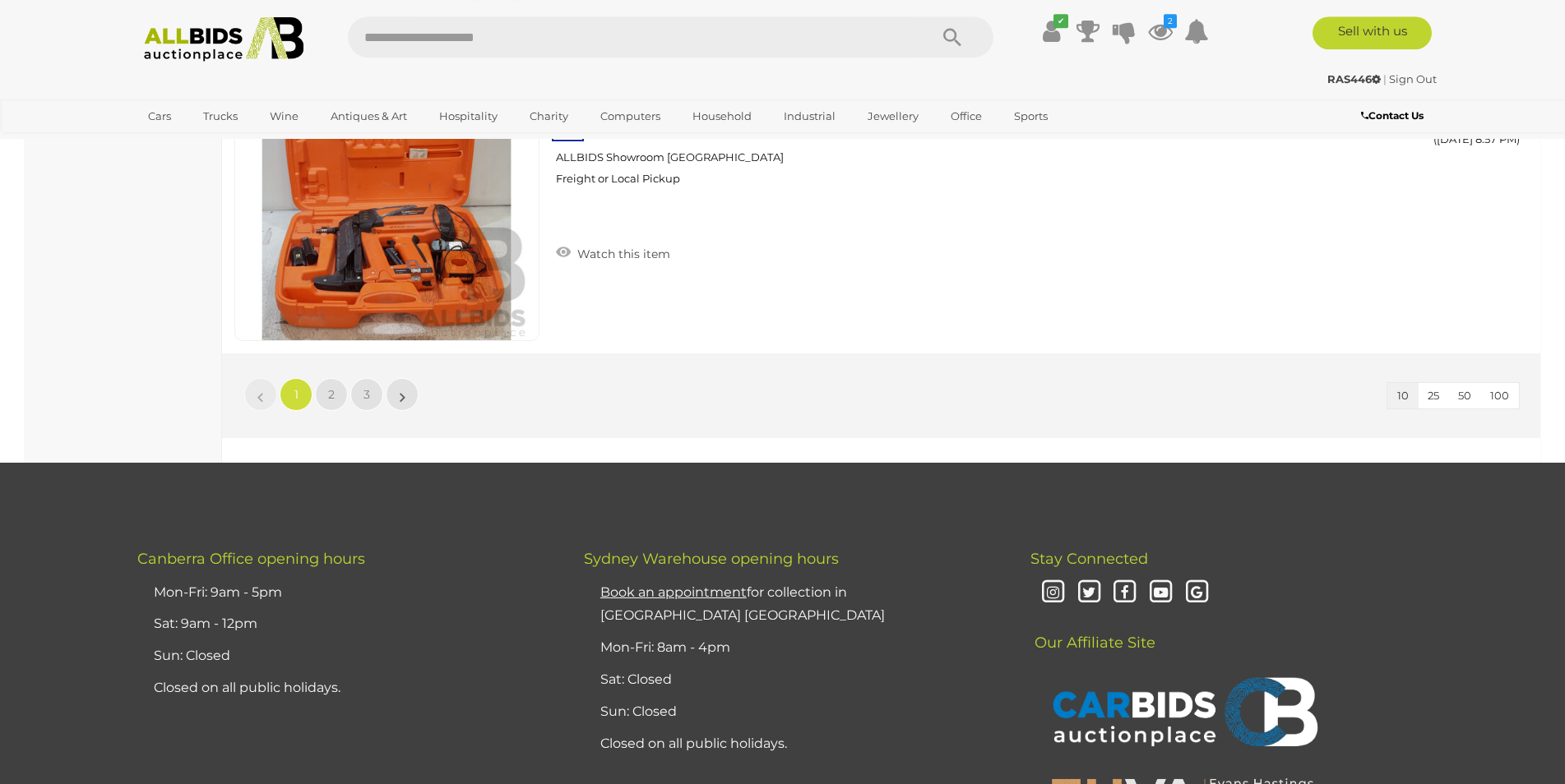
scroll to position [3119, 0]
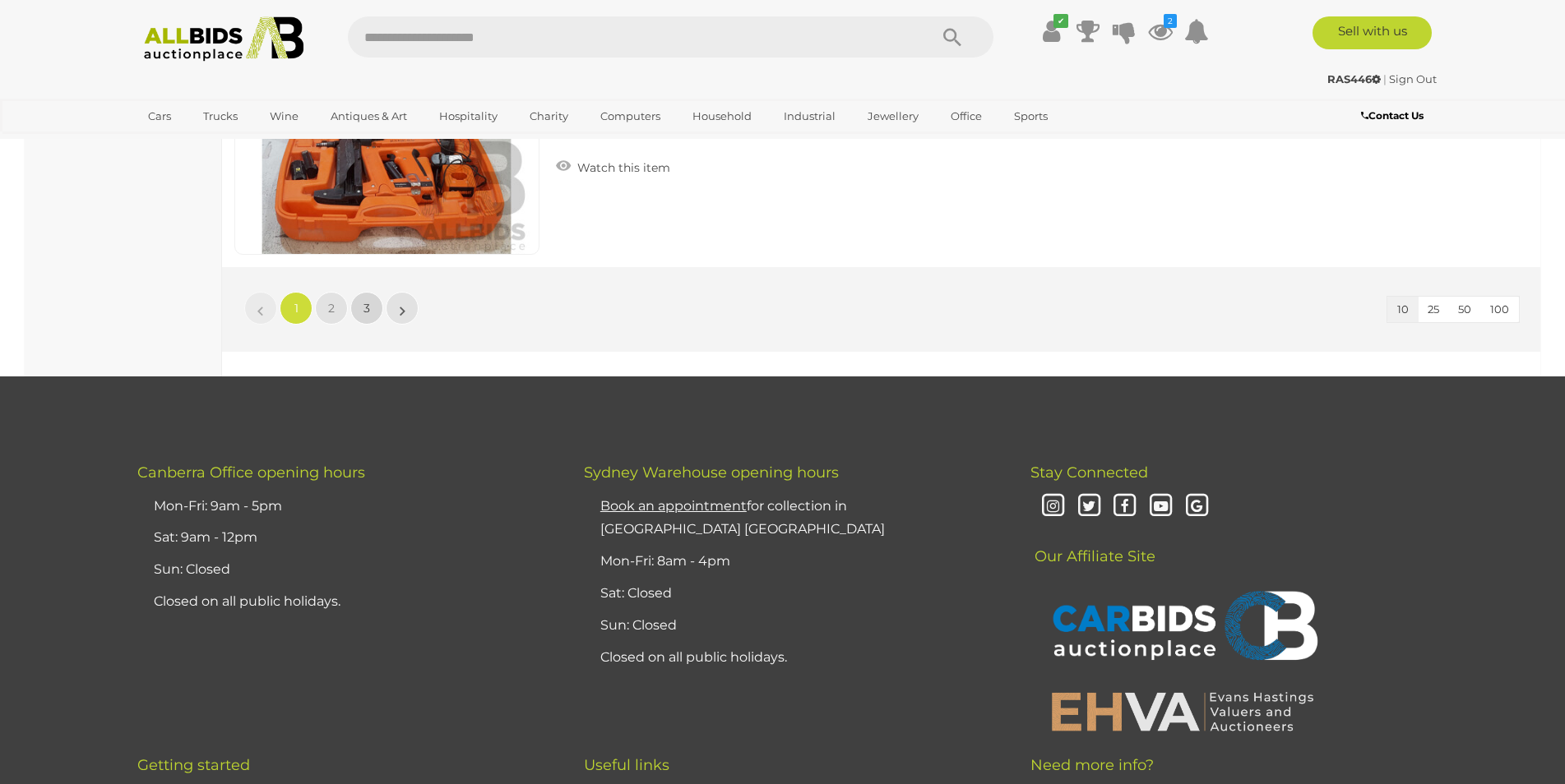
click at [371, 306] on link "3" at bounding box center [366, 308] width 33 height 33
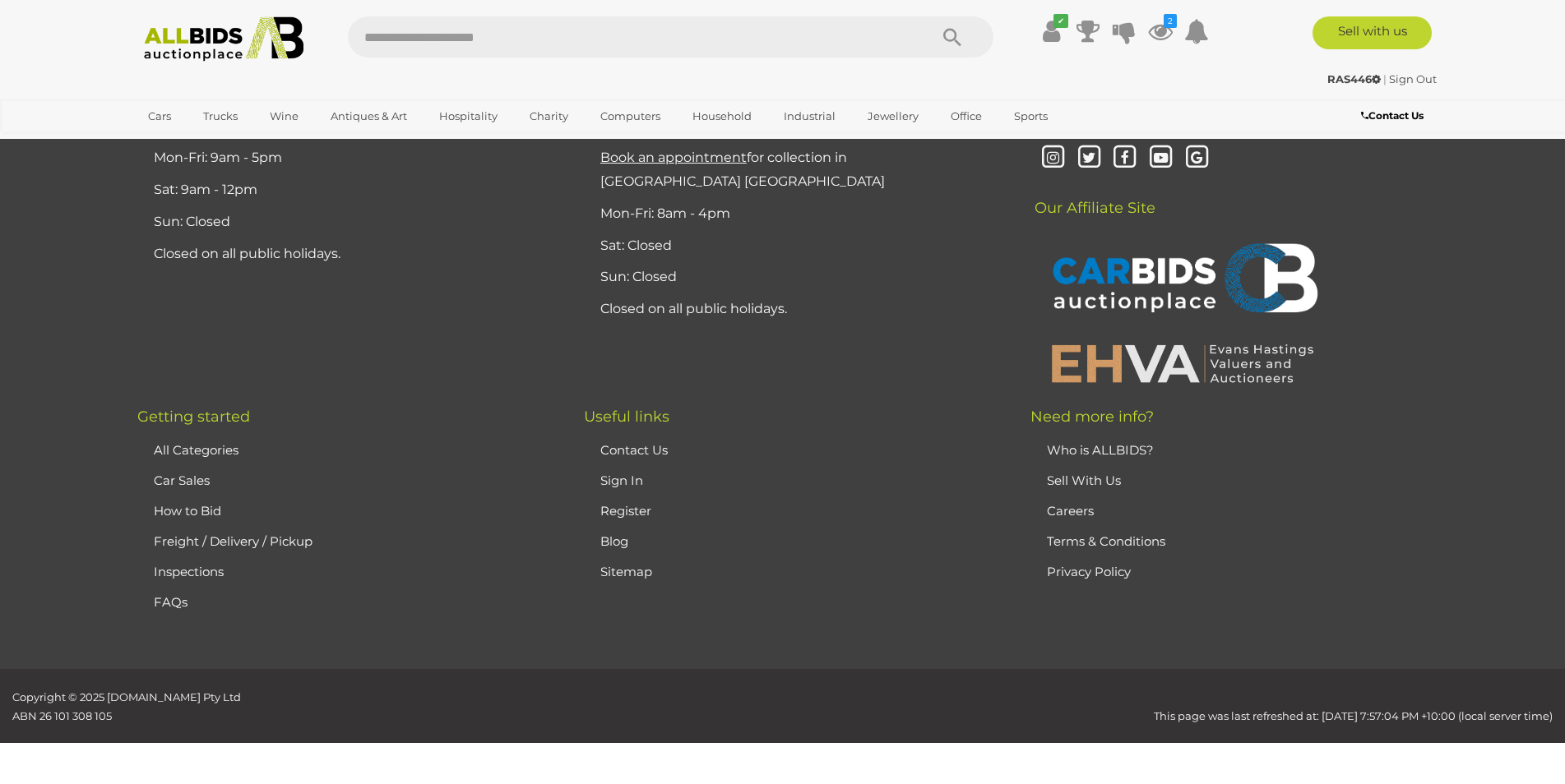
scroll to position [57, 0]
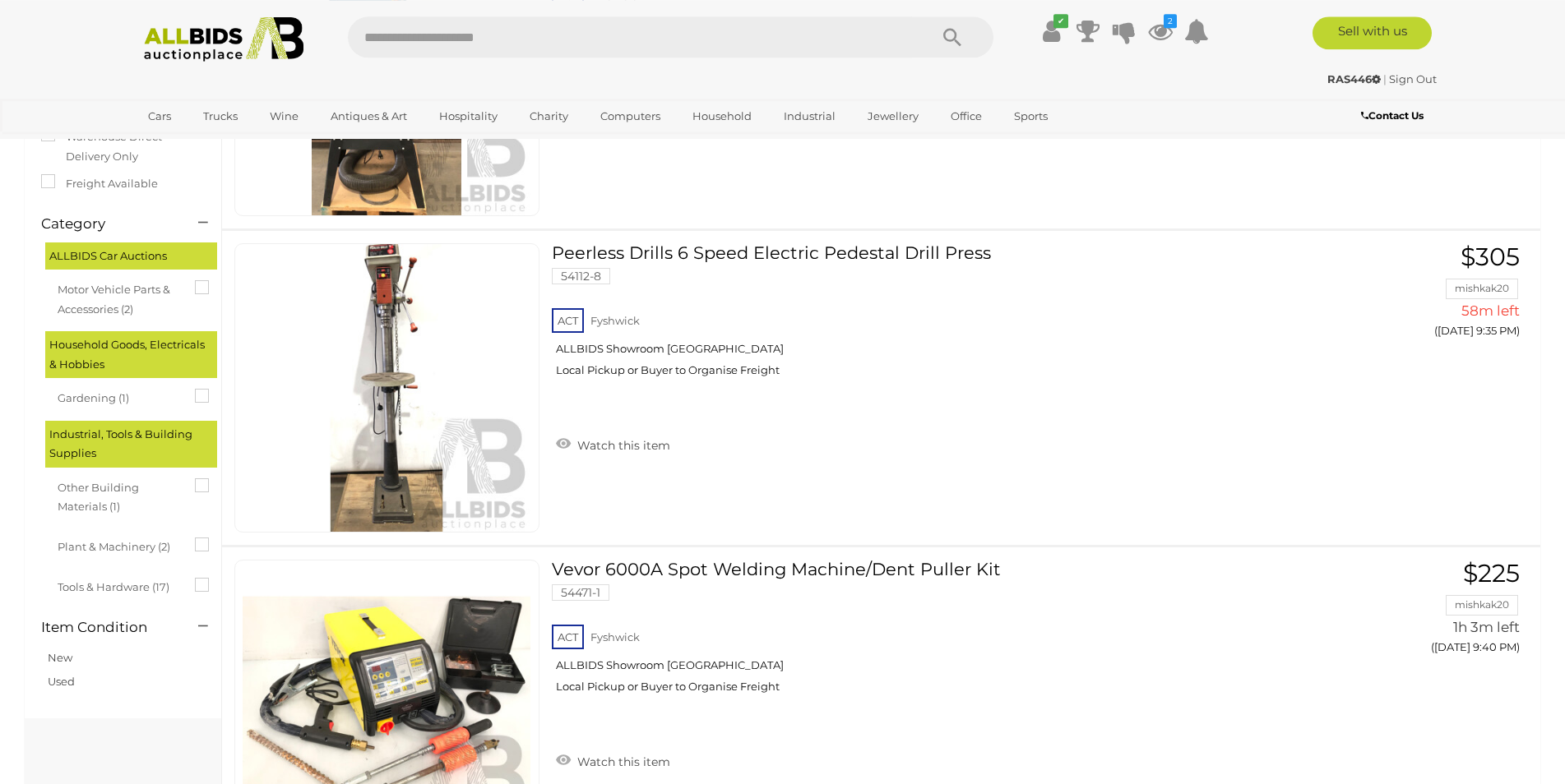
scroll to position [782, 0]
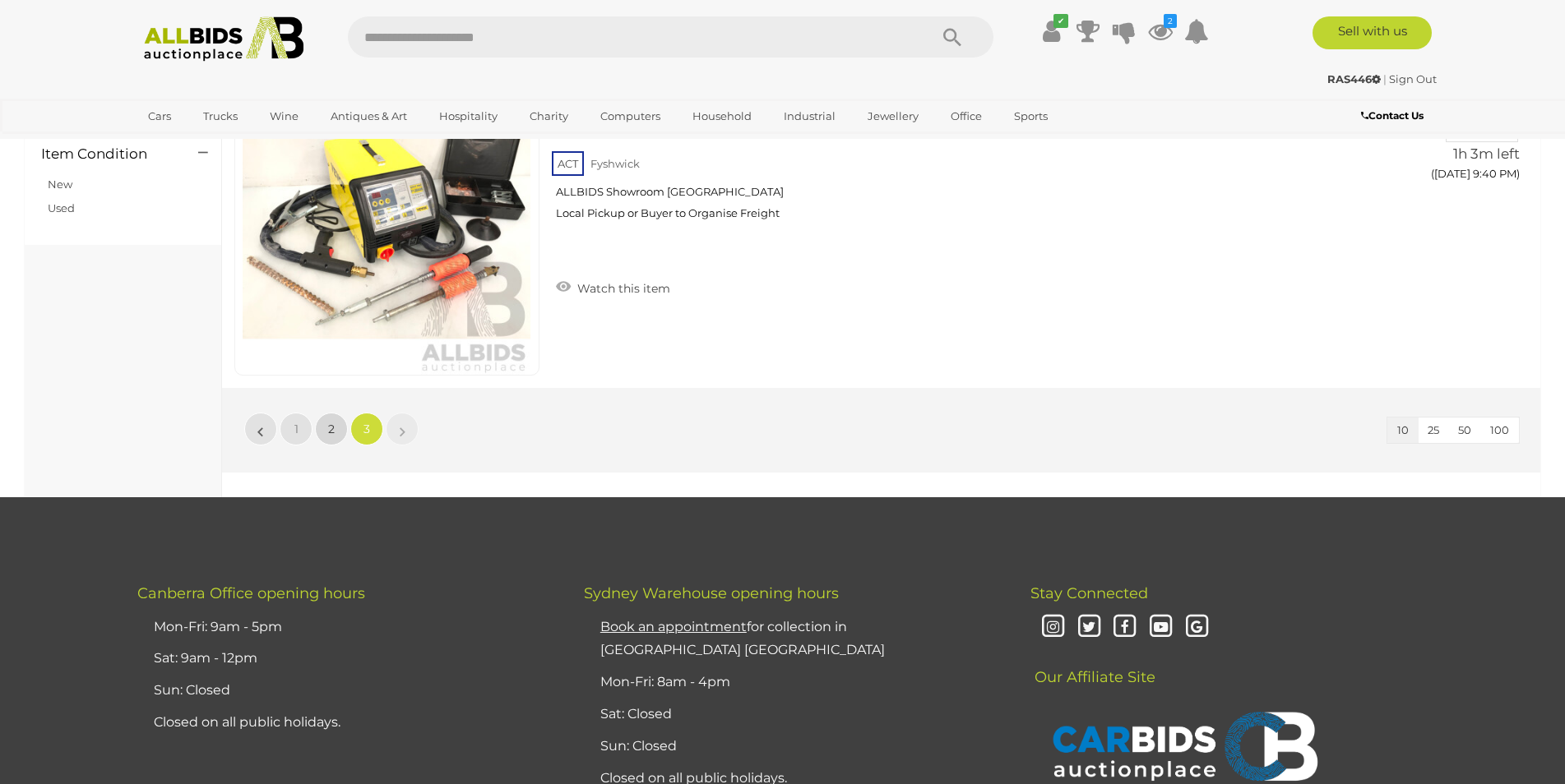
click at [318, 423] on link "2" at bounding box center [331, 429] width 33 height 33
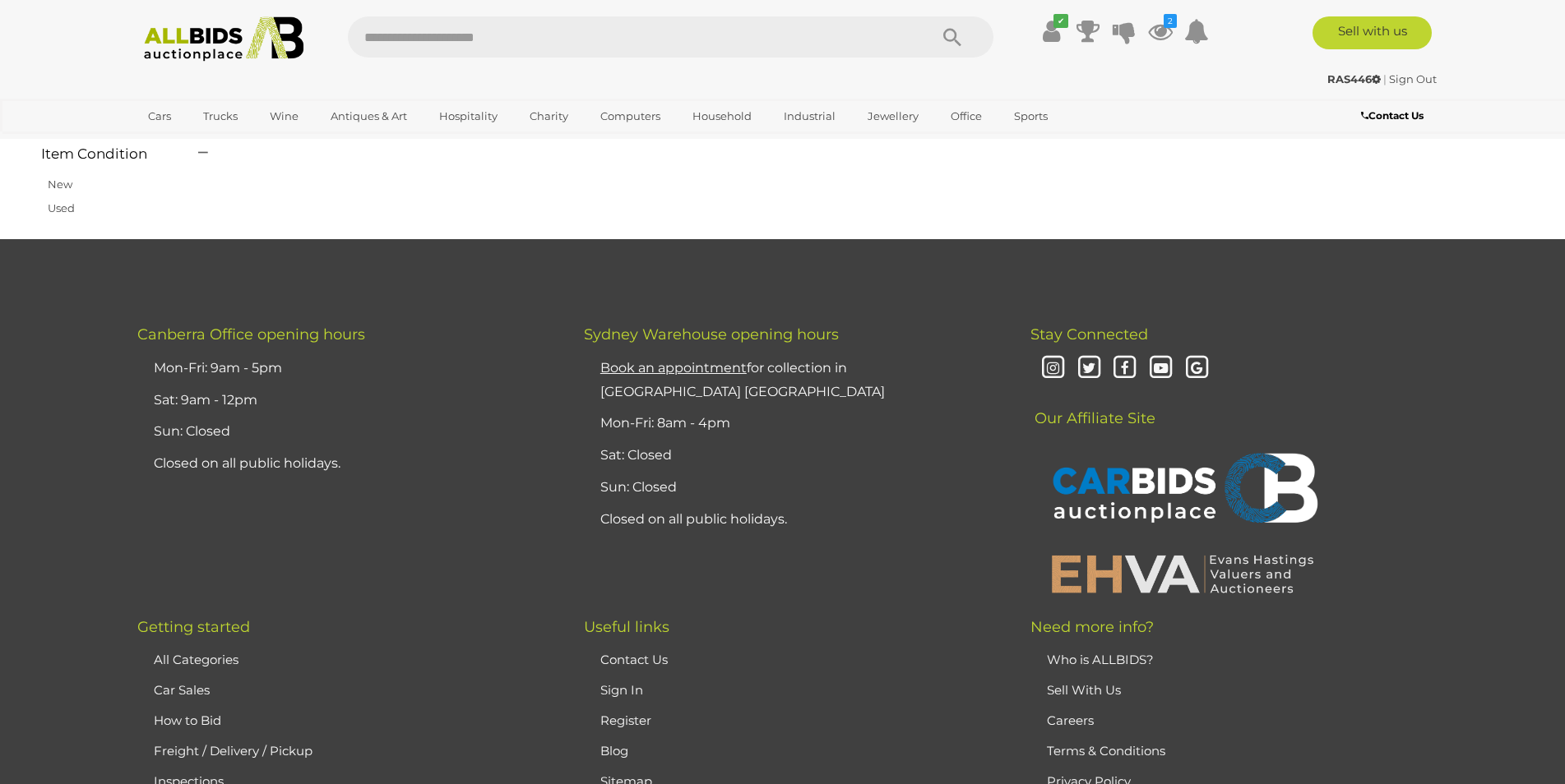
scroll to position [57, 0]
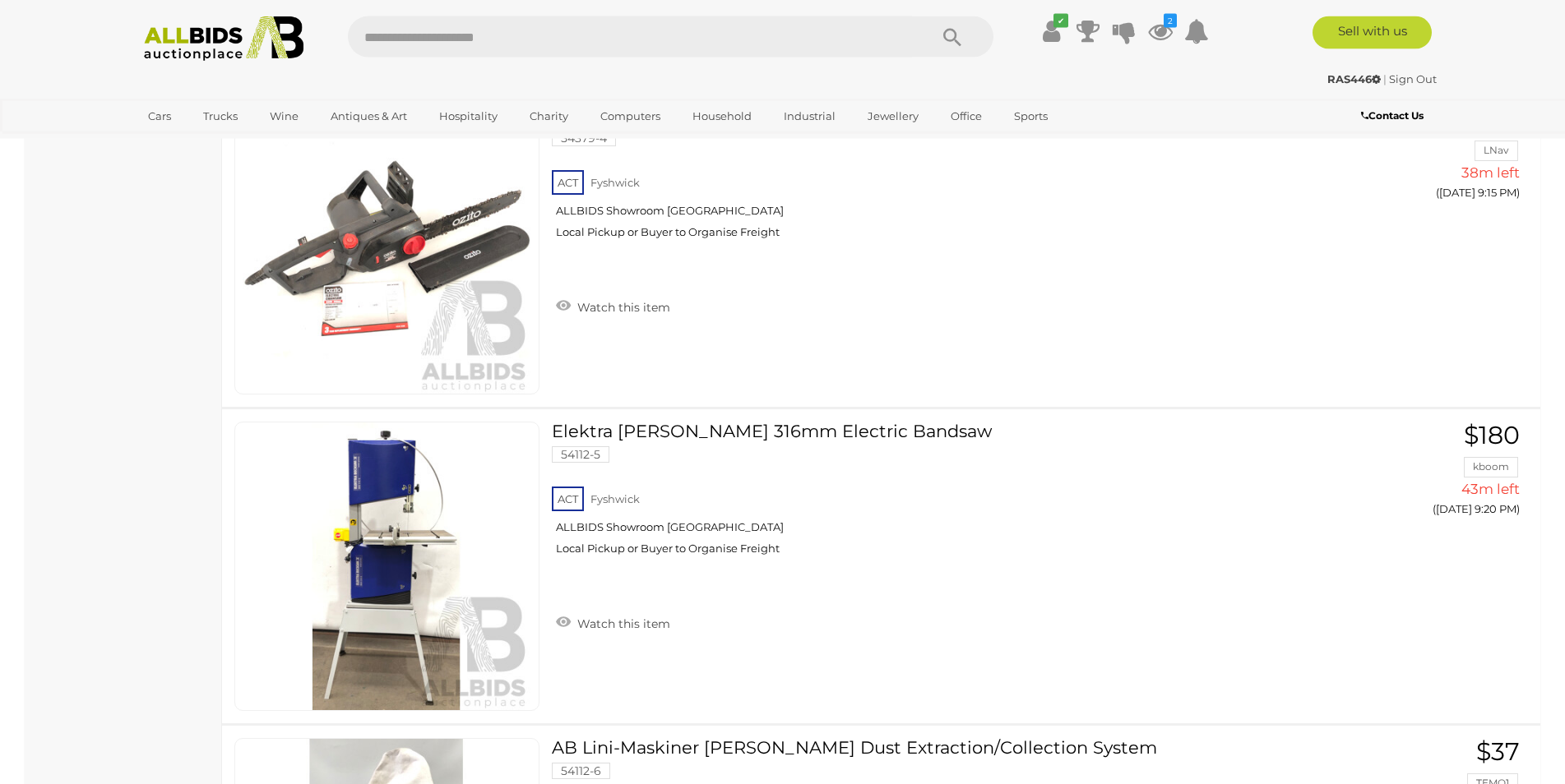
scroll to position [2348, 0]
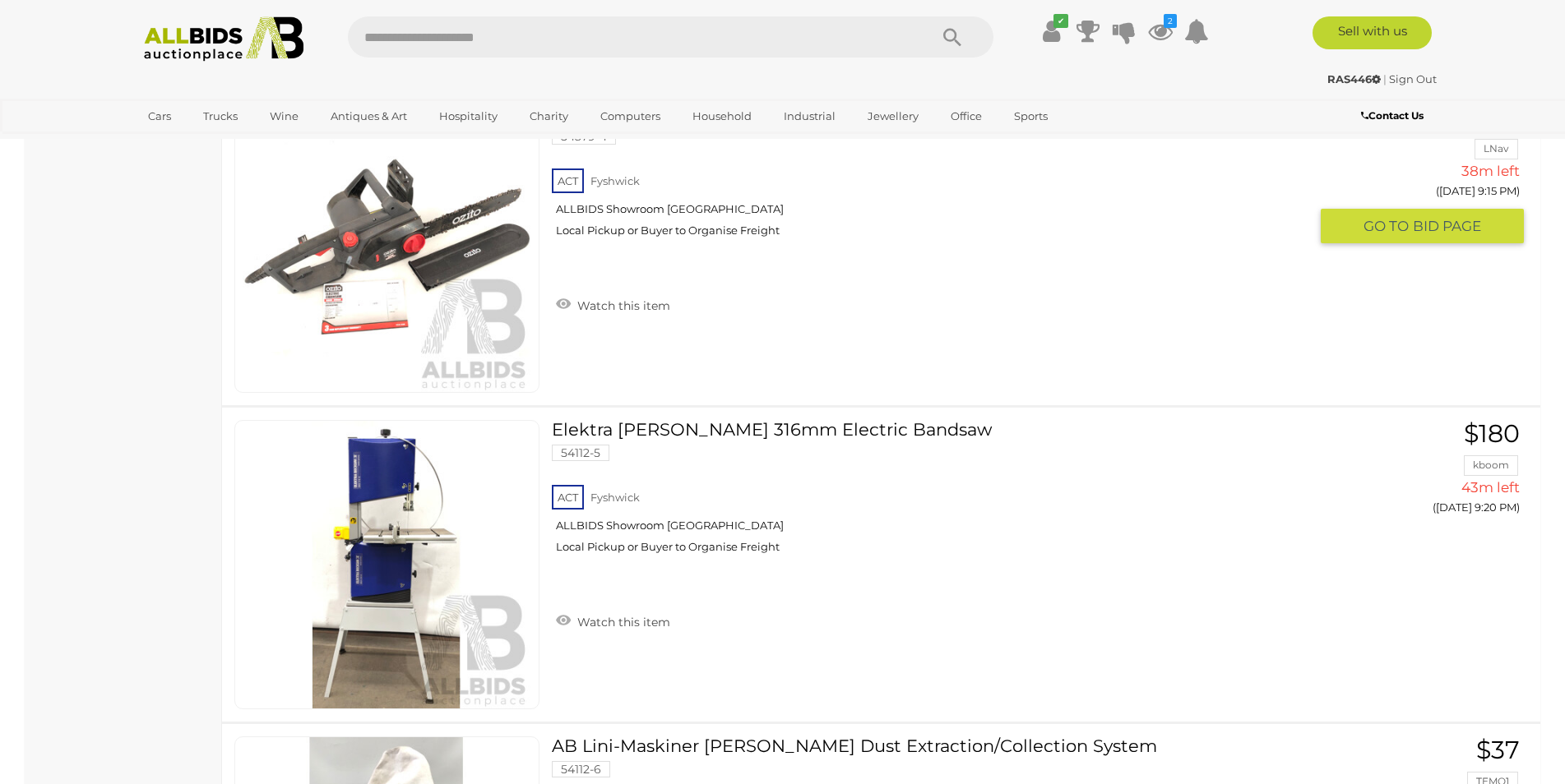
click at [863, 343] on div "Ozito 356mm Electric Chainsaw 54379-4 ACT Fyshwick ALLBIDS Showroom Fyshwick Wa…" at bounding box center [881, 248] width 1343 height 314
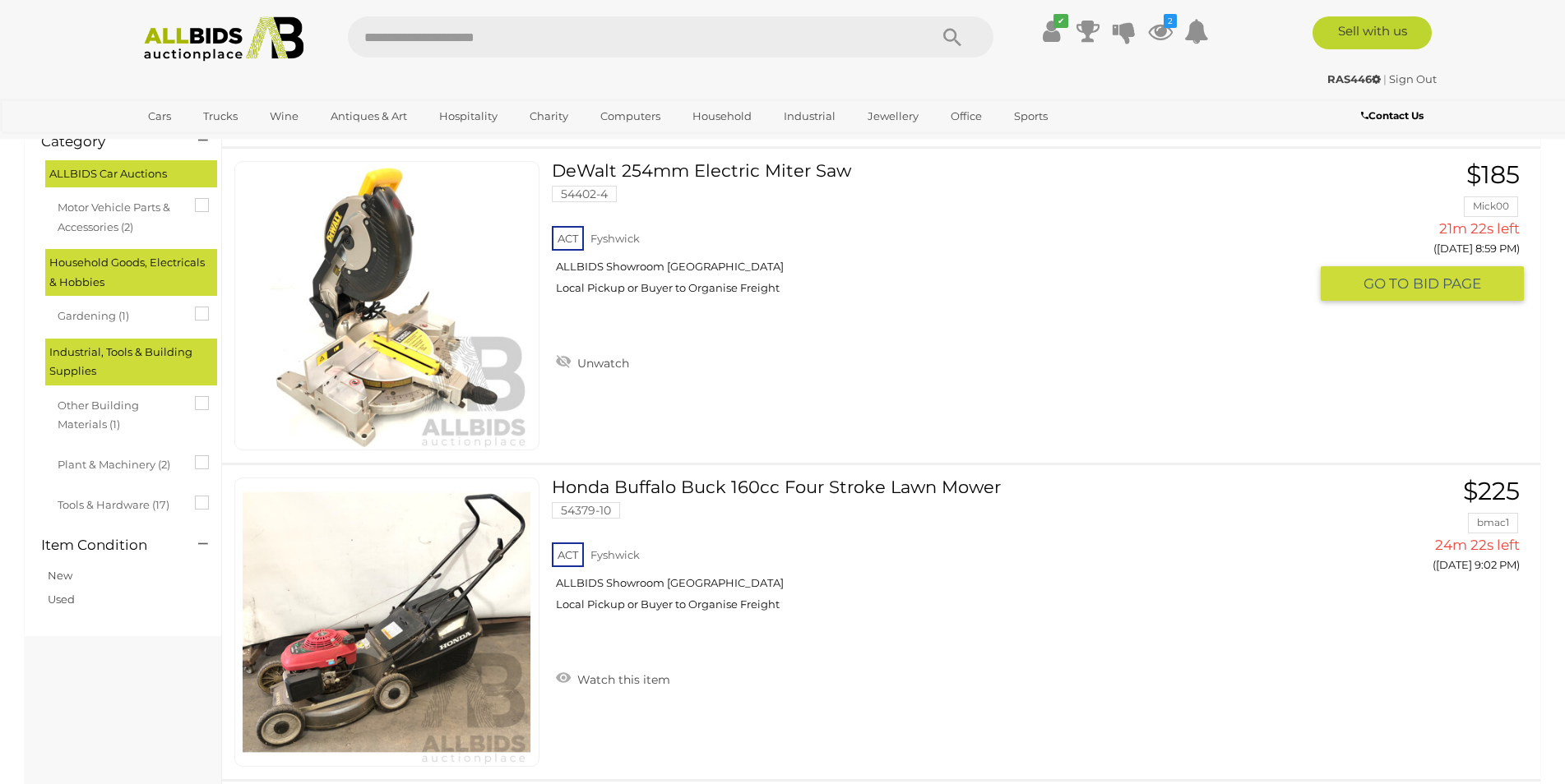
scroll to position [0, 0]
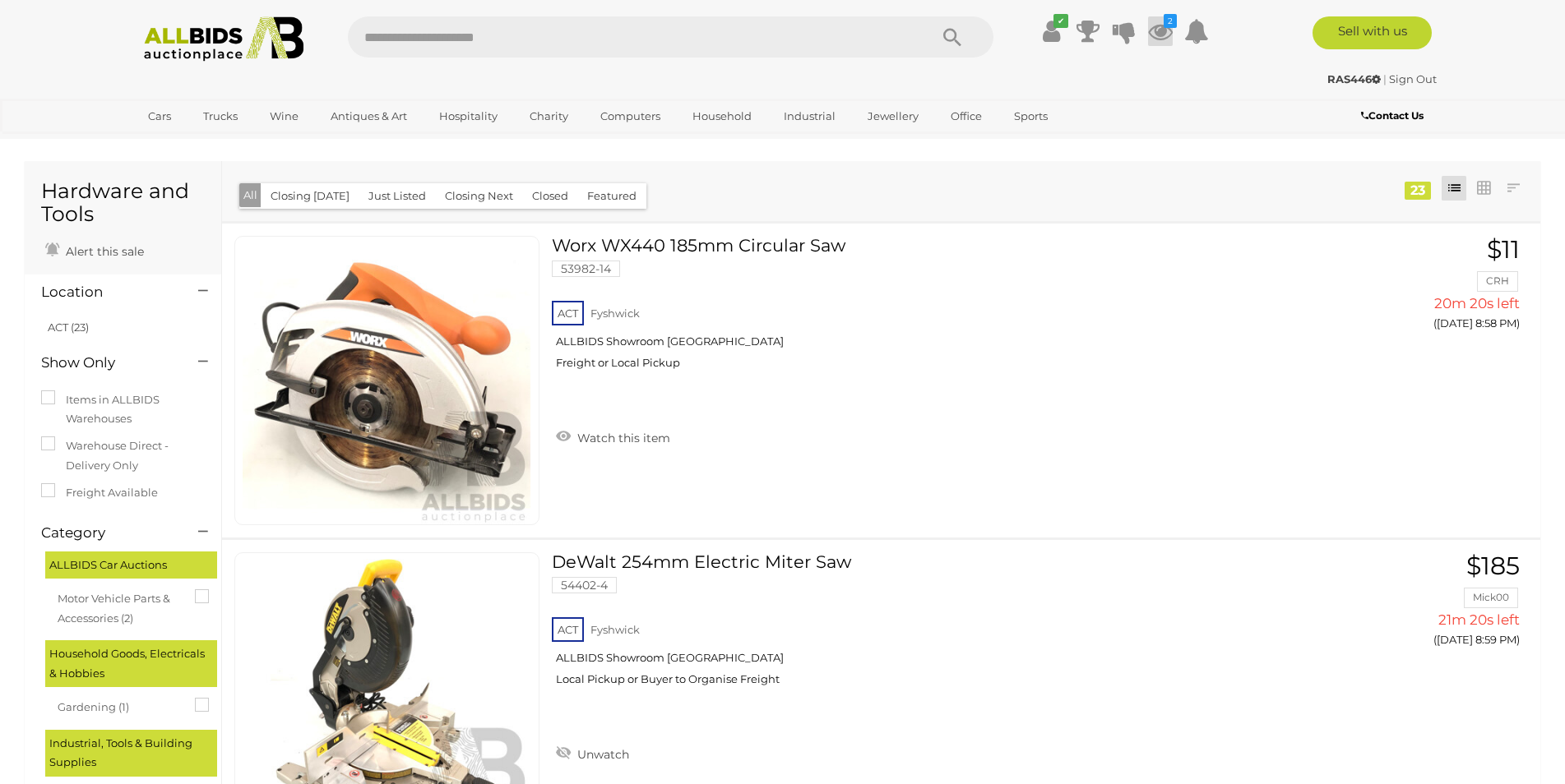
click at [1168, 24] on icon "2" at bounding box center [1170, 21] width 14 height 14
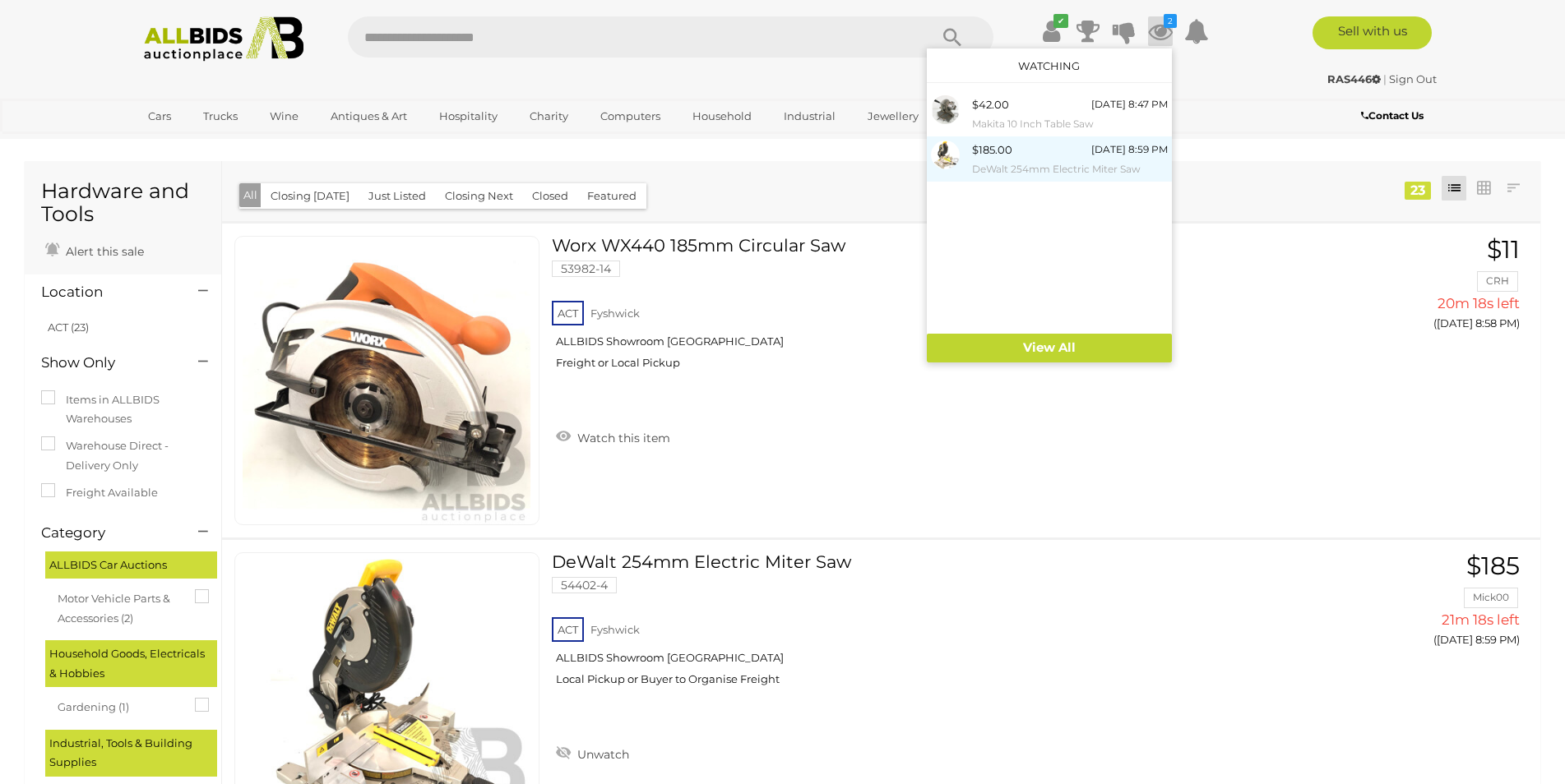
click at [1008, 146] on span "$185.00" at bounding box center [992, 150] width 41 height 14
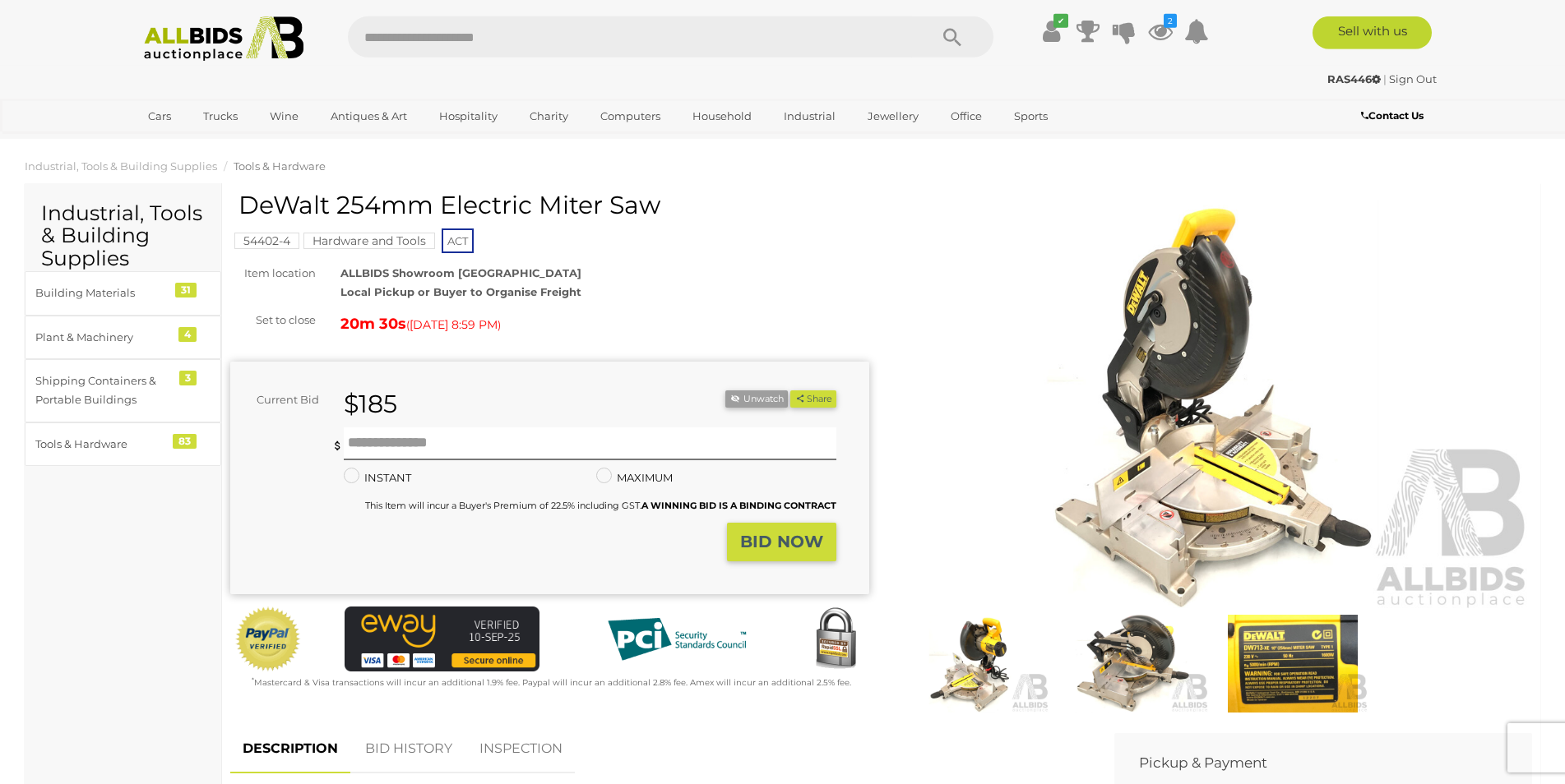
scroll to position [392, 0]
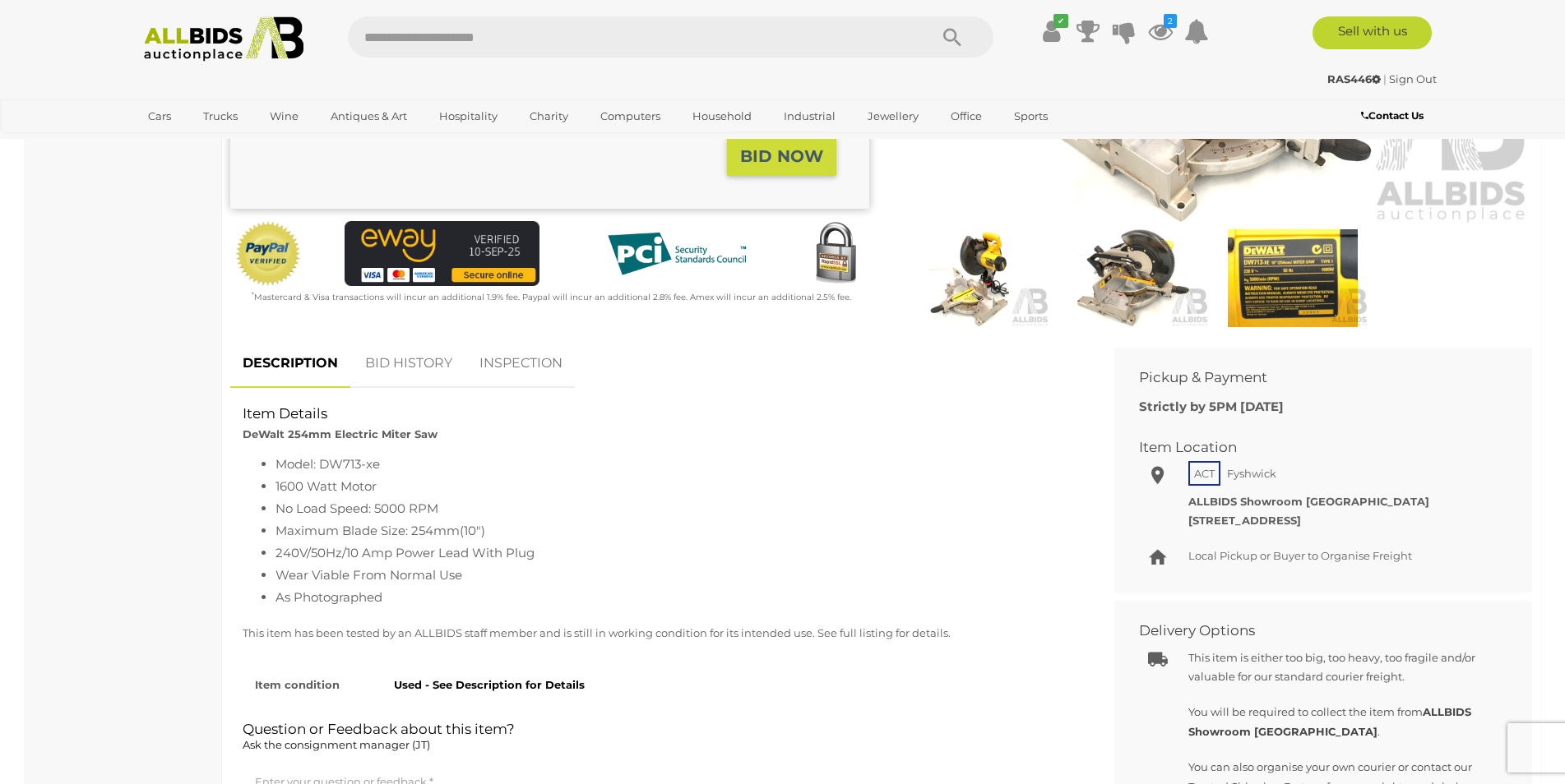
click at [404, 369] on link "BID HISTORY" at bounding box center [409, 363] width 112 height 48
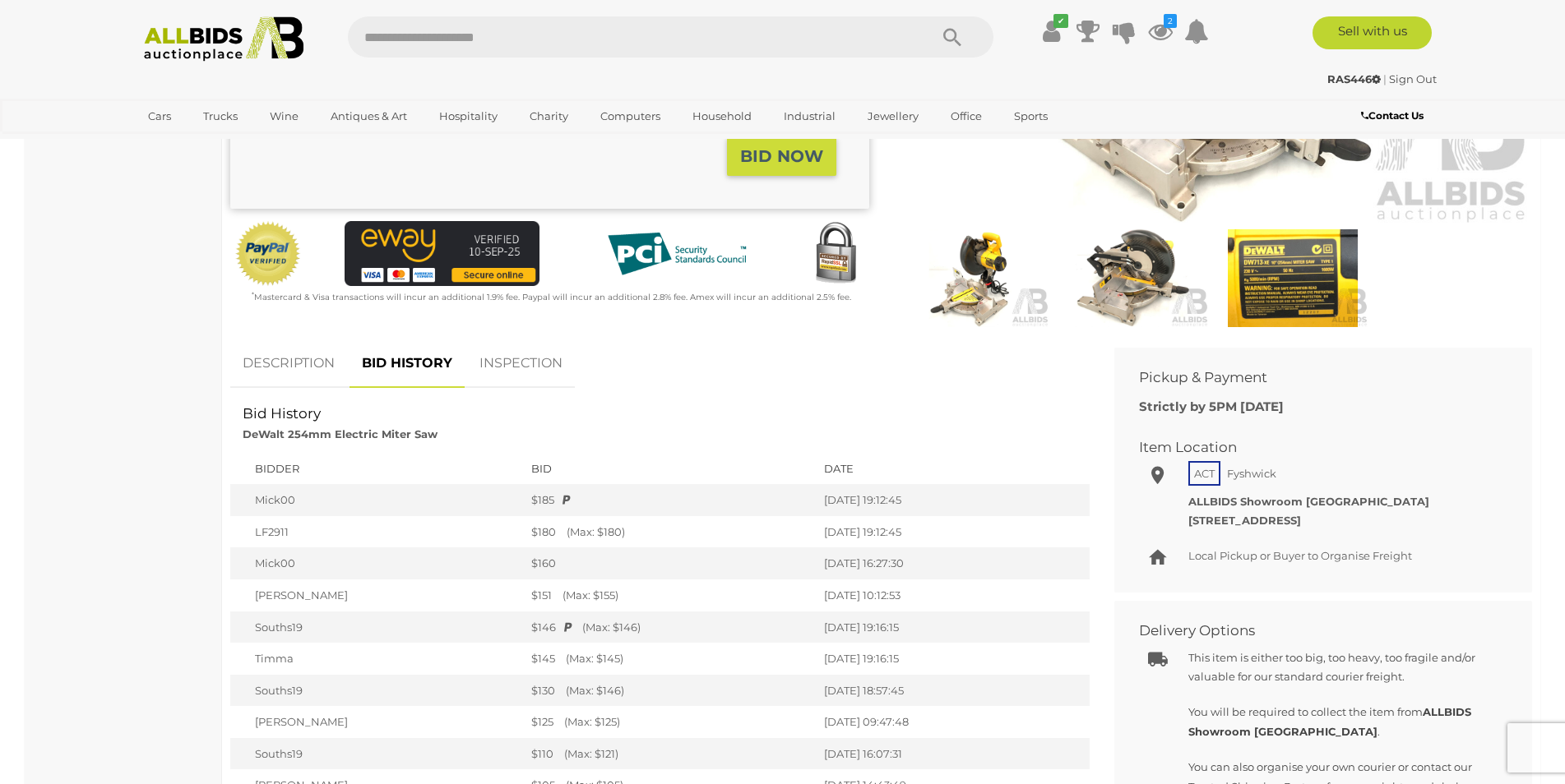
scroll to position [0, 0]
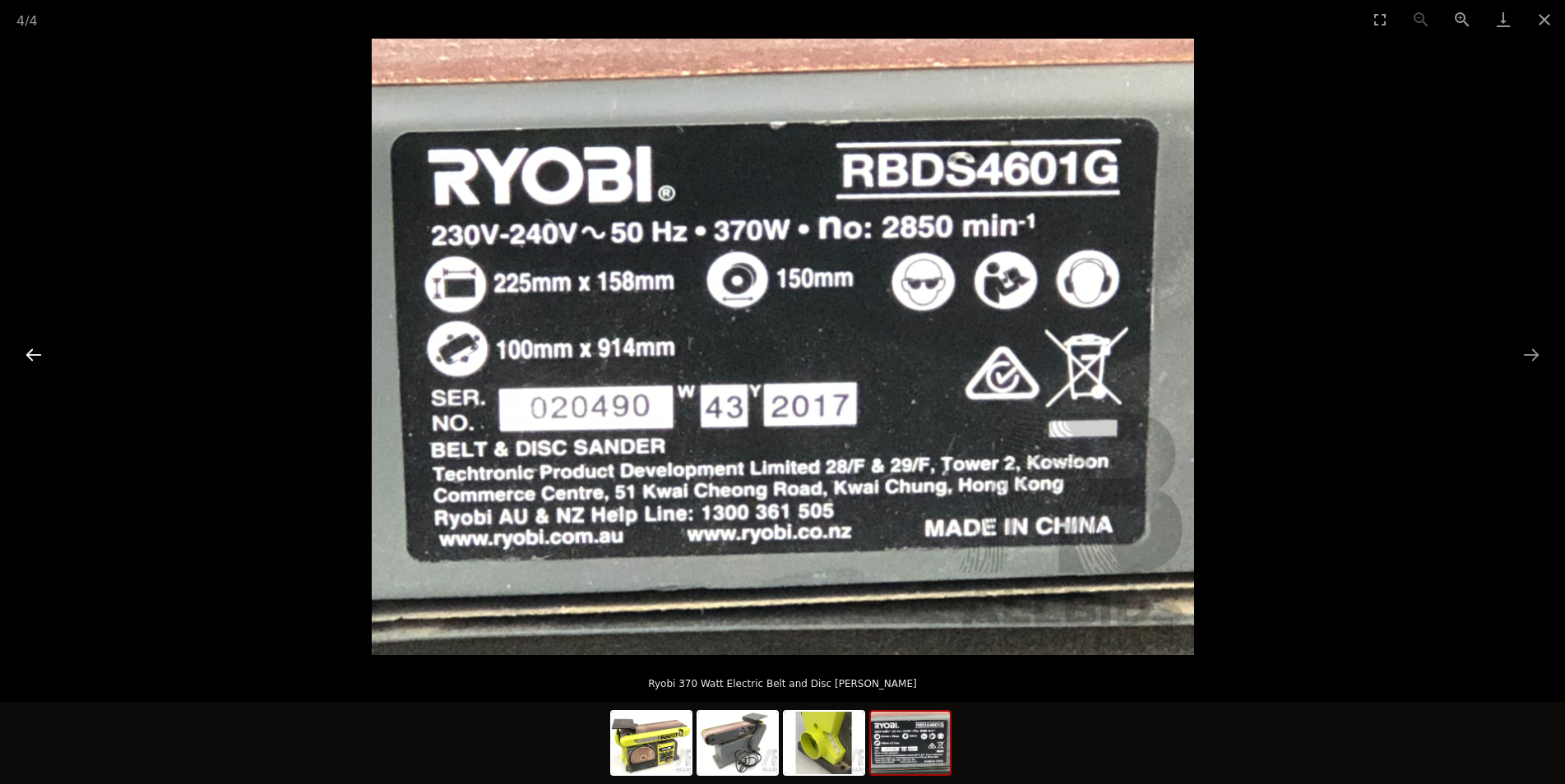
click at [35, 349] on button "Previous slide" at bounding box center [33, 354] width 35 height 32
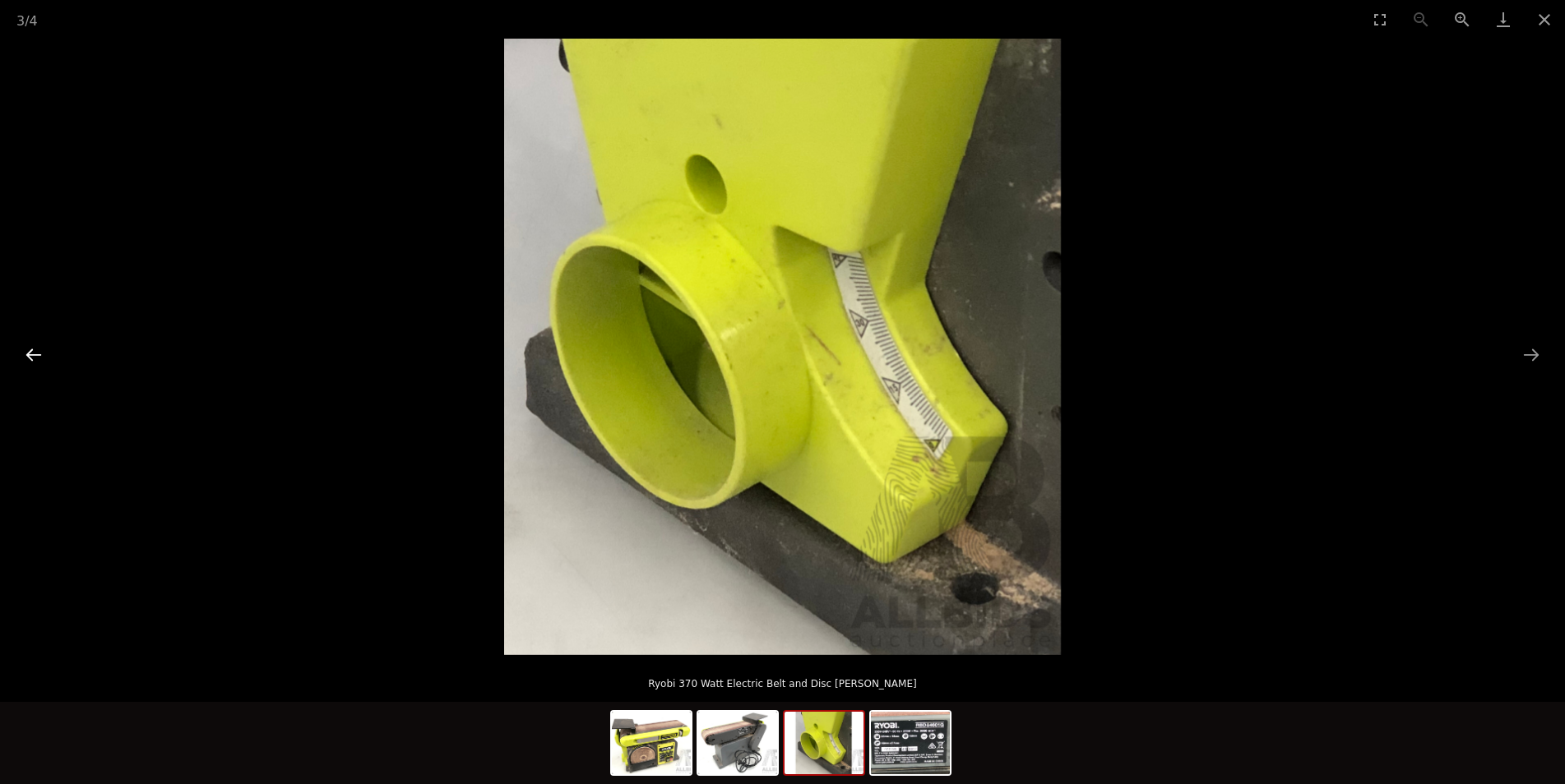
click at [35, 342] on button "Previous slide" at bounding box center [33, 354] width 35 height 32
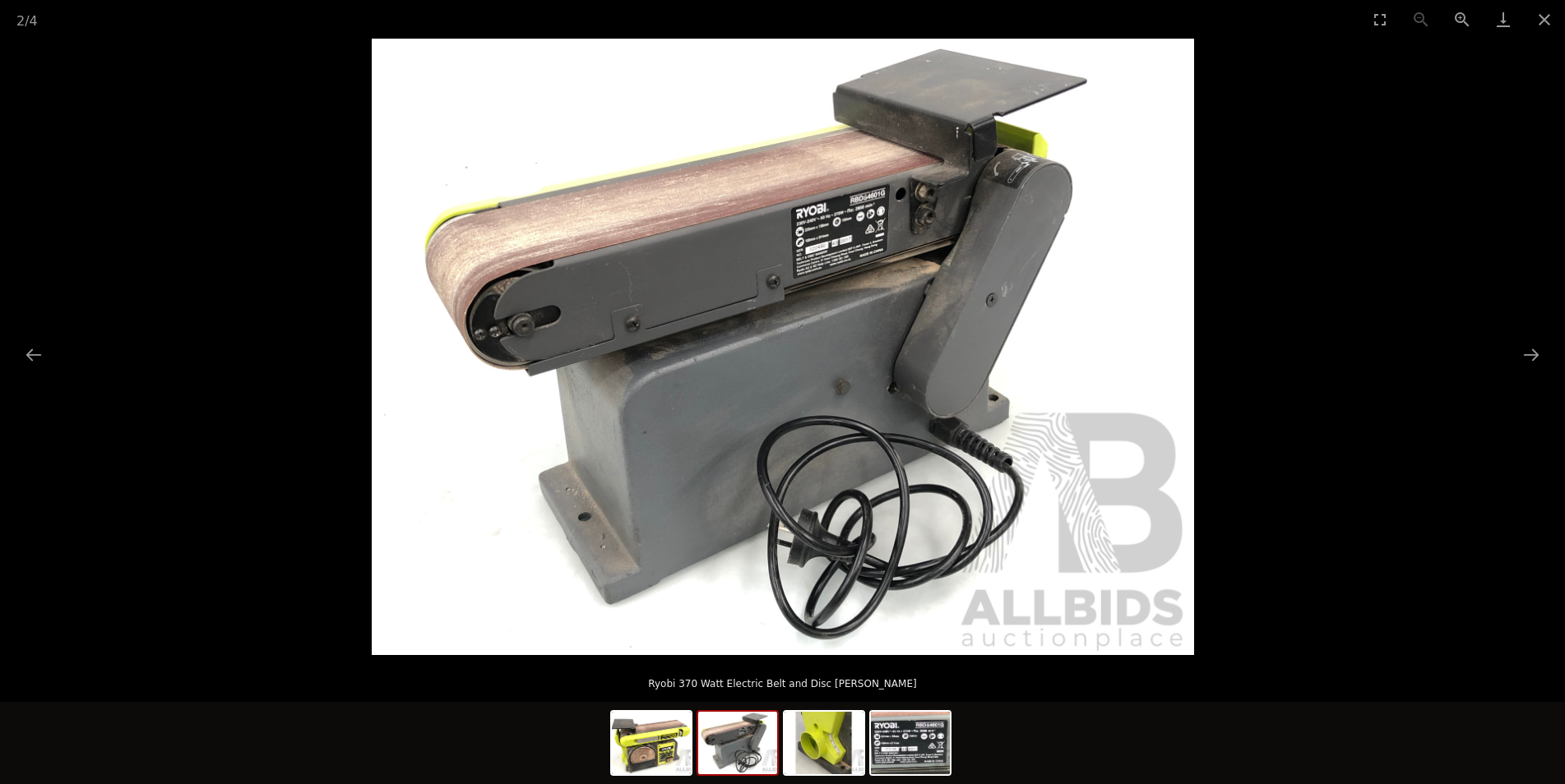
click at [35, 337] on picture at bounding box center [782, 347] width 1565 height 617
